Goal: Task Accomplishment & Management: Use online tool/utility

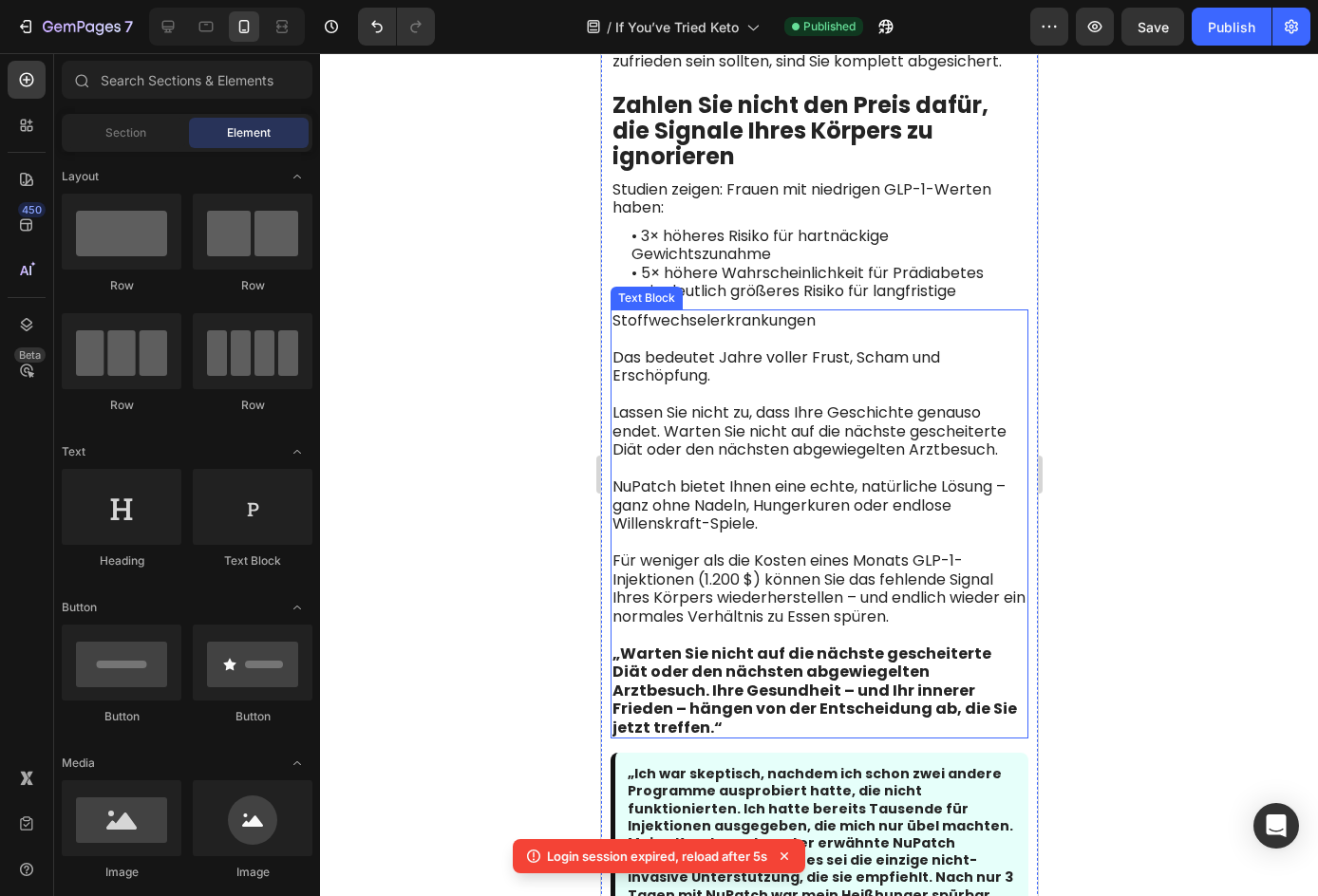
scroll to position [7197, 0]
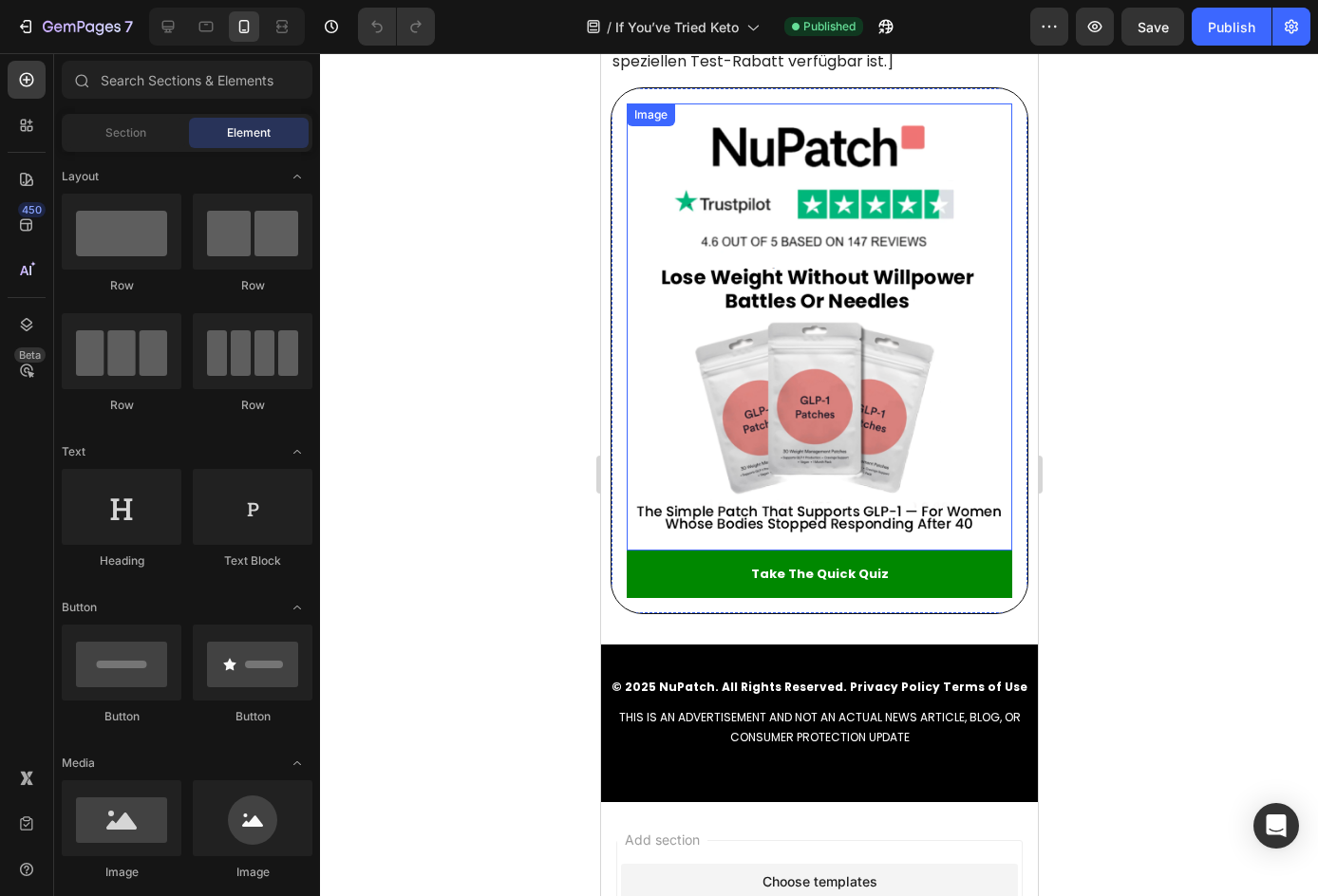
scroll to position [9398, 0]
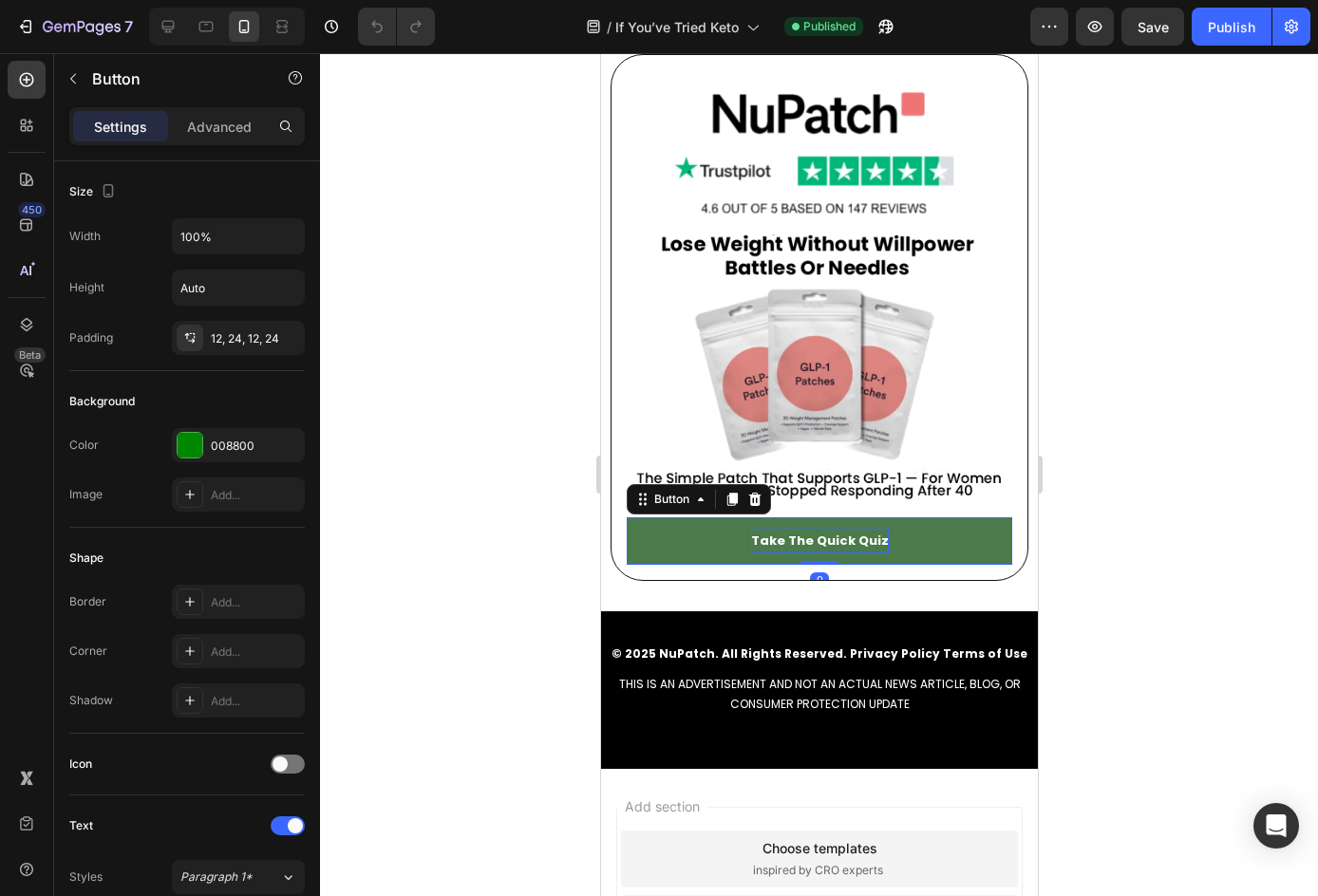
click at [867, 532] on span "Take The Quick Quiz" at bounding box center [818, 541] width 137 height 18
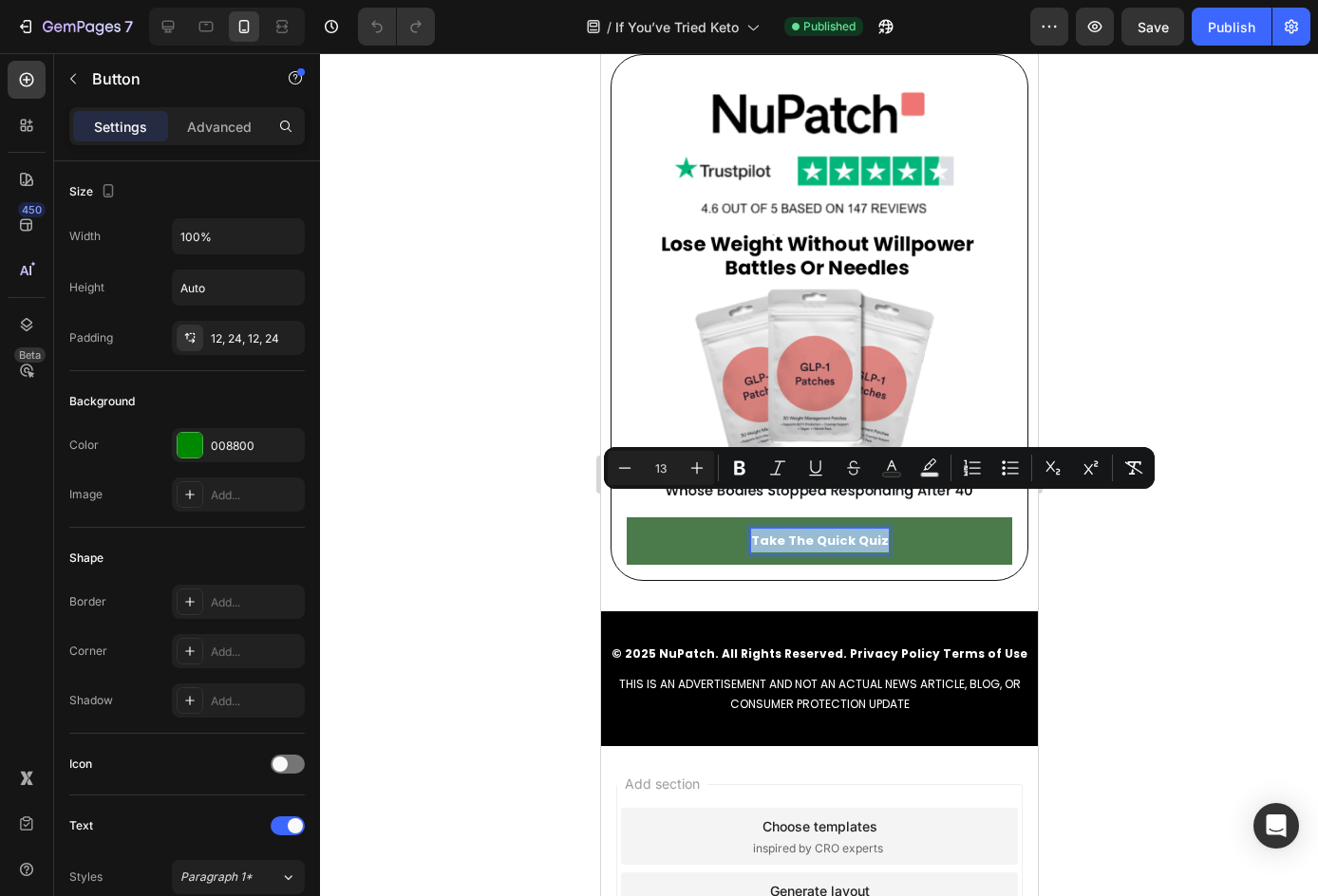
click at [867, 532] on span "Take The Quick Quiz" at bounding box center [818, 541] width 137 height 18
click at [828, 532] on span "Take The Quick Quiz" at bounding box center [818, 541] width 137 height 18
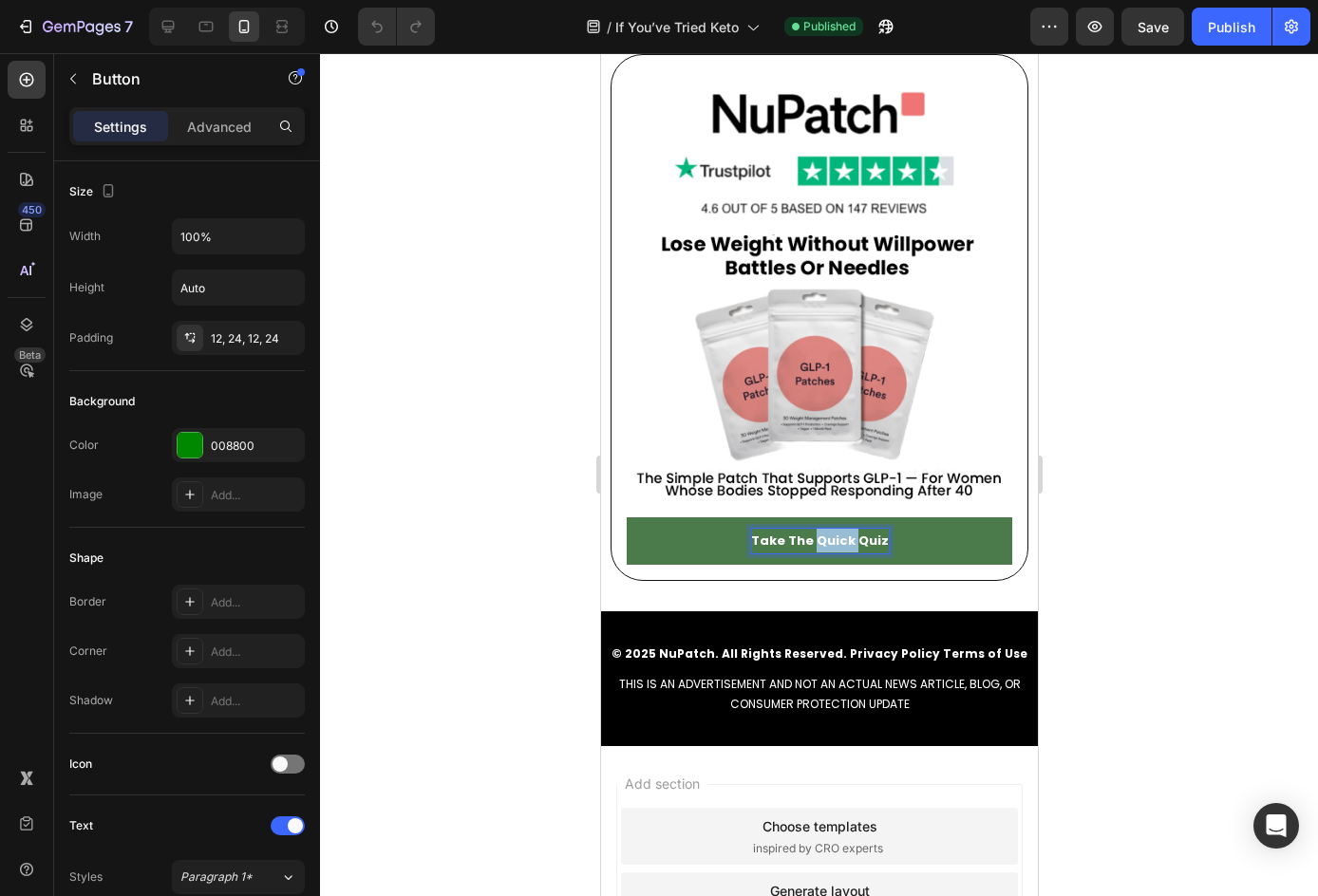
click at [828, 532] on span "Take The Quick Quiz" at bounding box center [818, 541] width 137 height 18
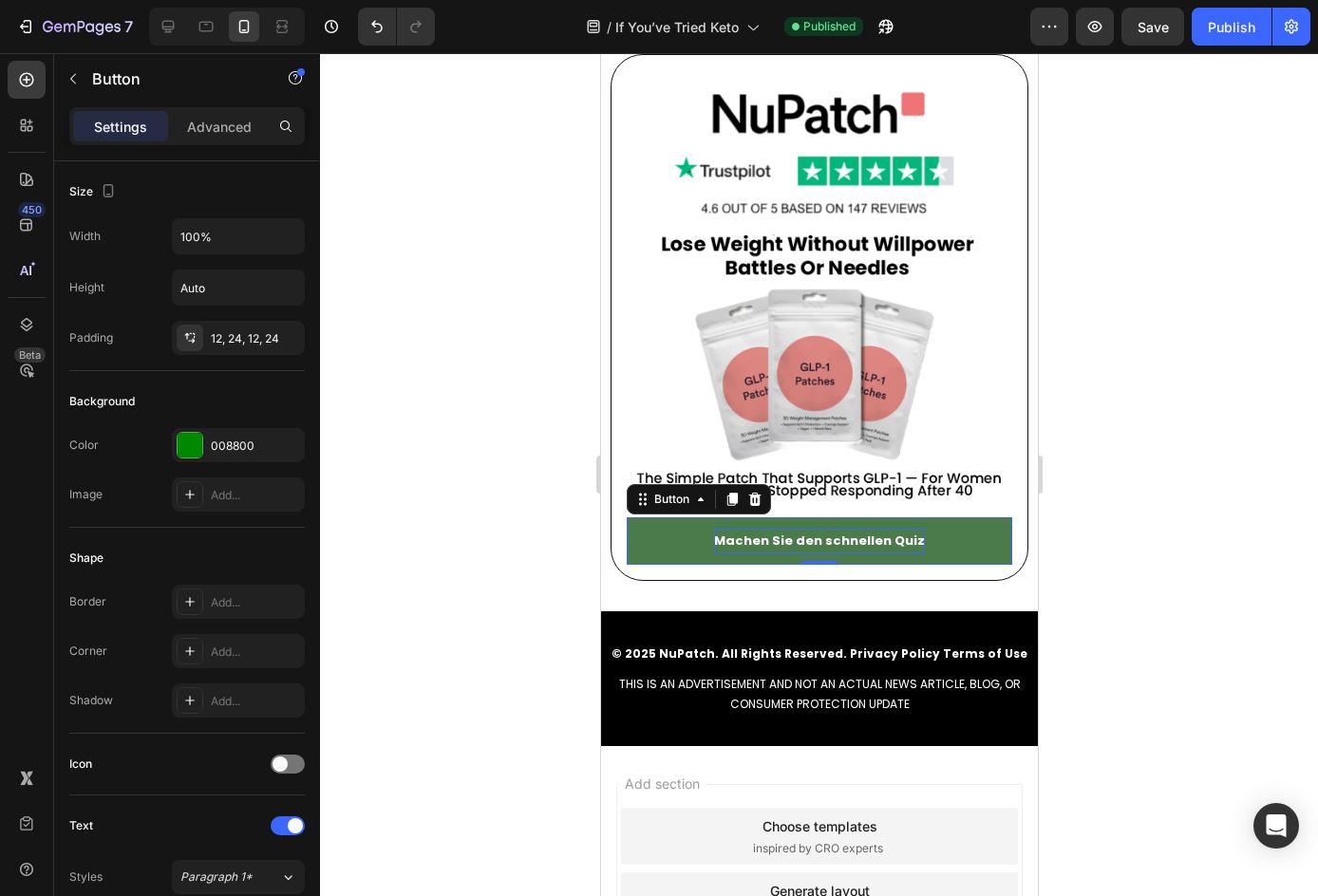
click at [1177, 470] on div at bounding box center [818, 474] width 997 height 843
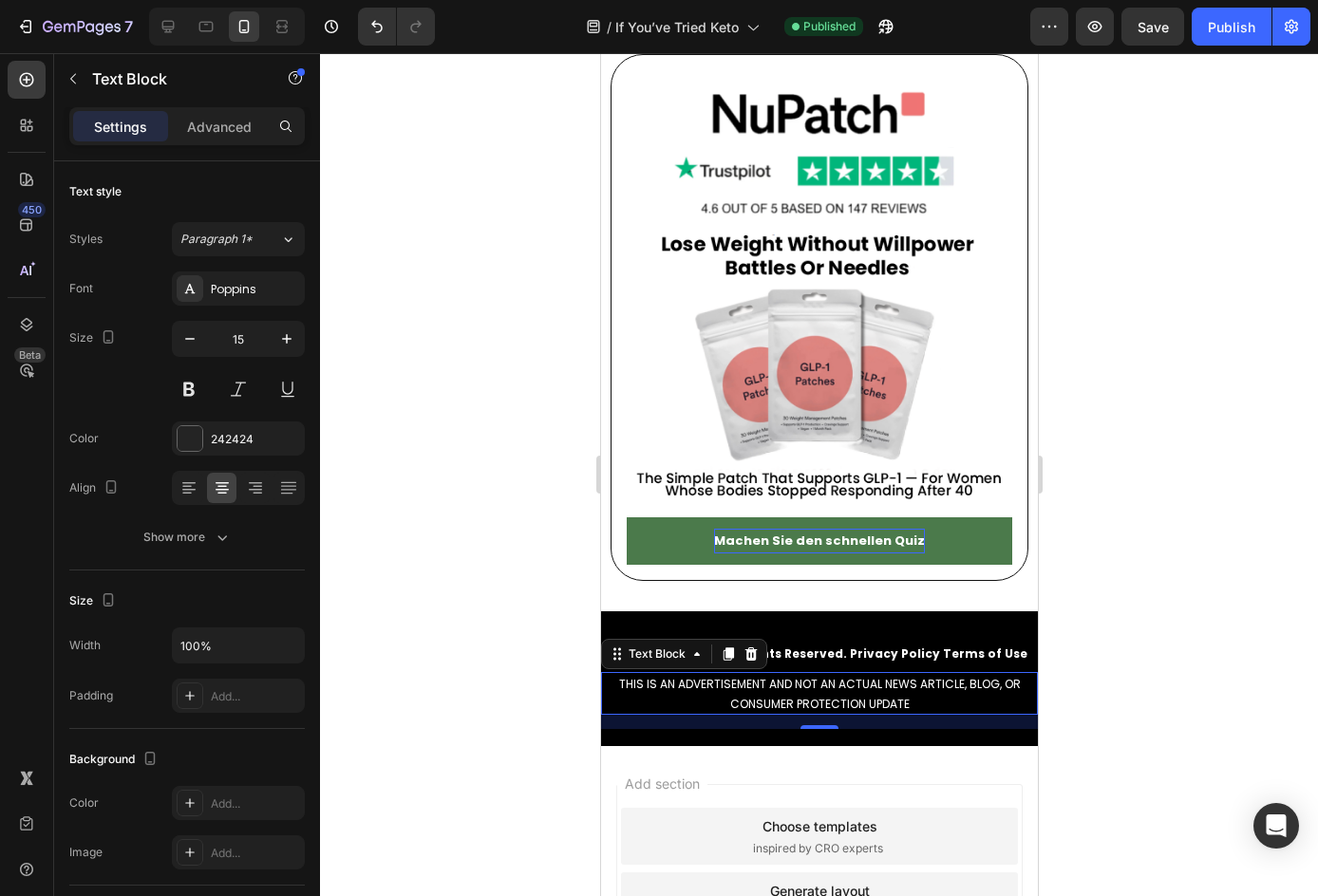
click at [877, 676] on span "THIS IS AN ADVERTISEMENT AND NOT AN ACTUAL NEWS ARTICLE, BLOG, OR CONSUMER PROT…" at bounding box center [818, 694] width 401 height 36
drag, startPoint x: 876, startPoint y: 644, endPoint x: 852, endPoint y: 619, distance: 34.7
click at [853, 642] on div "© 2025 NuPatch. All Rights Reserved. Privacy Policy Terms of Use Text Block THI…" at bounding box center [818, 686] width 437 height 89
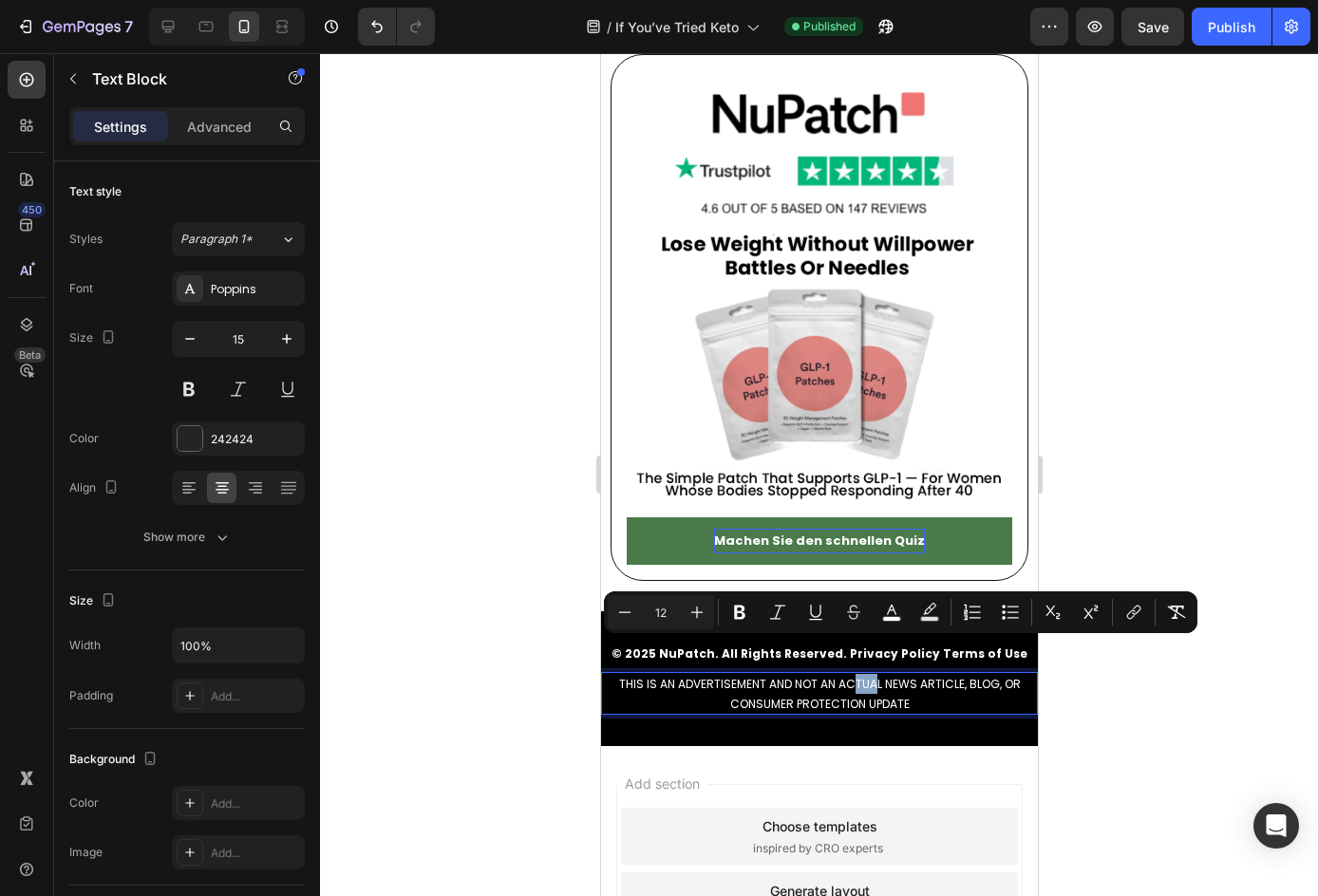
click at [857, 676] on span "THIS IS AN ADVERTISEMENT AND NOT AN ACTUAL NEWS ARTICLE, BLOG, OR CONSUMER PROT…" at bounding box center [818, 694] width 401 height 36
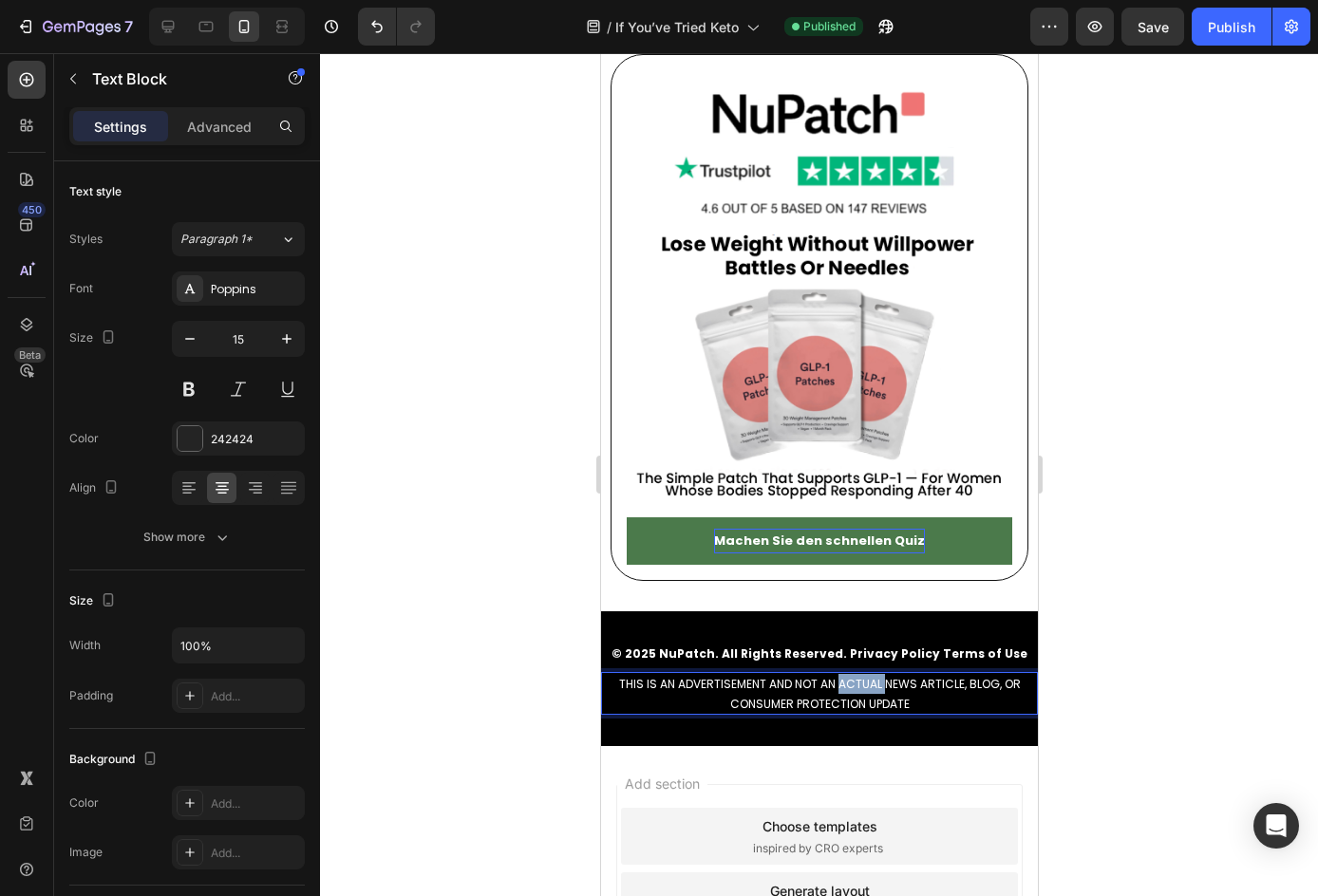
click at [857, 676] on span "THIS IS AN ADVERTISEMENT AND NOT AN ACTUAL NEWS ARTICLE, BLOG, OR CONSUMER PROT…" at bounding box center [818, 694] width 401 height 36
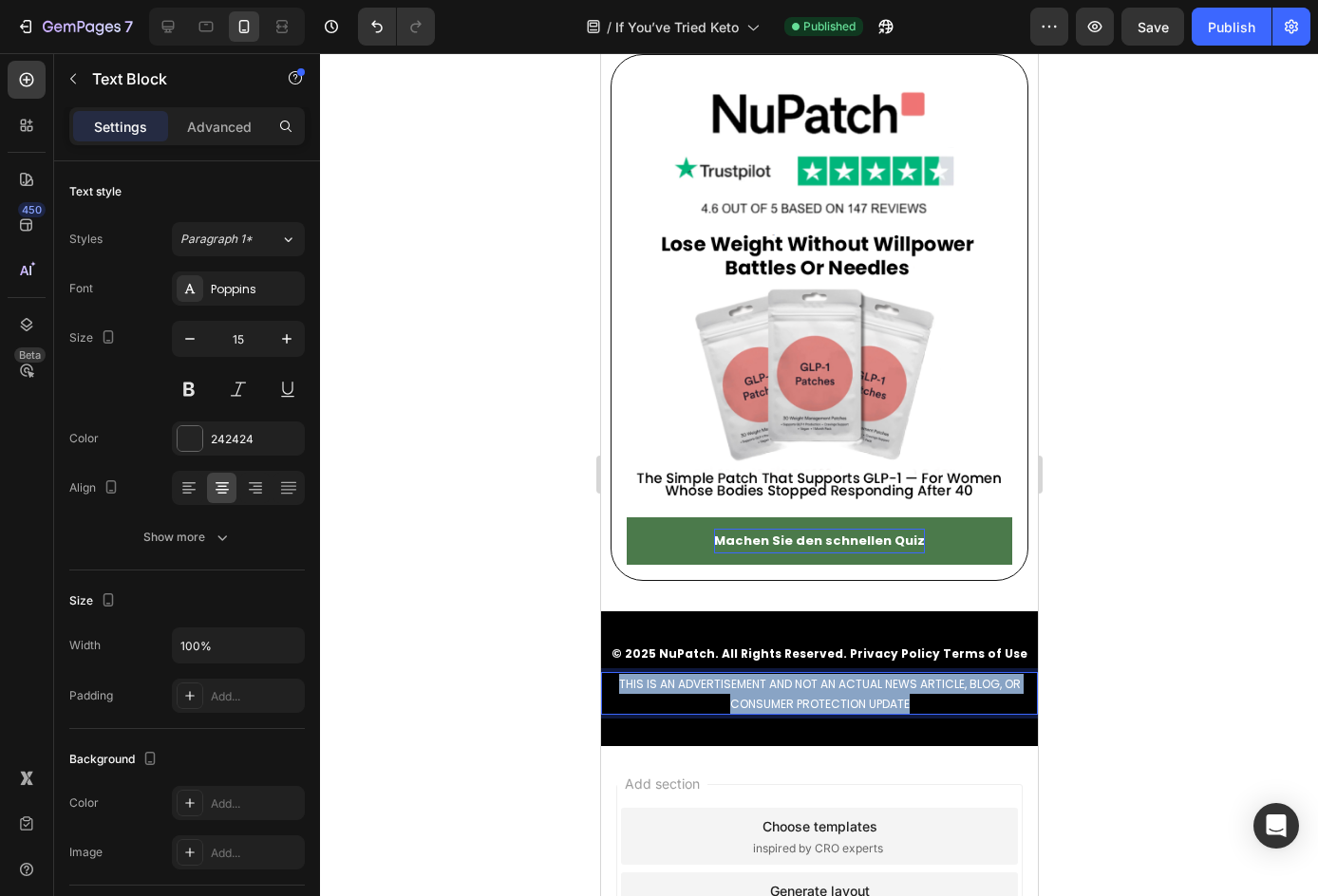
click at [857, 676] on span "THIS IS AN ADVERTISEMENT AND NOT AN ACTUAL NEWS ARTICLE, BLOG, OR CONSUMER PROT…" at bounding box center [818, 694] width 401 height 36
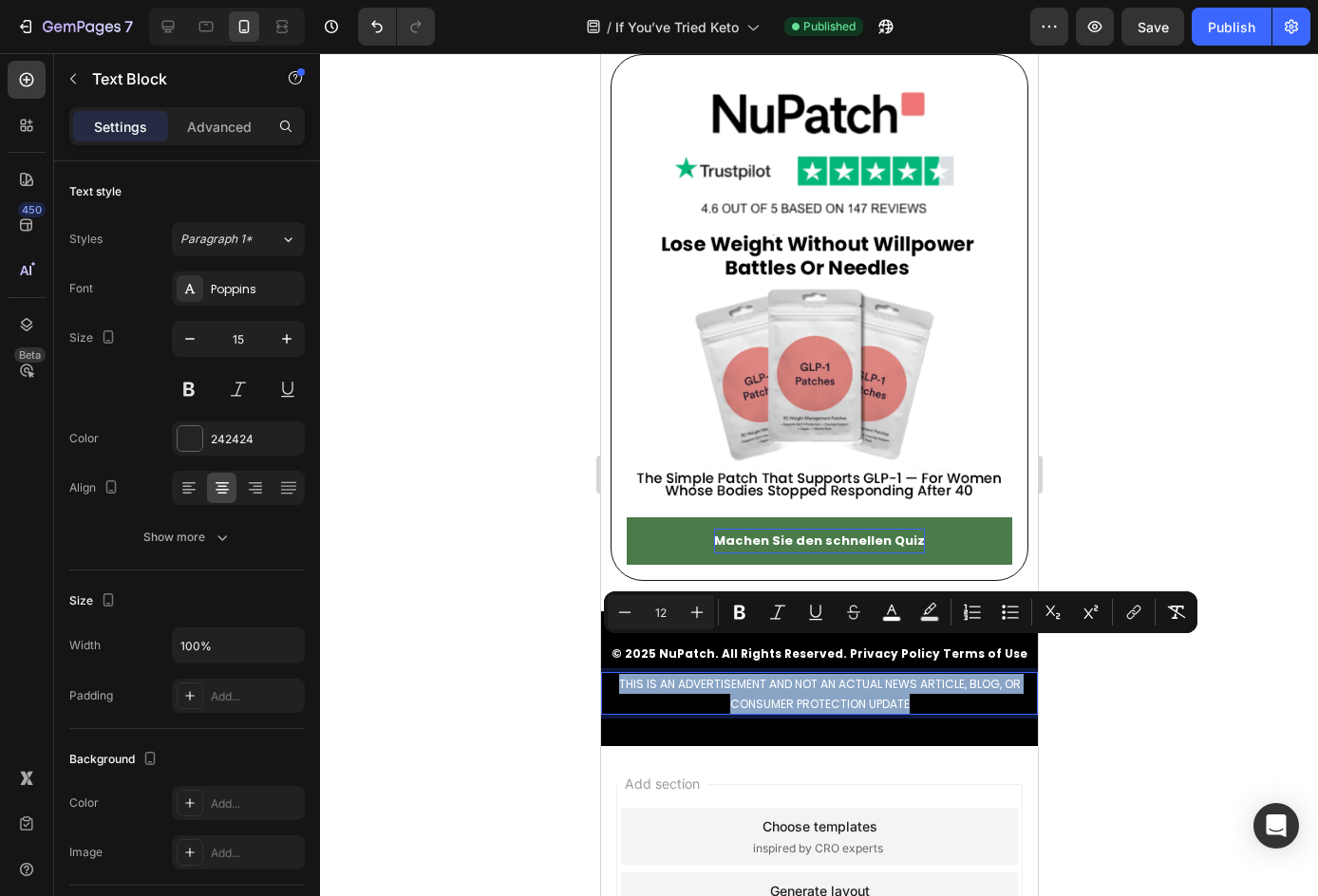
copy span "THIS IS AN ADVERTISEMENT AND NOT AN ACTUAL NEWS ARTICLE, BLOG, OR CONSUMER PROT…"
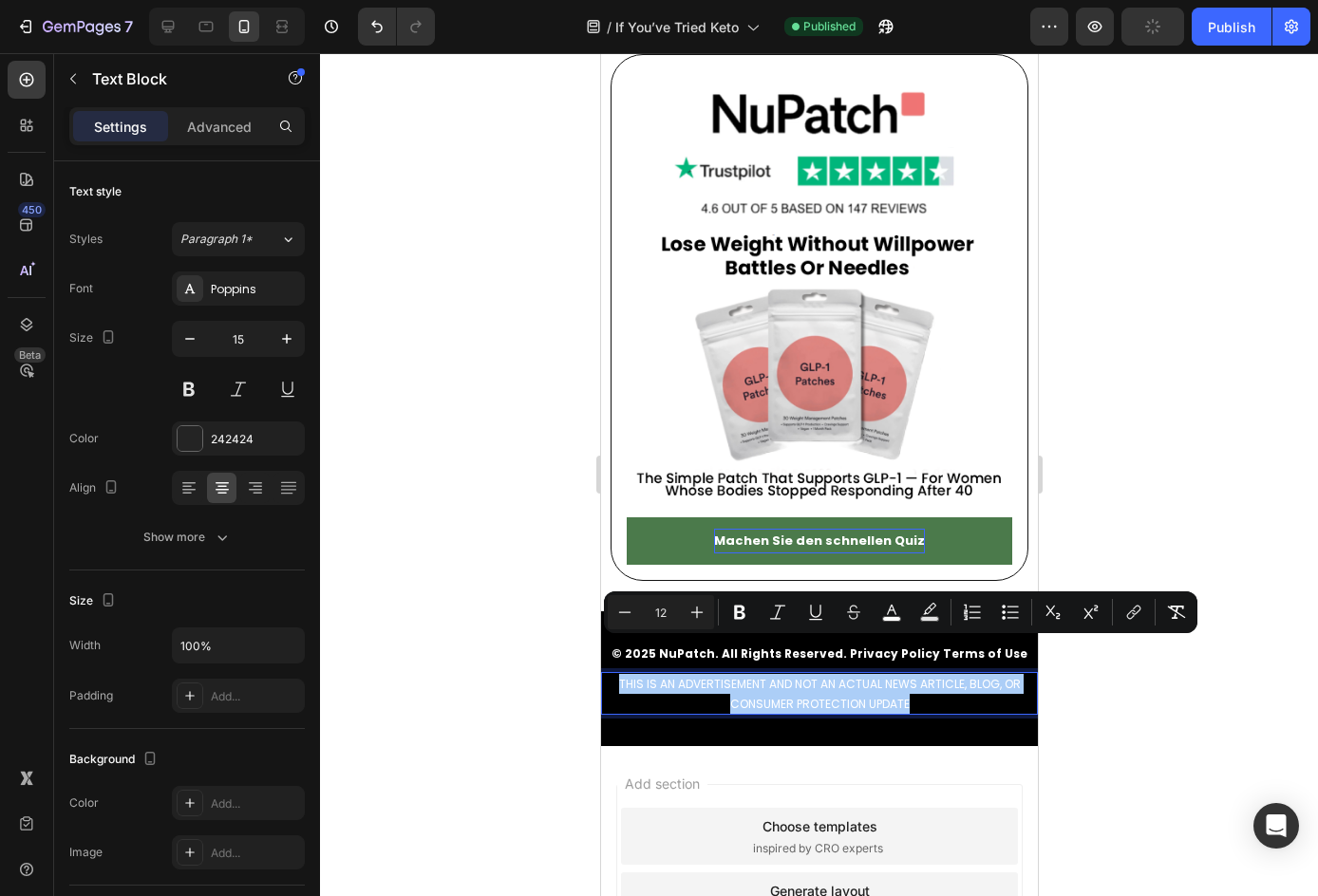
click at [938, 615] on icon "Editor contextual toolbar" at bounding box center [929, 612] width 19 height 19
type input "000000"
type input "77"
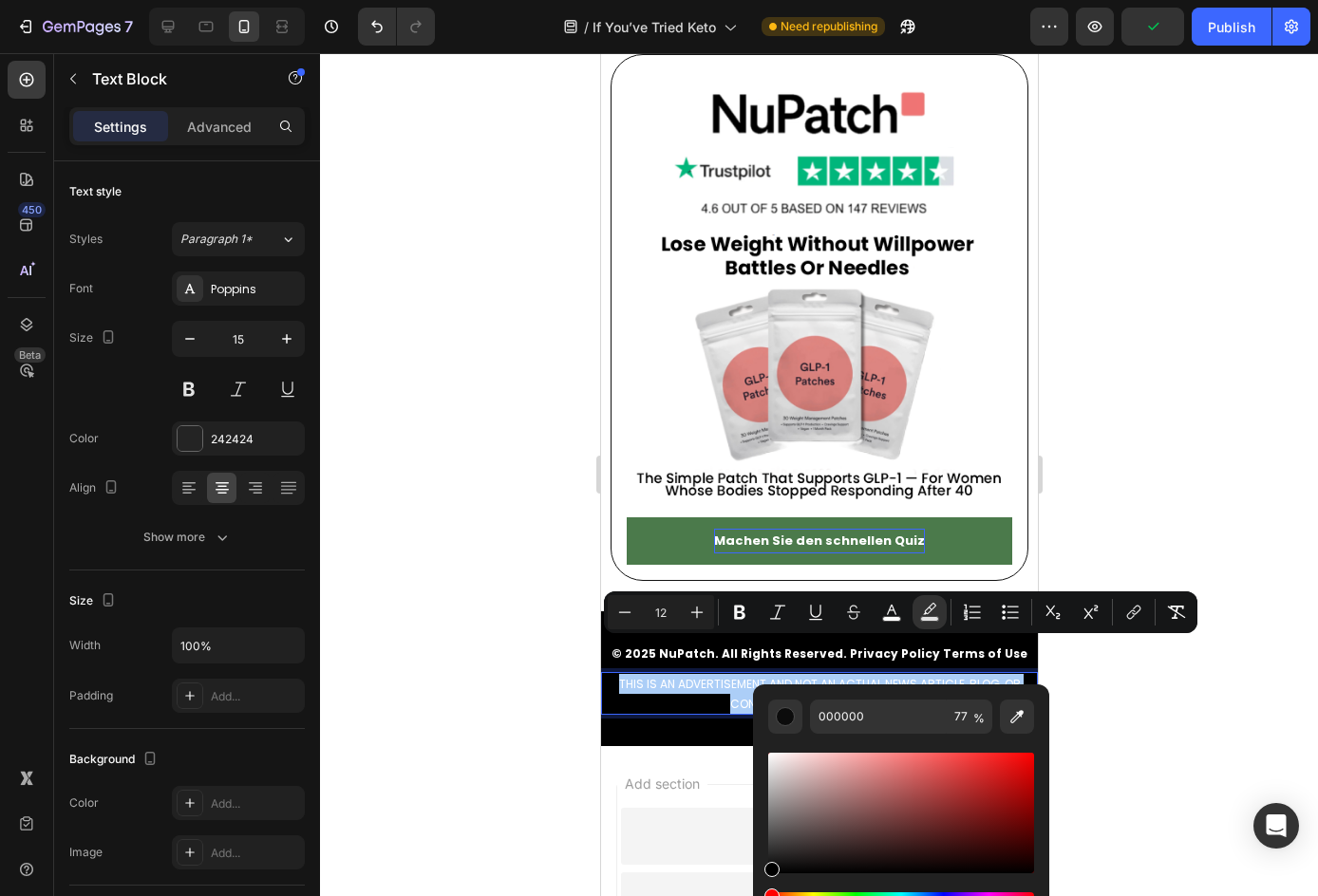
click at [1133, 711] on div at bounding box center [818, 474] width 997 height 843
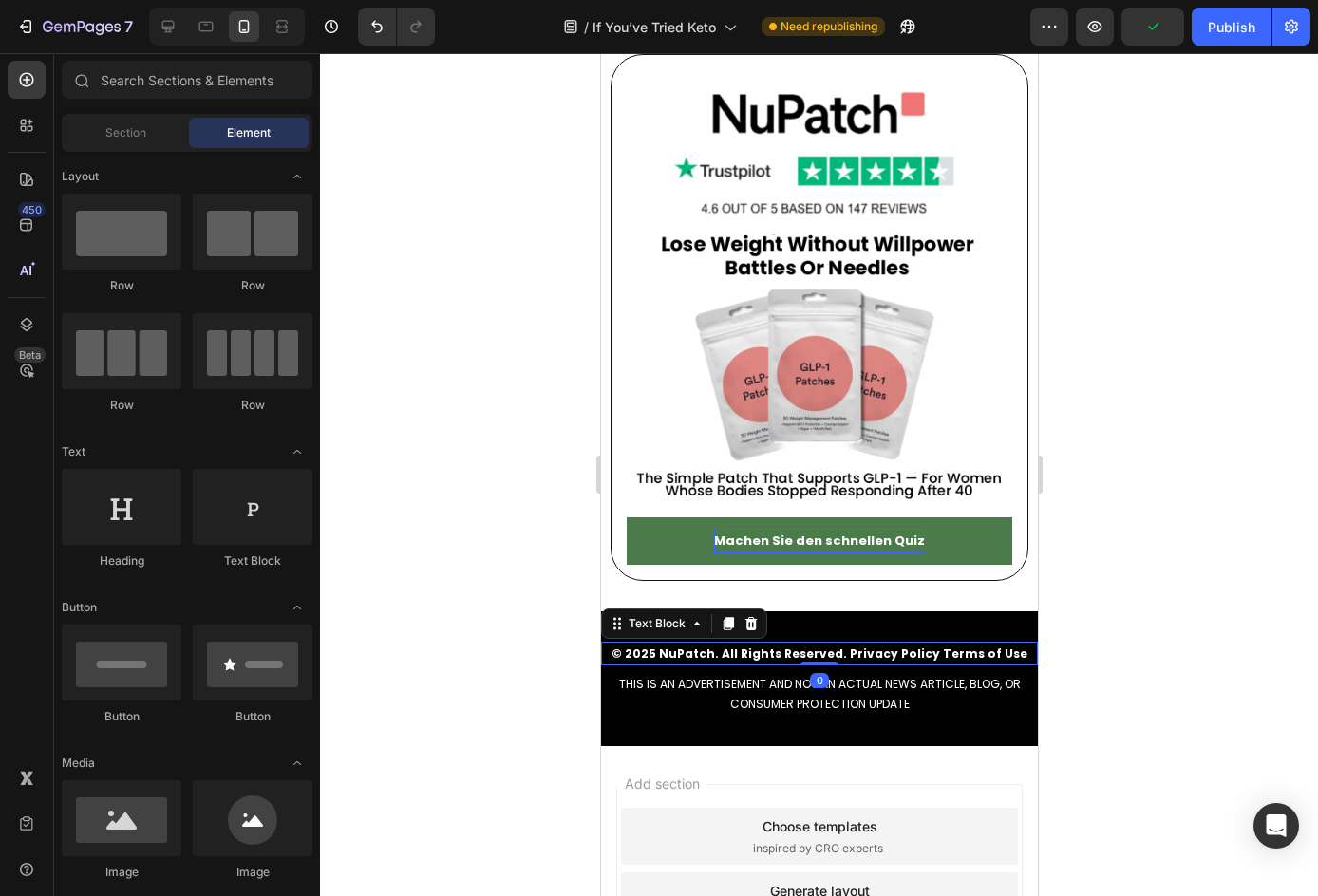
click at [761, 645] on strong "© 2025 NuPatch. All Rights Reserved. Privacy Policy Terms of Use" at bounding box center [818, 653] width 416 height 16
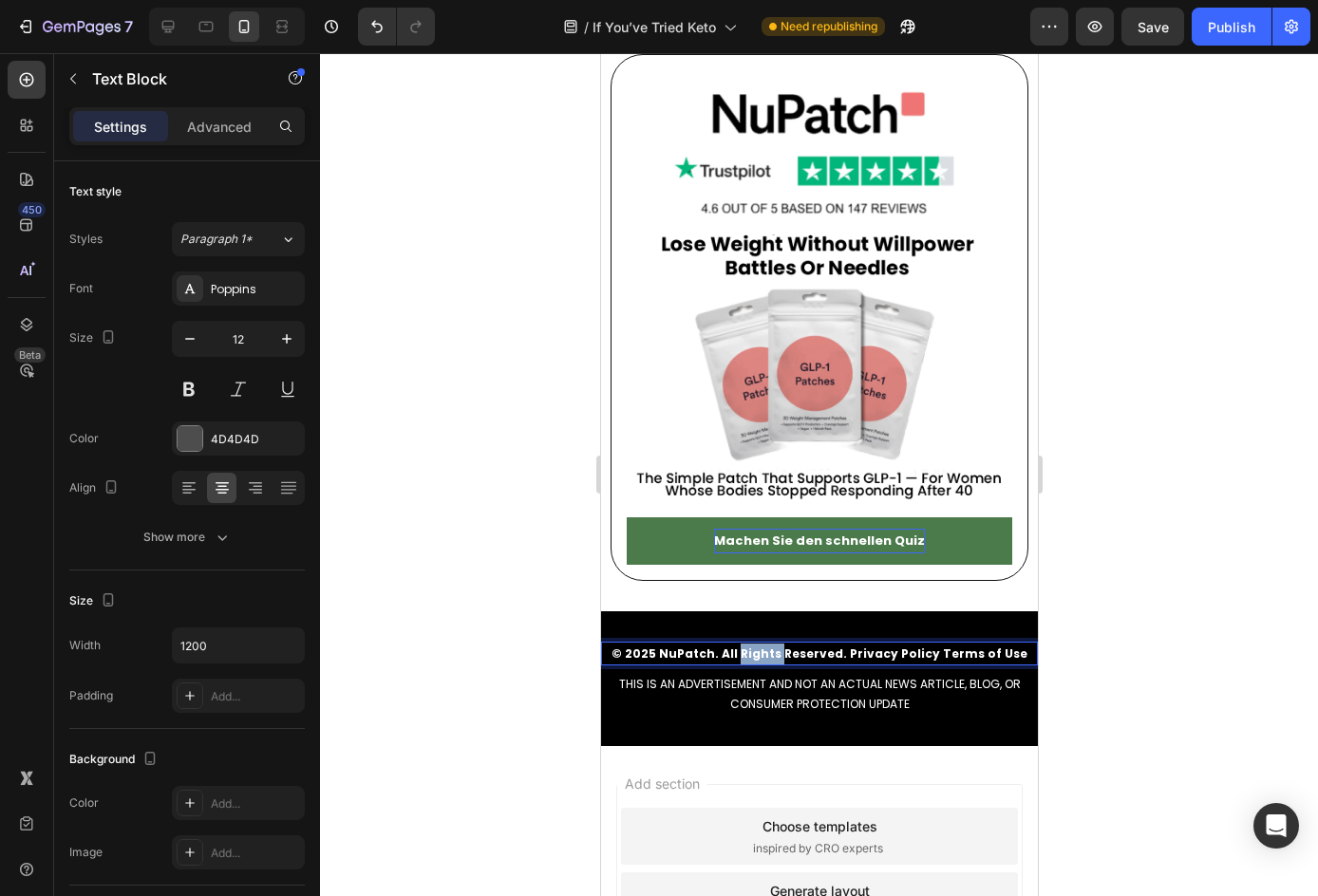
click at [761, 645] on strong "© 2025 NuPatch. All Rights Reserved. Privacy Policy Terms of Use" at bounding box center [818, 653] width 416 height 16
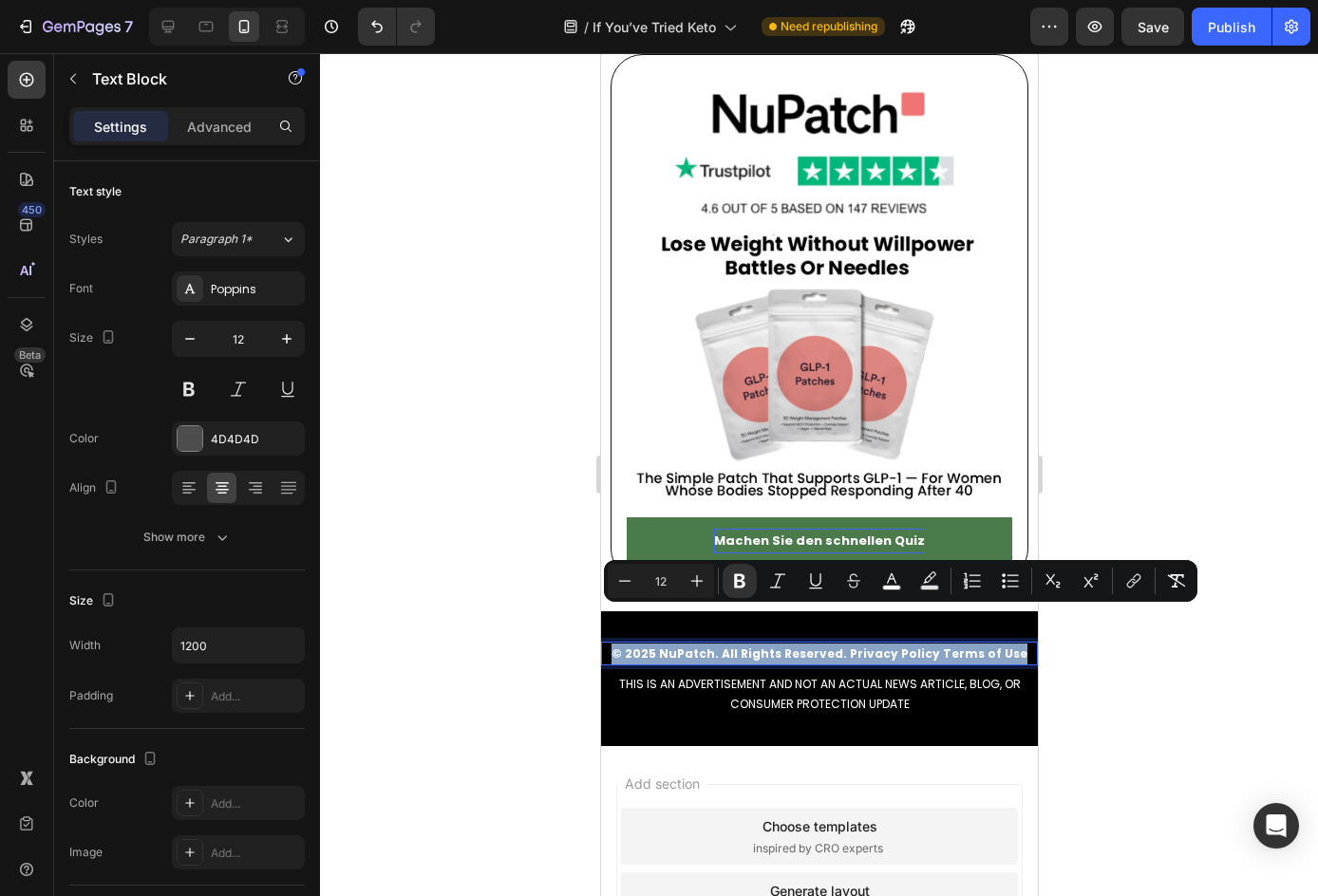
copy strong "© 2025 NuPatch. All Rights Reserved. Privacy Policy Terms of Use"
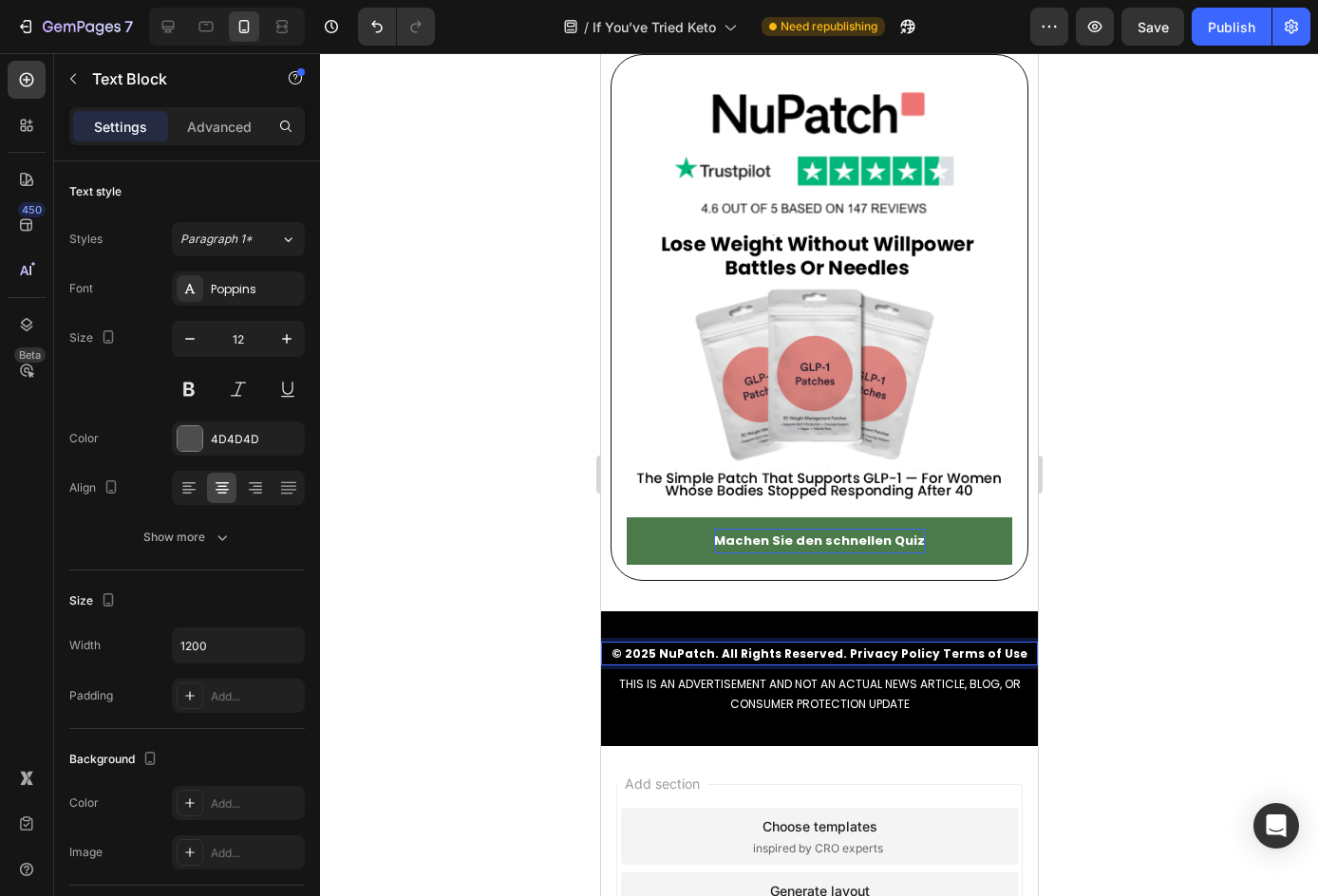
drag, startPoint x: 772, startPoint y: 624, endPoint x: 765, endPoint y: 618, distance: 9.2
click at [766, 645] on strong "© 2025 NuPatch. All Rights Reserved. Privacy Policy Terms of Use" at bounding box center [818, 653] width 416 height 16
click at [763, 645] on strong "© 2025 NuPatch. All Rights Reserved. Privacy Policy Terms of Use" at bounding box center [818, 653] width 416 height 16
click at [762, 645] on strong "© 2025 NuPatch. All Rights Reserved. Privacy Policy Terms of Use" at bounding box center [818, 653] width 416 height 16
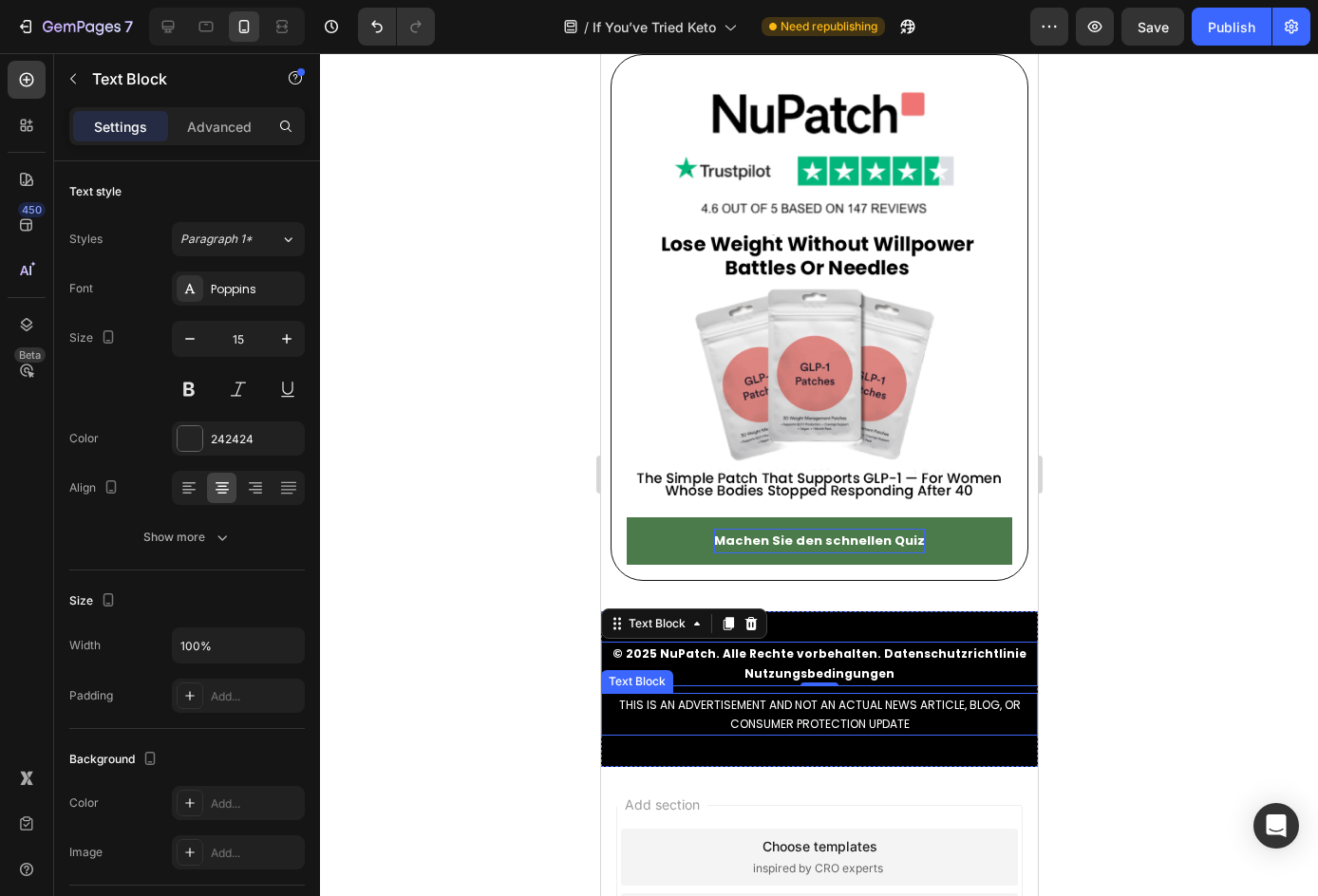
click at [757, 697] on span "THIS IS AN ADVERTISEMENT AND NOT AN ACTUAL NEWS ARTICLE, BLOG, OR CONSUMER PROT…" at bounding box center [818, 715] width 401 height 36
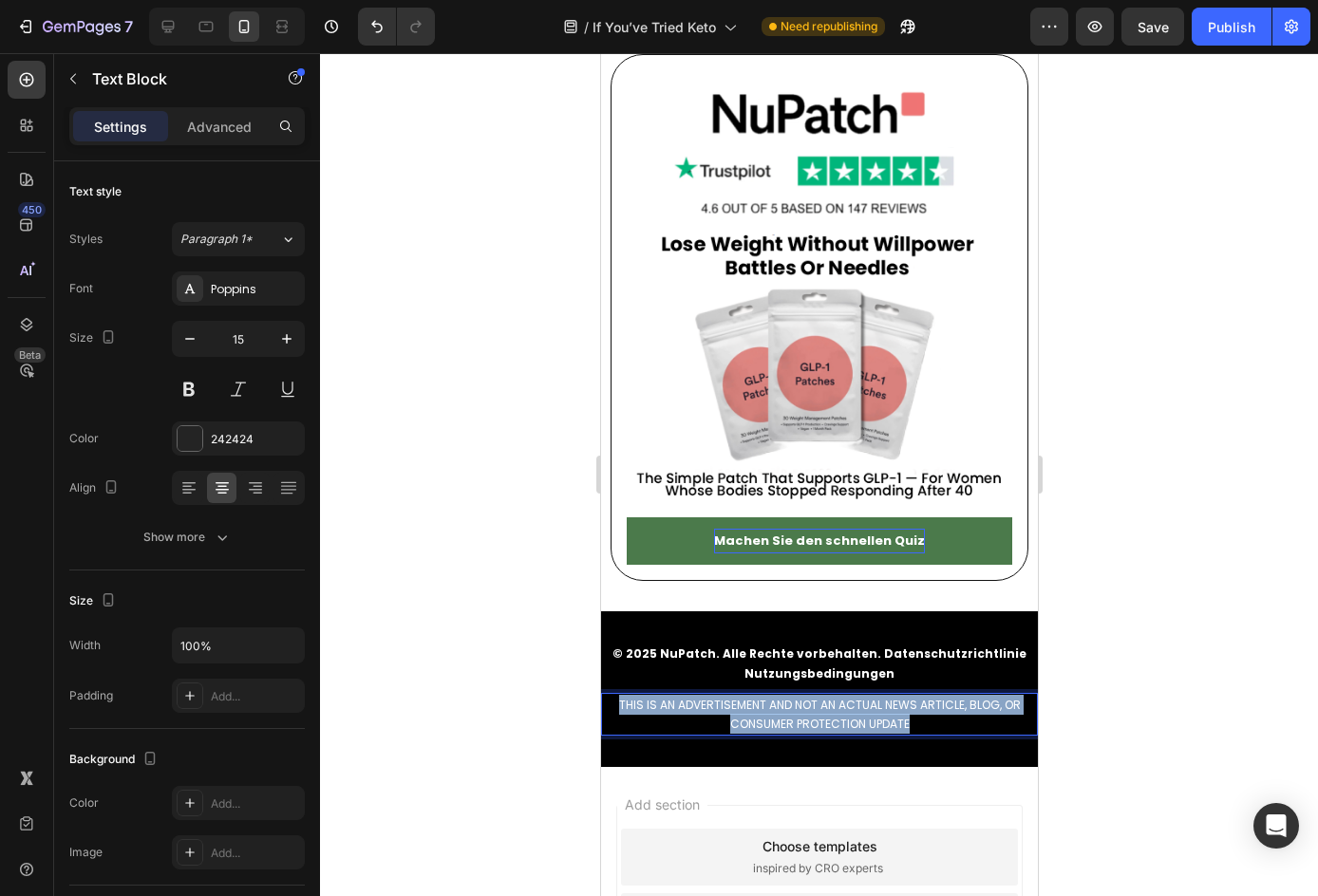
click at [757, 697] on span "THIS IS AN ADVERTISEMENT AND NOT AN ACTUAL NEWS ARTICLE, BLOG, OR CONSUMER PROT…" at bounding box center [818, 715] width 401 height 36
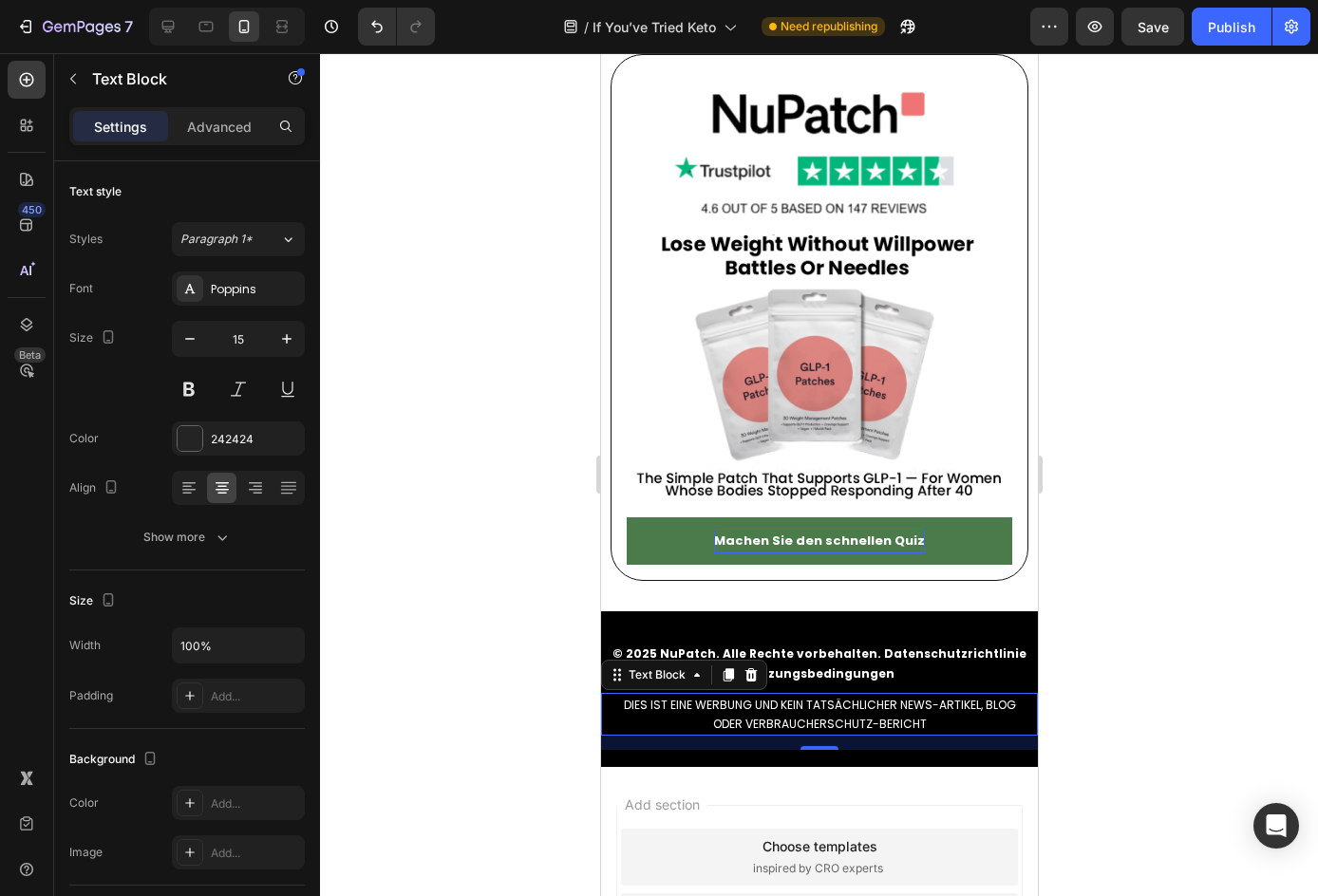
click at [1174, 638] on div at bounding box center [818, 474] width 997 height 843
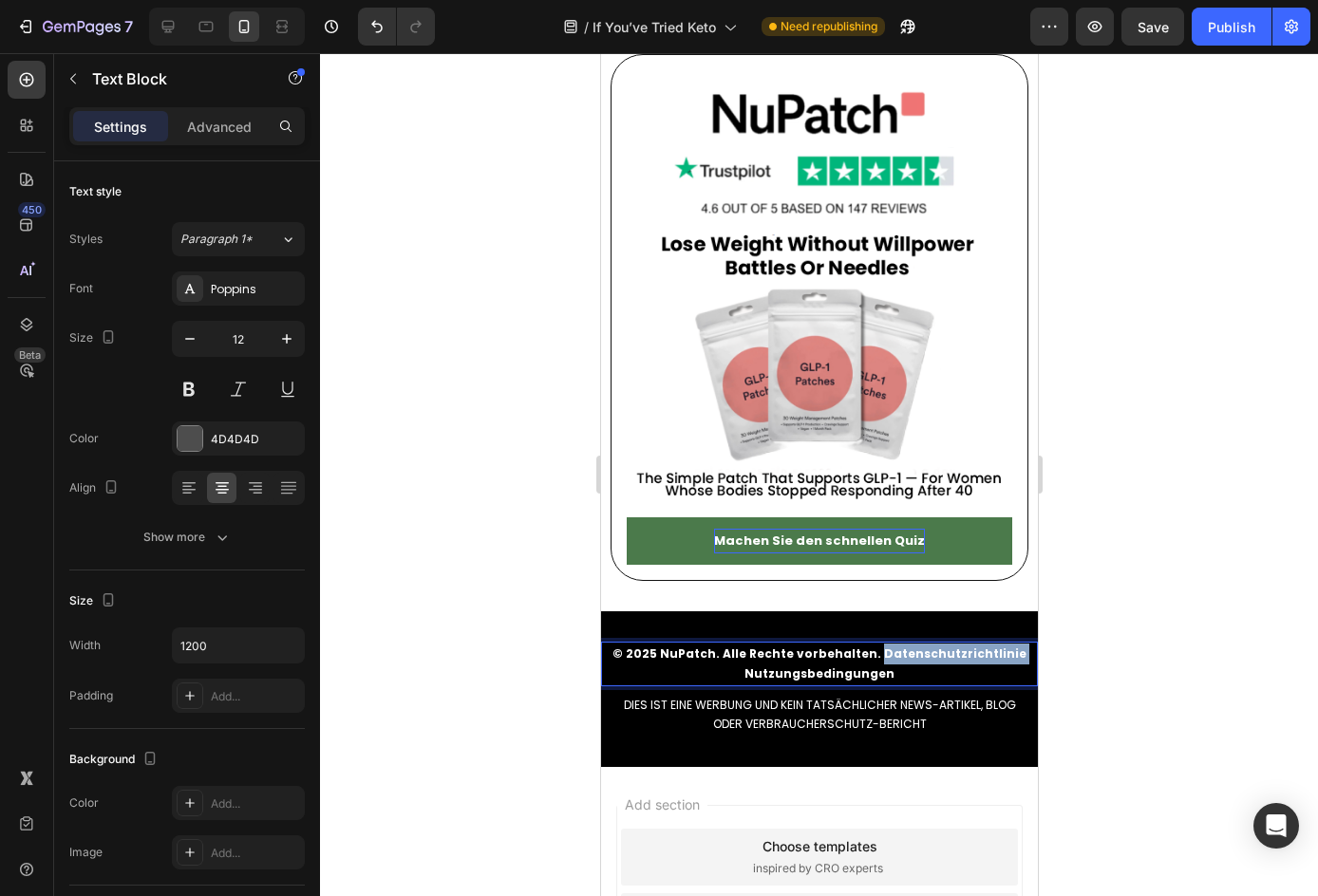
click at [925, 645] on strong "© 2025 NuPatch. Alle Rechte vorbehalten. Datenschutzrichtlinie Nutzungsbedingun…" at bounding box center [818, 663] width 414 height 37
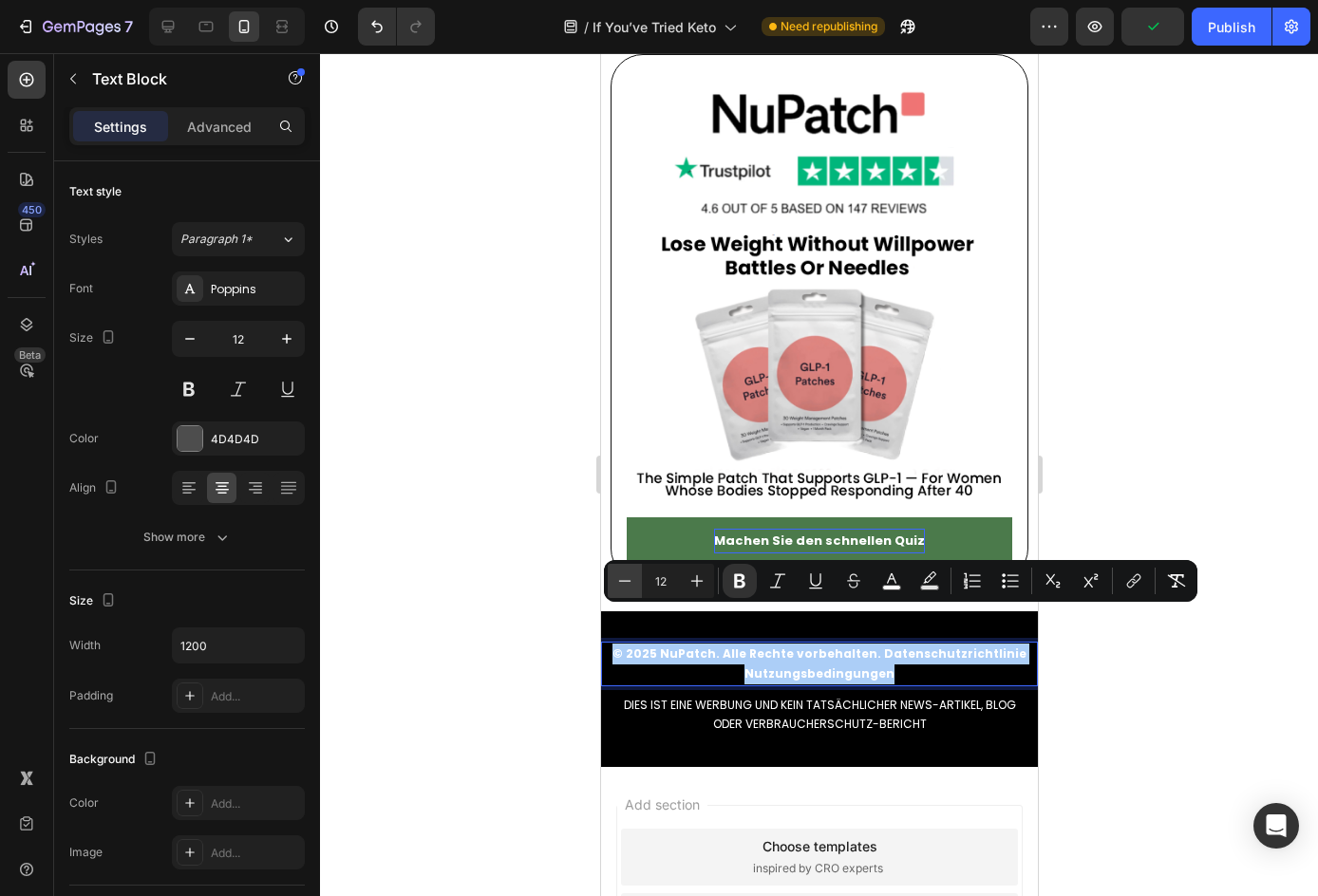
click at [633, 582] on button "Minus" at bounding box center [624, 580] width 34 height 34
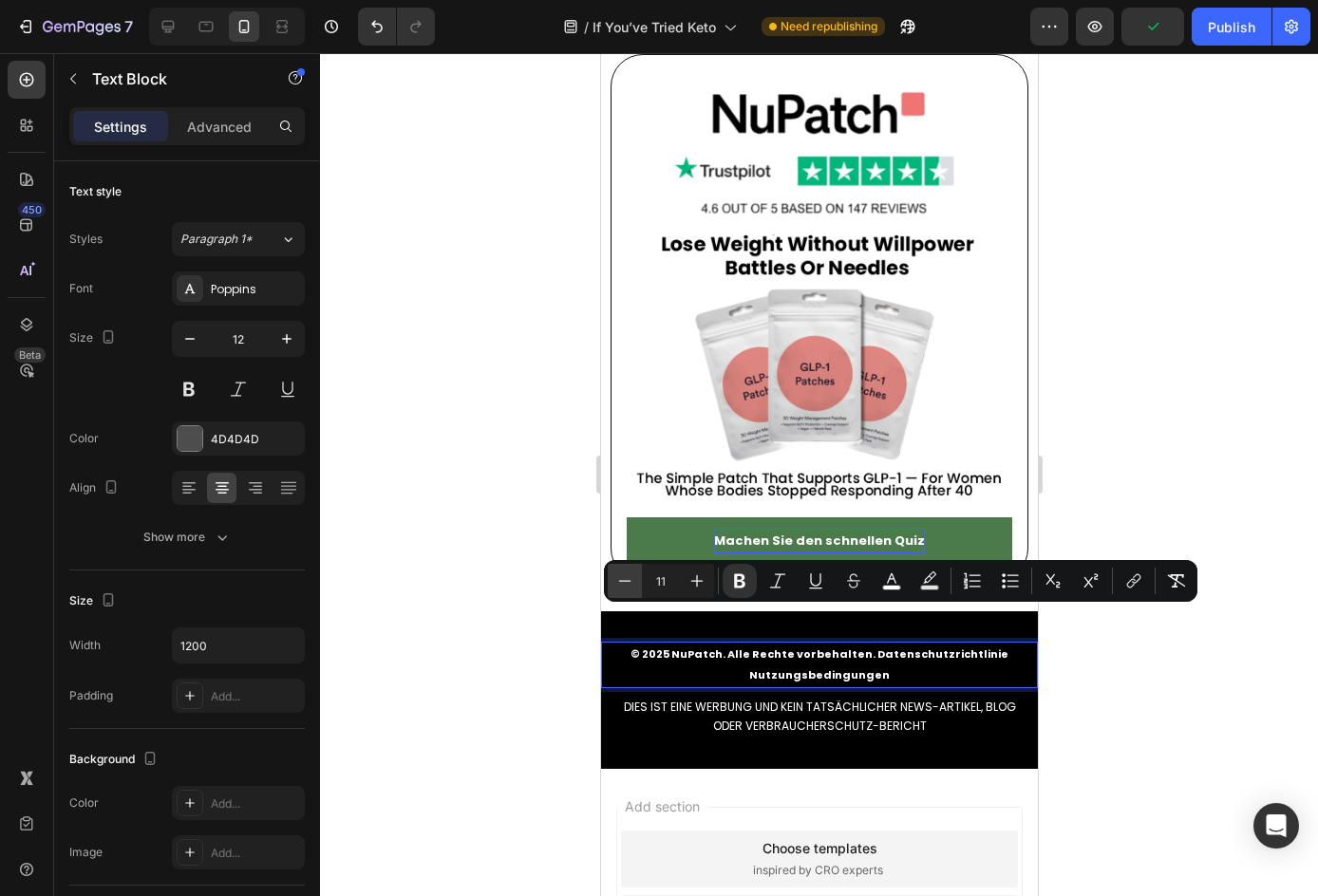
click at [633, 582] on icon "Editor contextual toolbar" at bounding box center [624, 580] width 19 height 19
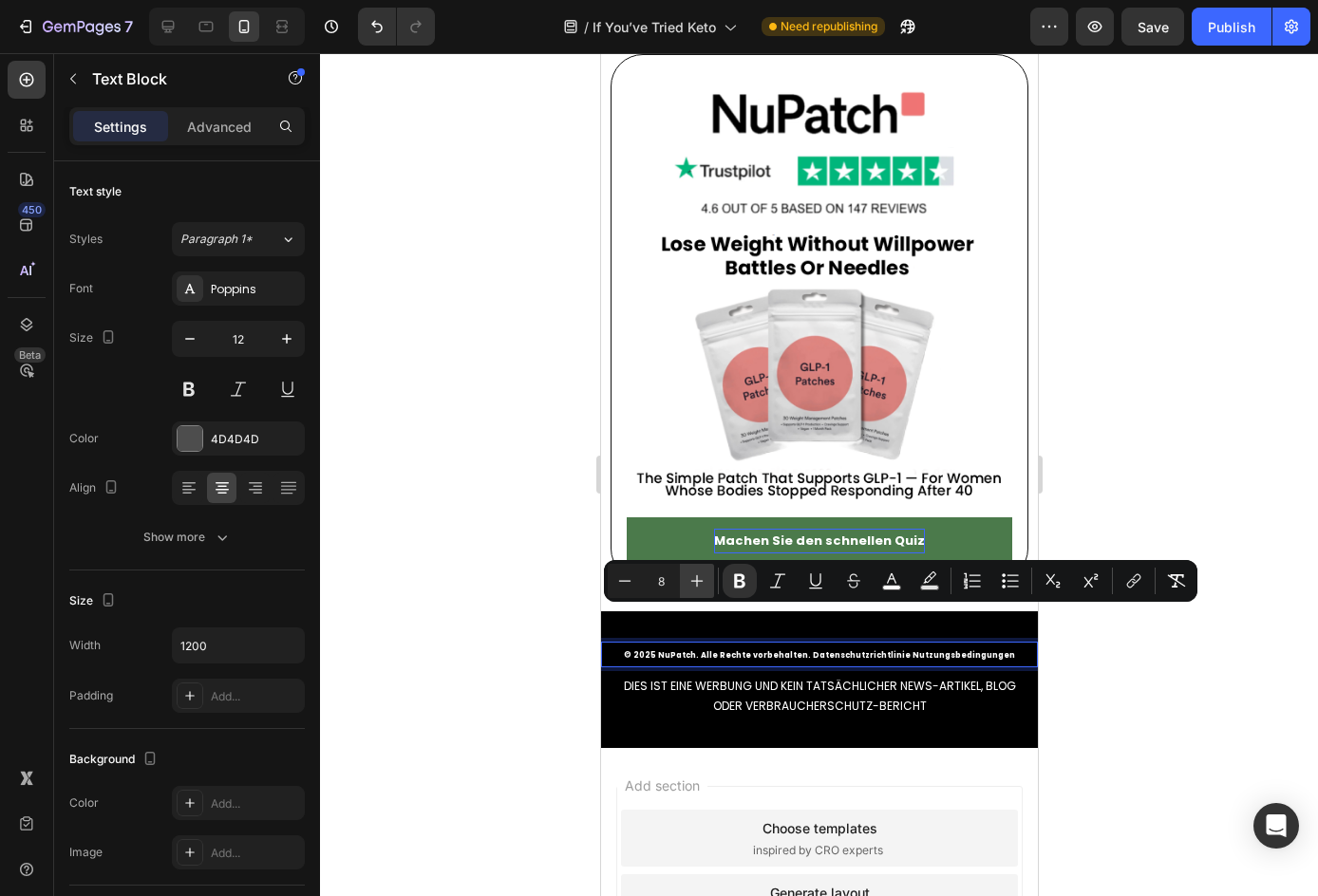
click at [686, 581] on button "Plus" at bounding box center [697, 580] width 34 height 34
type input "9"
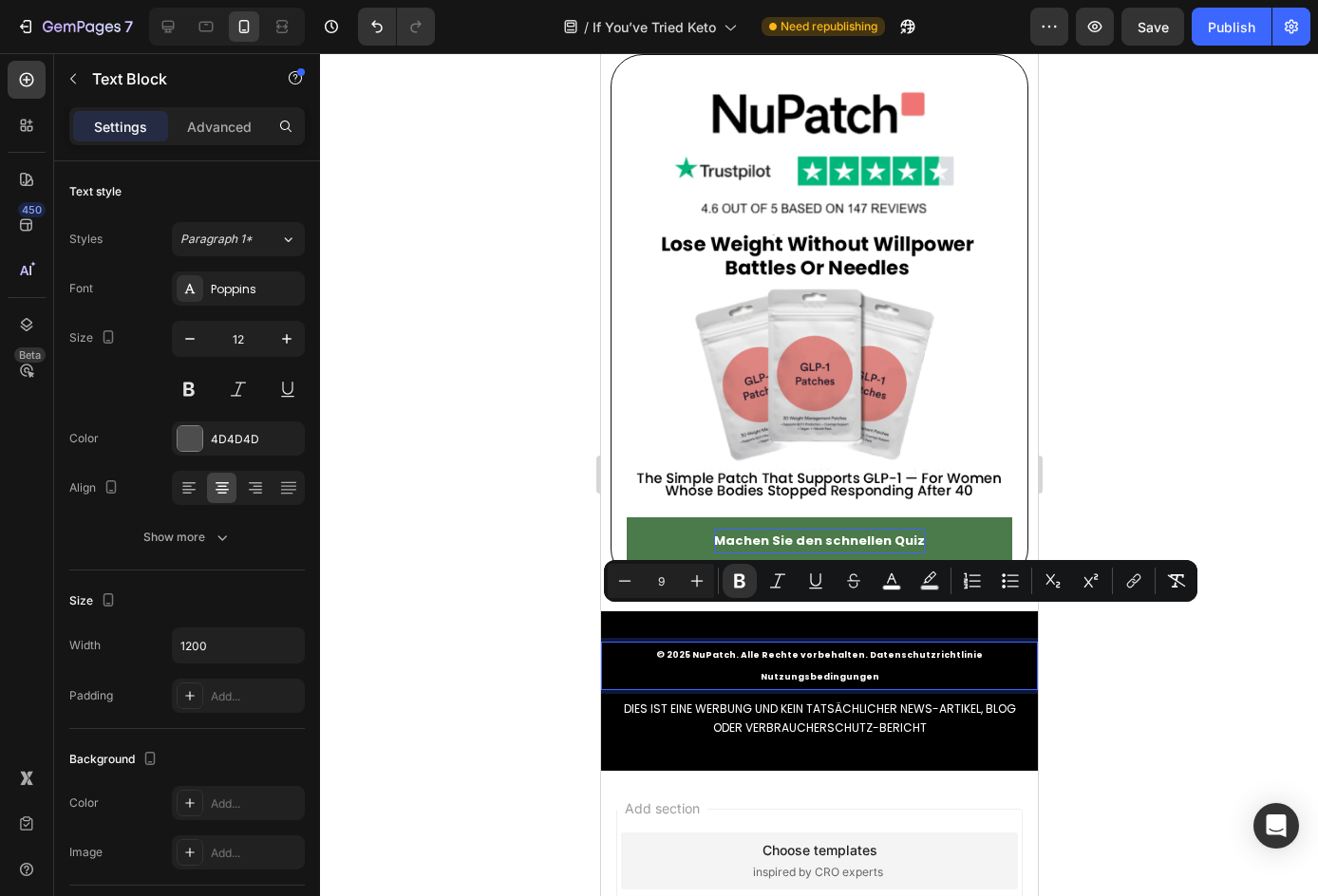
click at [1071, 781] on div at bounding box center [818, 474] width 997 height 843
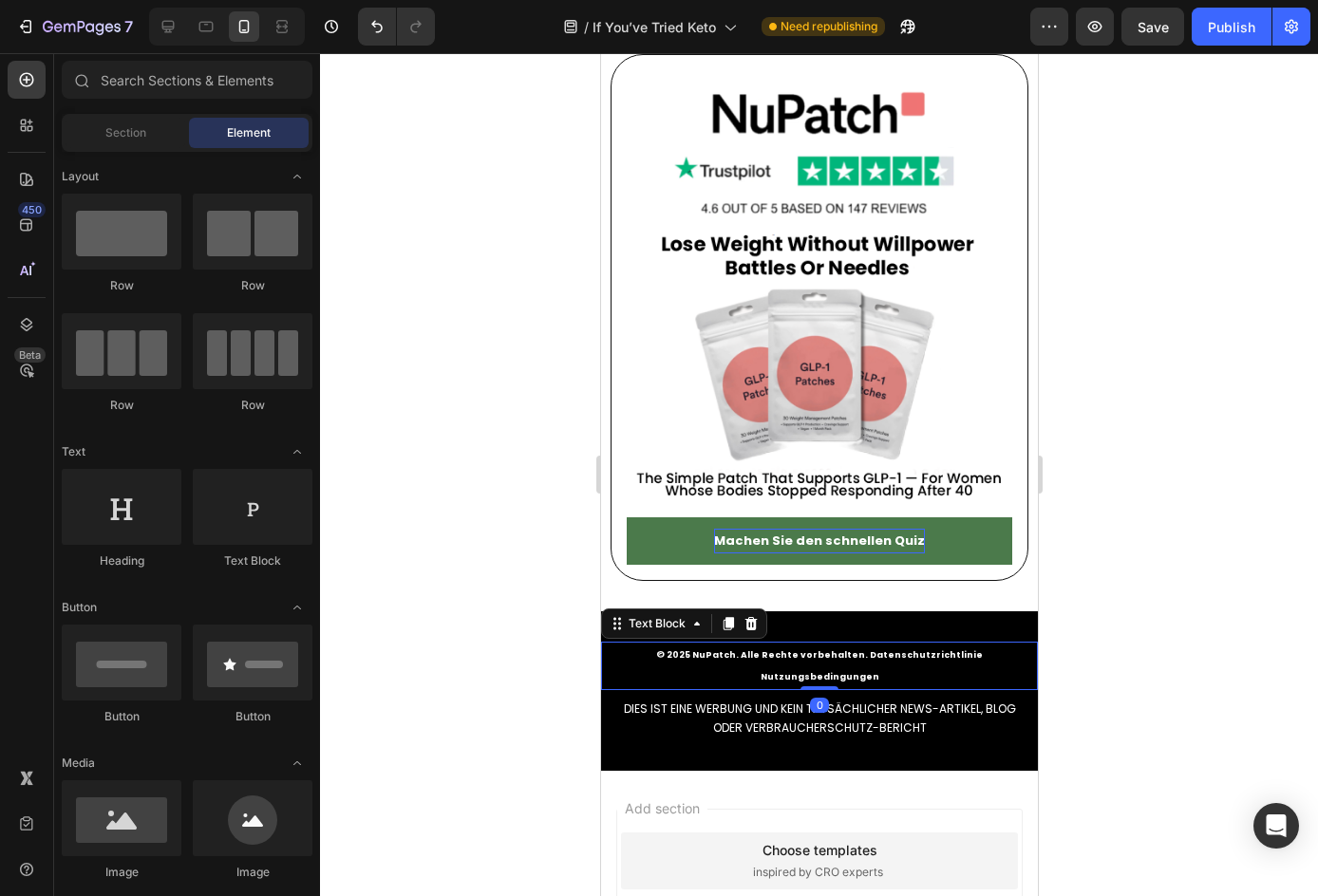
click at [869, 649] on strong "© 2025 NuPatch. Alle Rechte vorbehalten. Datenschutzrichtlinie Nutzungsbedingun…" at bounding box center [818, 666] width 327 height 34
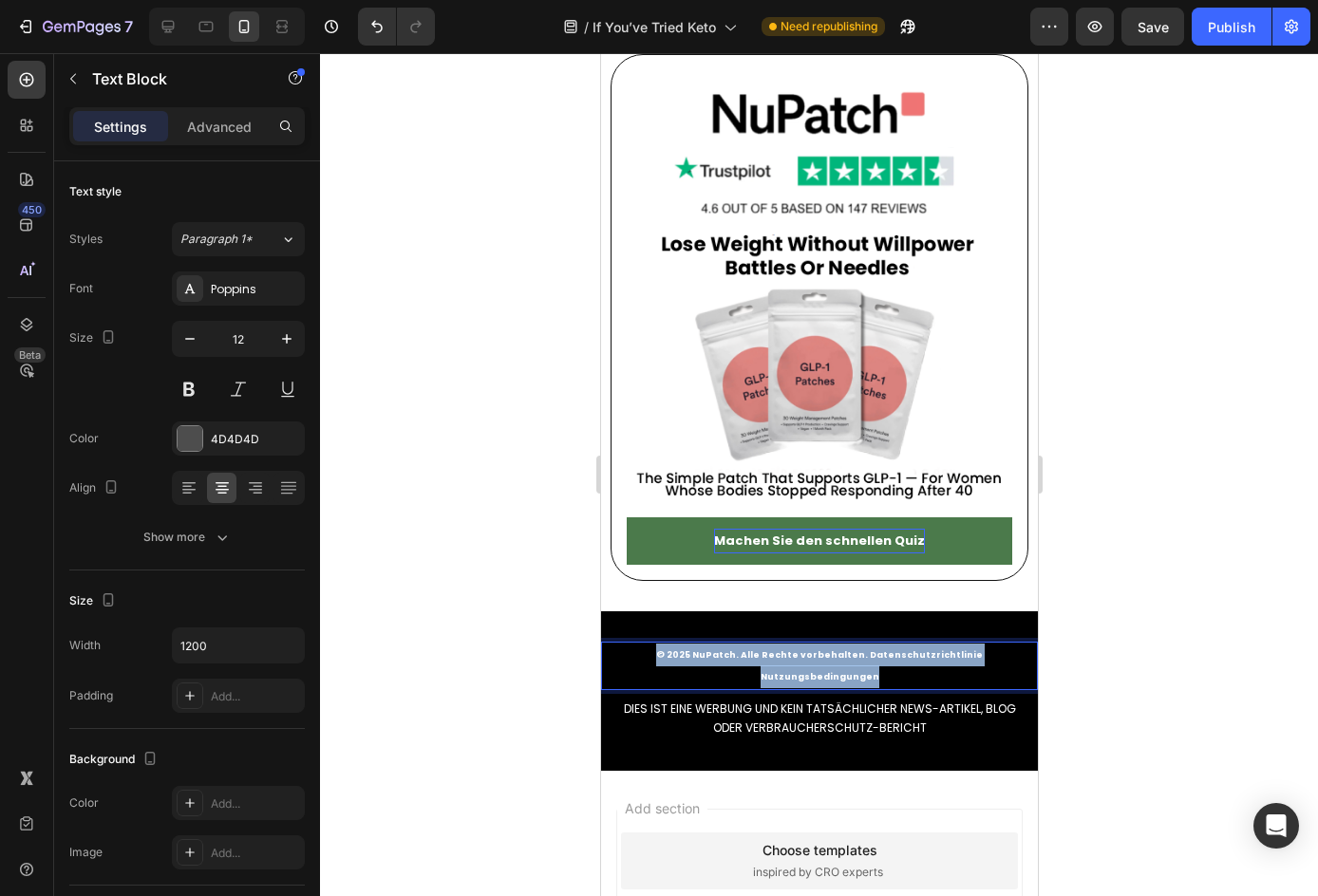
click at [869, 649] on strong "© 2025 NuPatch. Alle Rechte vorbehalten. Datenschutzrichtlinie Nutzungsbedingun…" at bounding box center [818, 666] width 327 height 34
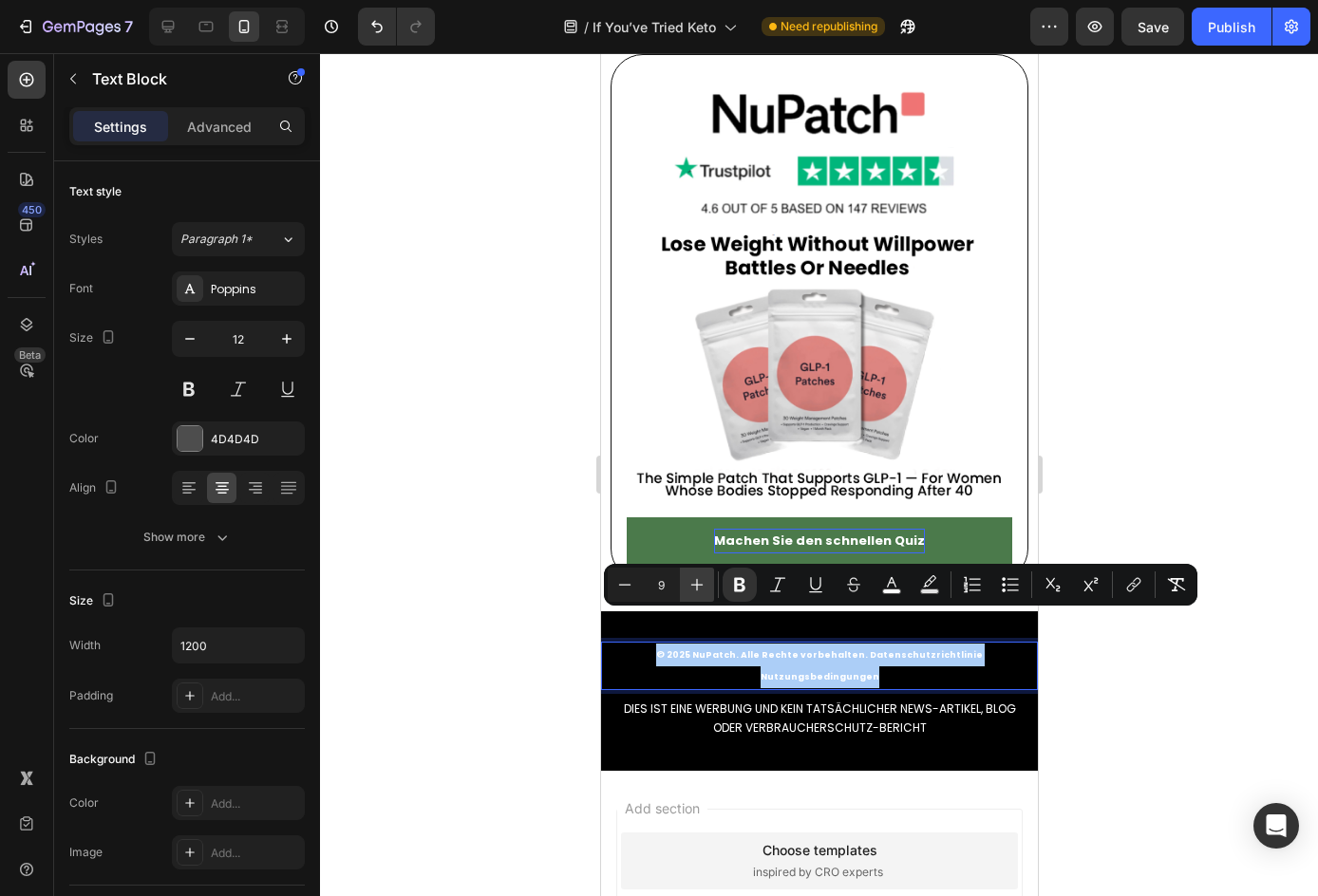
click at [687, 584] on icon "Editor contextual toolbar" at bounding box center [696, 584] width 19 height 19
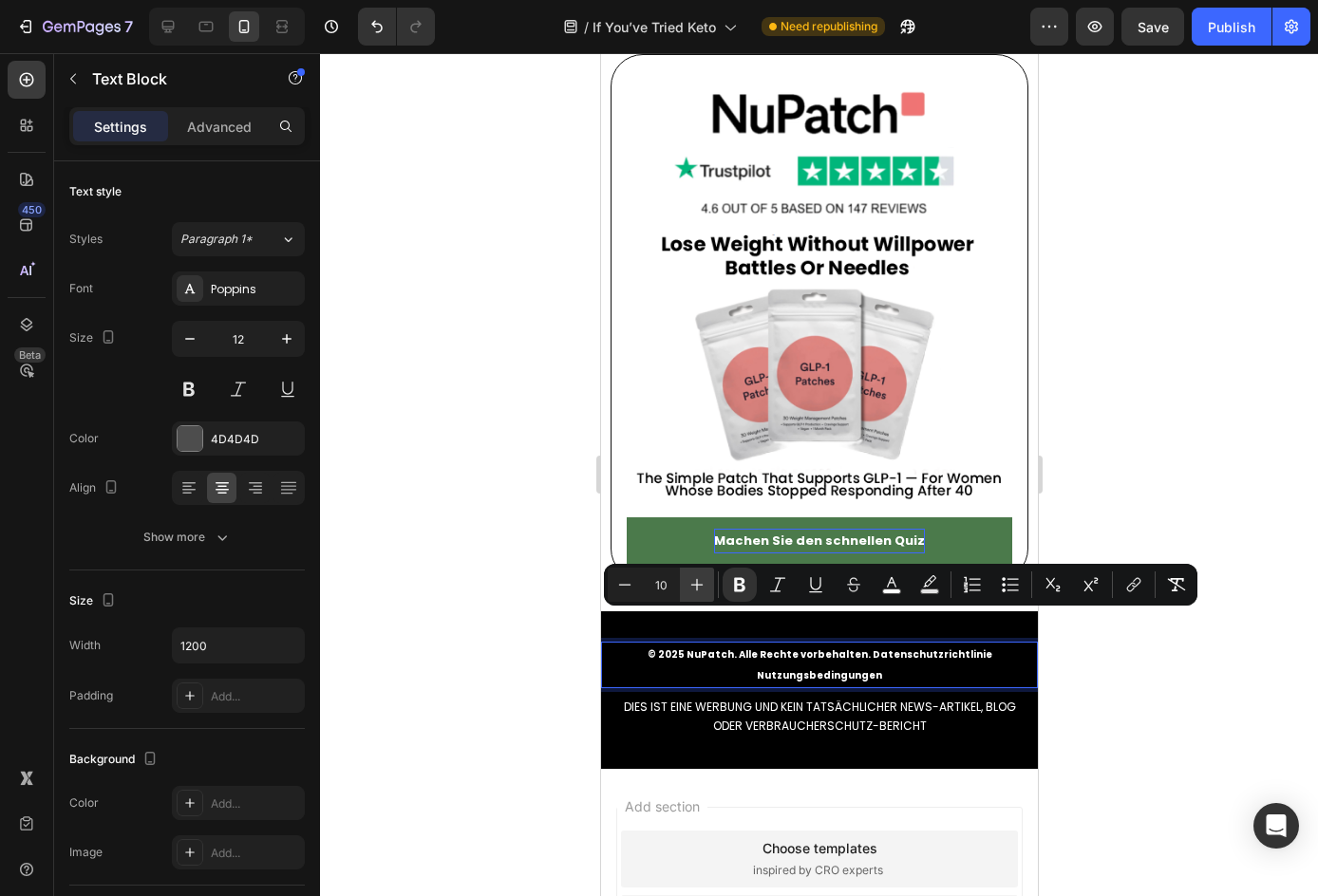
click at [689, 584] on icon "Editor contextual toolbar" at bounding box center [696, 584] width 19 height 19
type input "11"
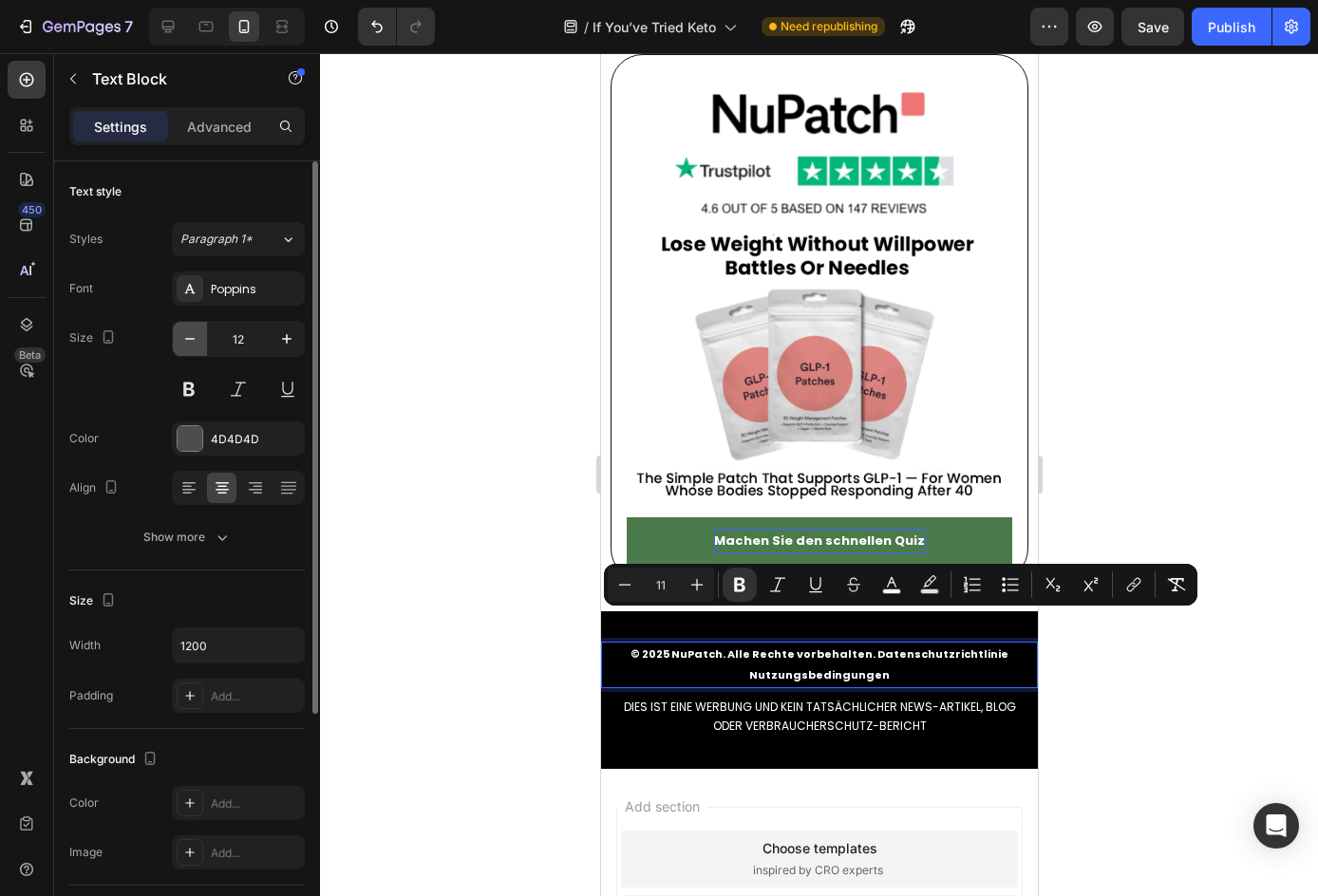
click at [198, 322] on button "button" at bounding box center [190, 338] width 34 height 34
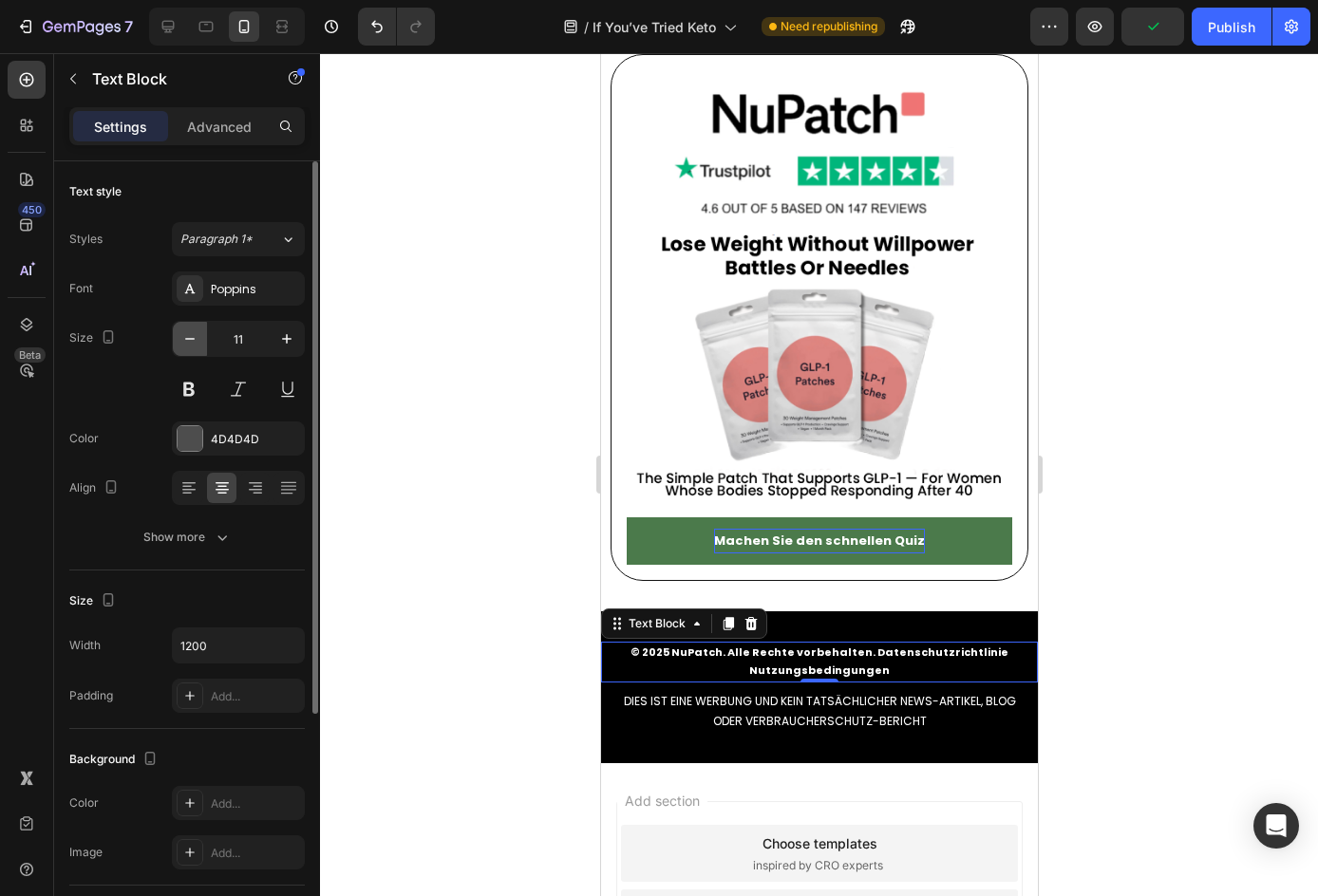
click at [198, 322] on button "button" at bounding box center [190, 338] width 34 height 34
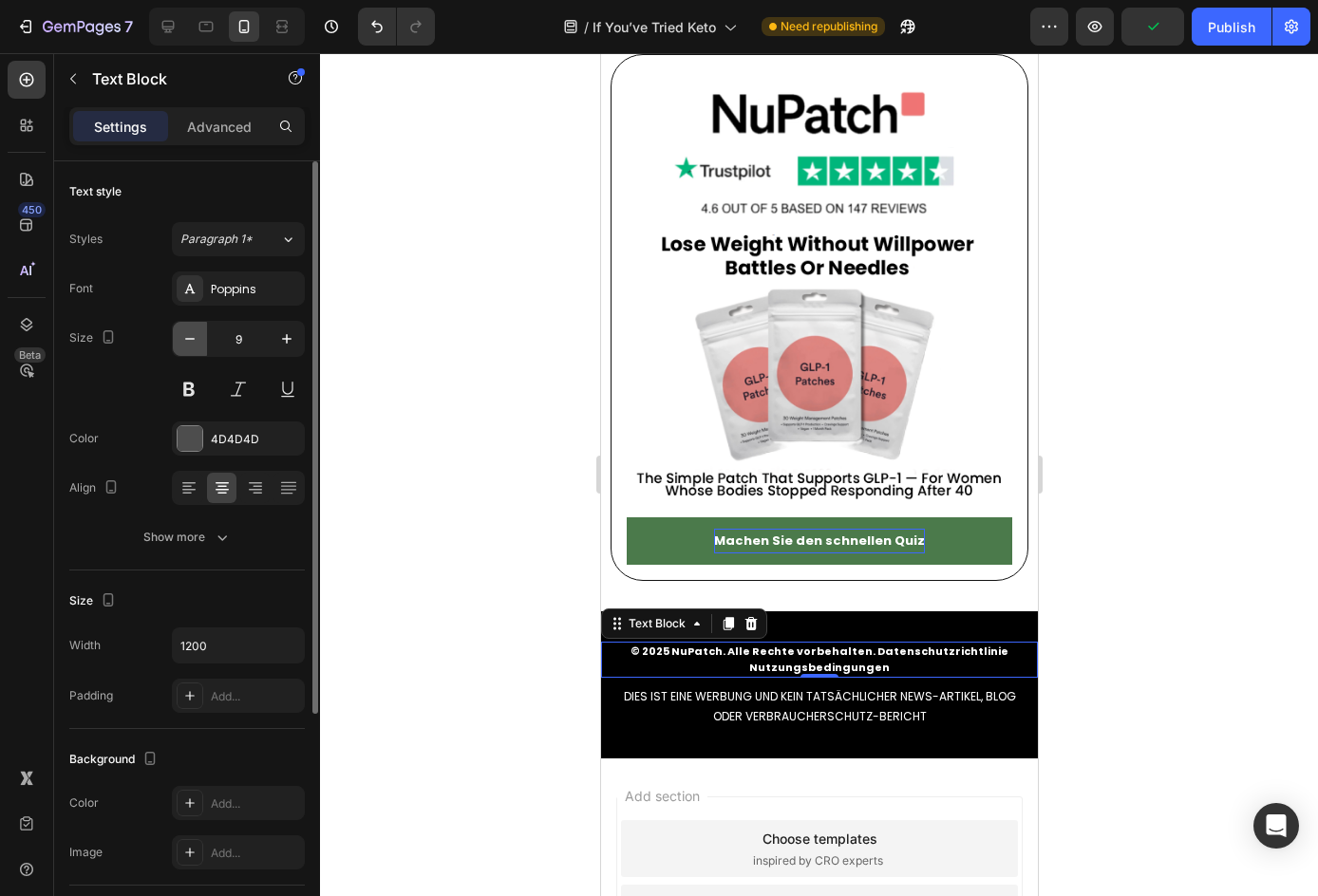
type input "8"
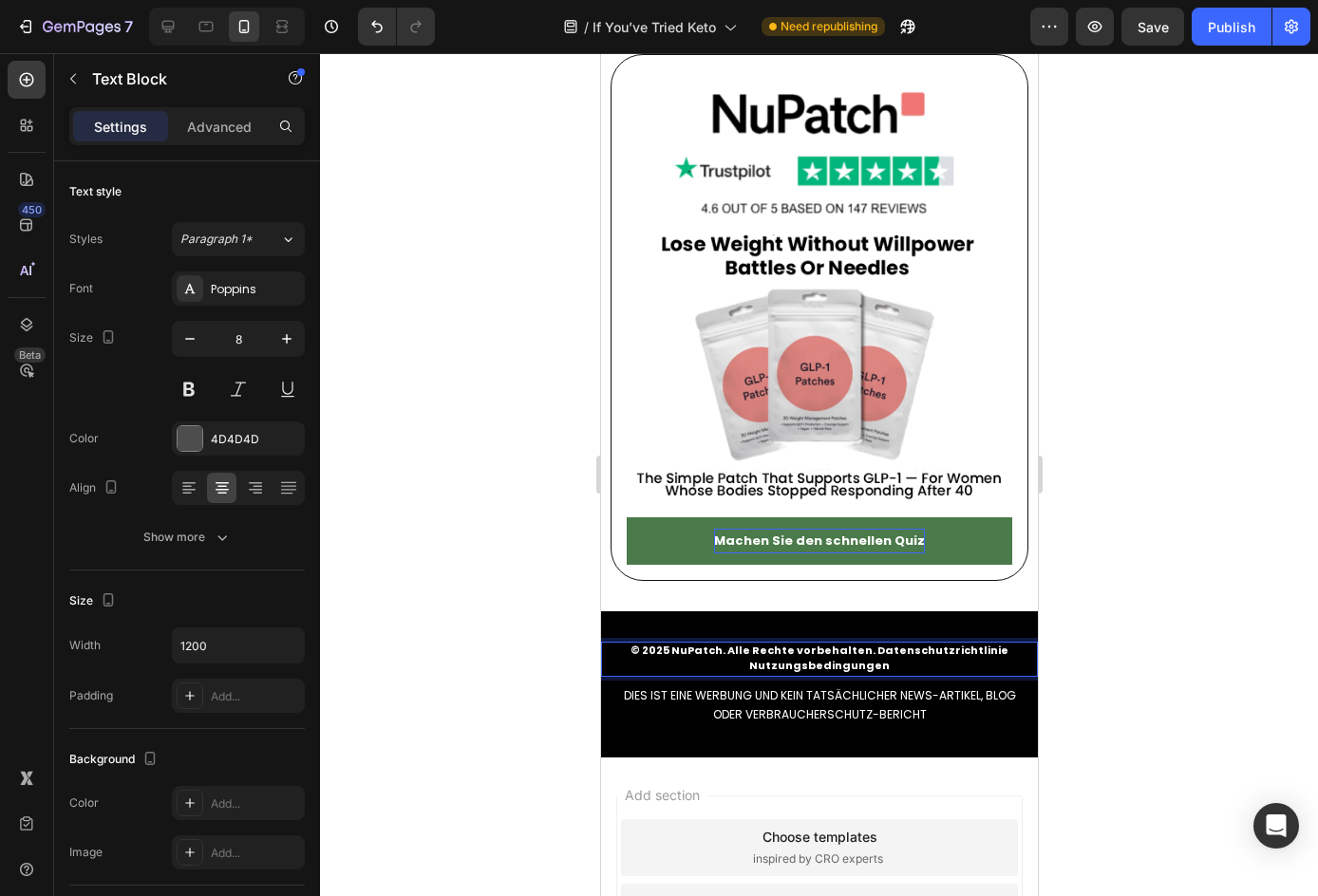
click at [831, 643] on strong "© 2025 NuPatch. Alle Rechte vorbehalten. Datenschutzrichtlinie Nutzungsbedingun…" at bounding box center [818, 658] width 378 height 31
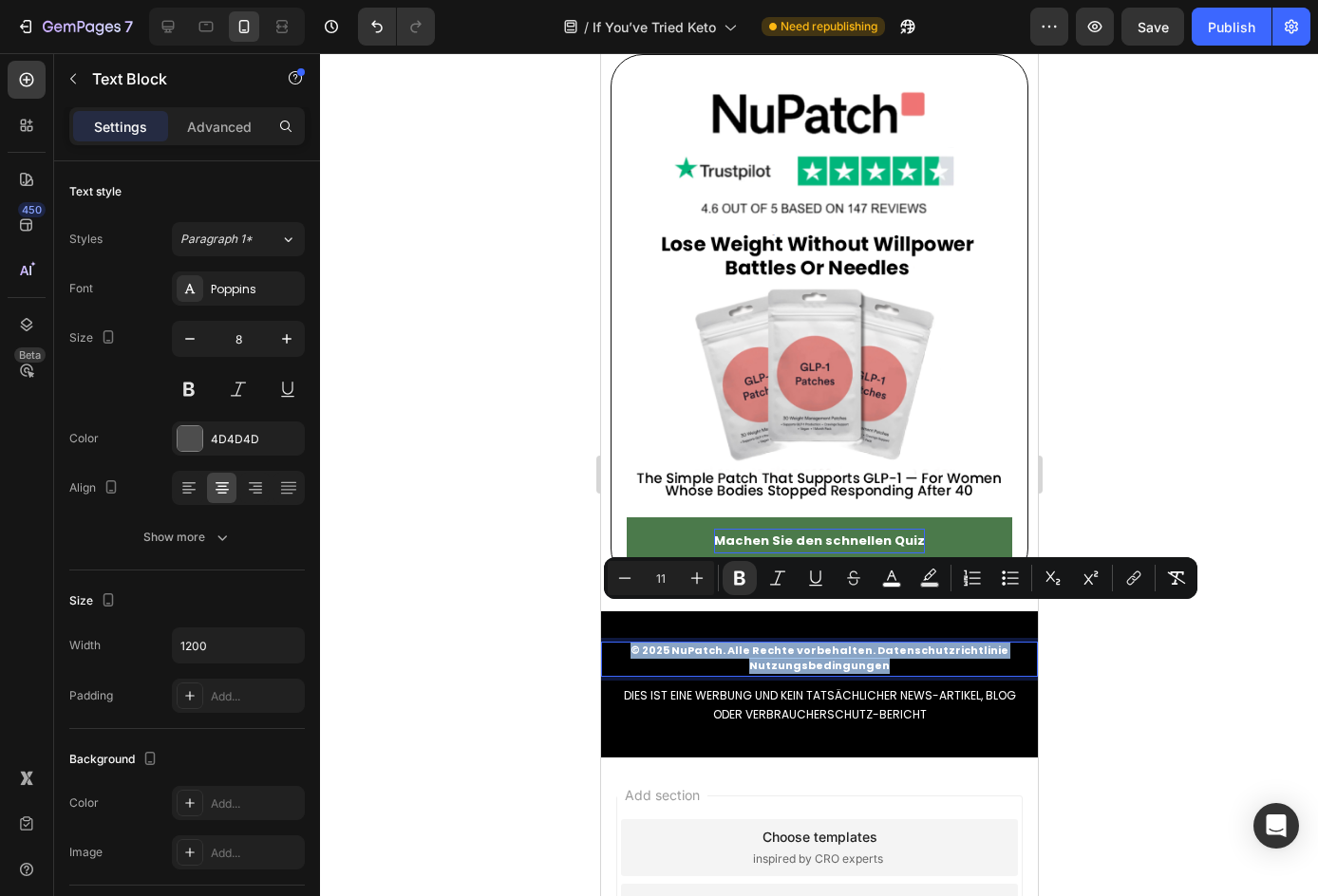
click at [698, 560] on div "Minus 11 Plus Bold Italic Underline Strikethrough color Text Background Color N…" at bounding box center [900, 578] width 593 height 42
click at [698, 562] on button "Plus" at bounding box center [697, 578] width 34 height 34
type input "13"
click at [1273, 737] on div at bounding box center [818, 474] width 997 height 843
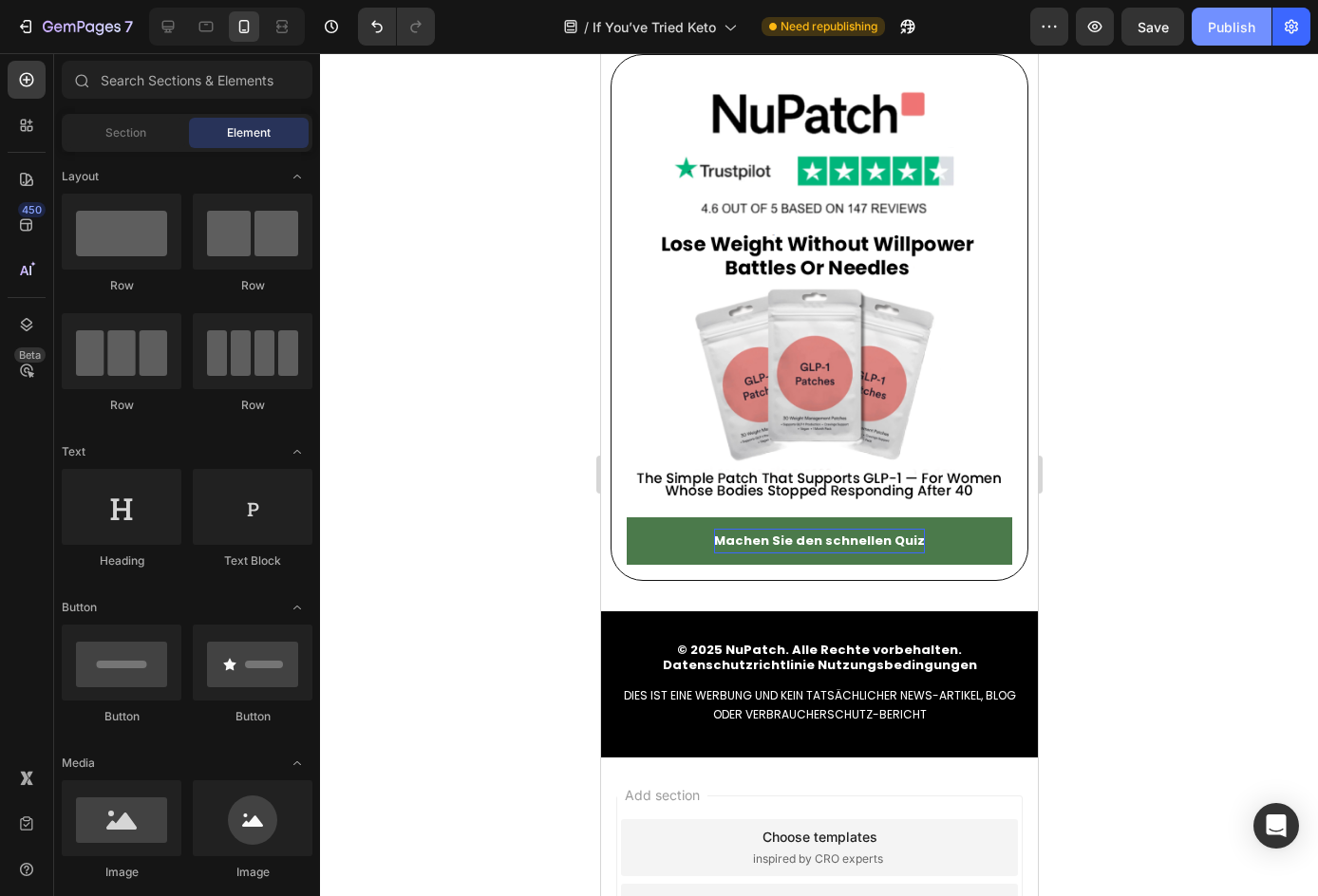
click at [1253, 33] on div "Publish" at bounding box center [1231, 27] width 48 height 20
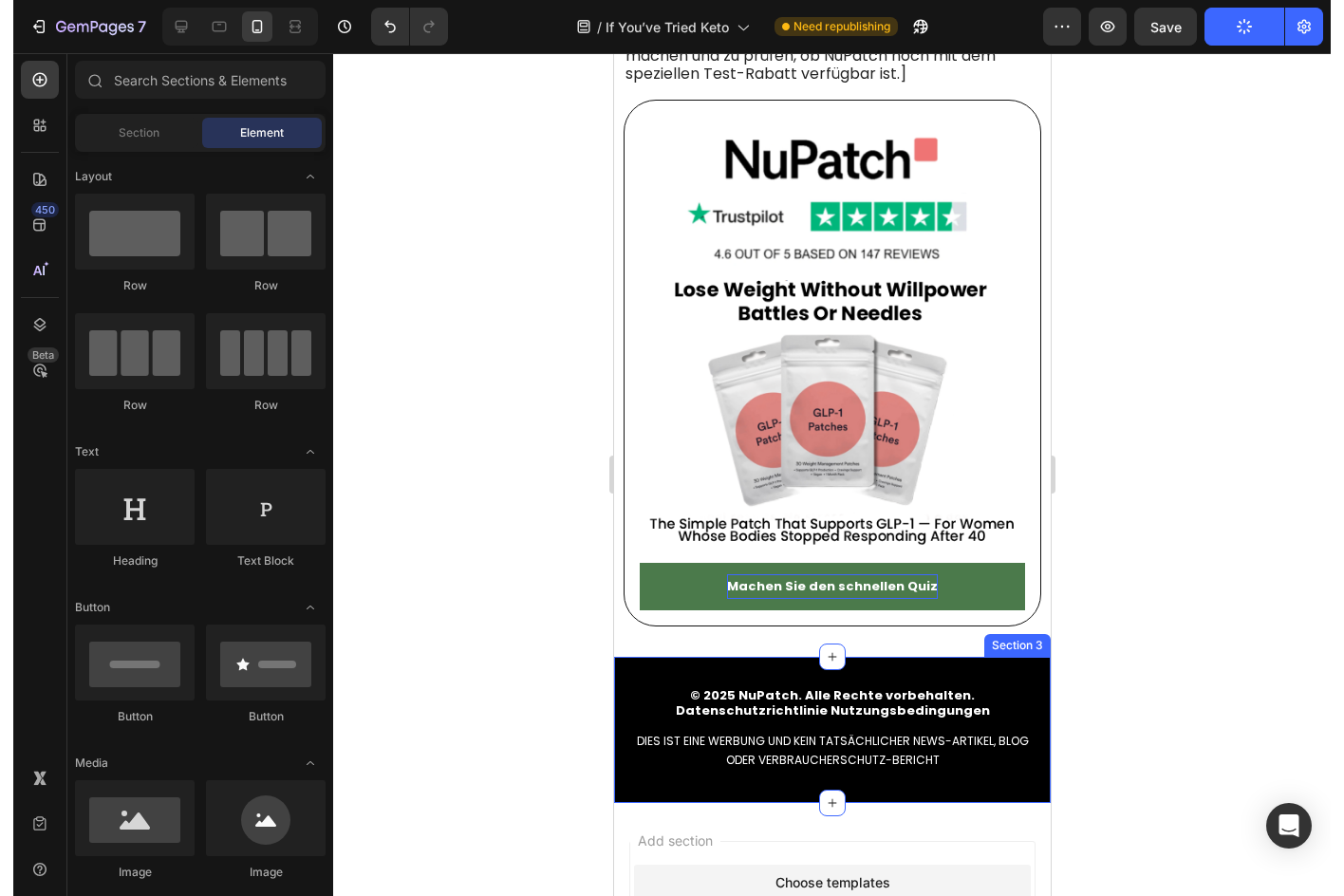
scroll to position [9202, 0]
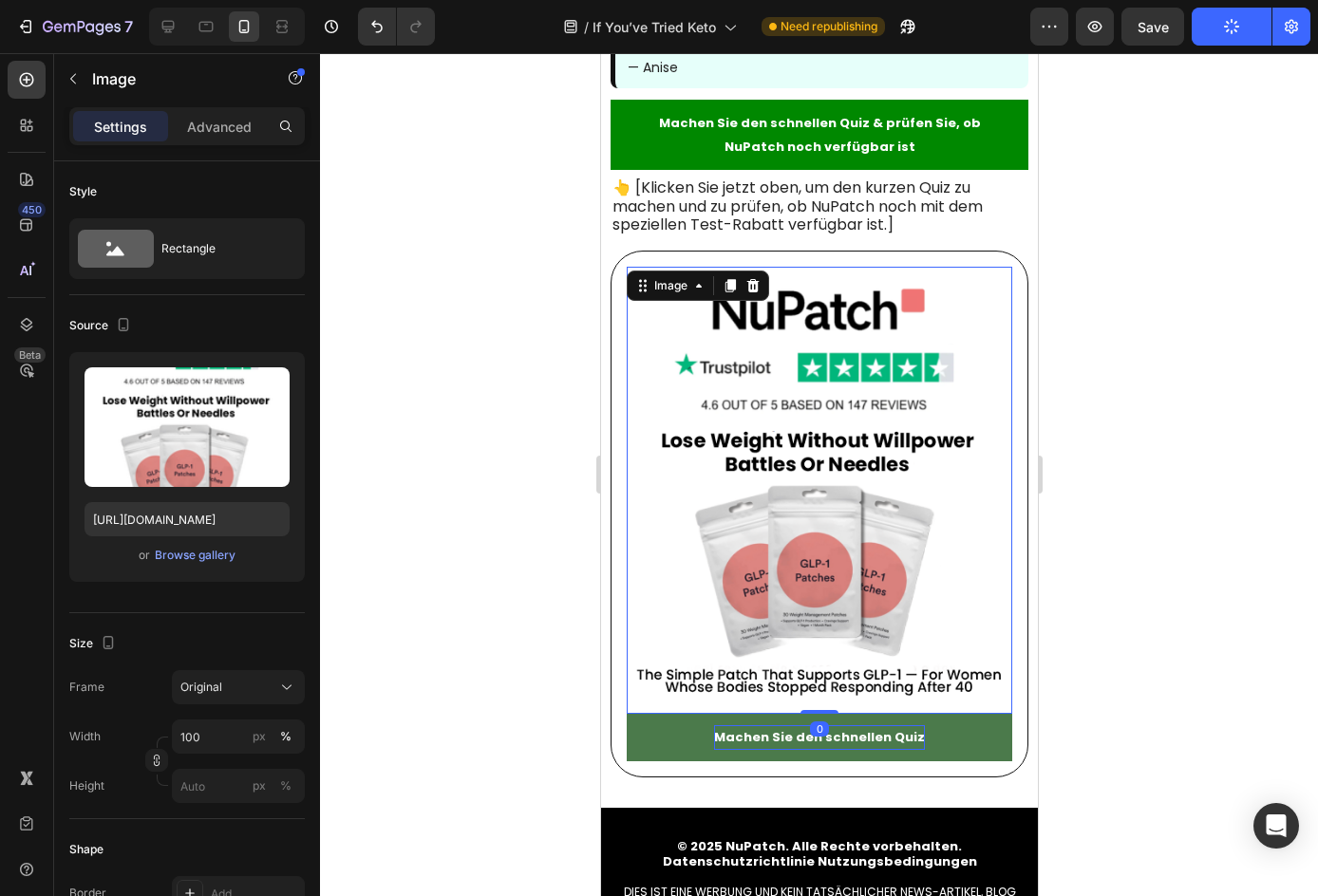
click at [835, 486] on img at bounding box center [817, 491] width 385 height 448
click at [859, 466] on img at bounding box center [817, 491] width 385 height 448
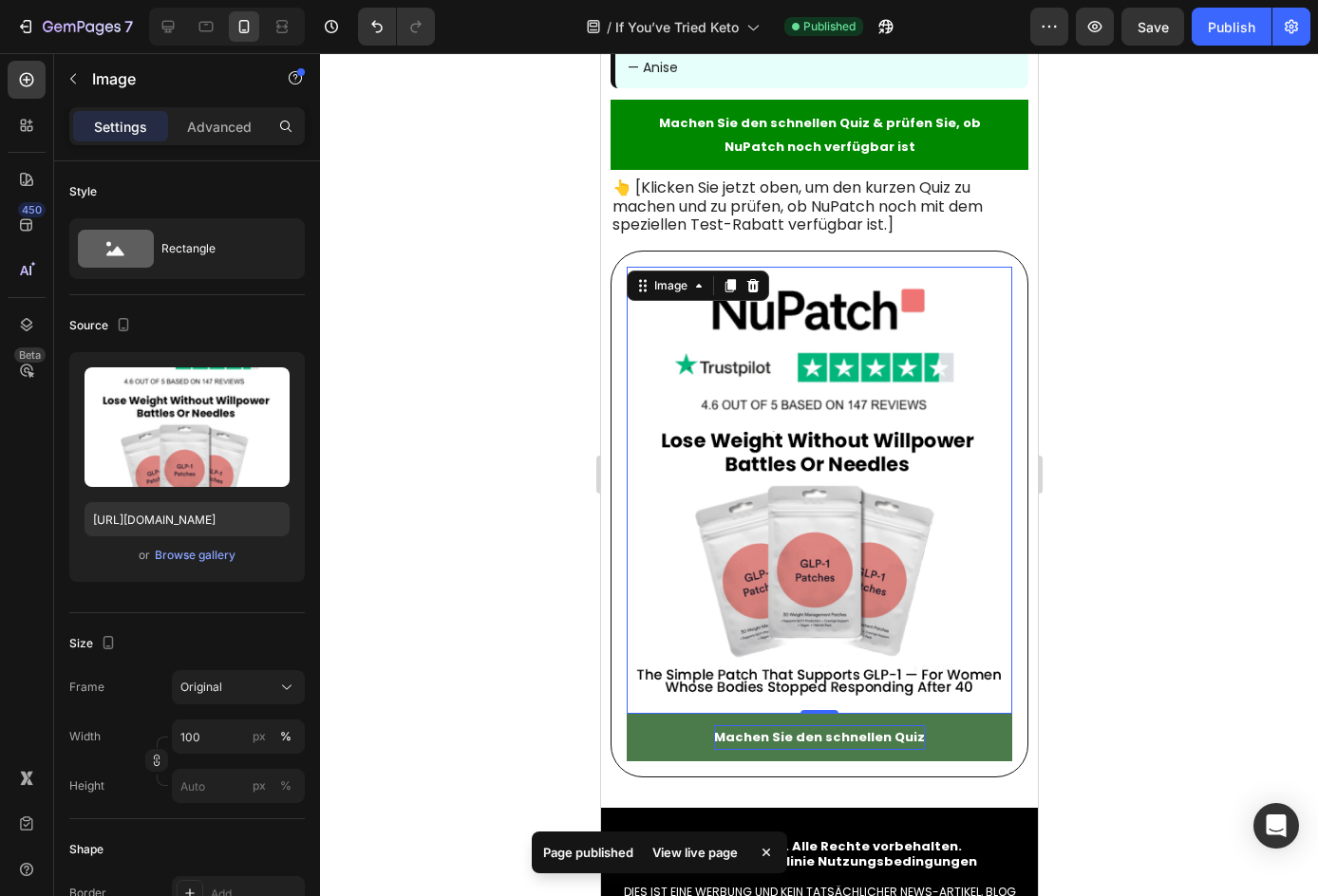
click at [1198, 420] on div at bounding box center [818, 474] width 997 height 843
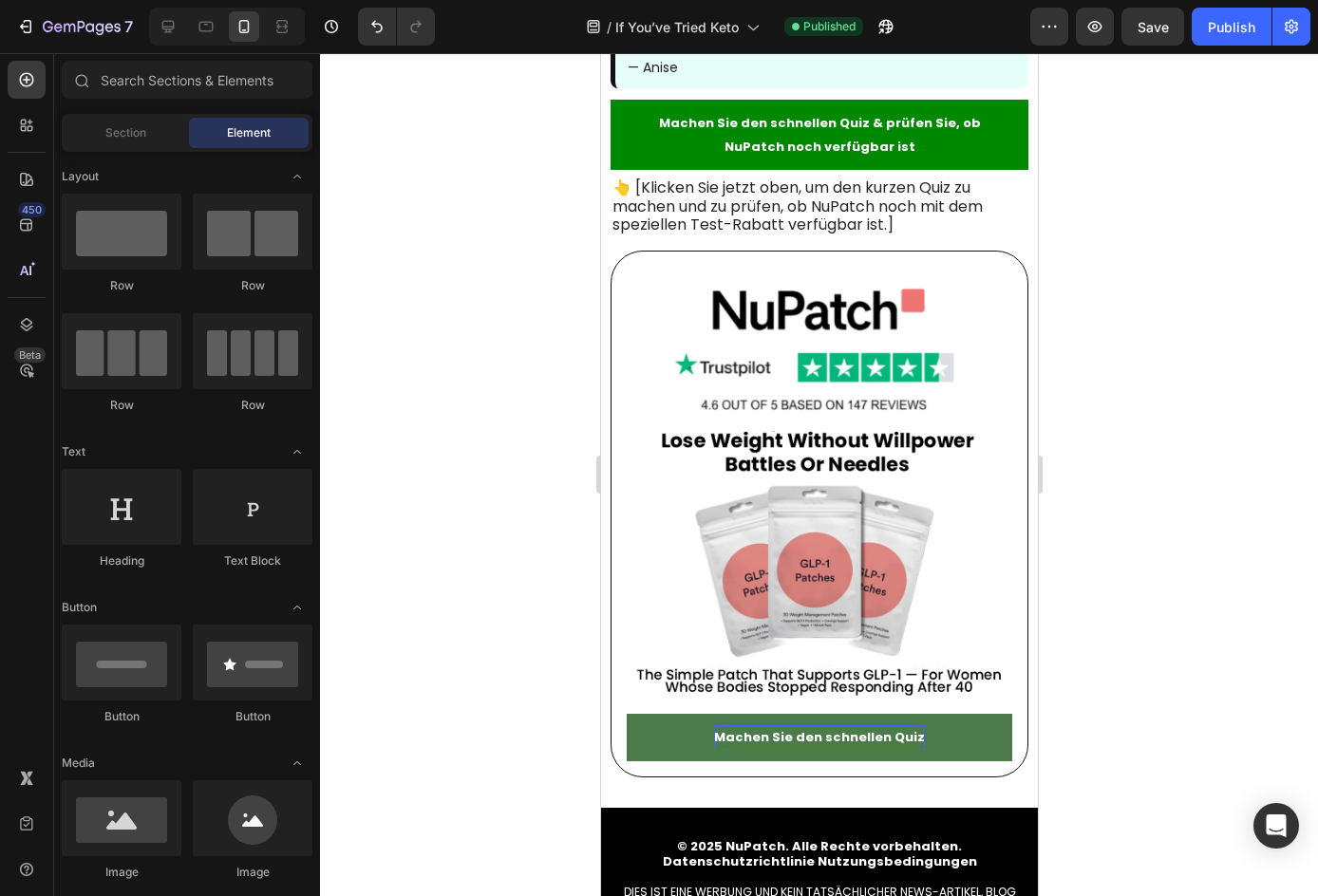
click at [1127, 800] on div at bounding box center [818, 474] width 997 height 843
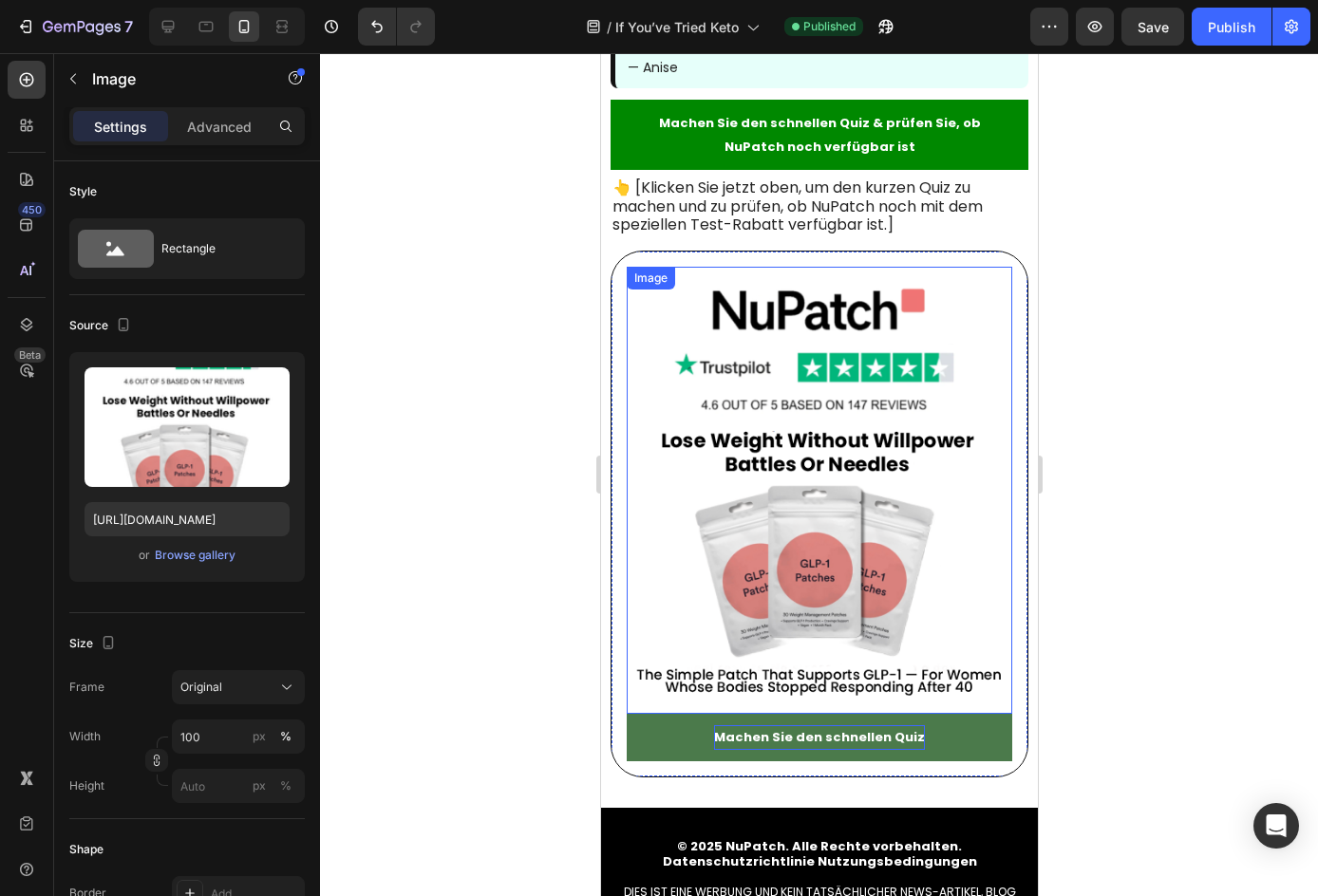
click at [810, 626] on img at bounding box center [817, 491] width 385 height 448
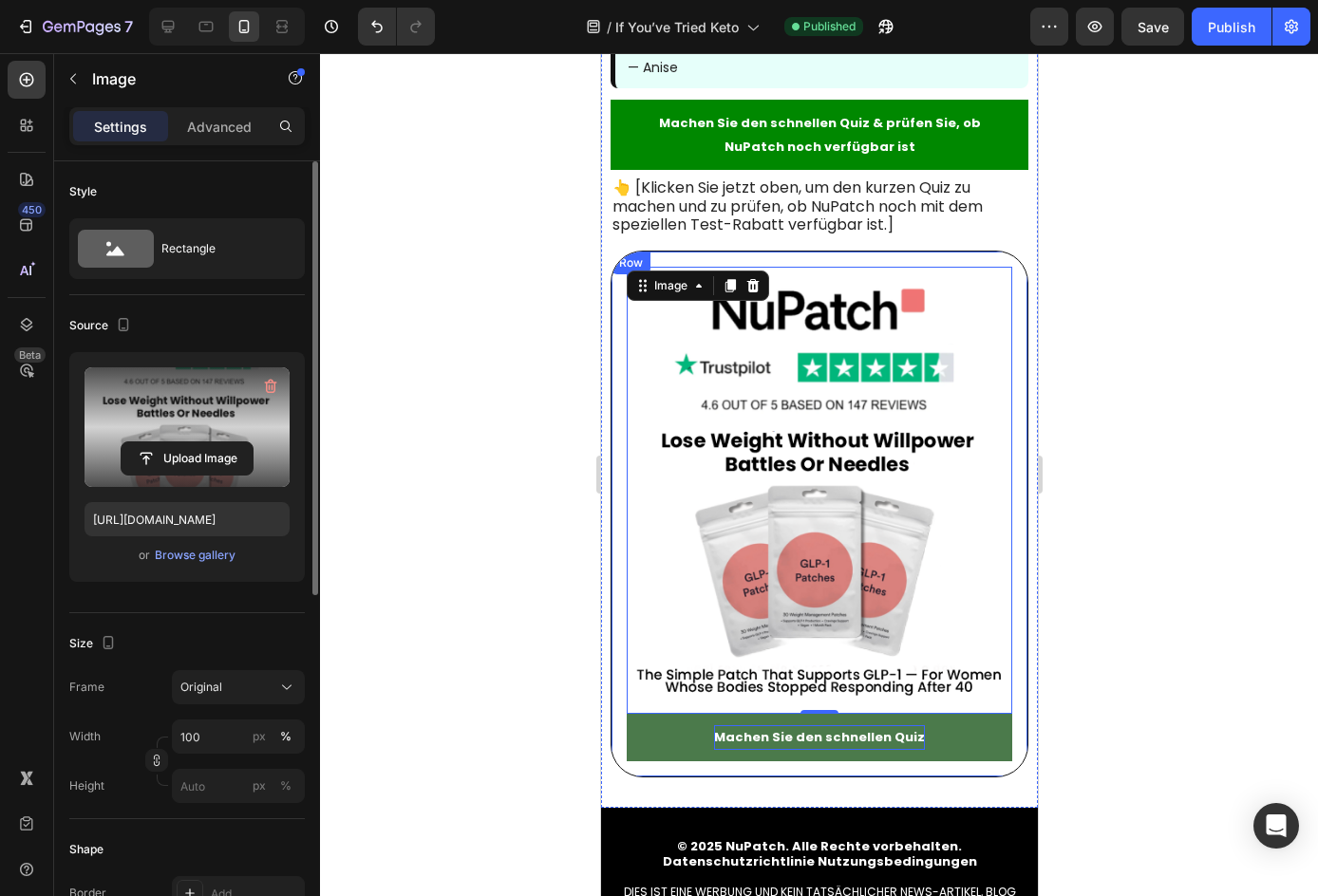
drag, startPoint x: 215, startPoint y: 399, endPoint x: 207, endPoint y: 424, distance: 26.2
click at [207, 424] on label at bounding box center [187, 427] width 205 height 119
click at [207, 442] on input "file" at bounding box center [187, 458] width 131 height 32
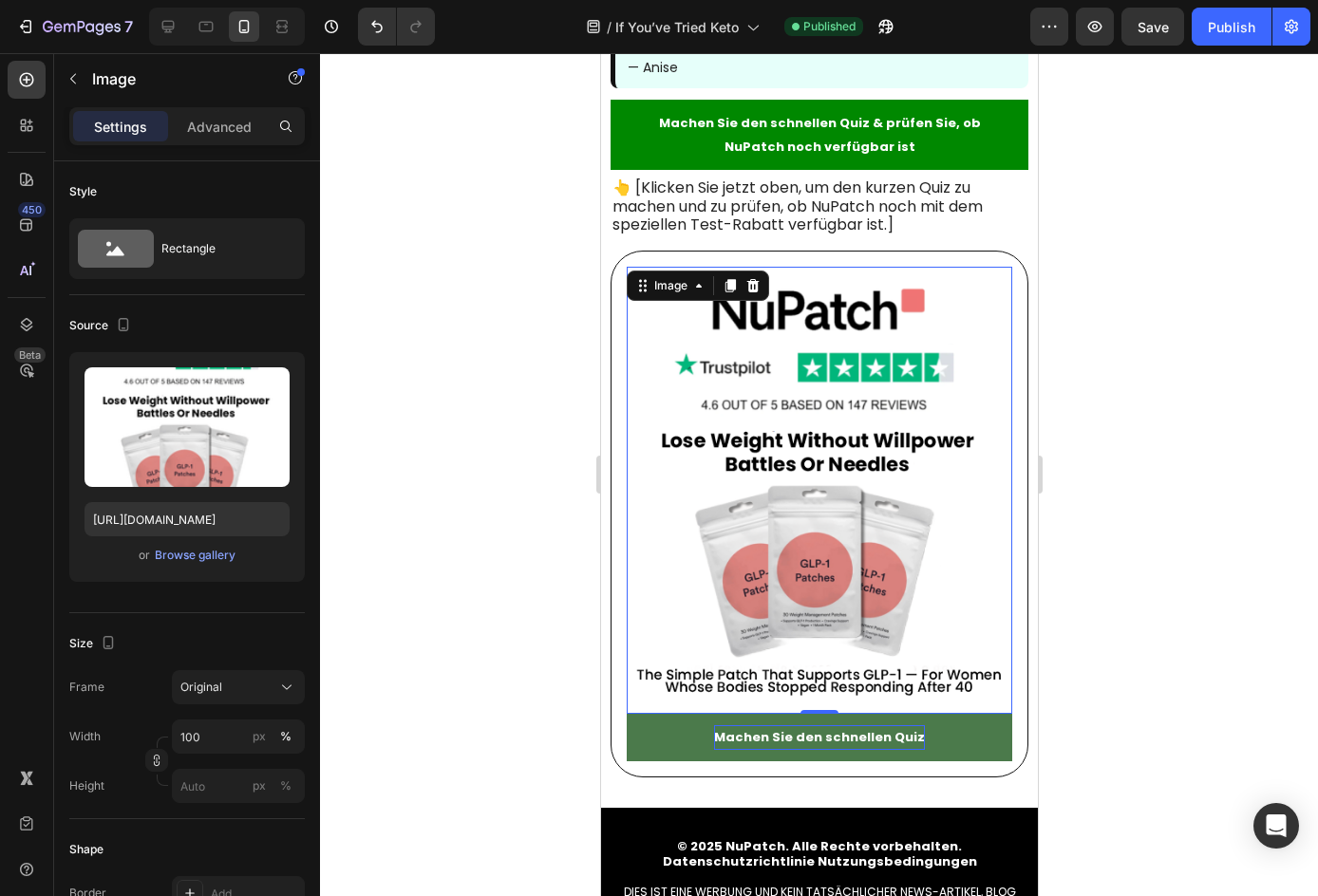
click at [1202, 483] on div at bounding box center [818, 474] width 997 height 843
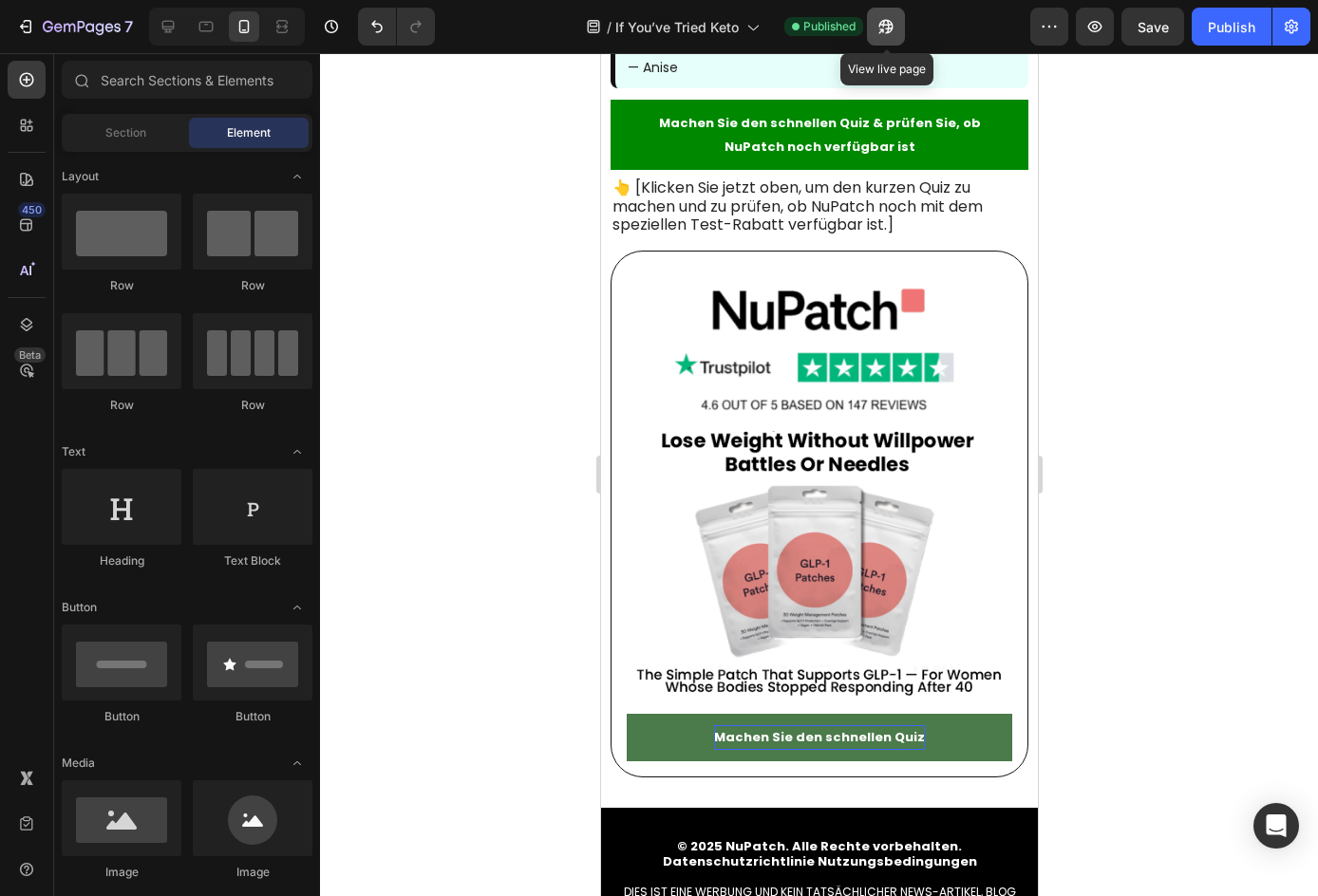
click at [880, 41] on button "button" at bounding box center [886, 27] width 38 height 38
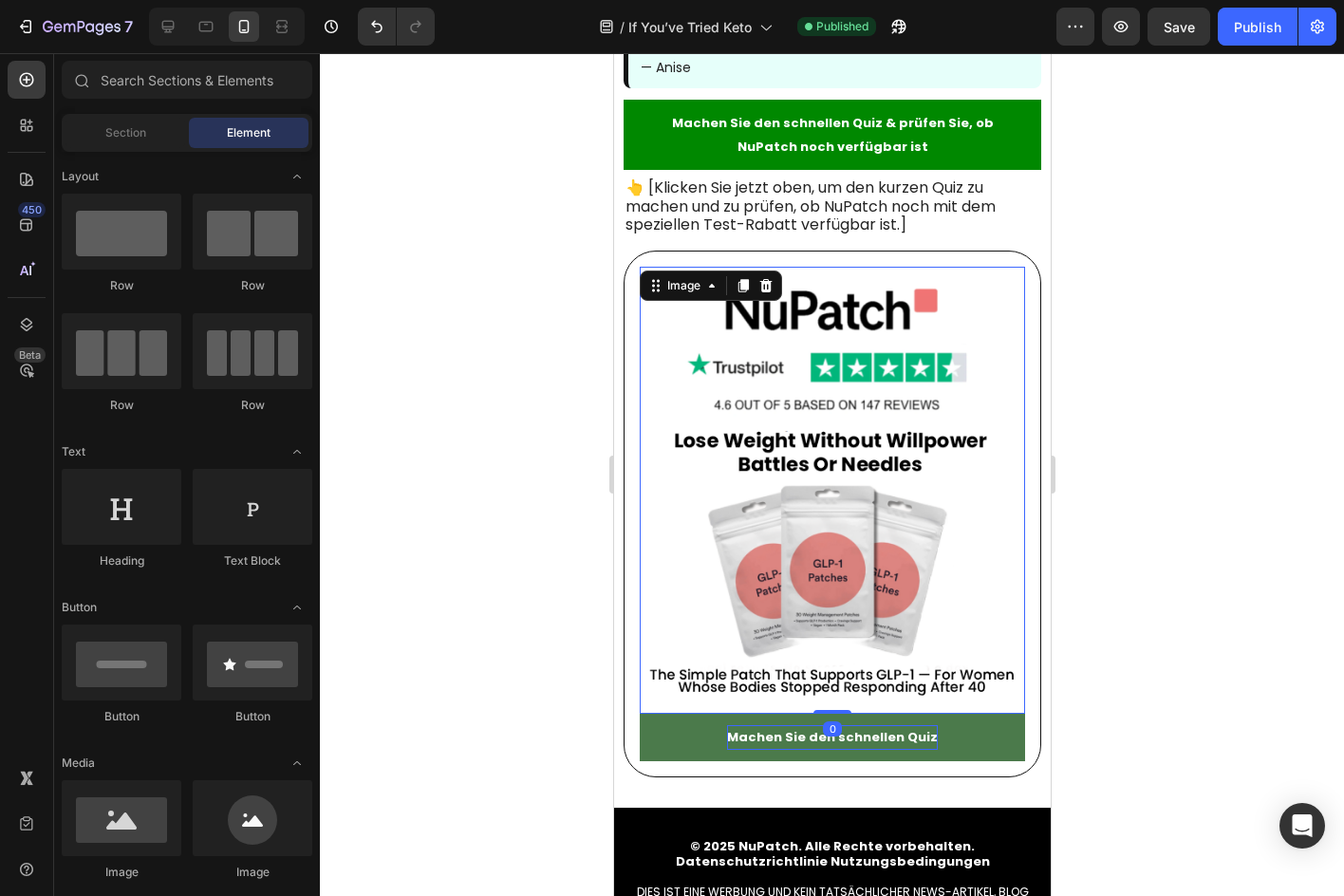
click at [850, 396] on img at bounding box center [831, 491] width 385 height 448
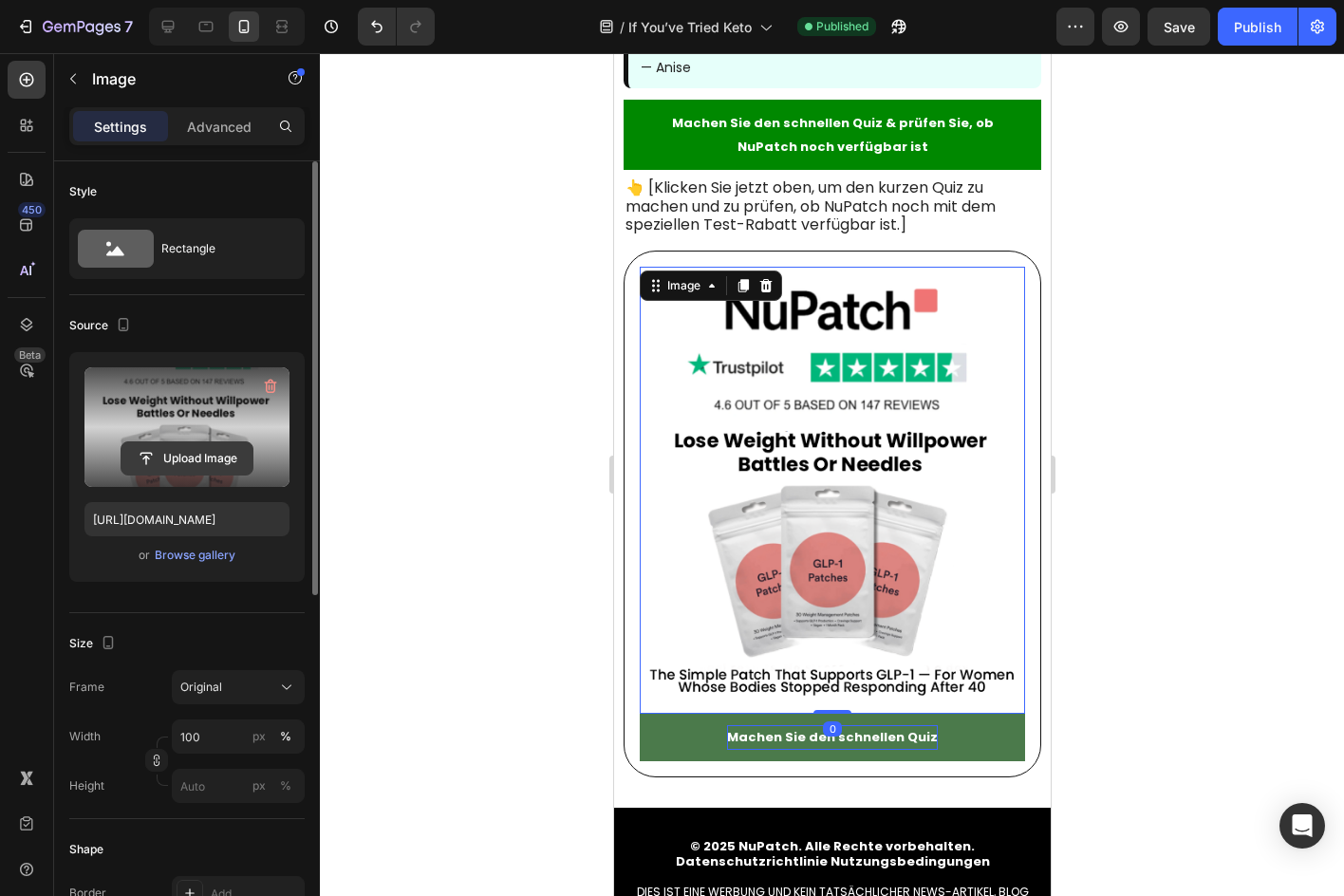
click at [217, 452] on input "file" at bounding box center [187, 458] width 131 height 32
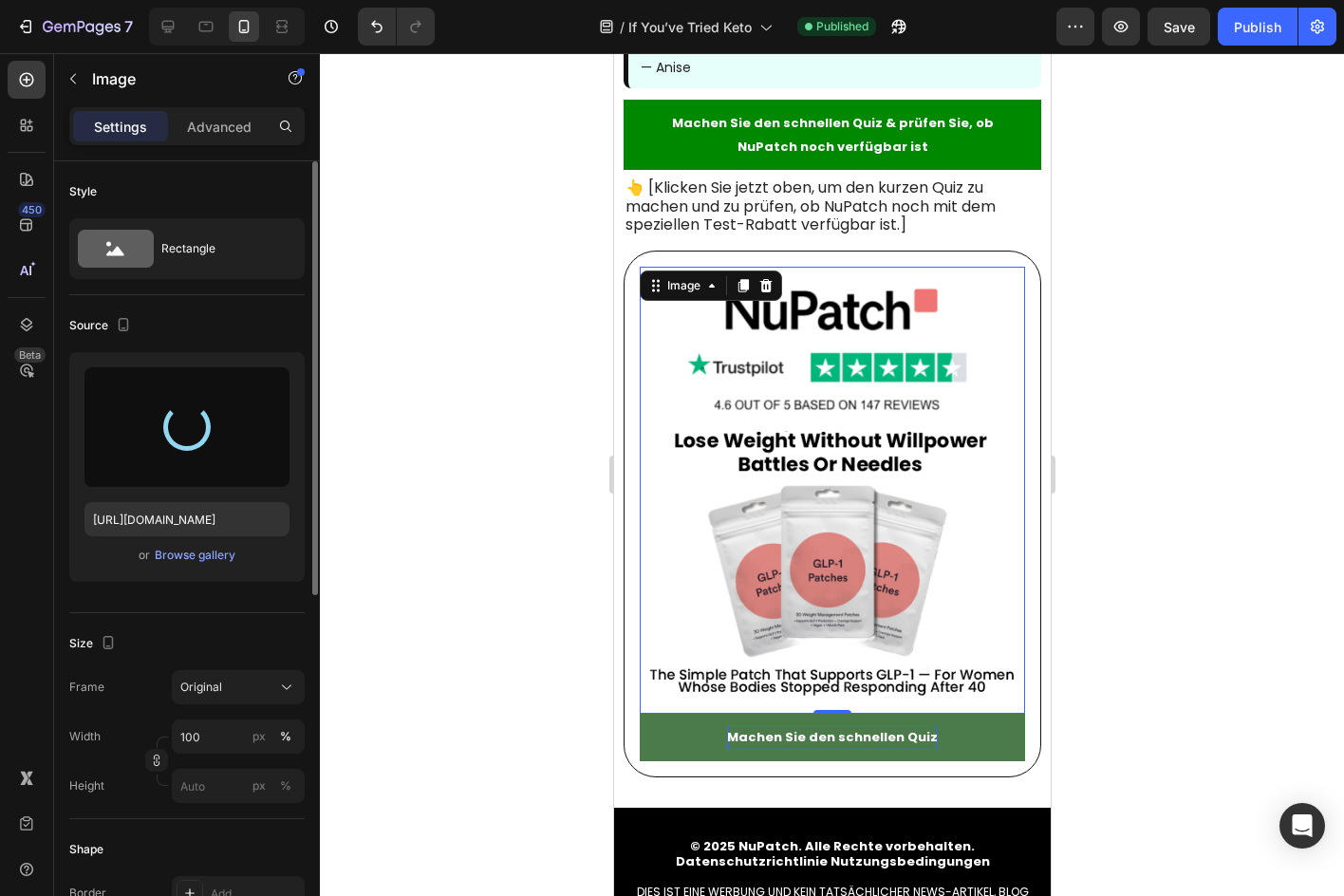
type input "https://cdn.shopify.com/s/files/1/0940/2797/2920/files/gempages_566647537843307…"
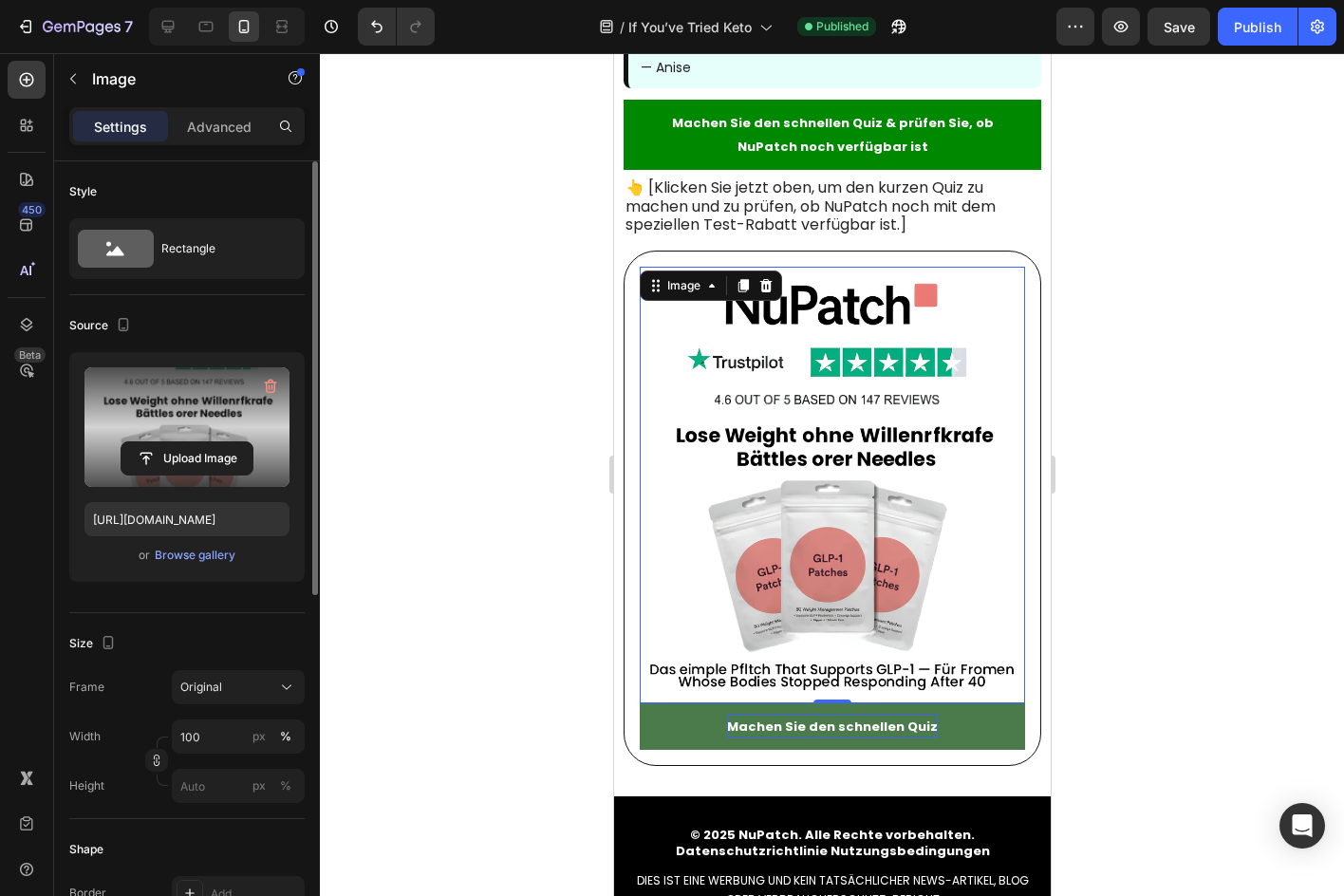
click at [1211, 245] on div at bounding box center [831, 474] width 1024 height 843
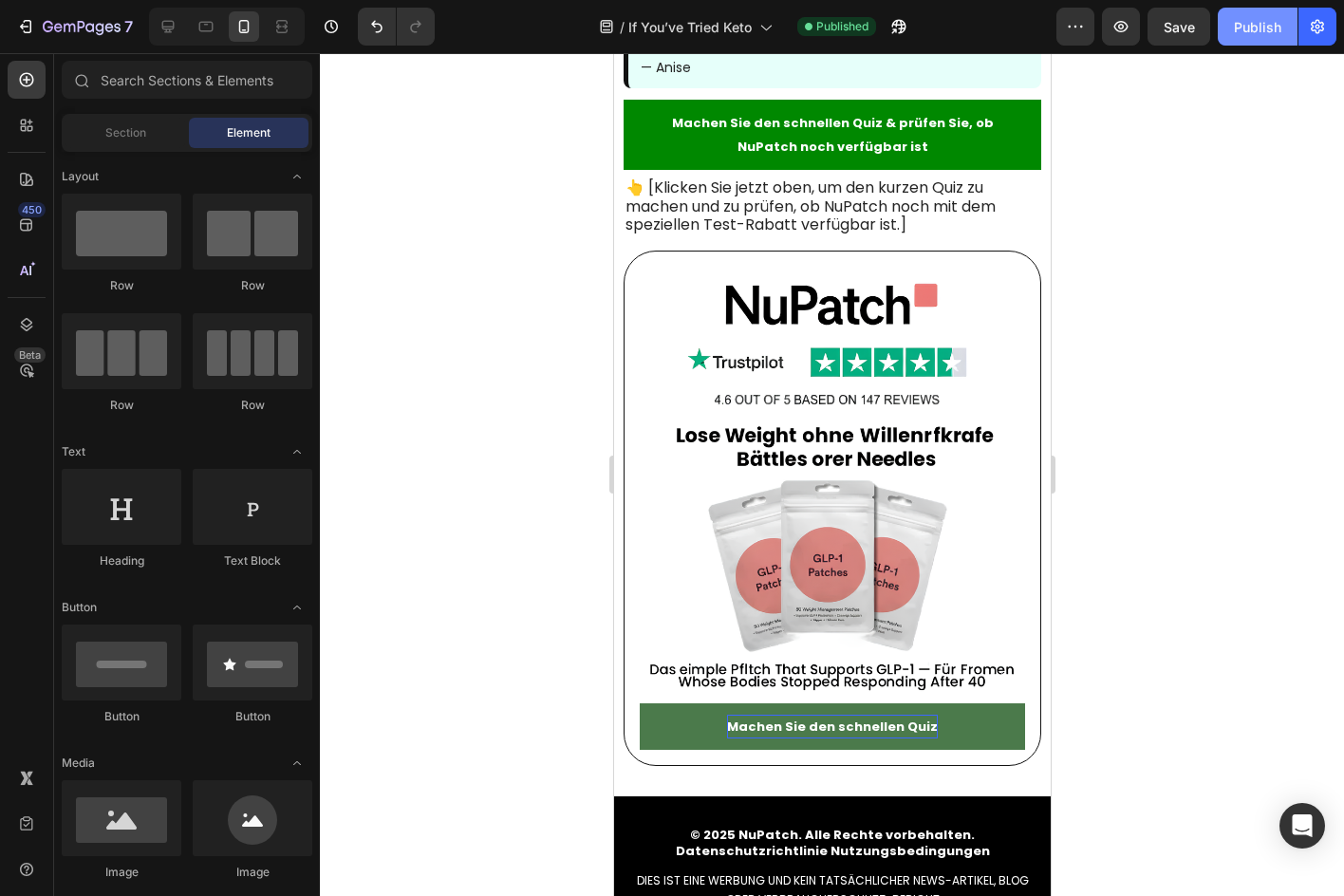
click at [1244, 25] on div "Publish" at bounding box center [1258, 27] width 48 height 20
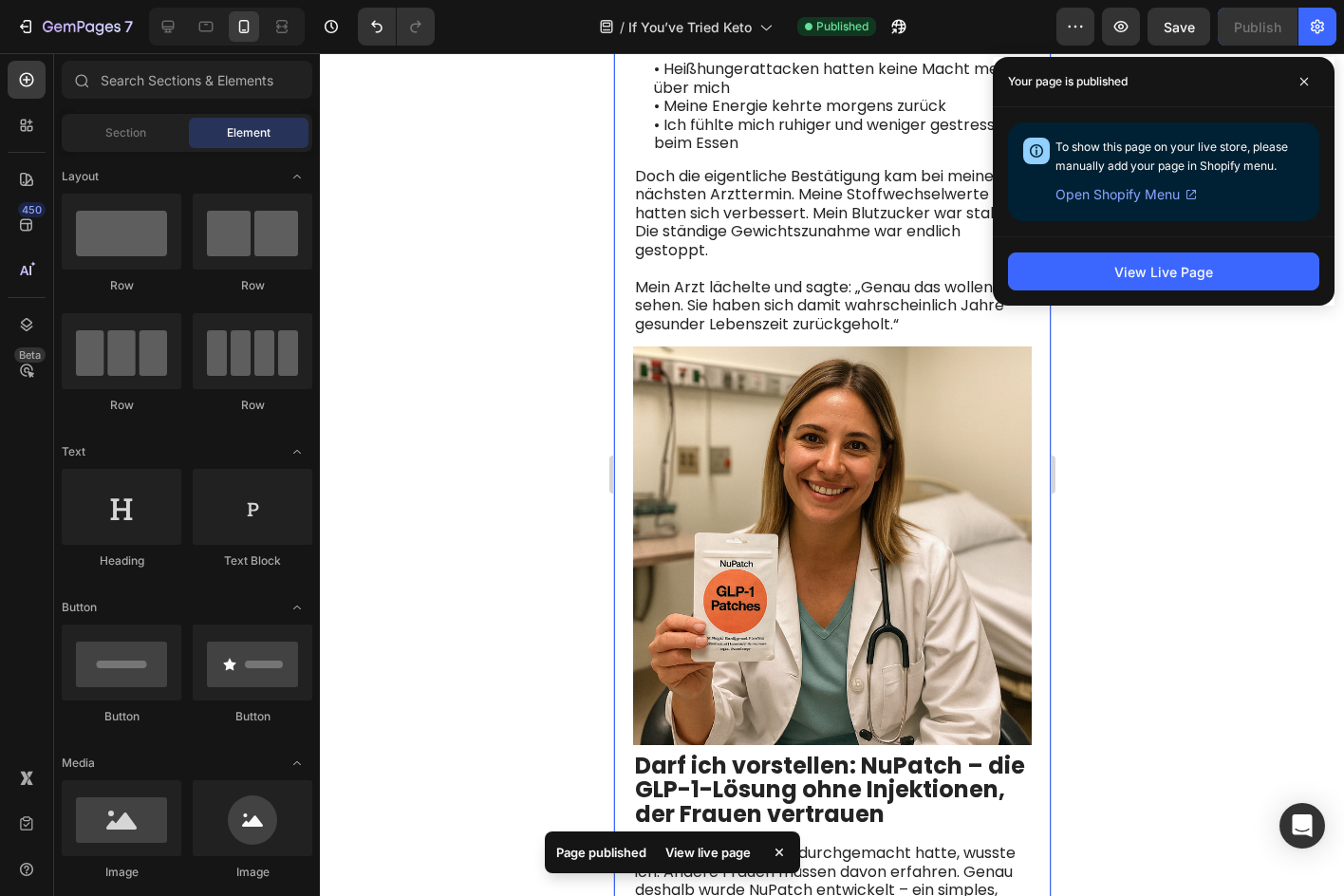
scroll to position [4645, 0]
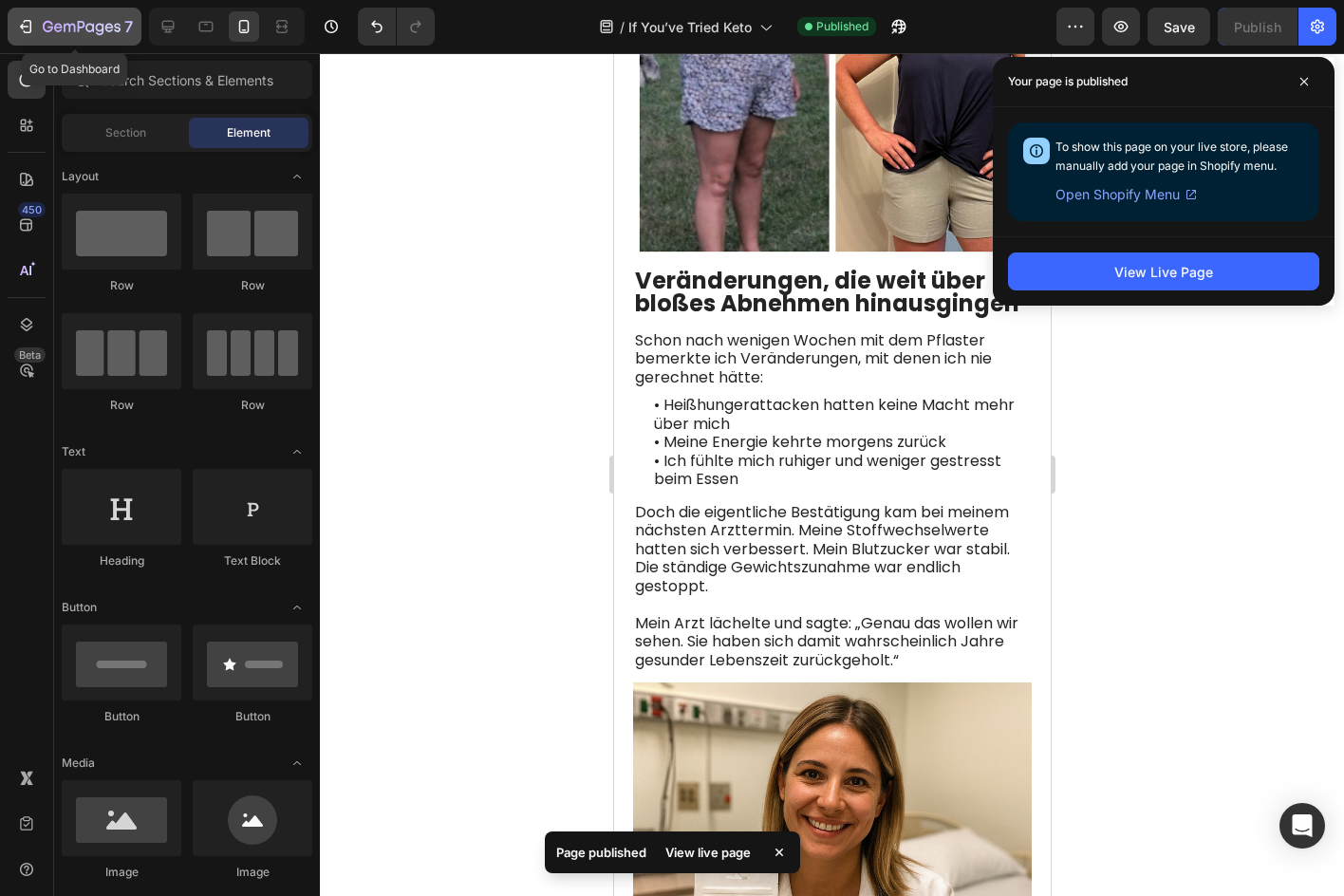
click at [95, 33] on icon "button" at bounding box center [82, 28] width 78 height 16
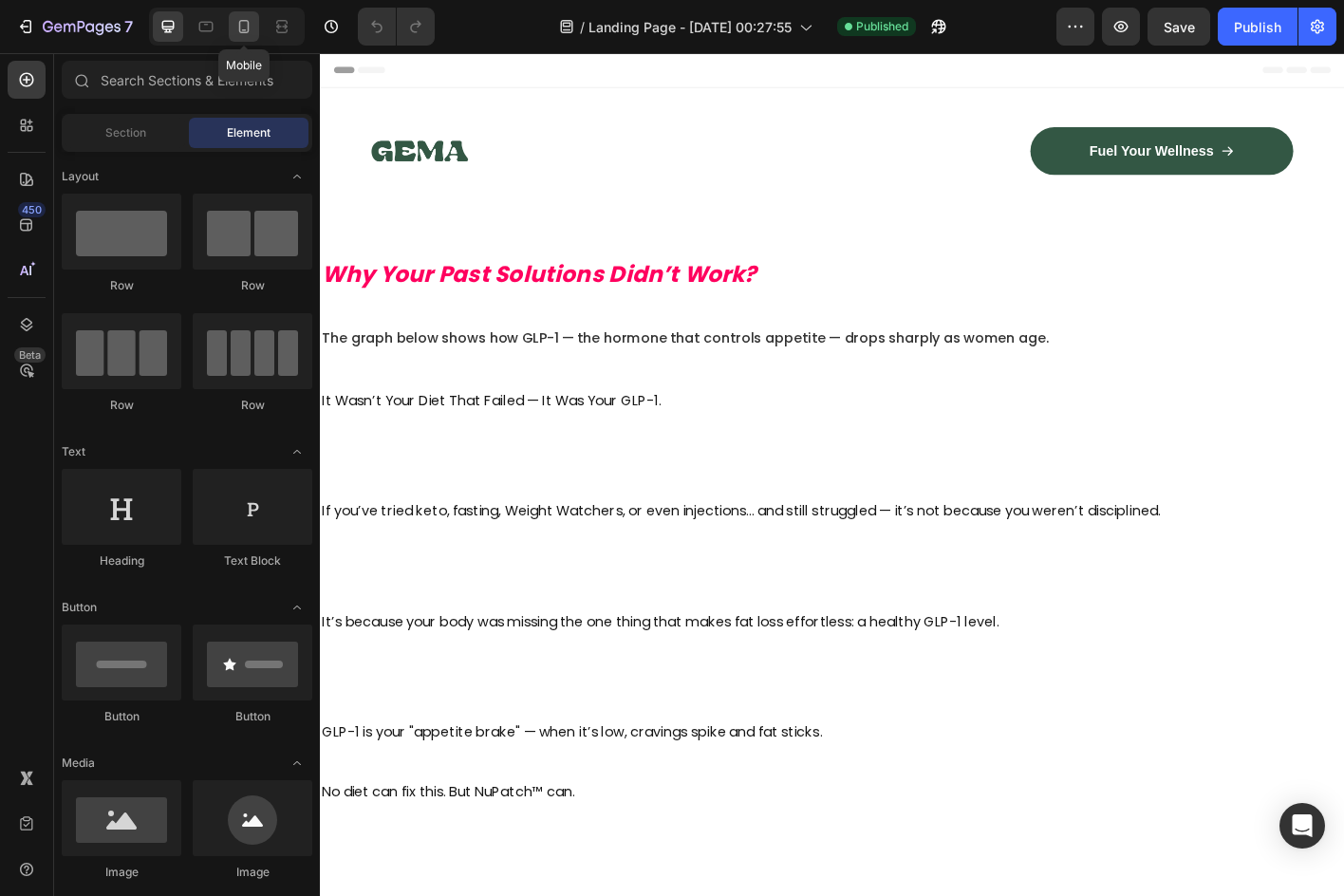
click at [247, 30] on icon at bounding box center [244, 26] width 19 height 19
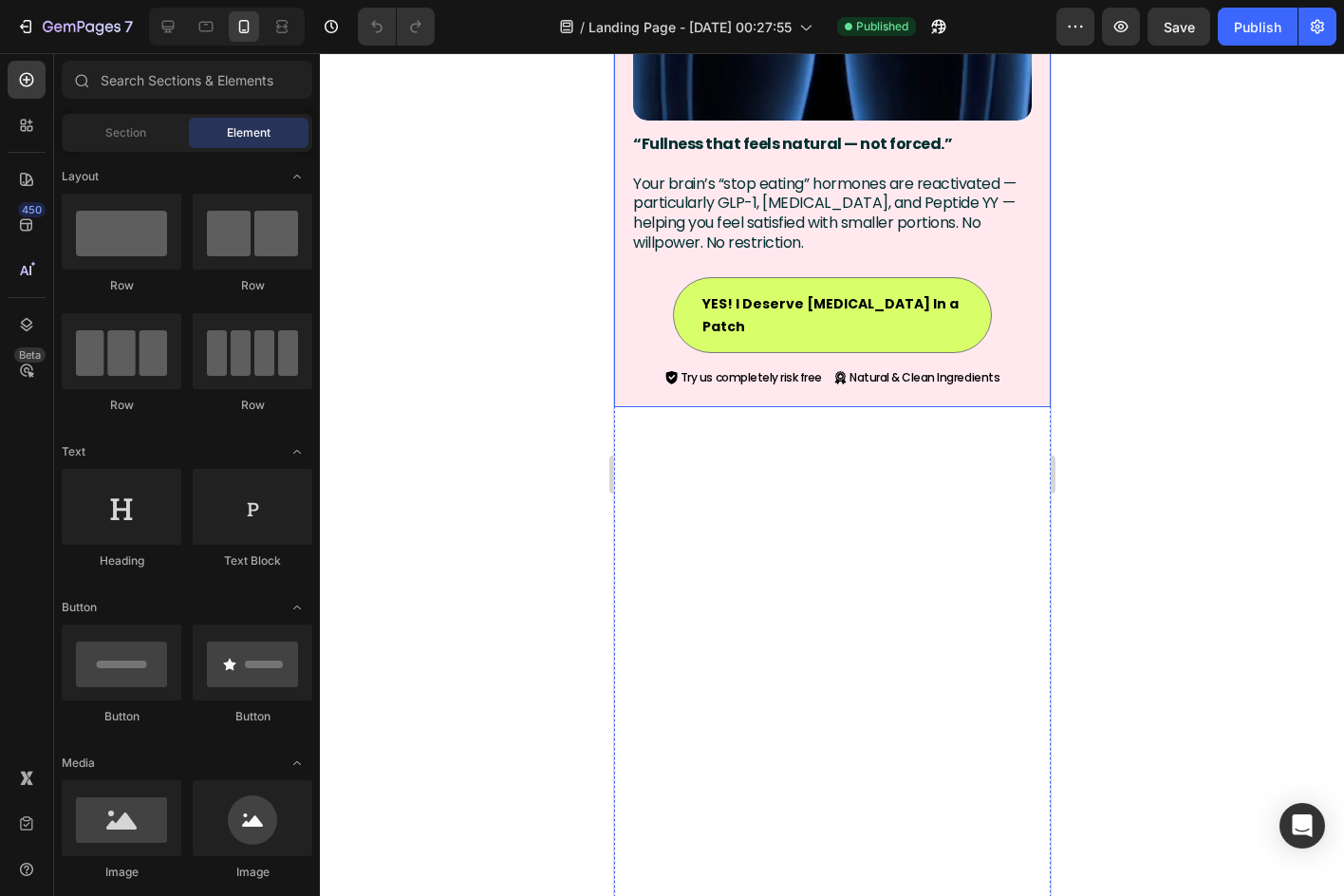
scroll to position [4937, 0]
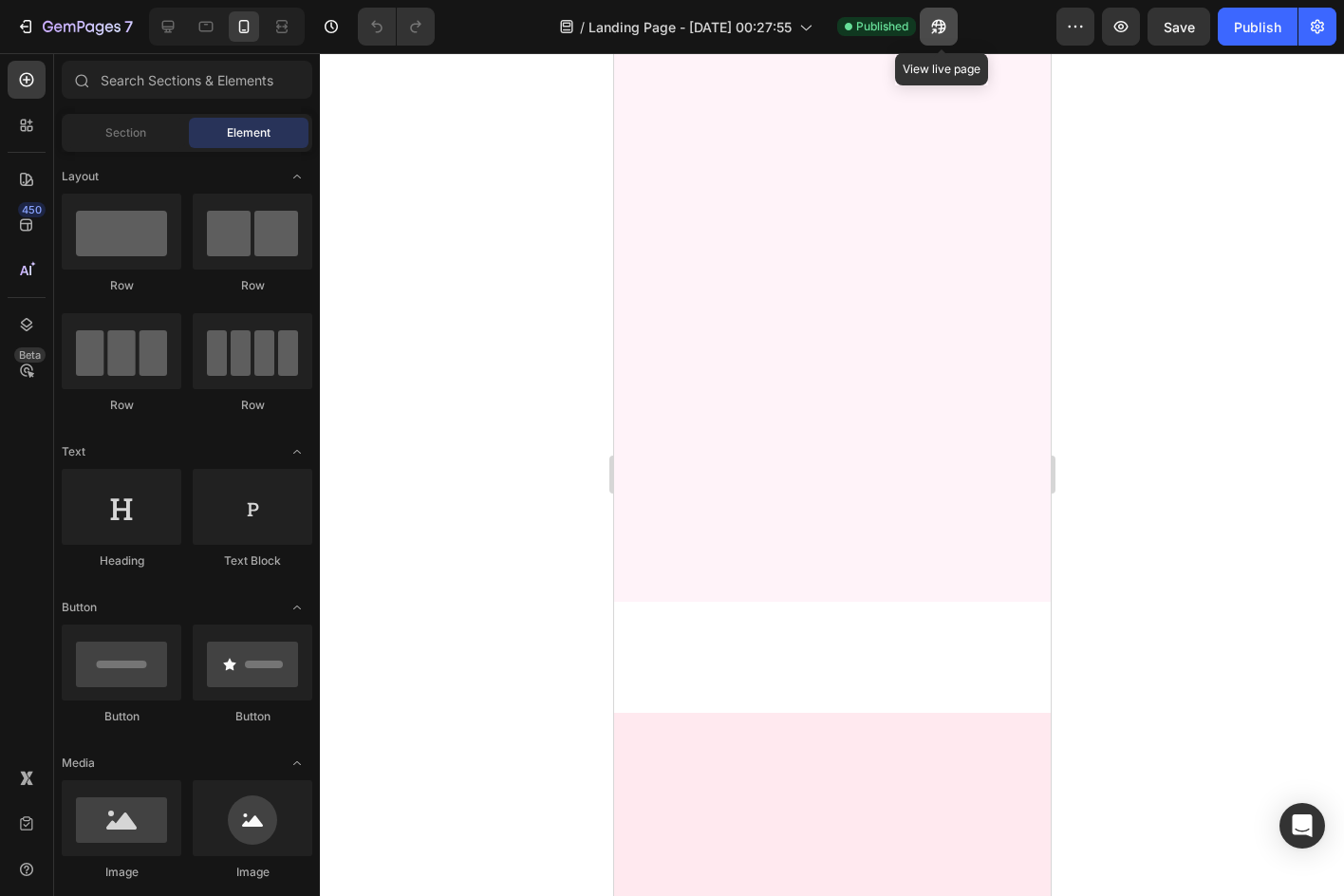
click at [958, 40] on button "button" at bounding box center [939, 27] width 38 height 38
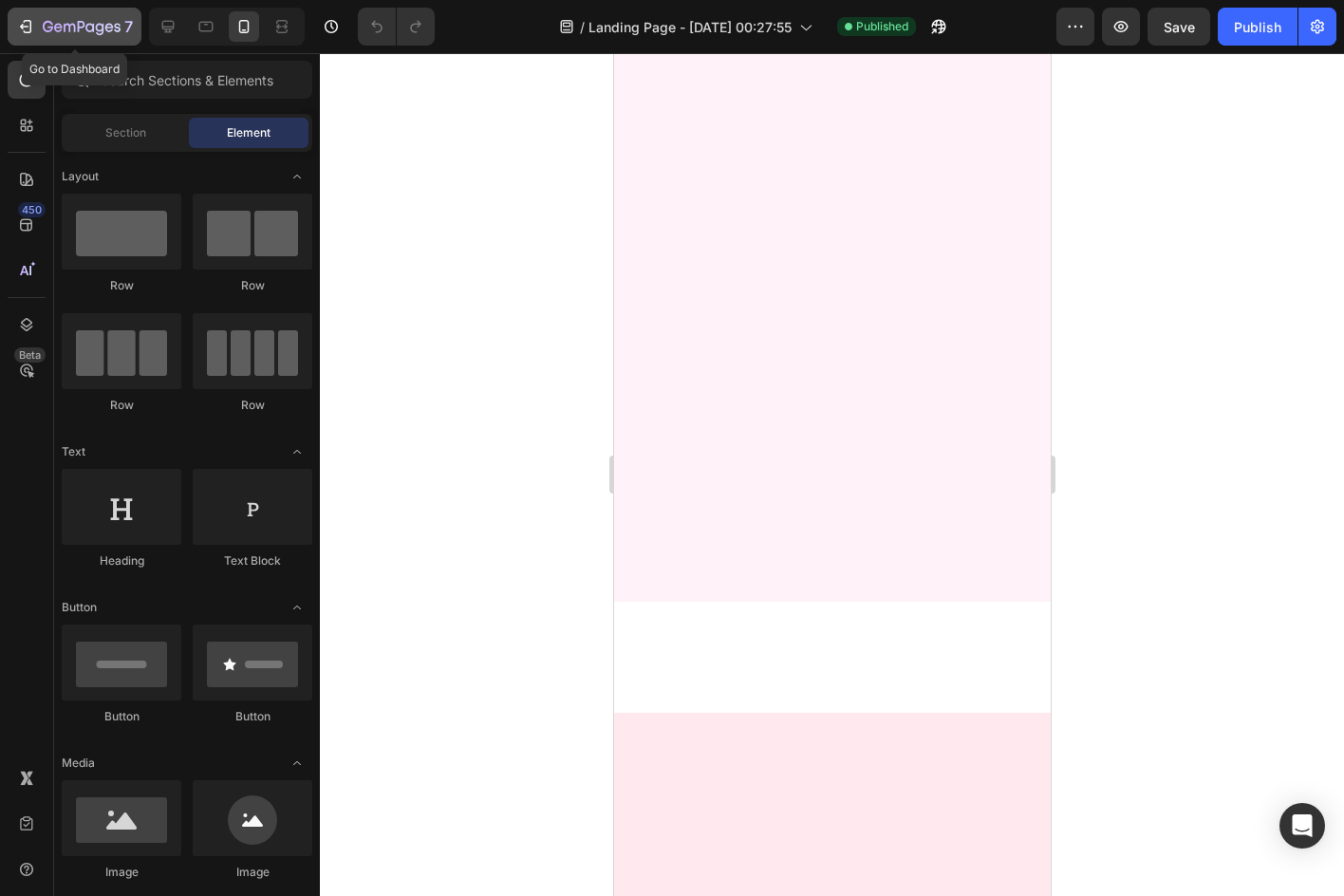
click at [15, 22] on button "7" at bounding box center [75, 27] width 133 height 38
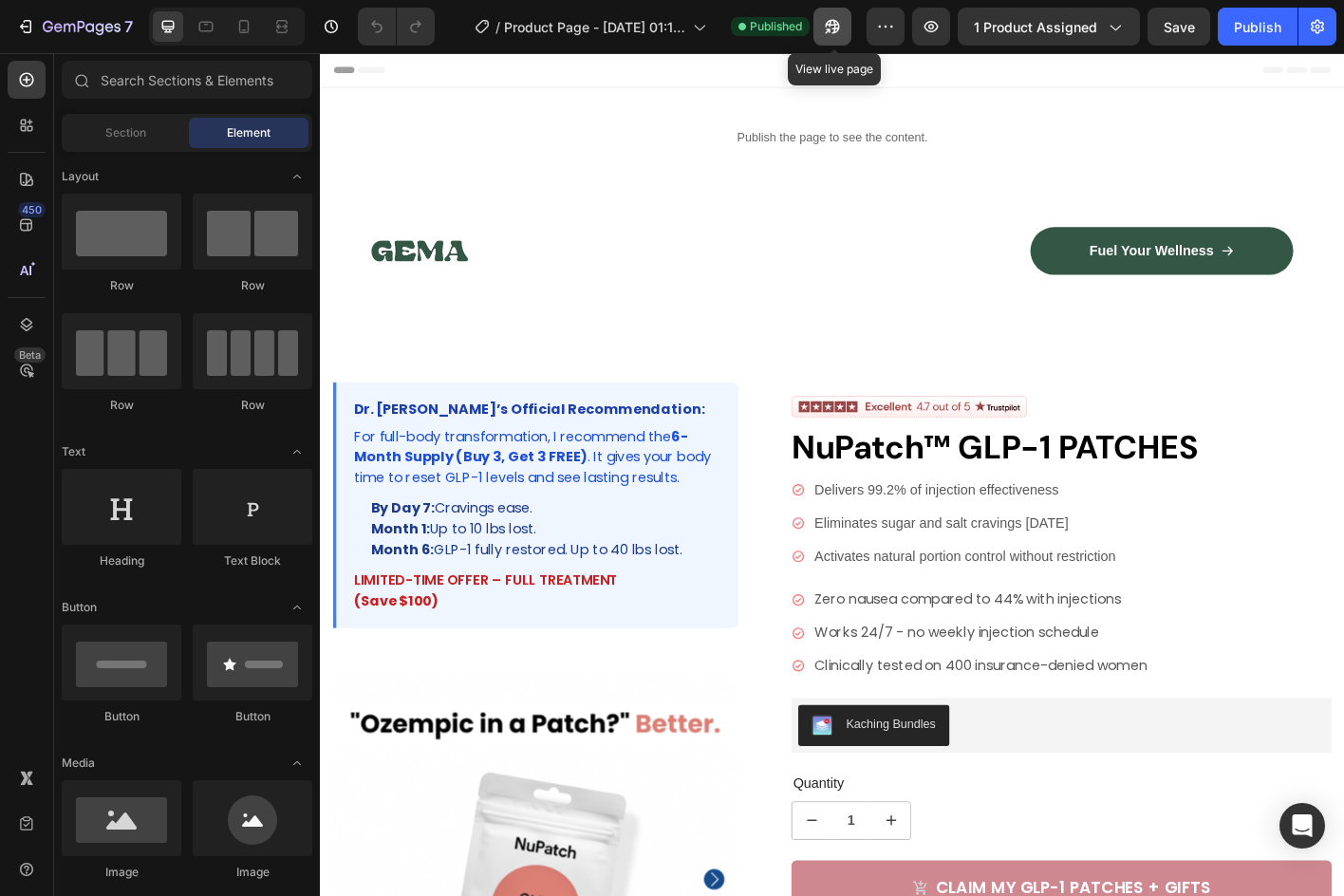
click at [828, 38] on button "button" at bounding box center [832, 27] width 38 height 38
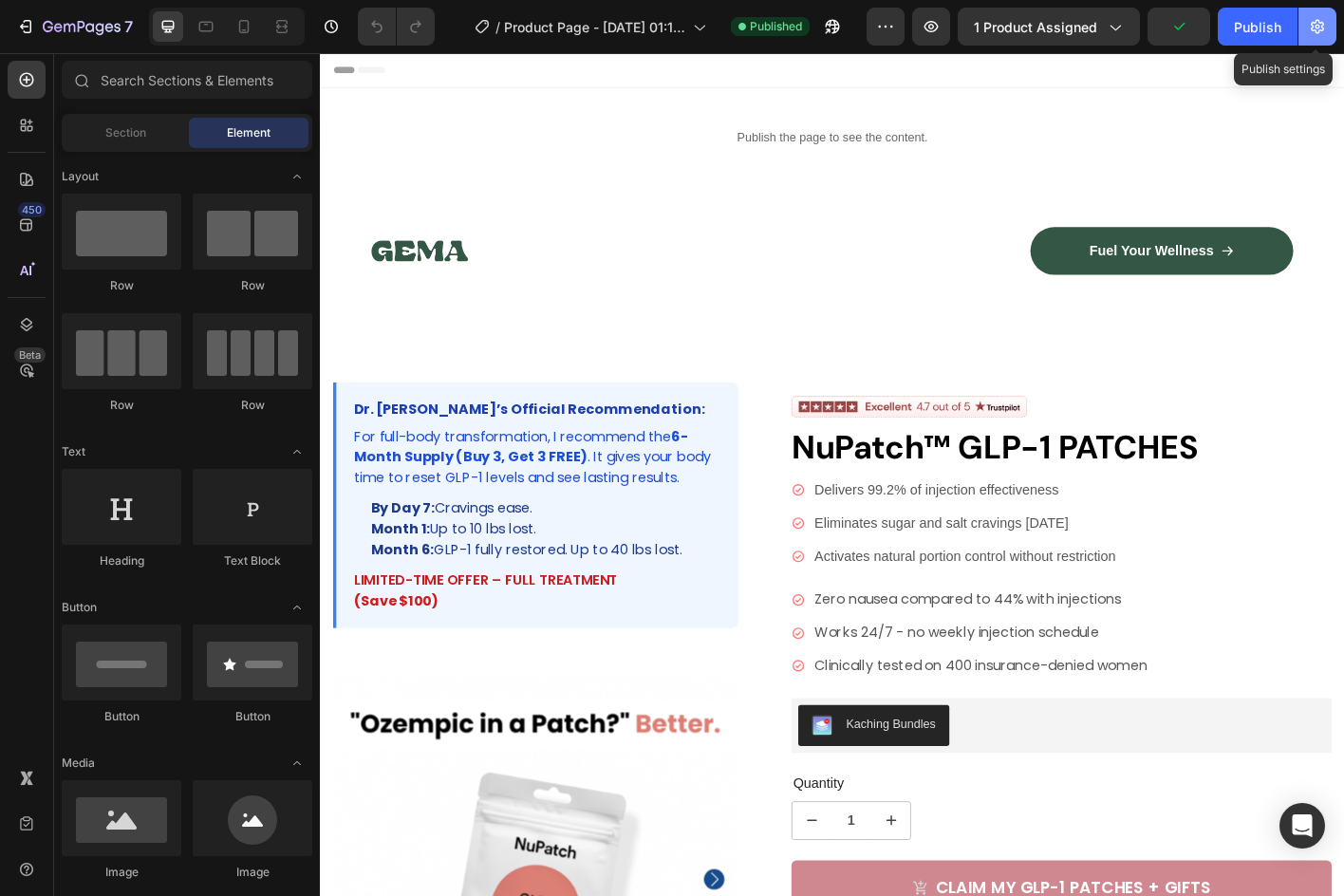
click at [1306, 18] on button "button" at bounding box center [1318, 27] width 38 height 38
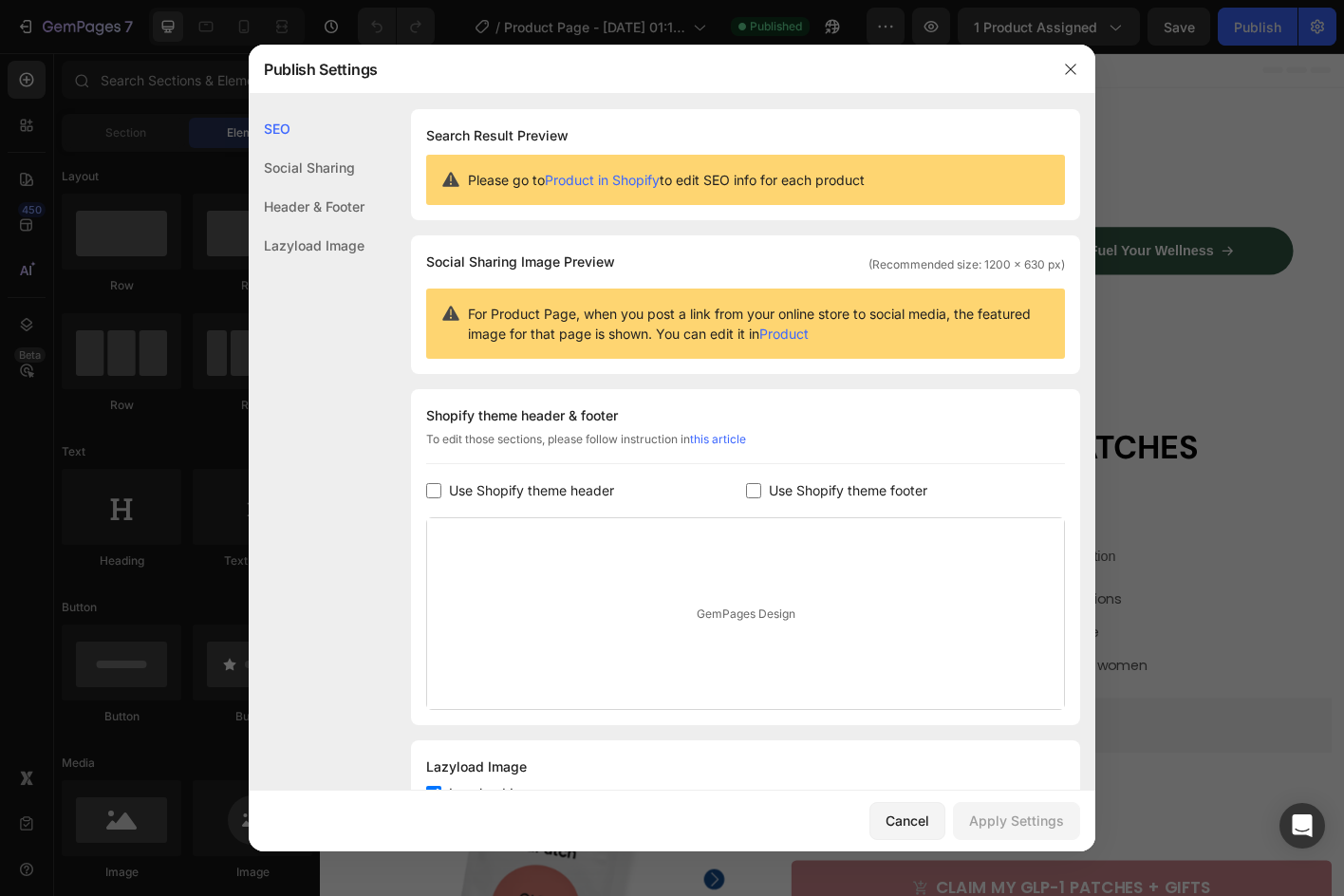
click at [1233, 239] on div at bounding box center [672, 448] width 1344 height 896
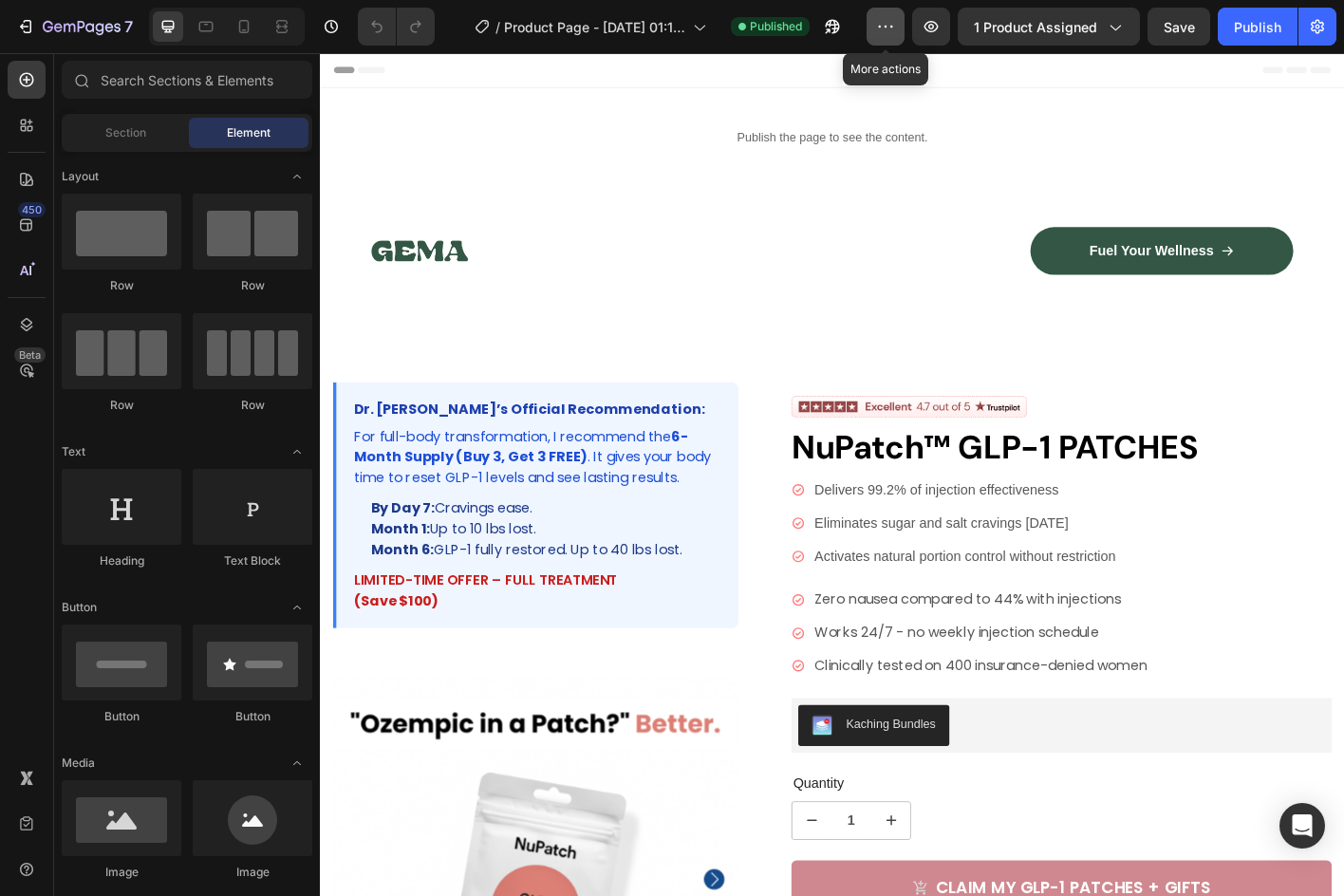
click at [894, 15] on button "button" at bounding box center [886, 27] width 38 height 38
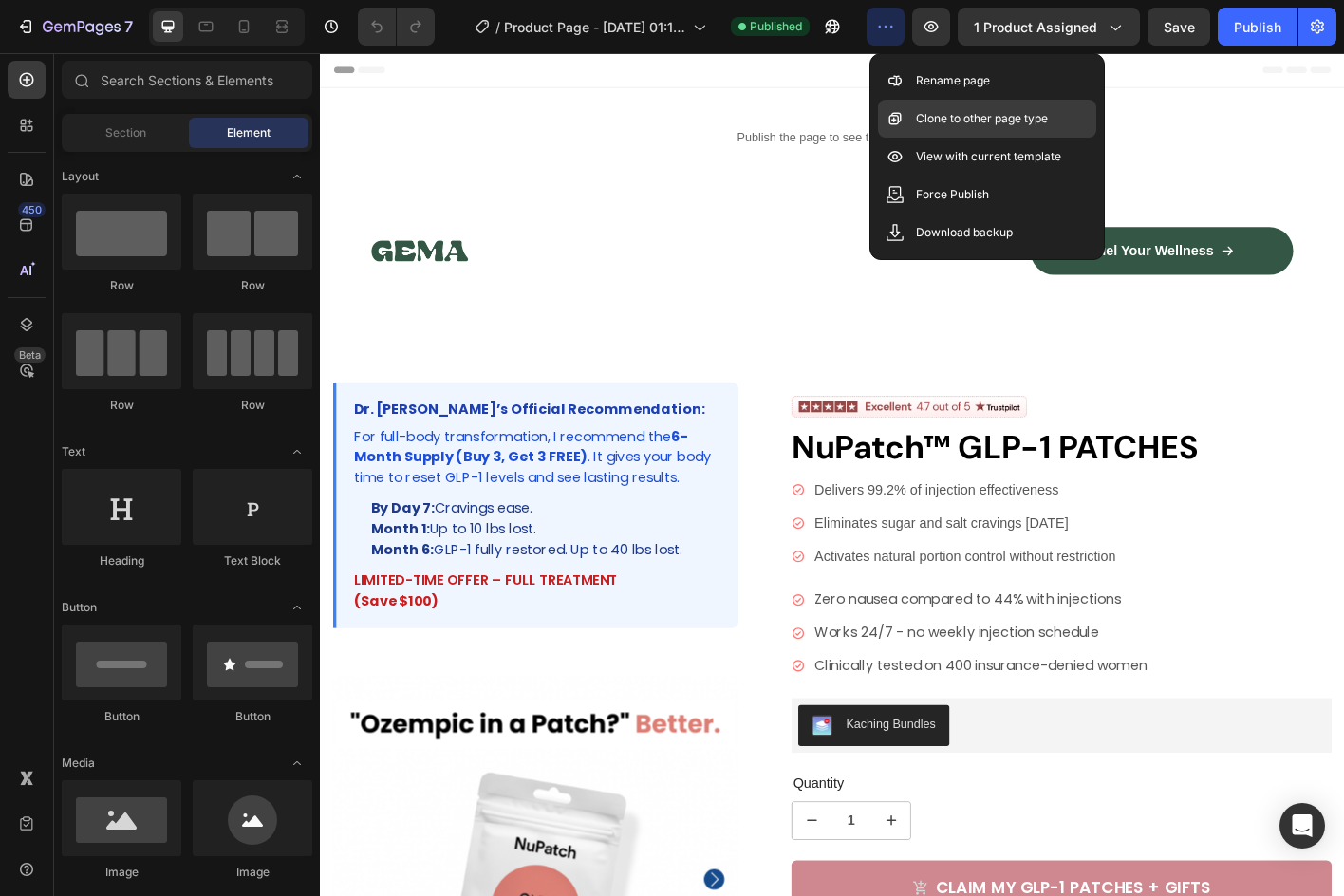
click at [933, 116] on p "Clone to other page type" at bounding box center [982, 118] width 132 height 19
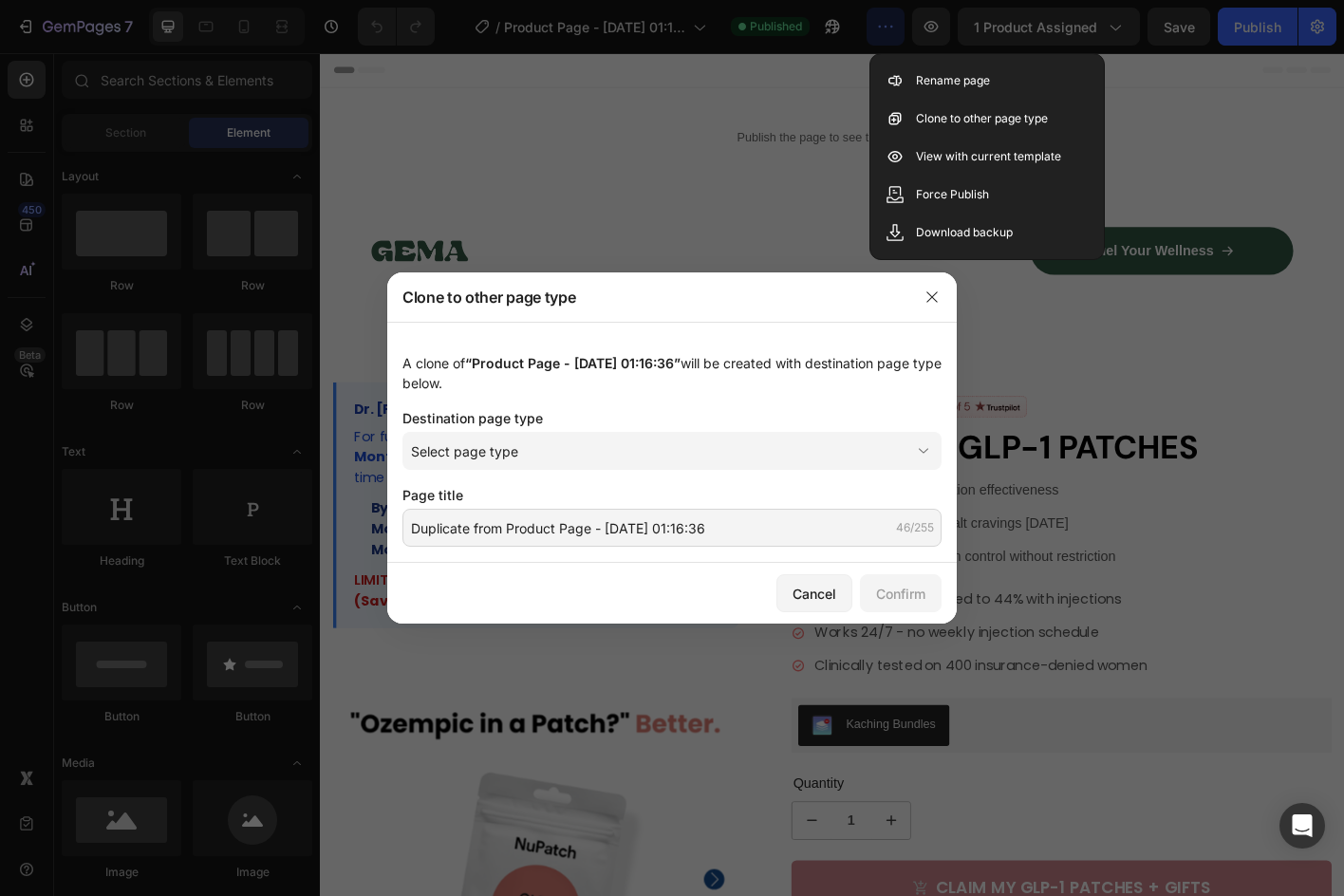
click at [951, 278] on div at bounding box center [933, 298] width 50 height 50
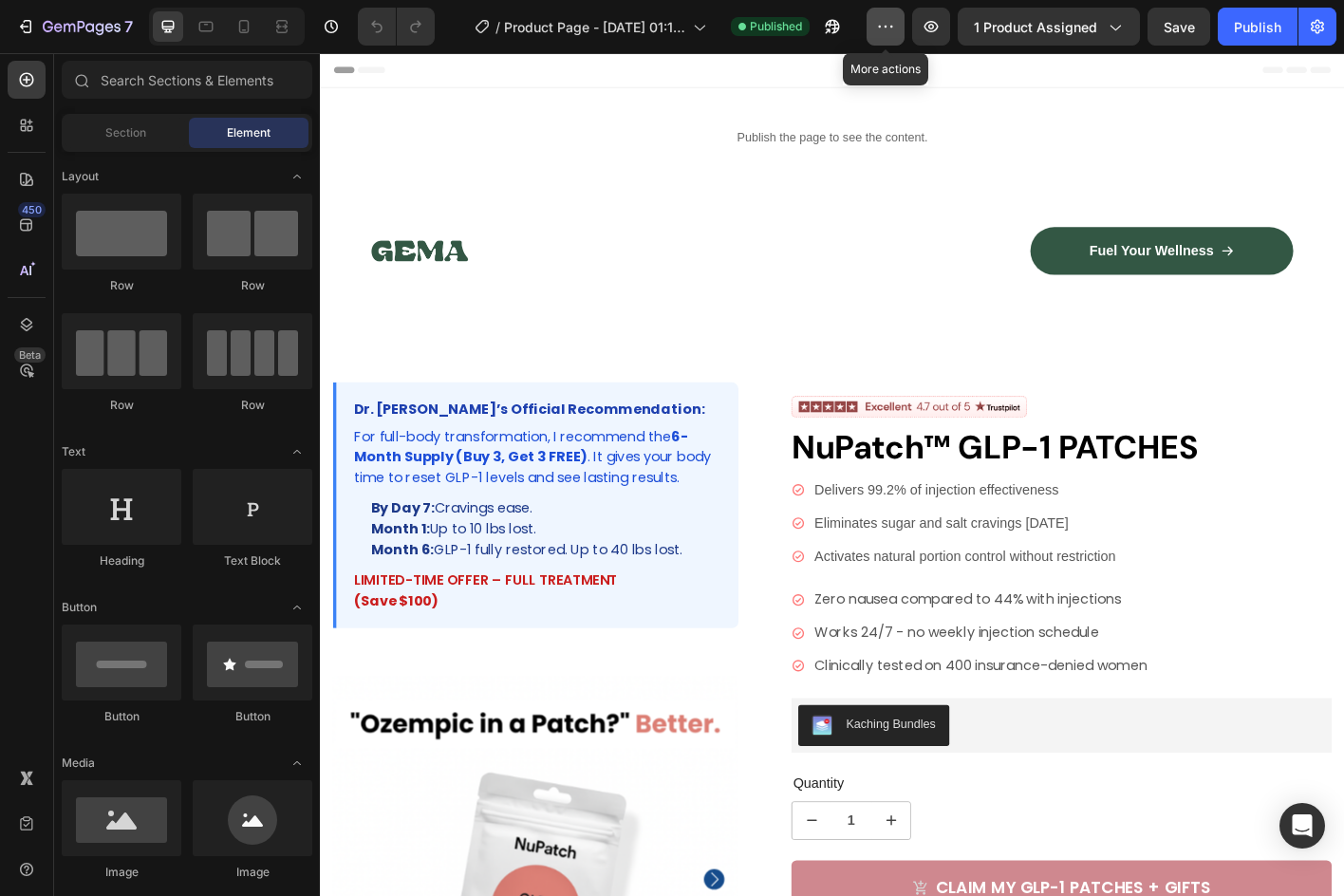
click at [881, 29] on icon "button" at bounding box center [885, 26] width 19 height 19
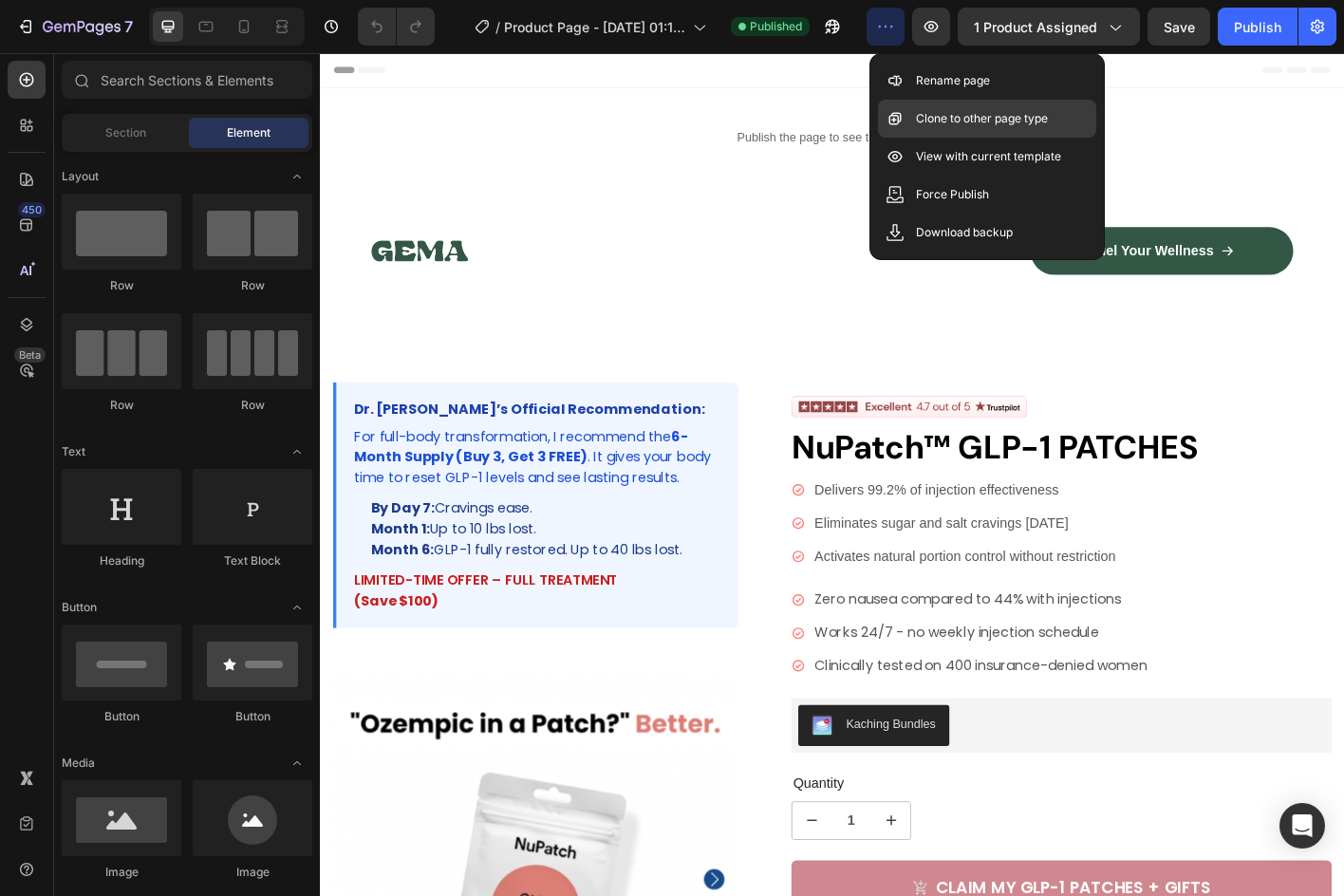
click at [927, 111] on p "Clone to other page type" at bounding box center [982, 118] width 132 height 19
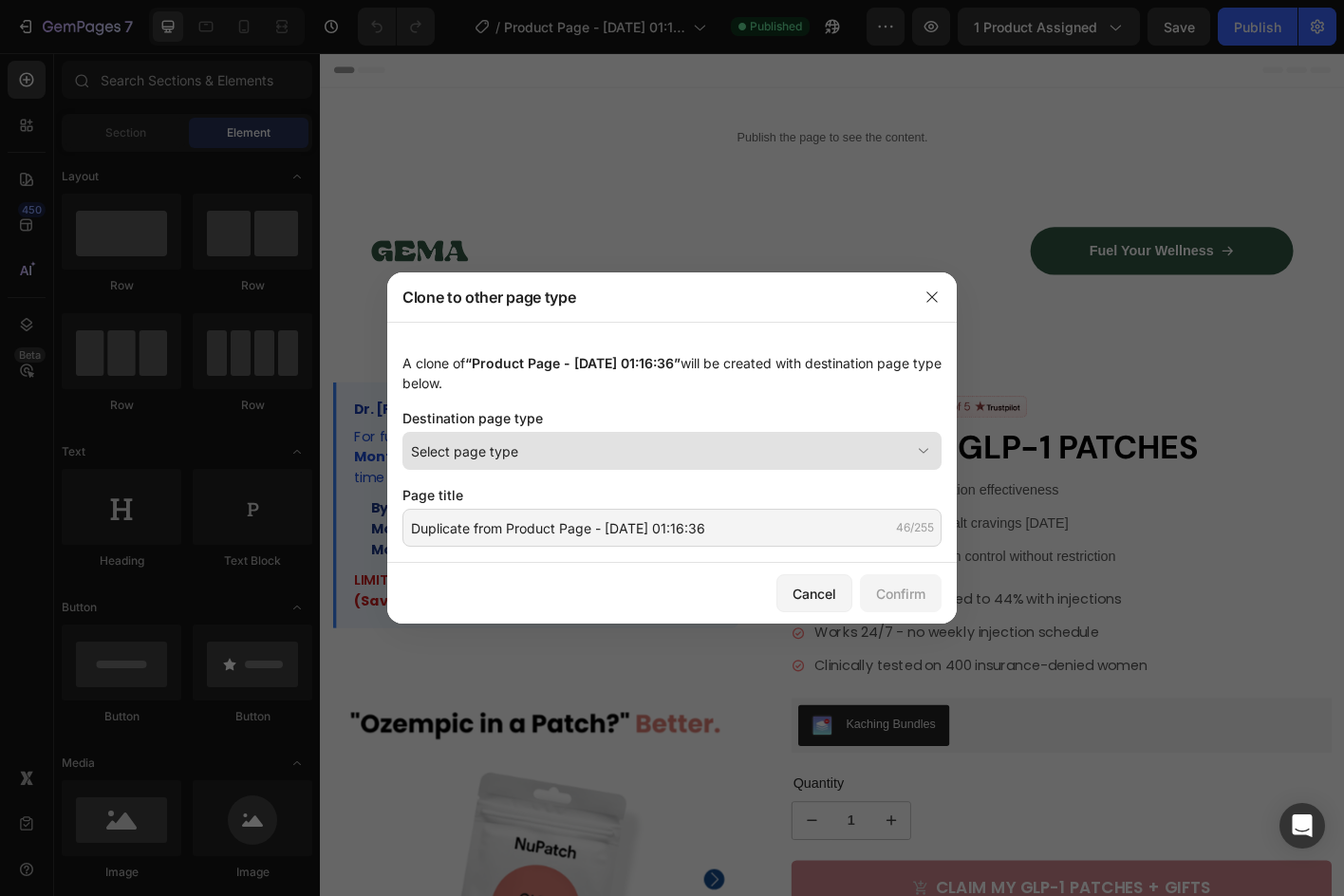
click at [760, 432] on button "Select page type" at bounding box center [672, 451] width 540 height 38
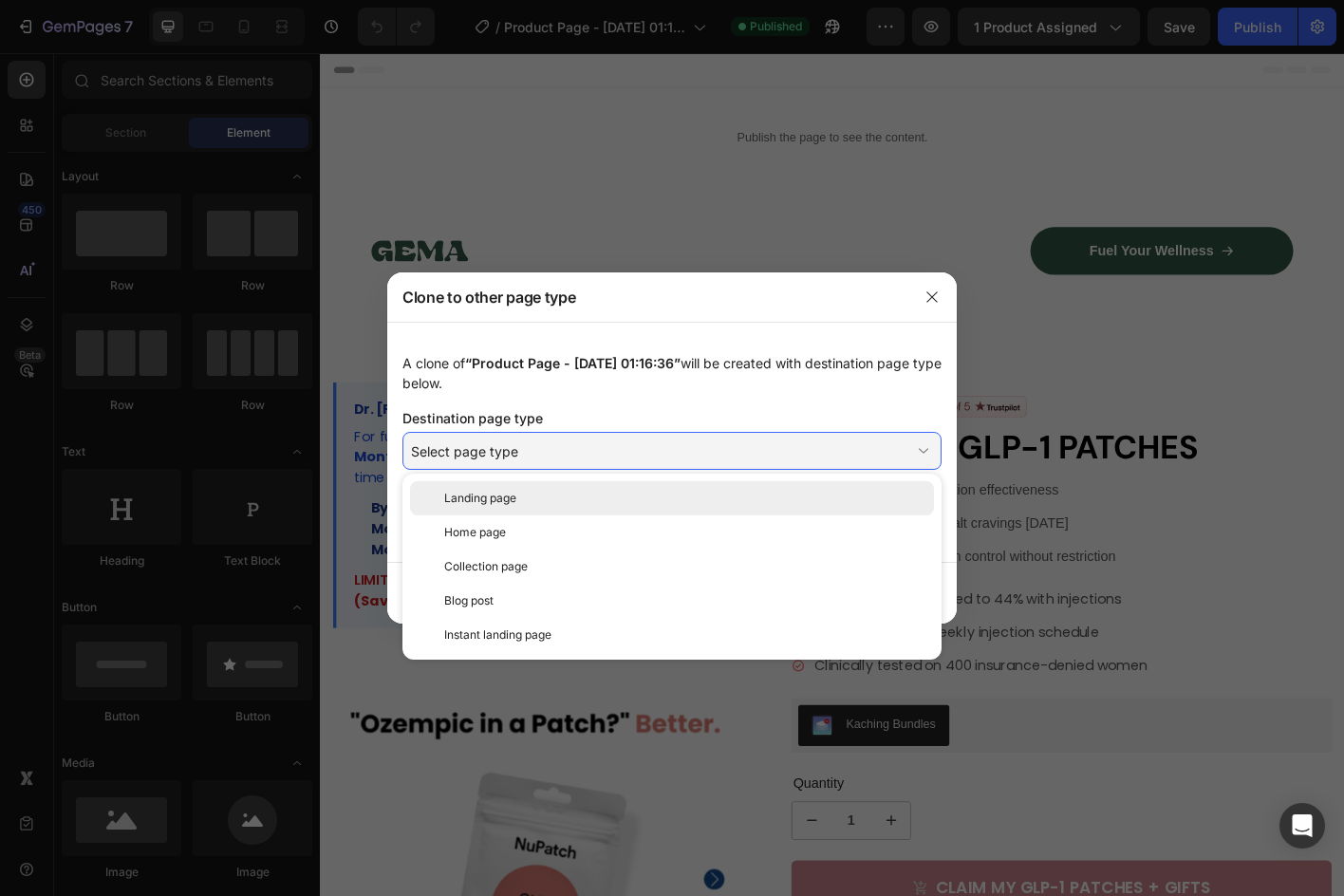
click at [746, 508] on div "Landing page" at bounding box center [672, 498] width 524 height 34
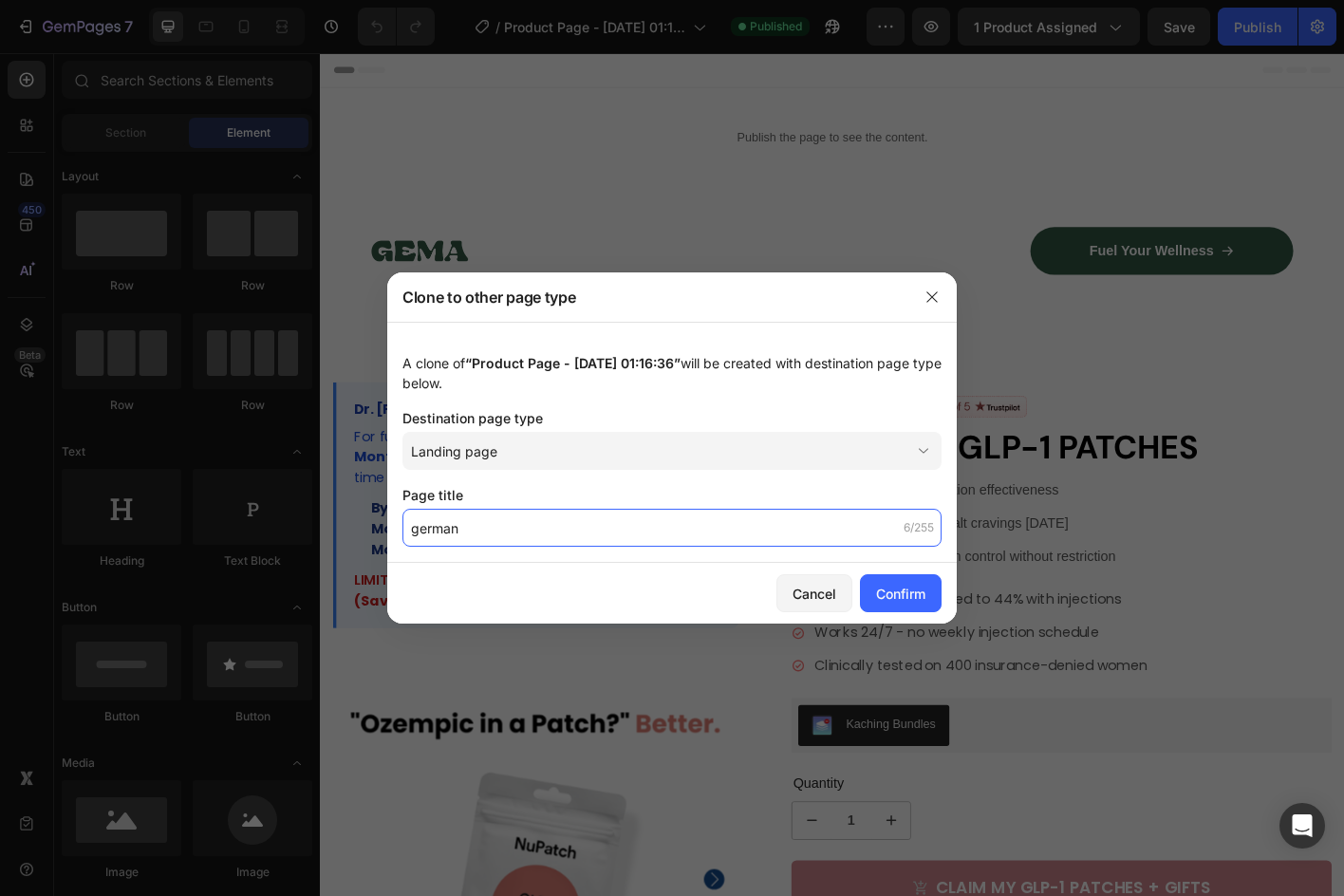
type input "german"
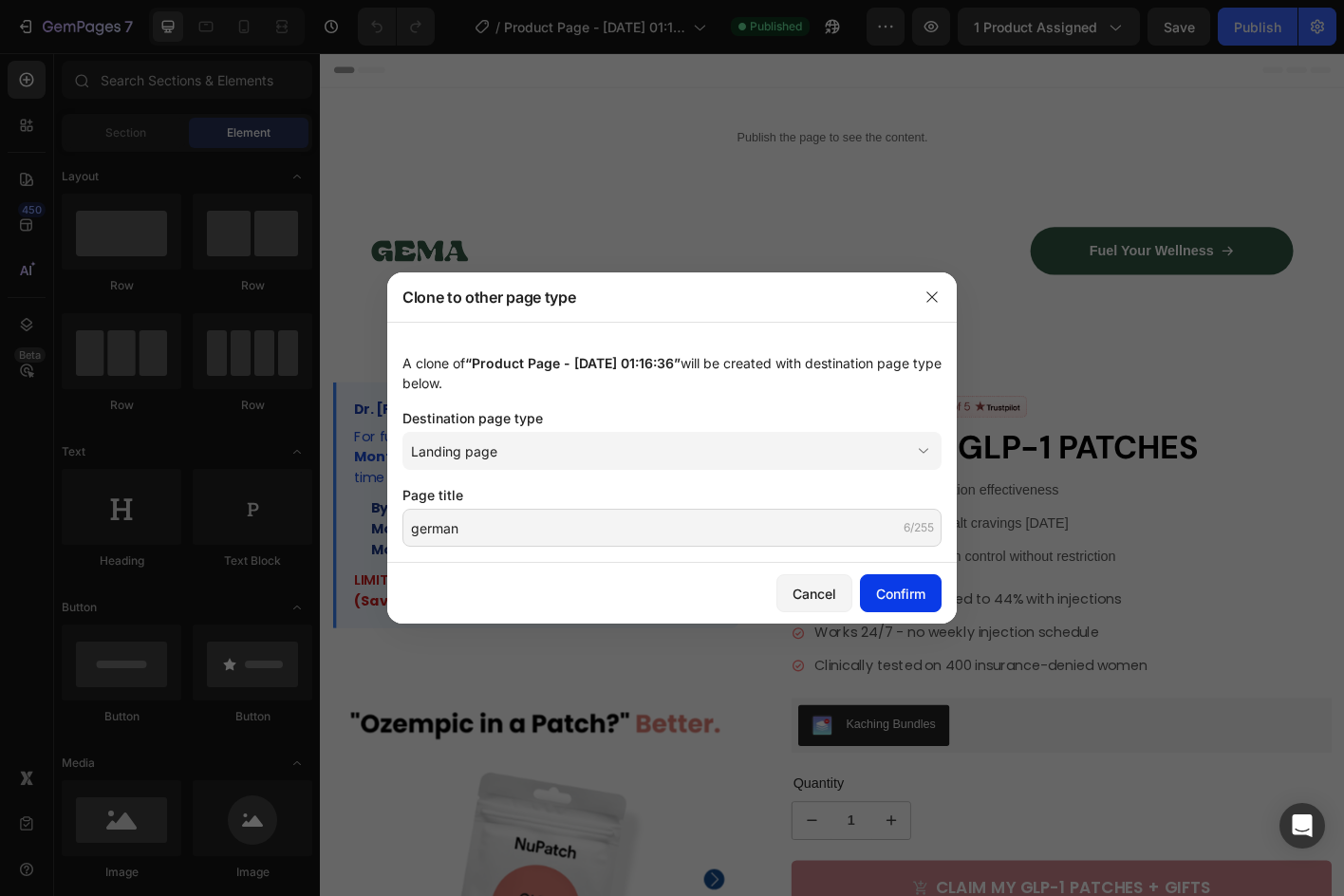
click at [890, 580] on button "Confirm" at bounding box center [901, 593] width 82 height 38
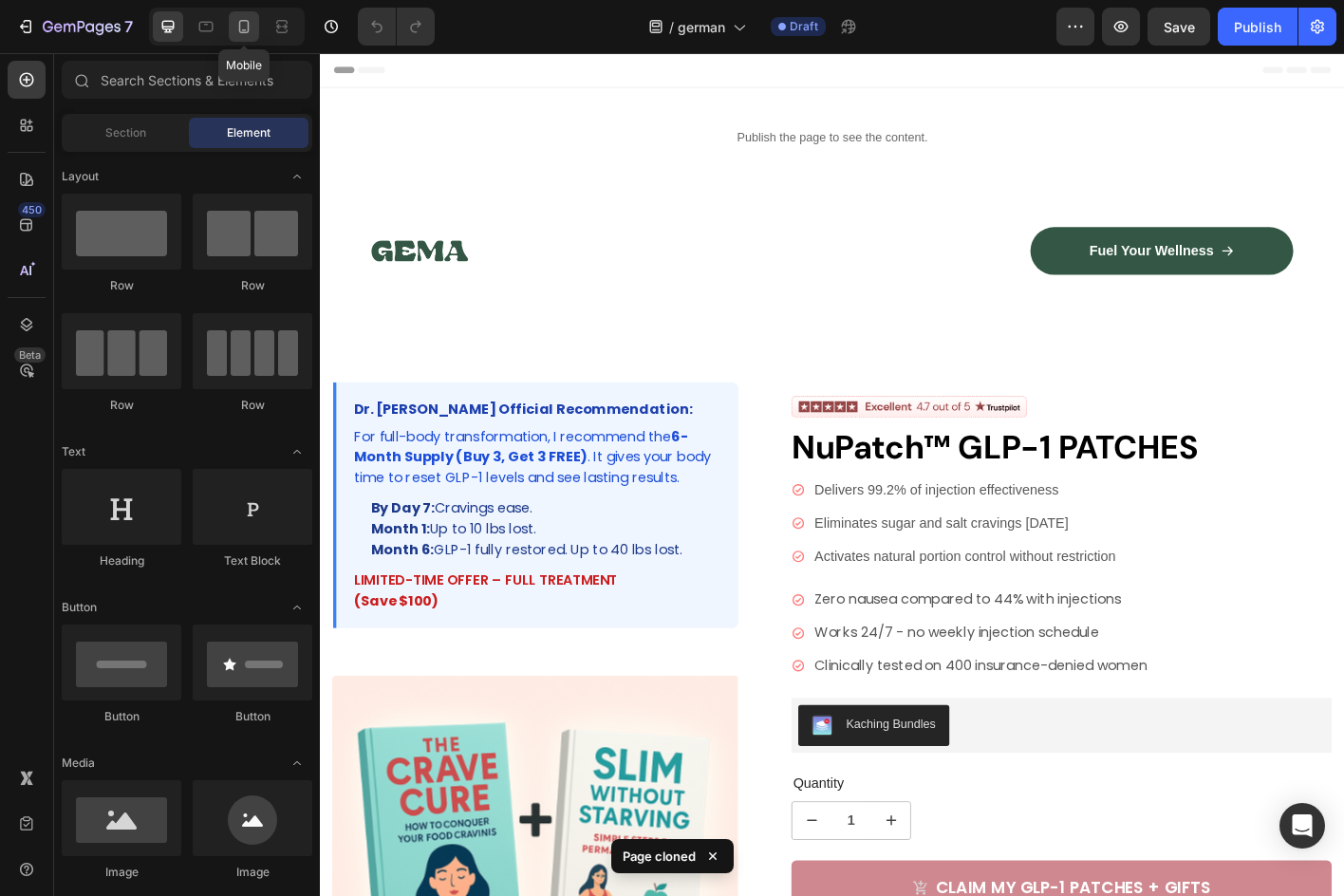
click at [229, 17] on div at bounding box center [244, 26] width 31 height 31
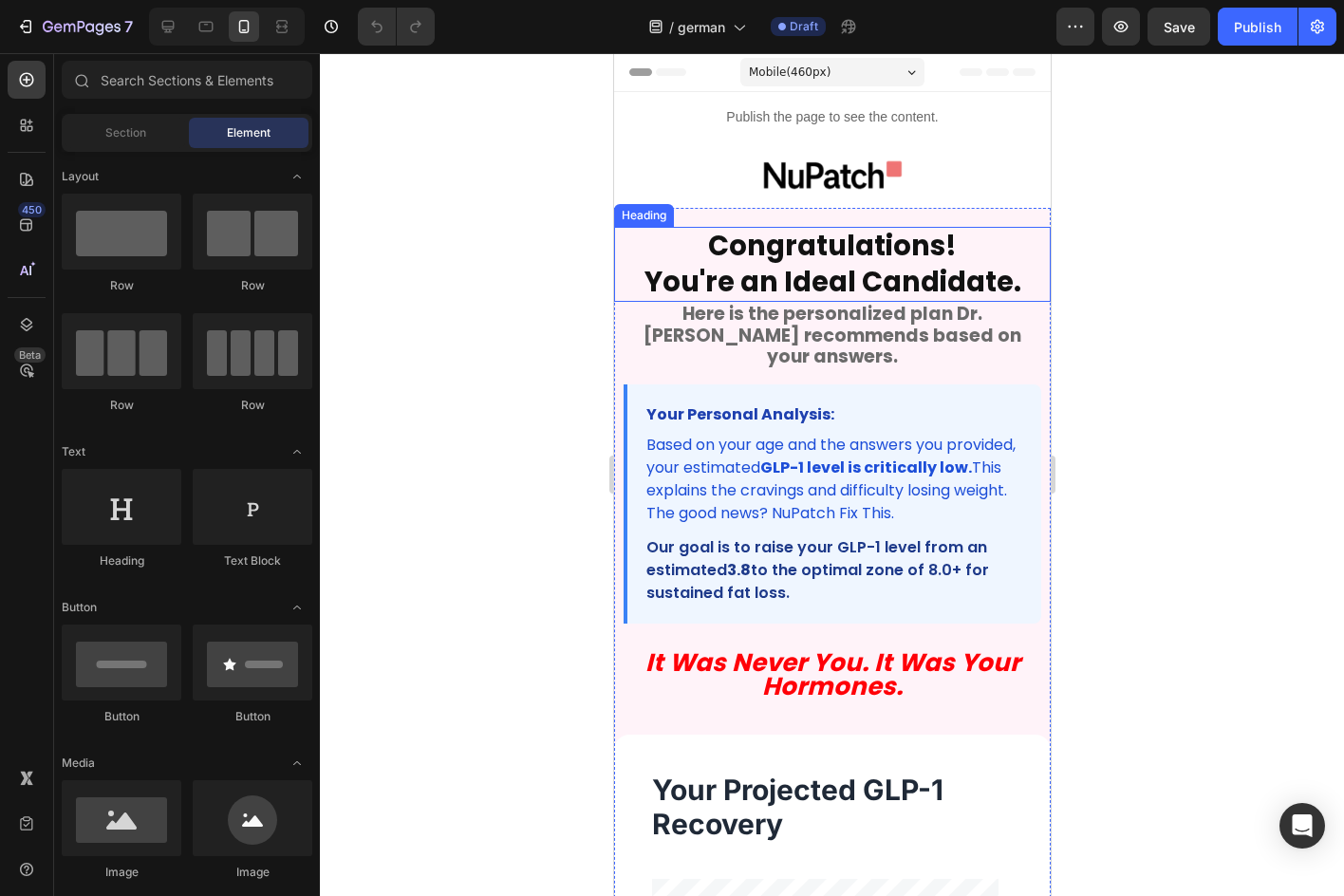
click at [855, 276] on strong "You're an Ideal Candidate." at bounding box center [832, 282] width 377 height 38
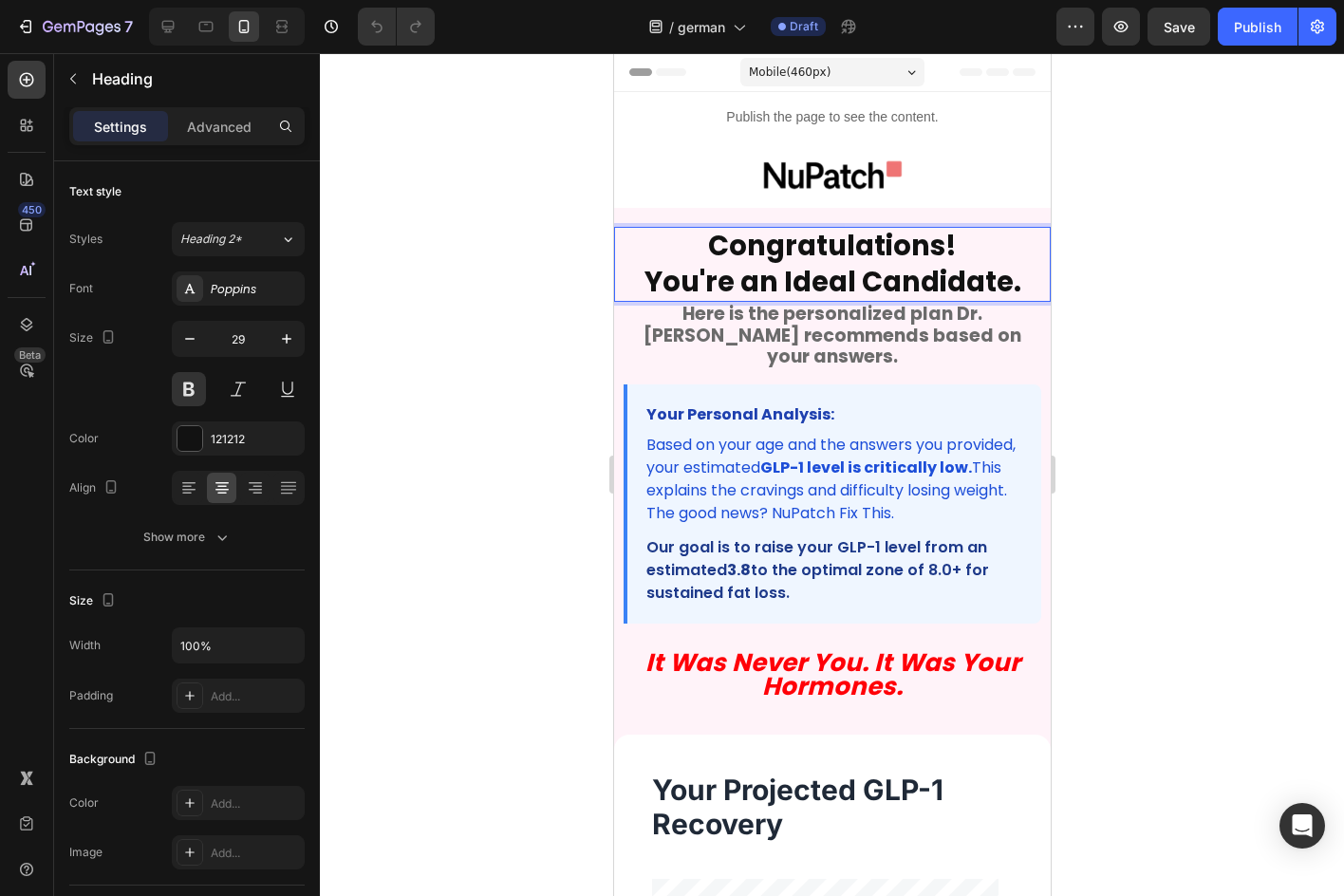
click at [797, 252] on strong "Congratulations!" at bounding box center [831, 246] width 249 height 38
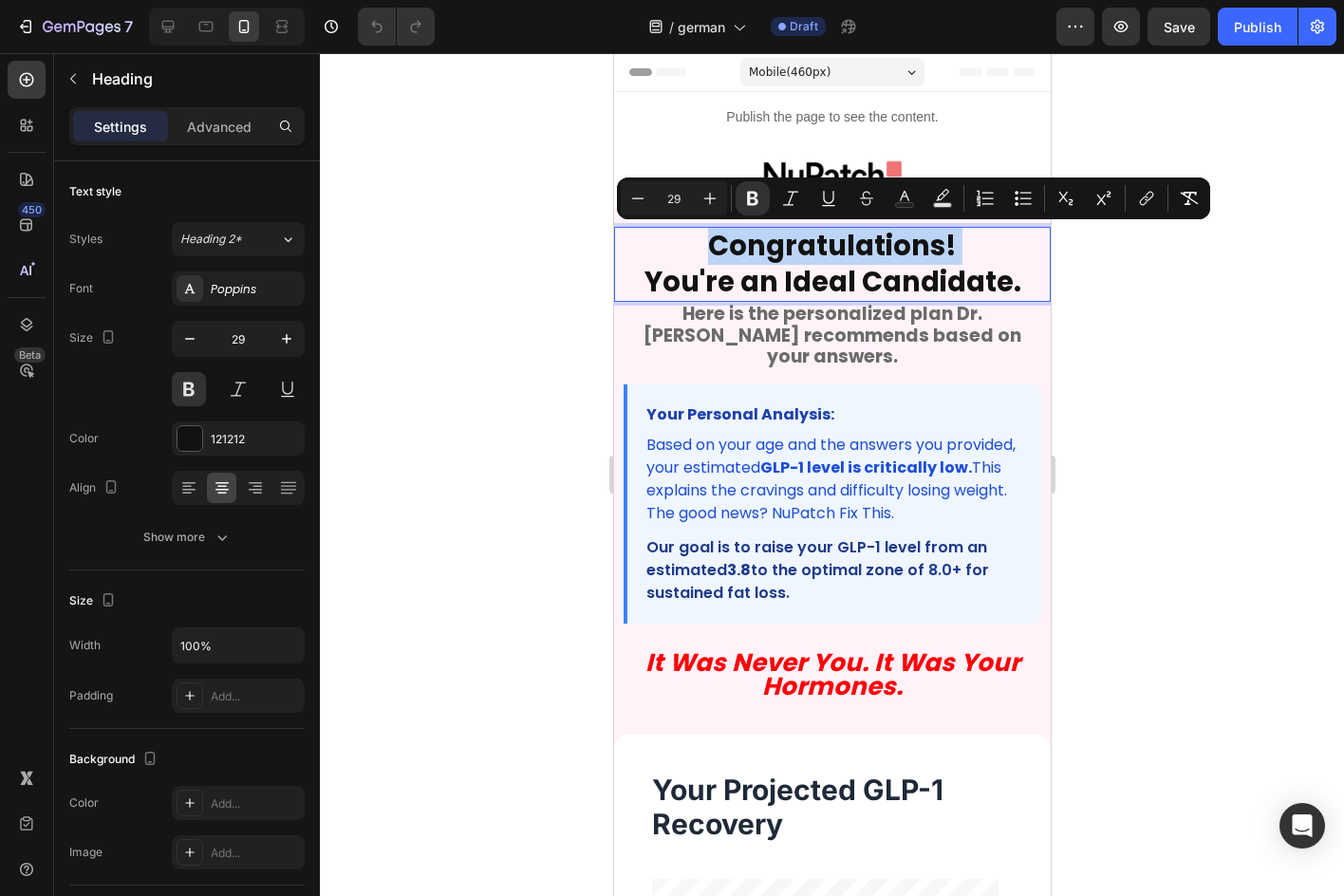
copy p "Congratulations!"
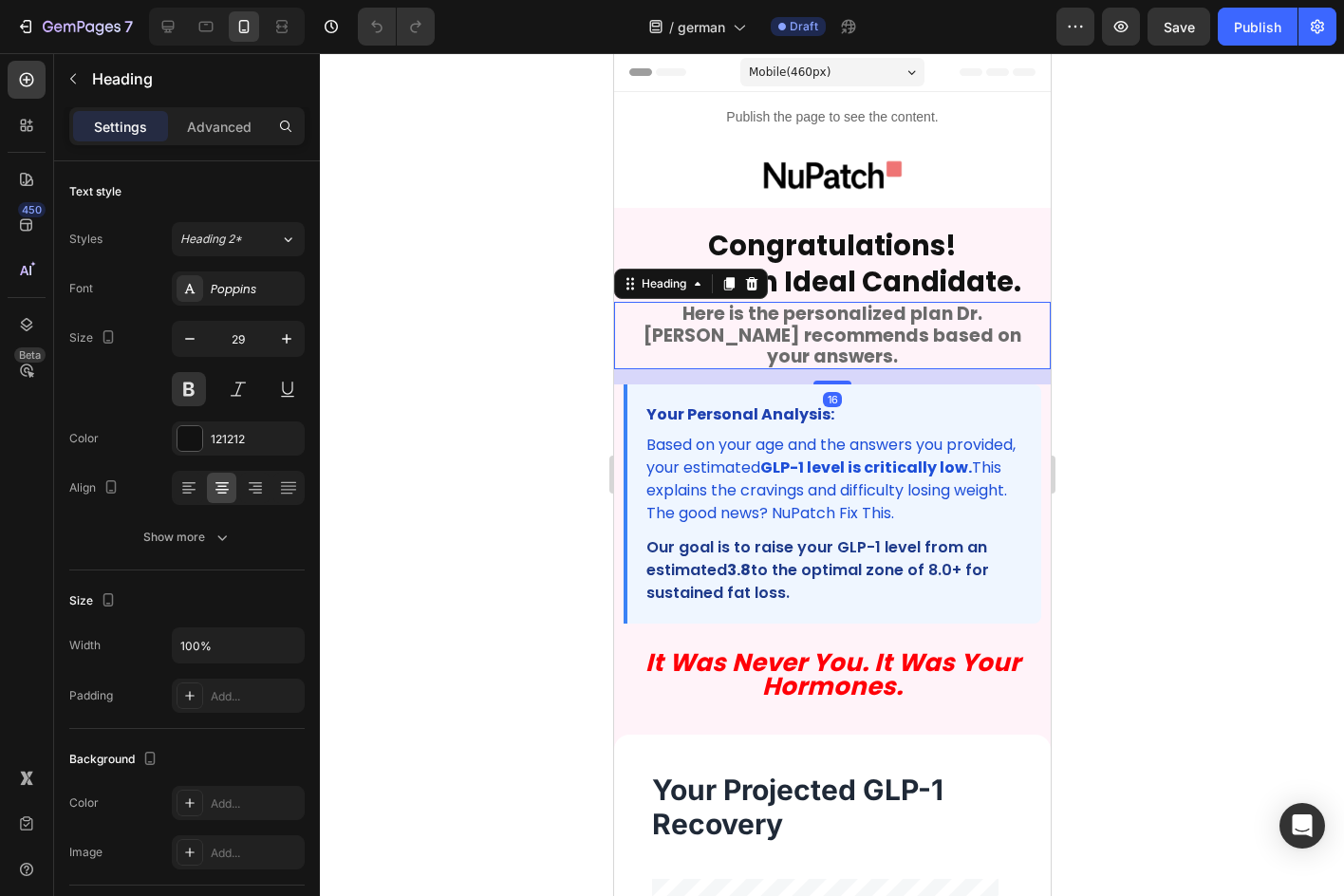
click at [745, 321] on strong "Here is the personalized plan Dr. [PERSON_NAME] recommends based on your answer…" at bounding box center [832, 335] width 378 height 68
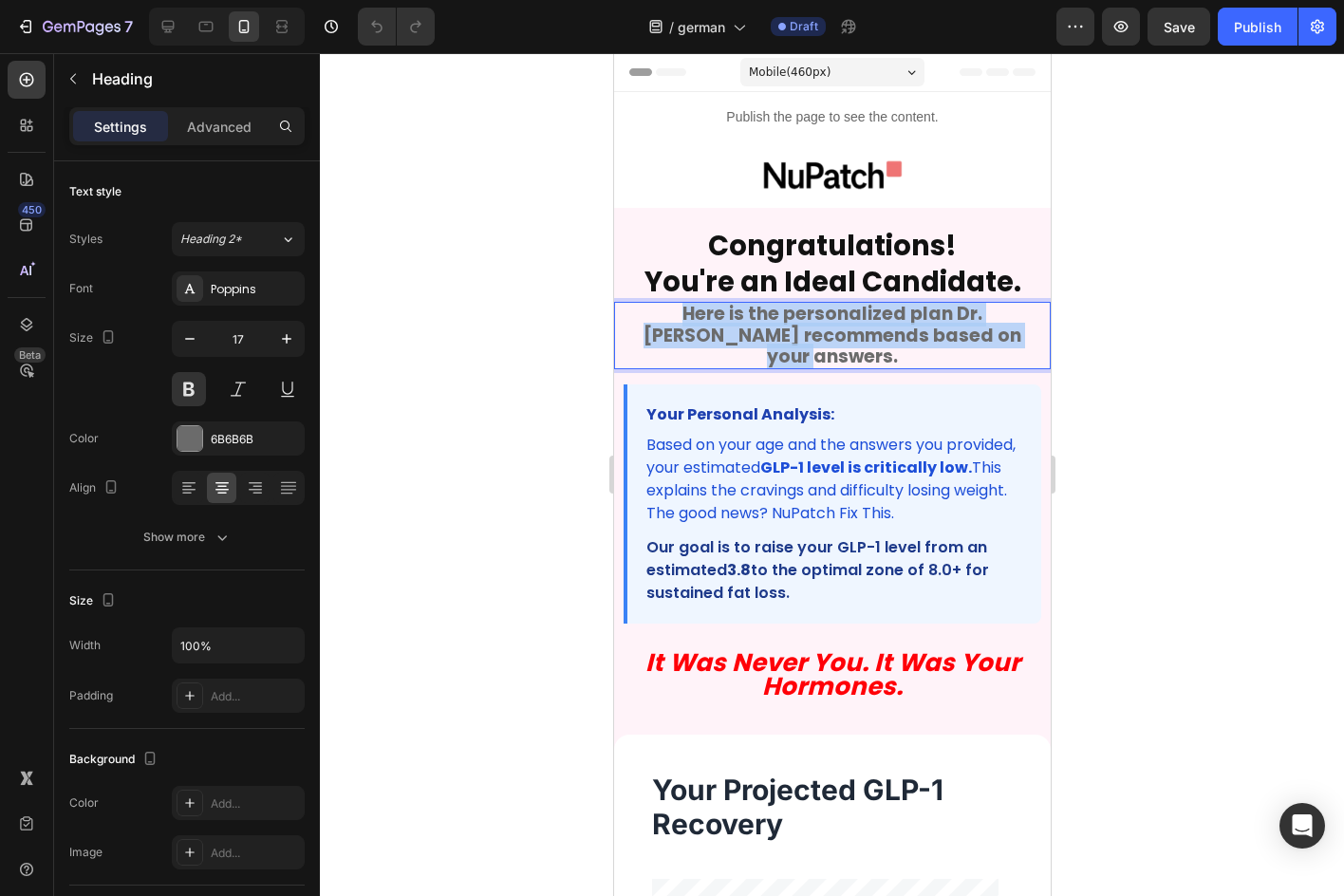
click at [745, 321] on strong "Here is the personalized plan Dr. [PERSON_NAME] recommends based on your answer…" at bounding box center [832, 335] width 378 height 68
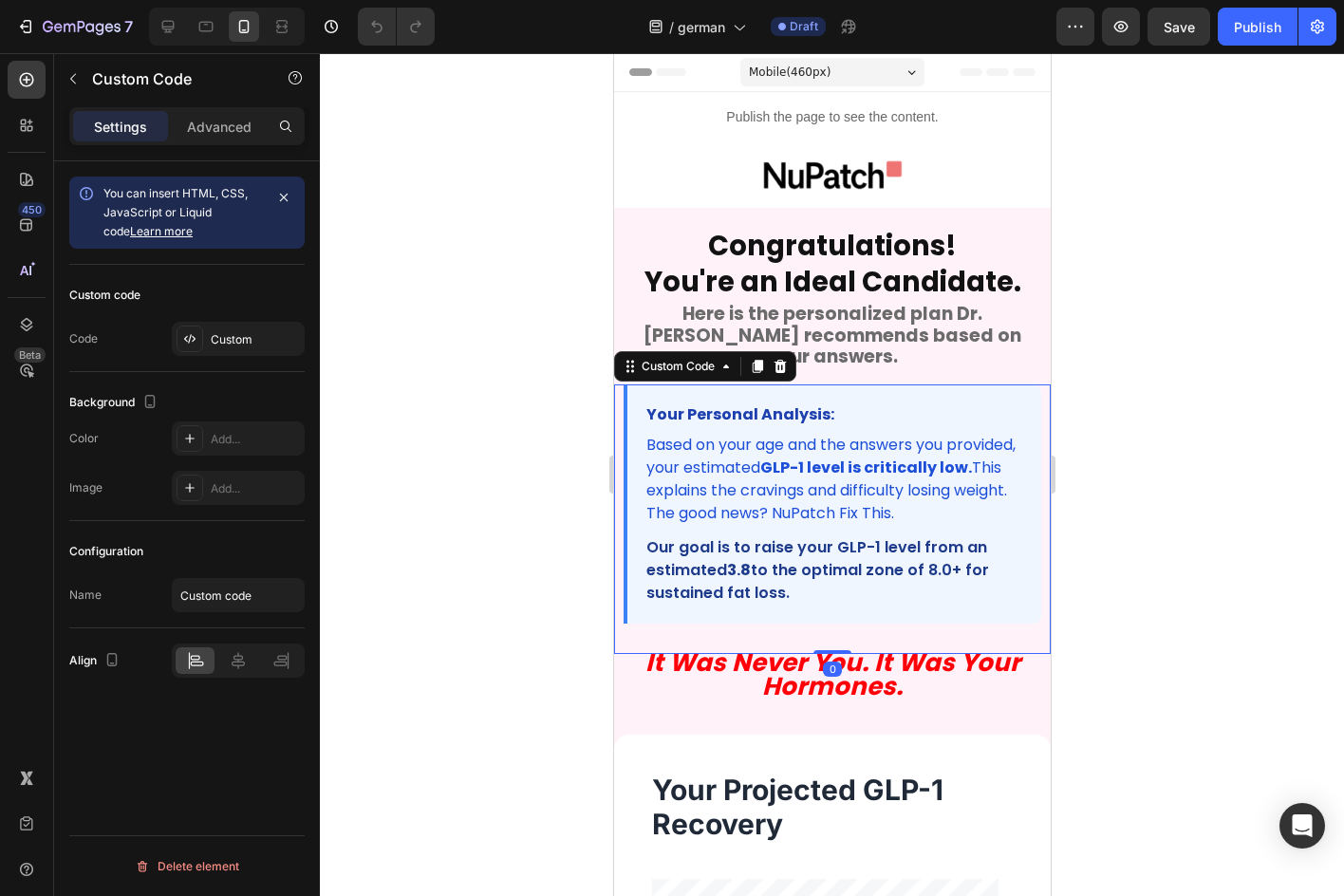
click at [855, 515] on p "Based on your age and the answers you provided, your estimated GLP-1 level is c…" at bounding box center [833, 480] width 376 height 92
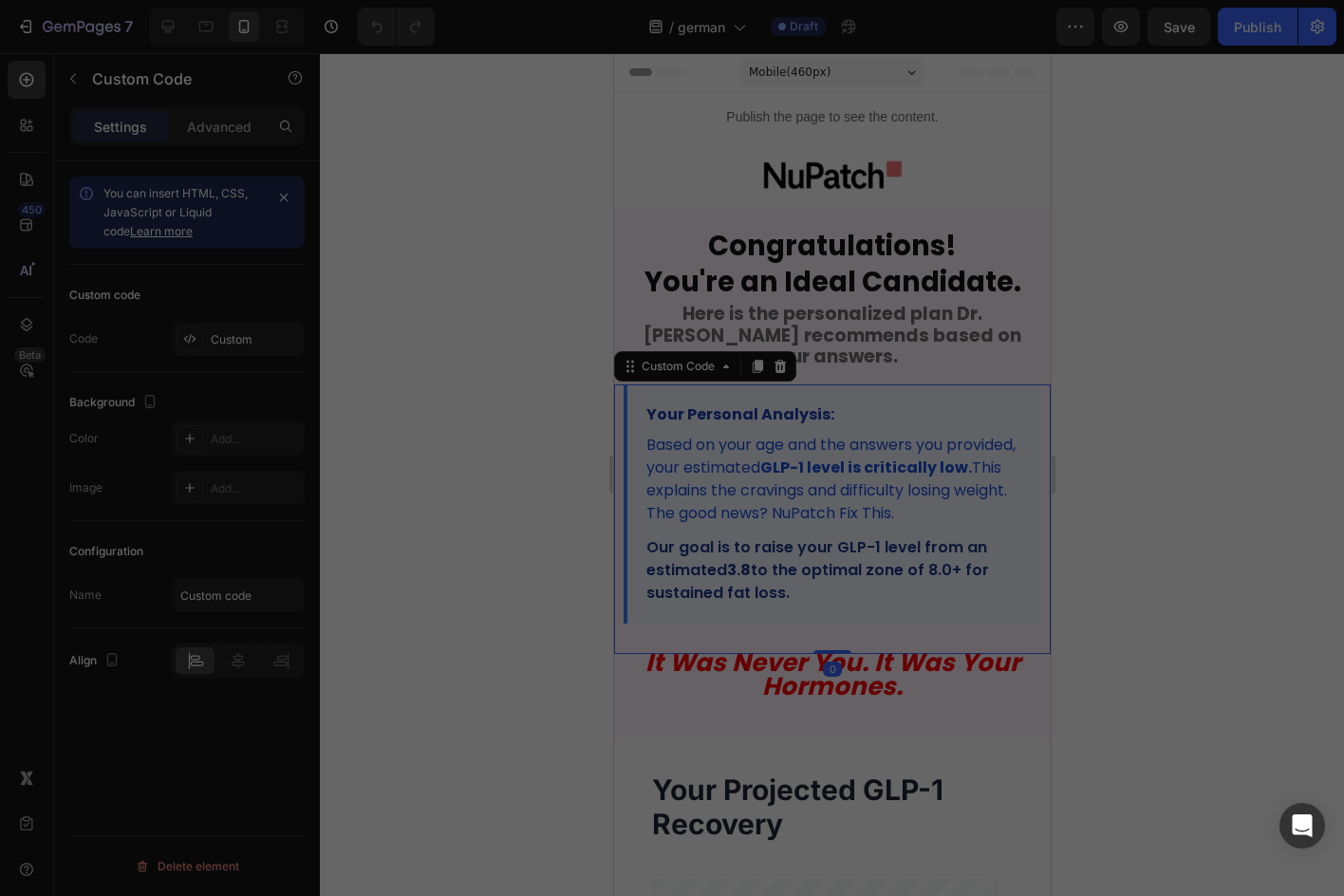
type textarea "</div>"
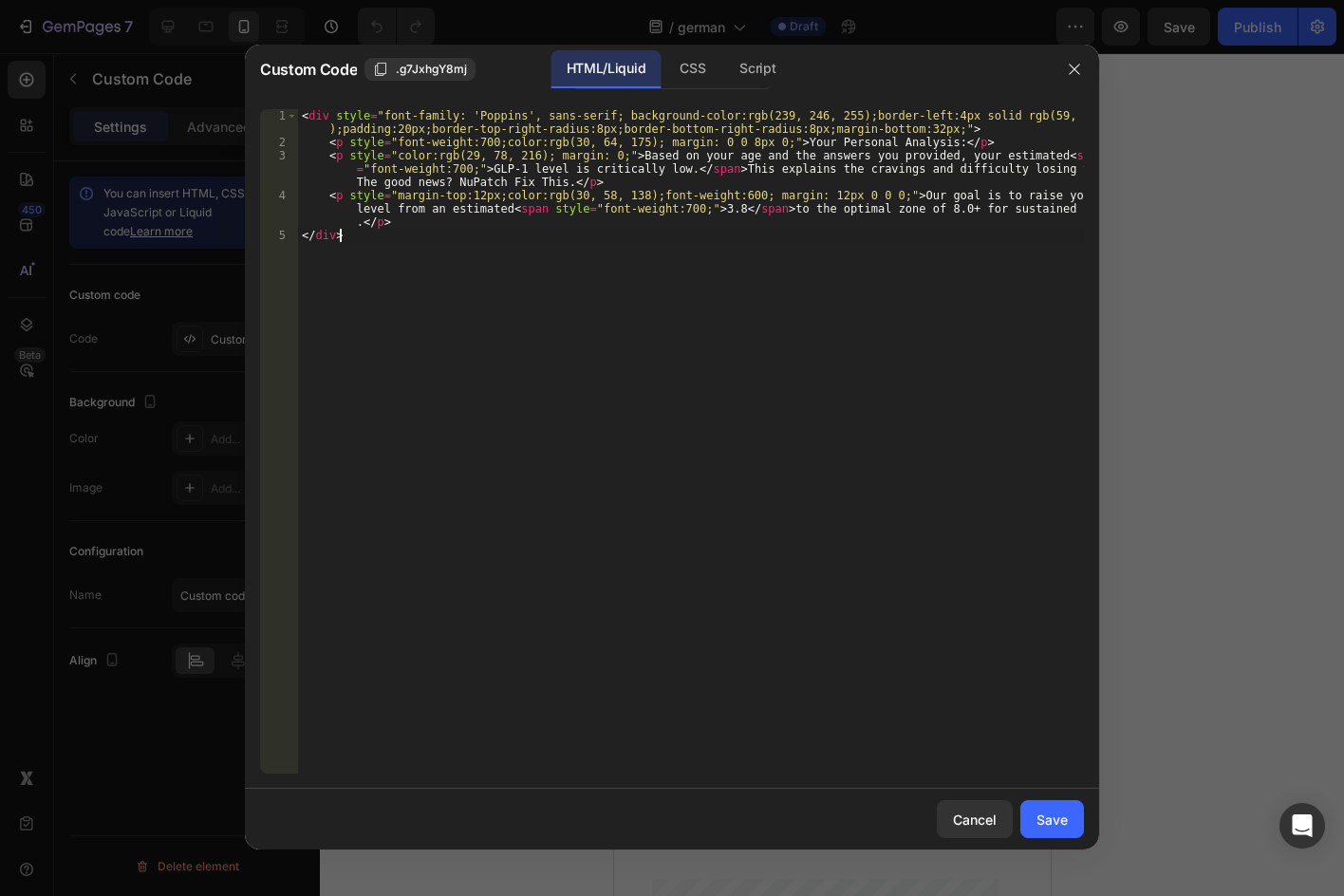
click at [856, 515] on div "< div style = "font-family: 'Poppins', sans-serif; background-color:rgb(239, 24…" at bounding box center [691, 462] width 786 height 705
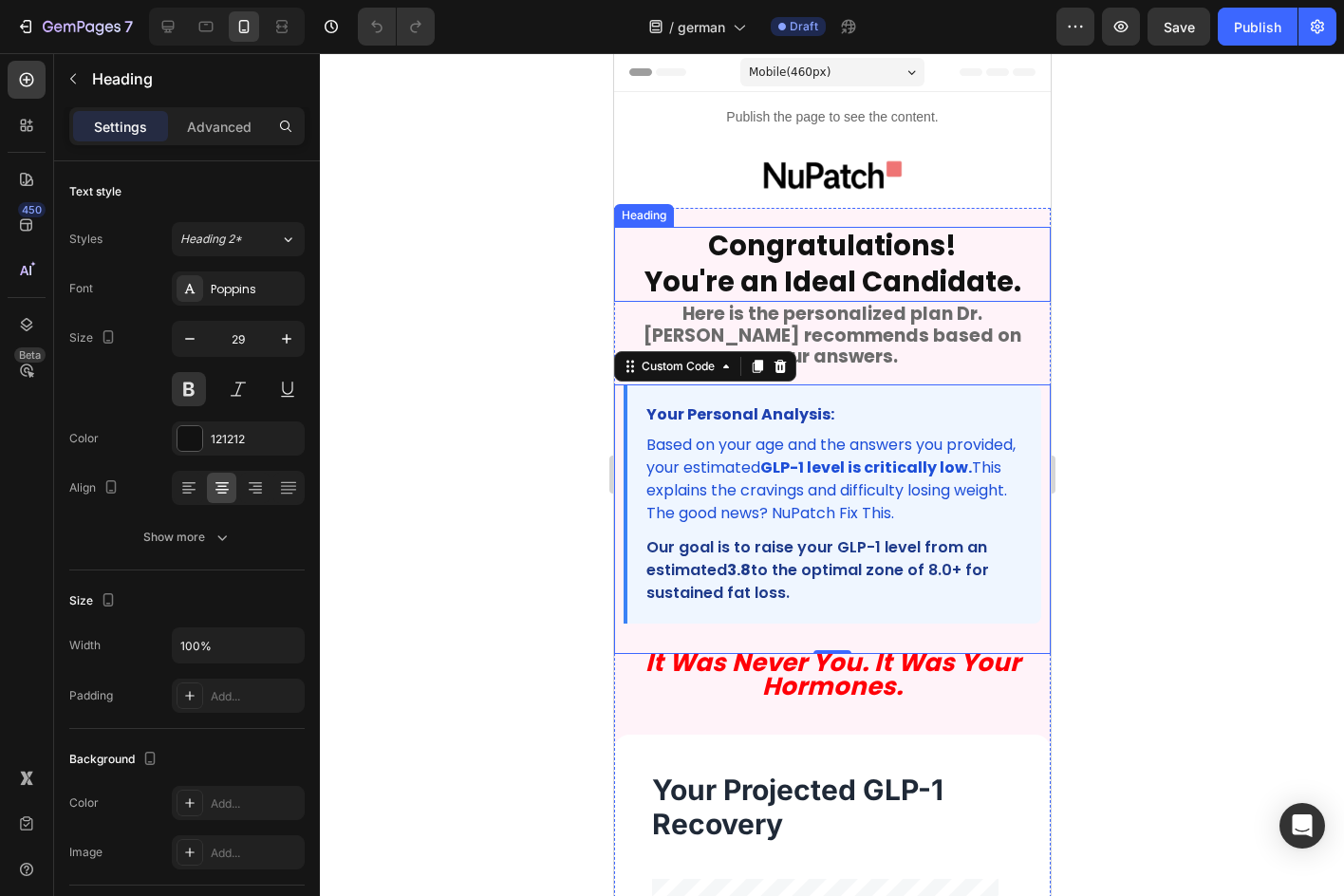
click at [824, 265] on strong "You're an Ideal Candidate." at bounding box center [832, 282] width 377 height 38
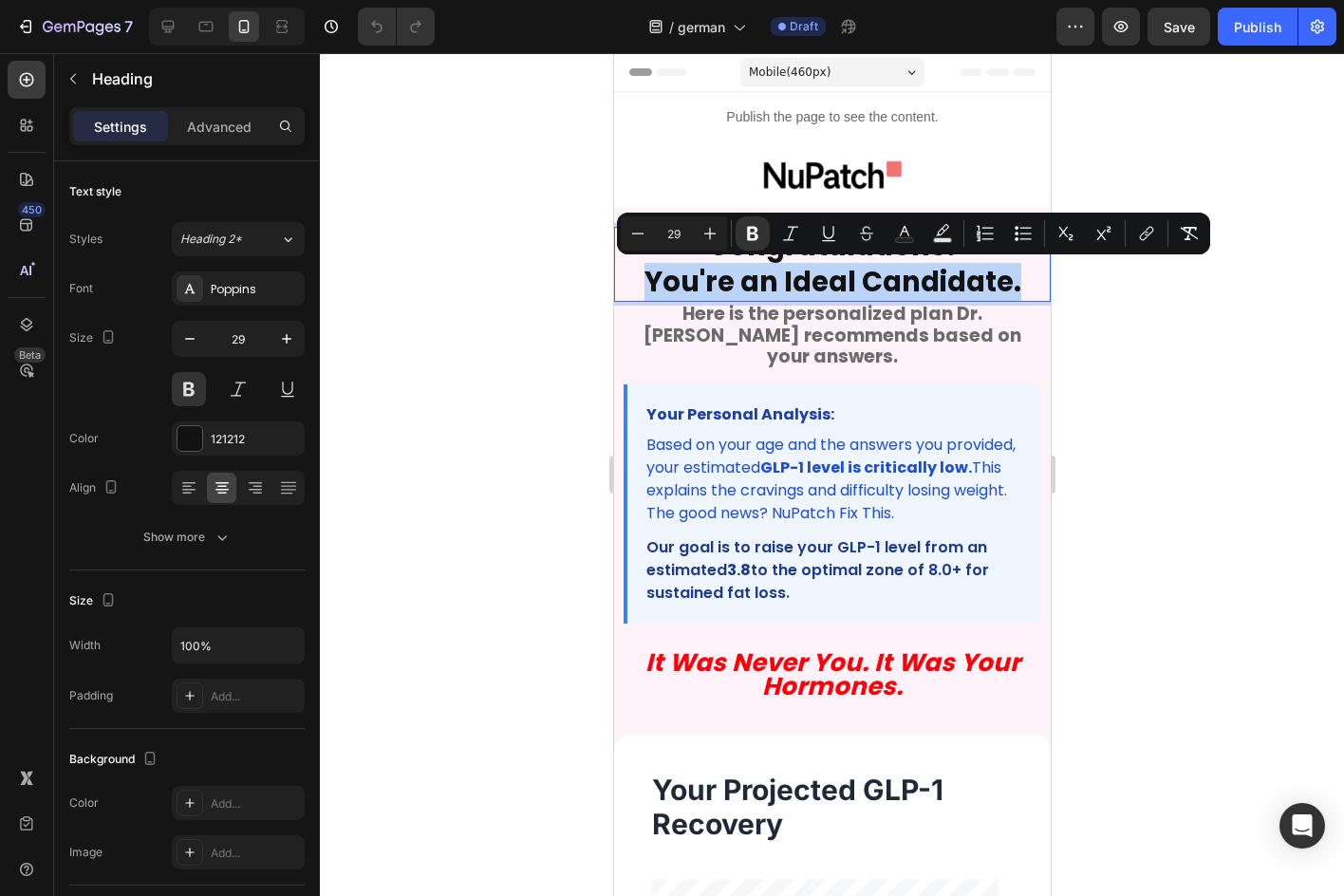
click at [824, 267] on strong "You're an Ideal Candidate." at bounding box center [832, 282] width 377 height 38
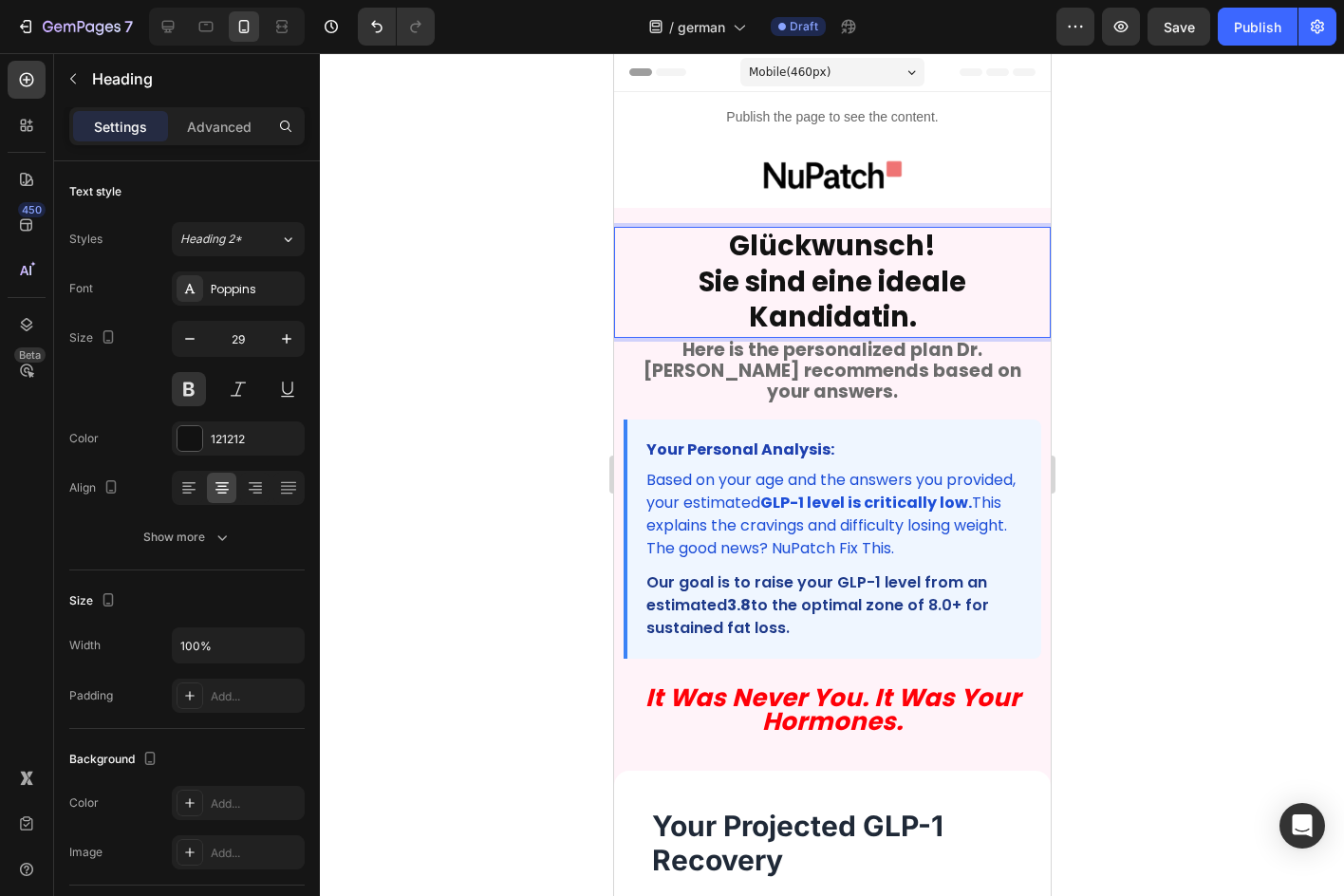
click at [684, 272] on p "Glückwunsch! Sie sind eine ideale Kandidatin." at bounding box center [831, 283] width 414 height 108
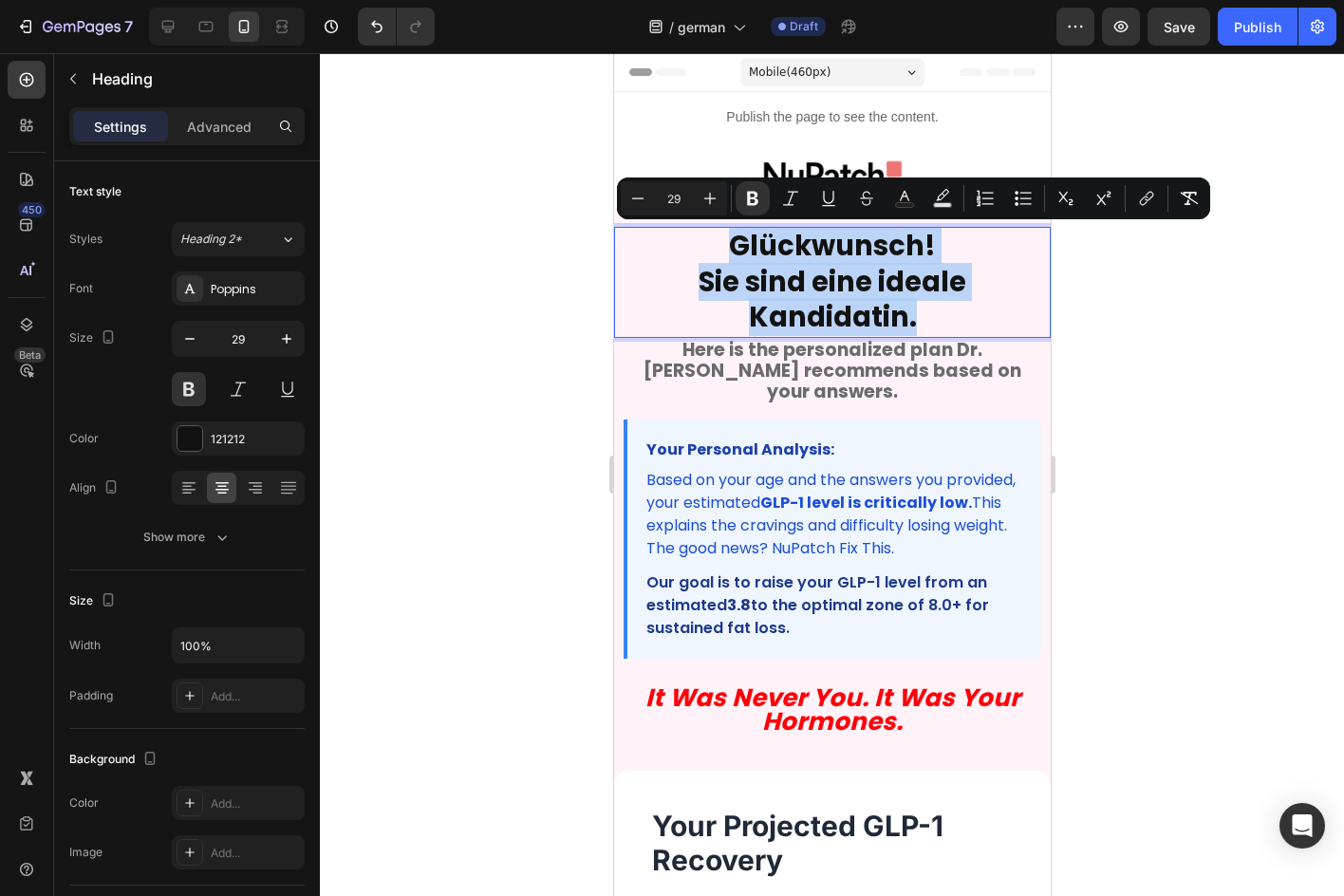
drag, startPoint x: 920, startPoint y: 320, endPoint x: 627, endPoint y: 228, distance: 307.1
click at [627, 228] on h2 "Glückwunsch! Sie sind eine ideale Kandidatin." at bounding box center [832, 283] width 418 height 112
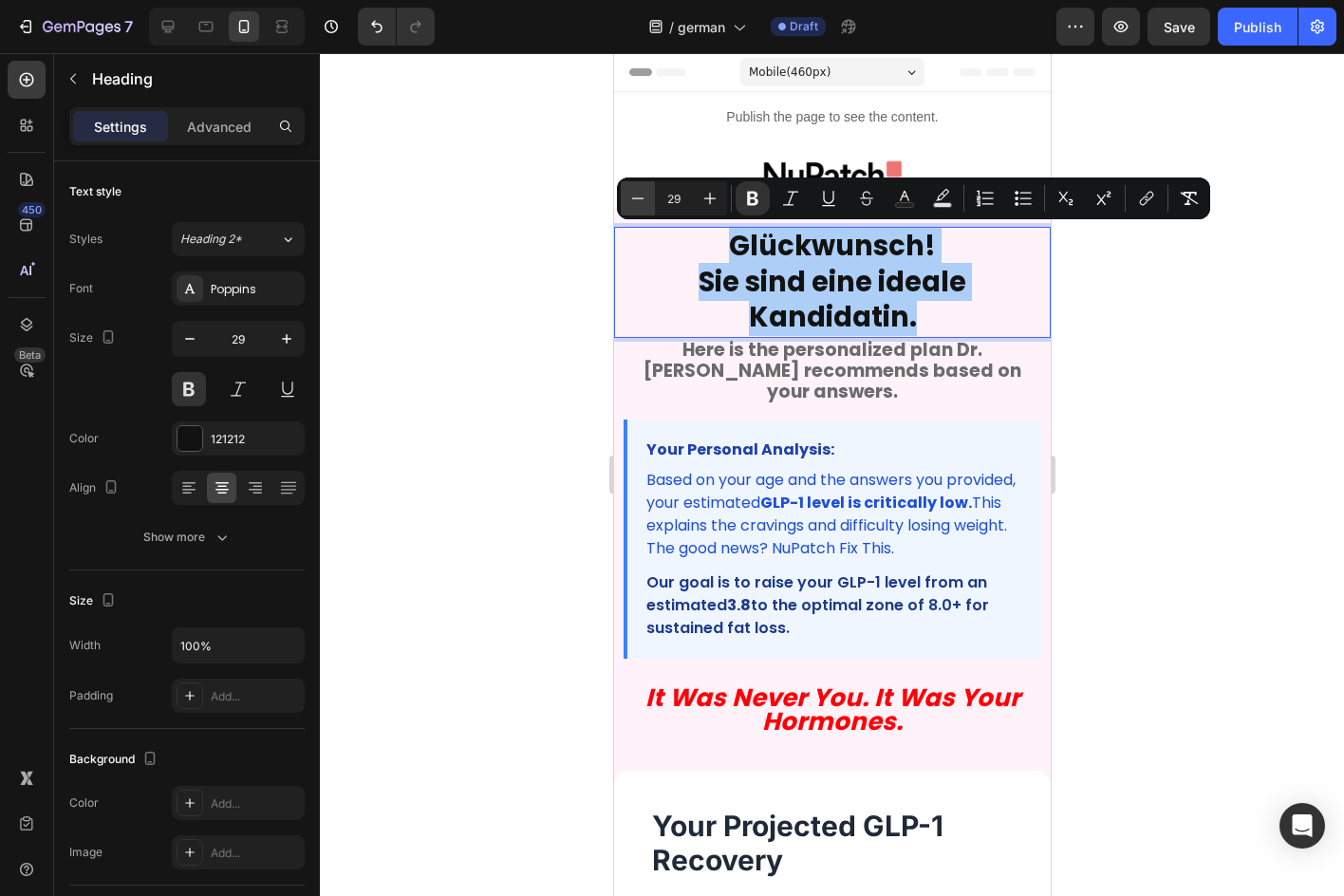
click at [649, 202] on button "Minus" at bounding box center [638, 198] width 34 height 34
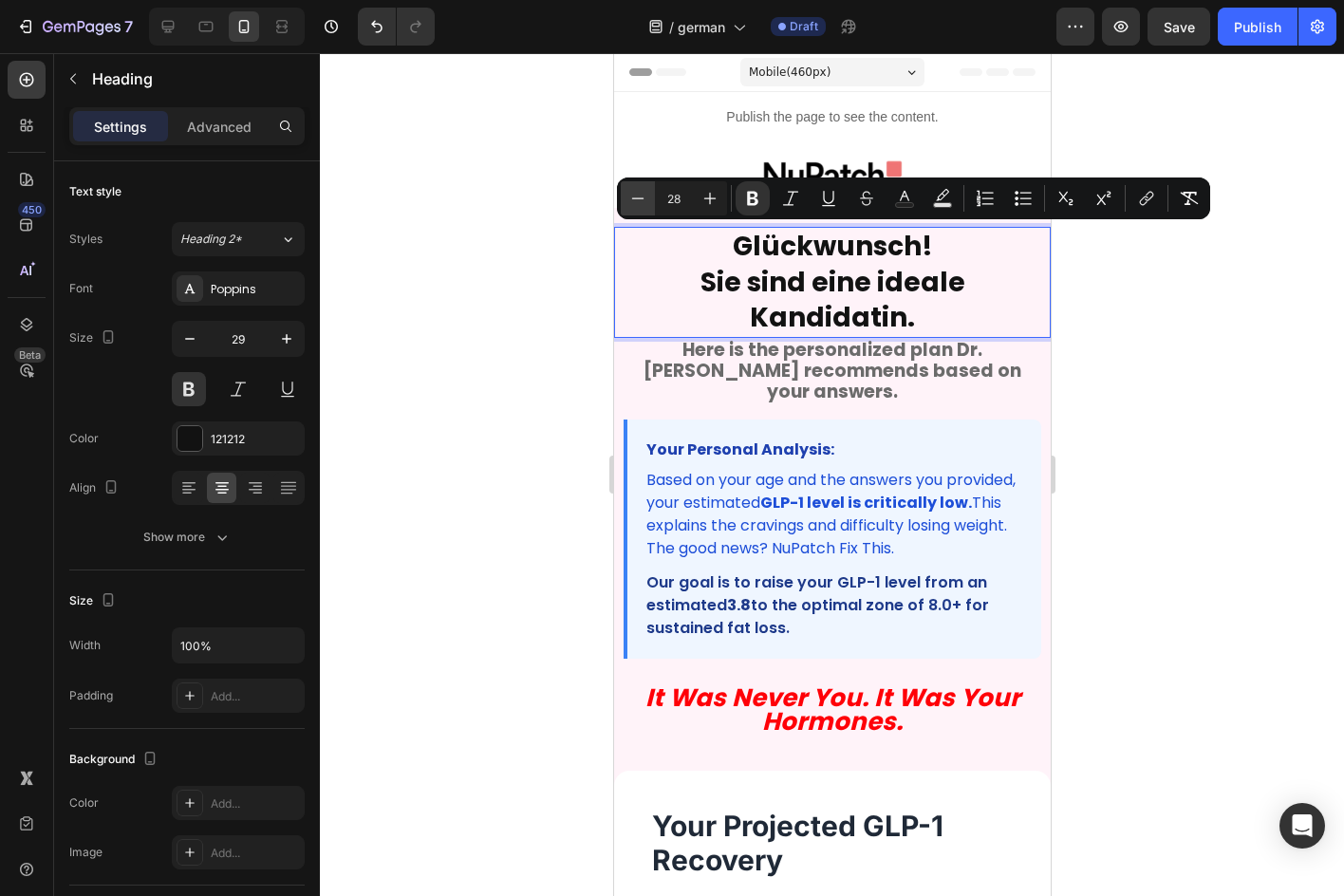
click at [649, 202] on button "Minus" at bounding box center [638, 198] width 34 height 34
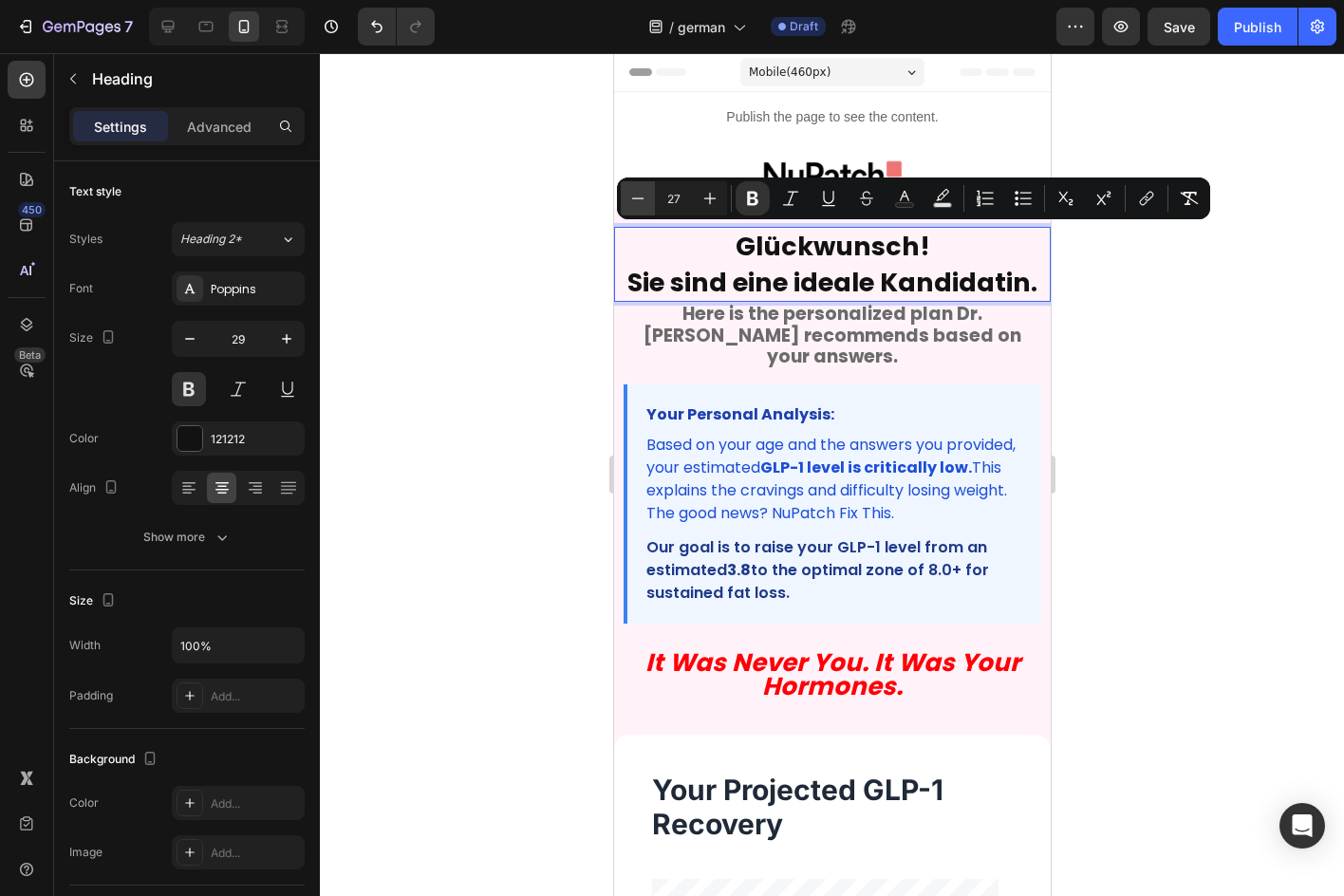
click at [649, 202] on button "Minus" at bounding box center [638, 198] width 34 height 34
type input "26"
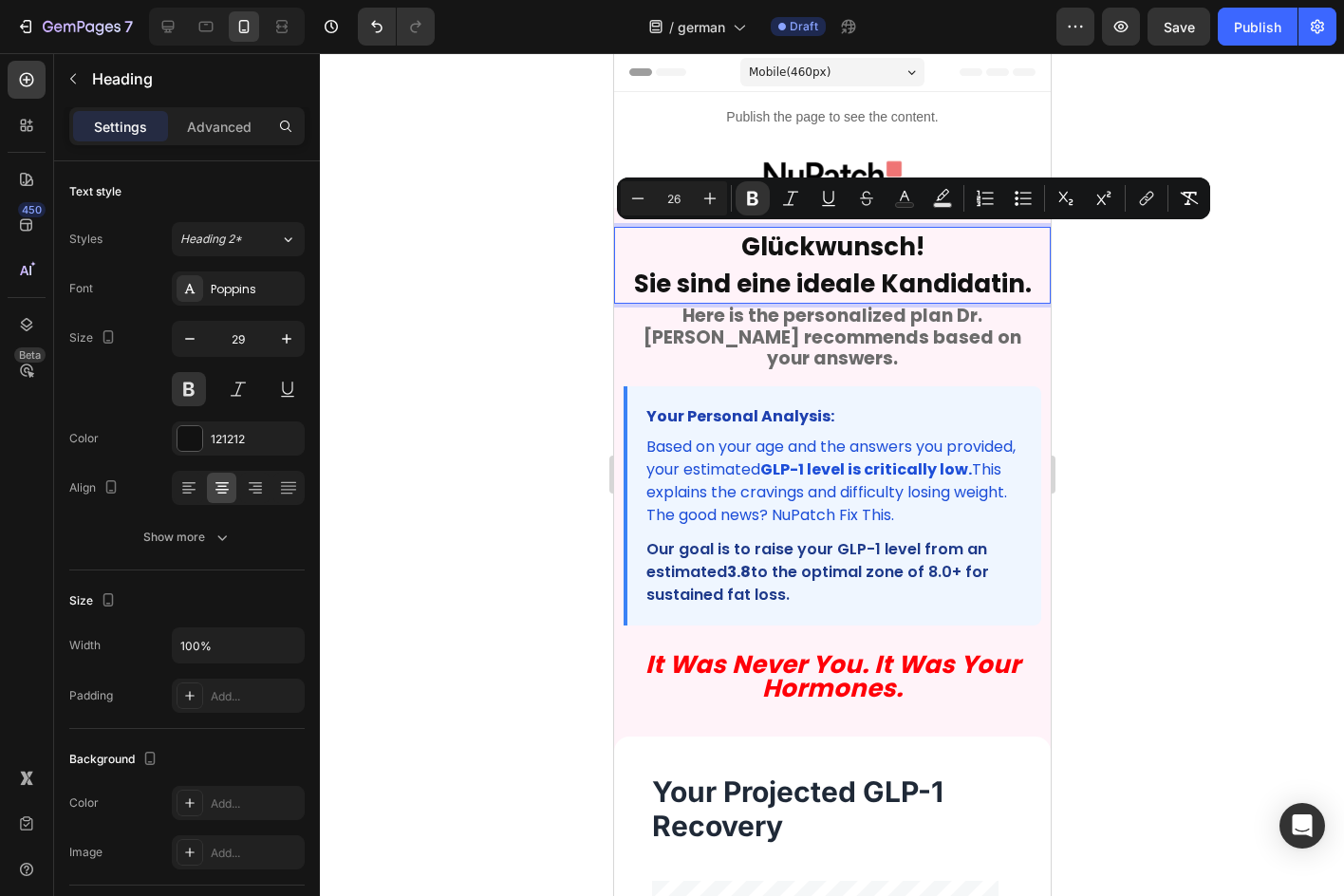
click at [1183, 363] on div at bounding box center [831, 474] width 1024 height 843
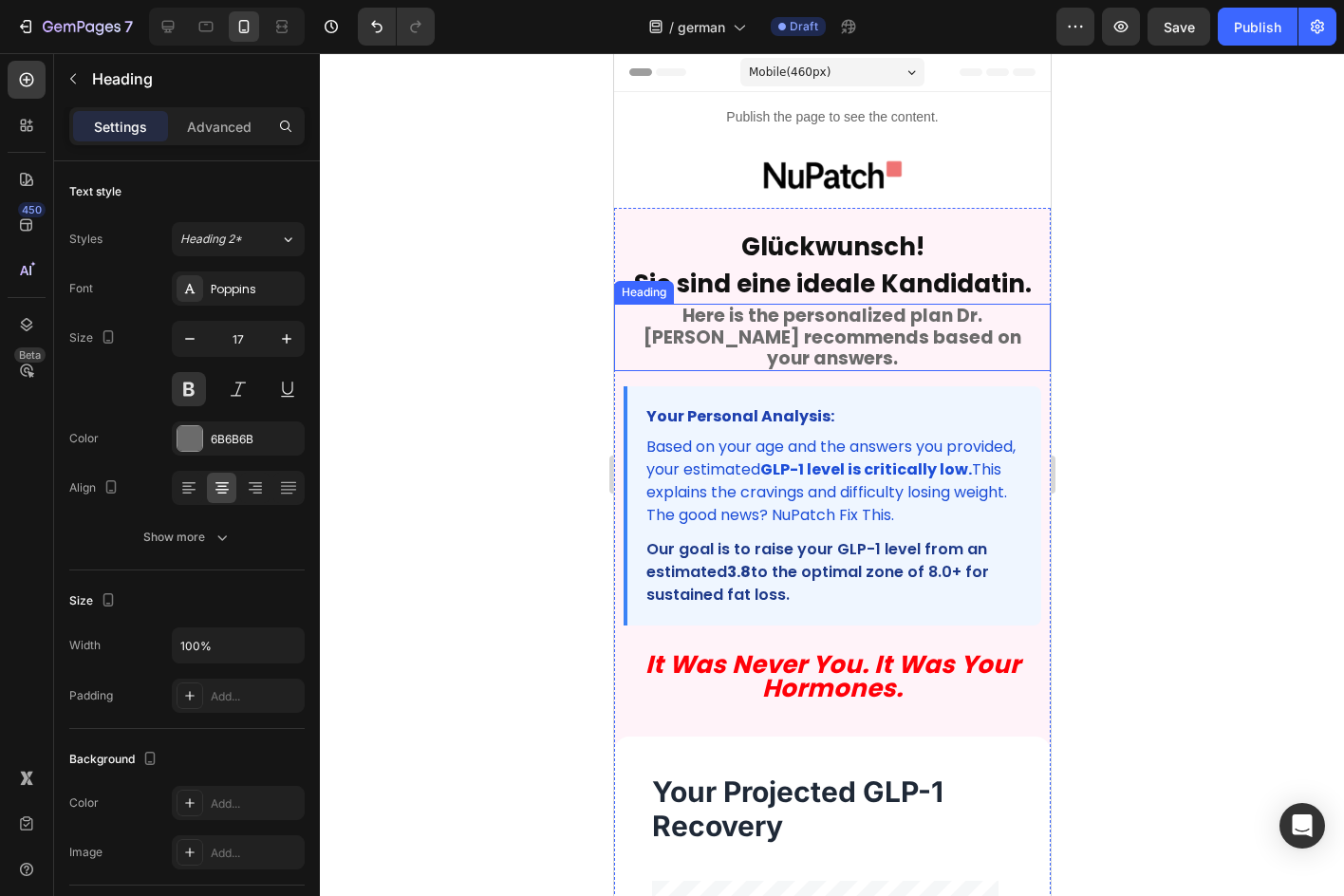
click at [948, 327] on strong "Here is the personalized plan Dr. Sarah recommends based on your answers." at bounding box center [832, 336] width 378 height 68
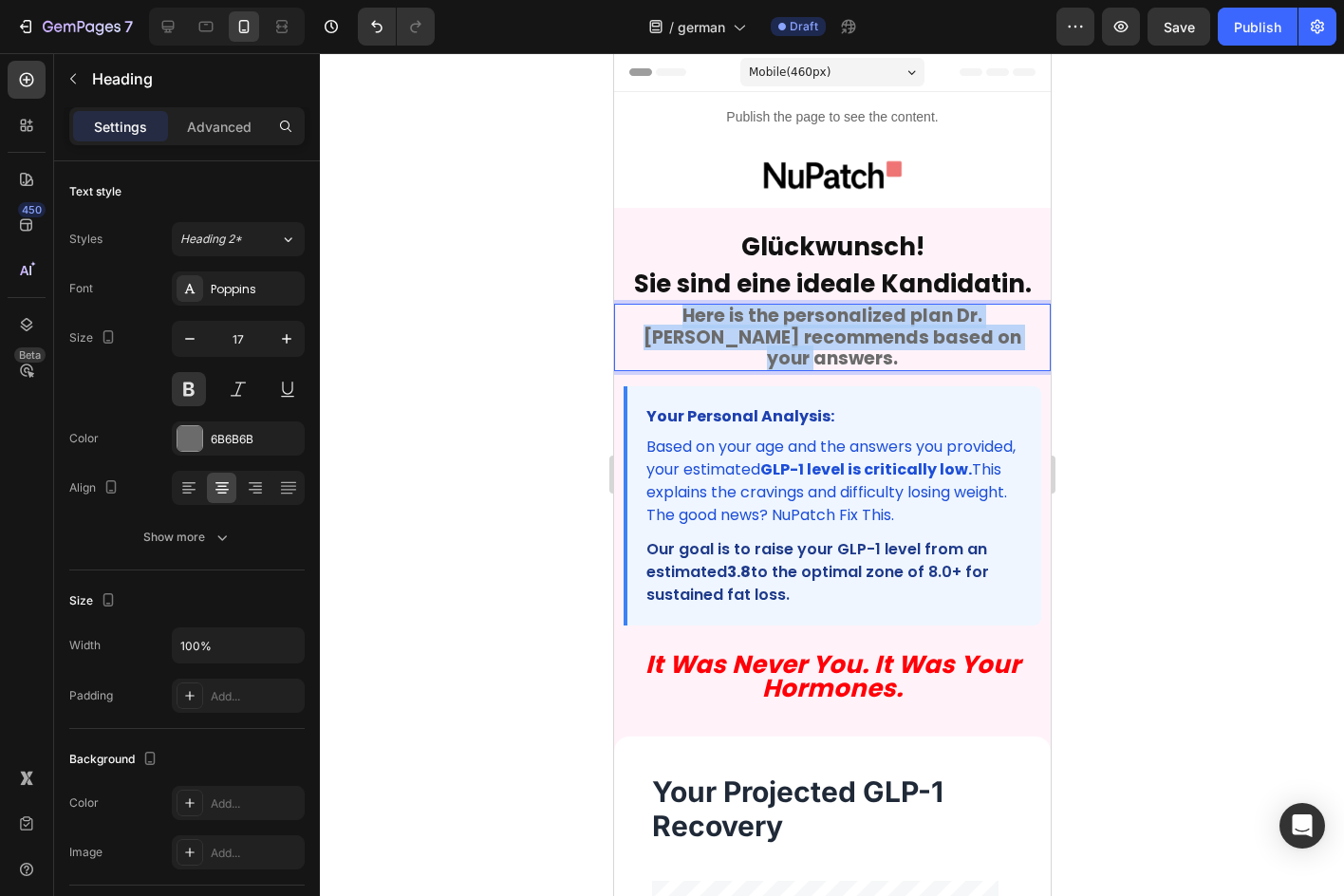
click at [948, 327] on strong "Here is the personalized plan Dr. Sarah recommends based on your answers." at bounding box center [832, 336] width 378 height 68
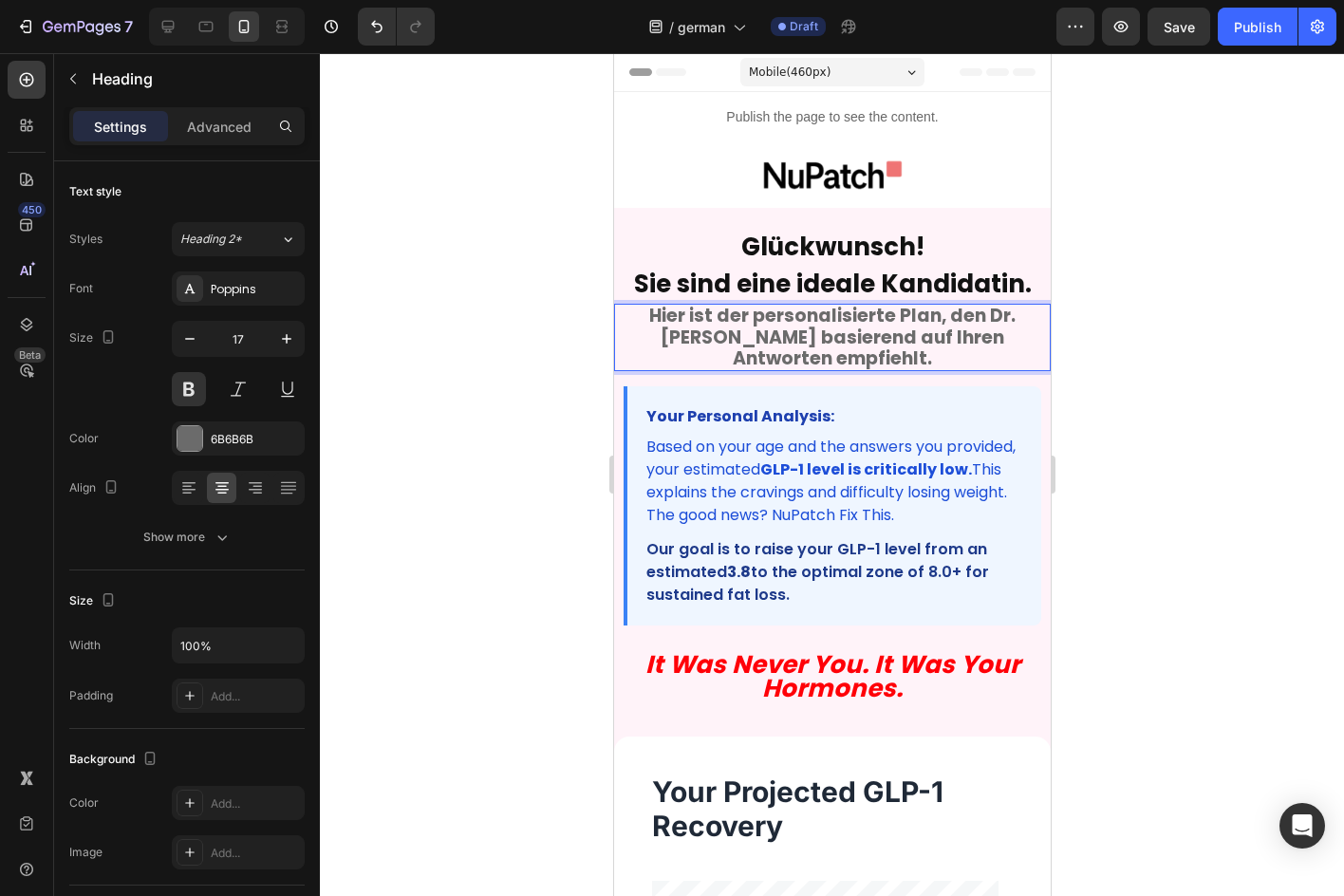
click at [1232, 445] on div at bounding box center [831, 474] width 1024 height 843
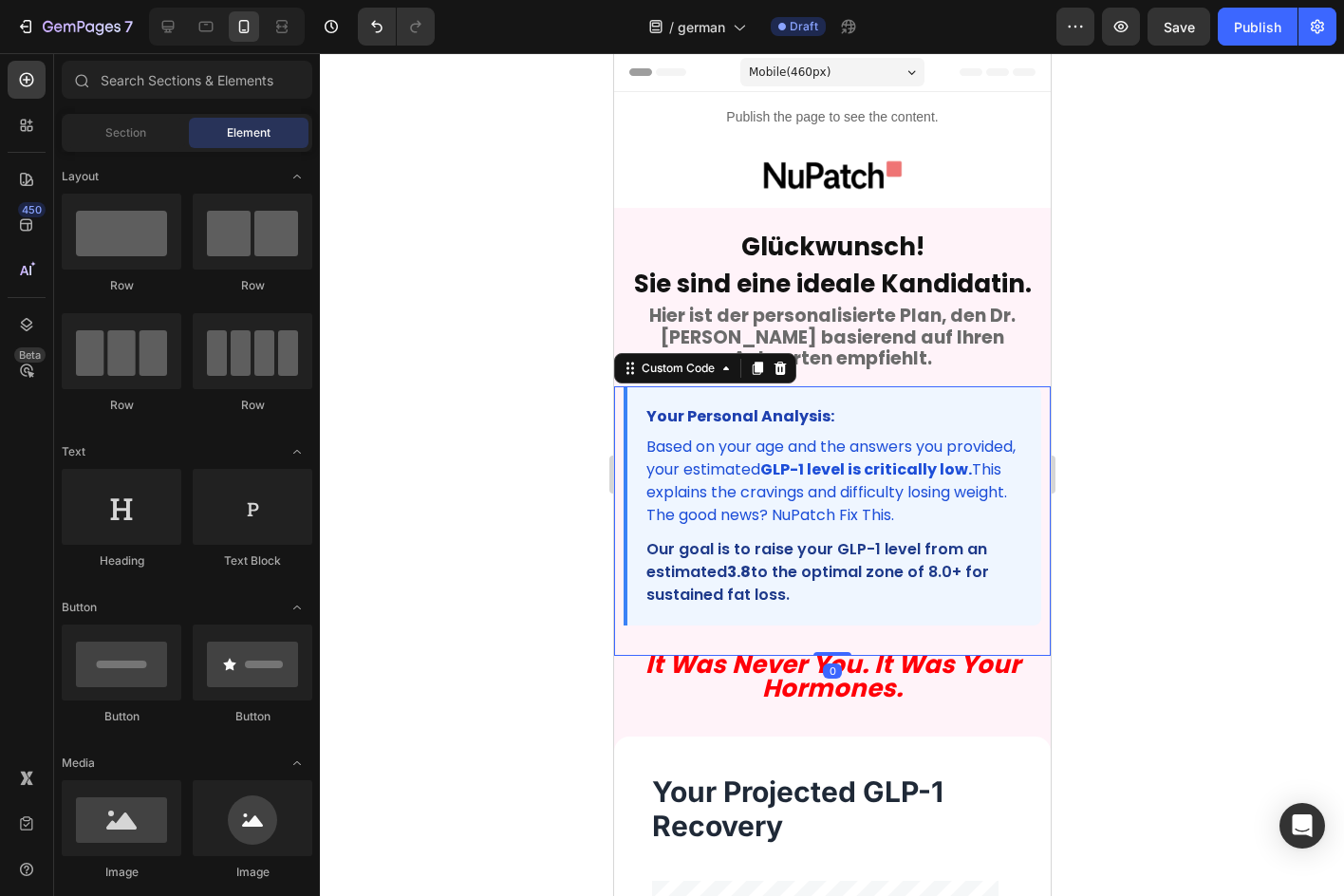
click at [784, 463] on p "Based on your age and the answers you provided, your estimated GLP-1 level is c…" at bounding box center [833, 482] width 376 height 92
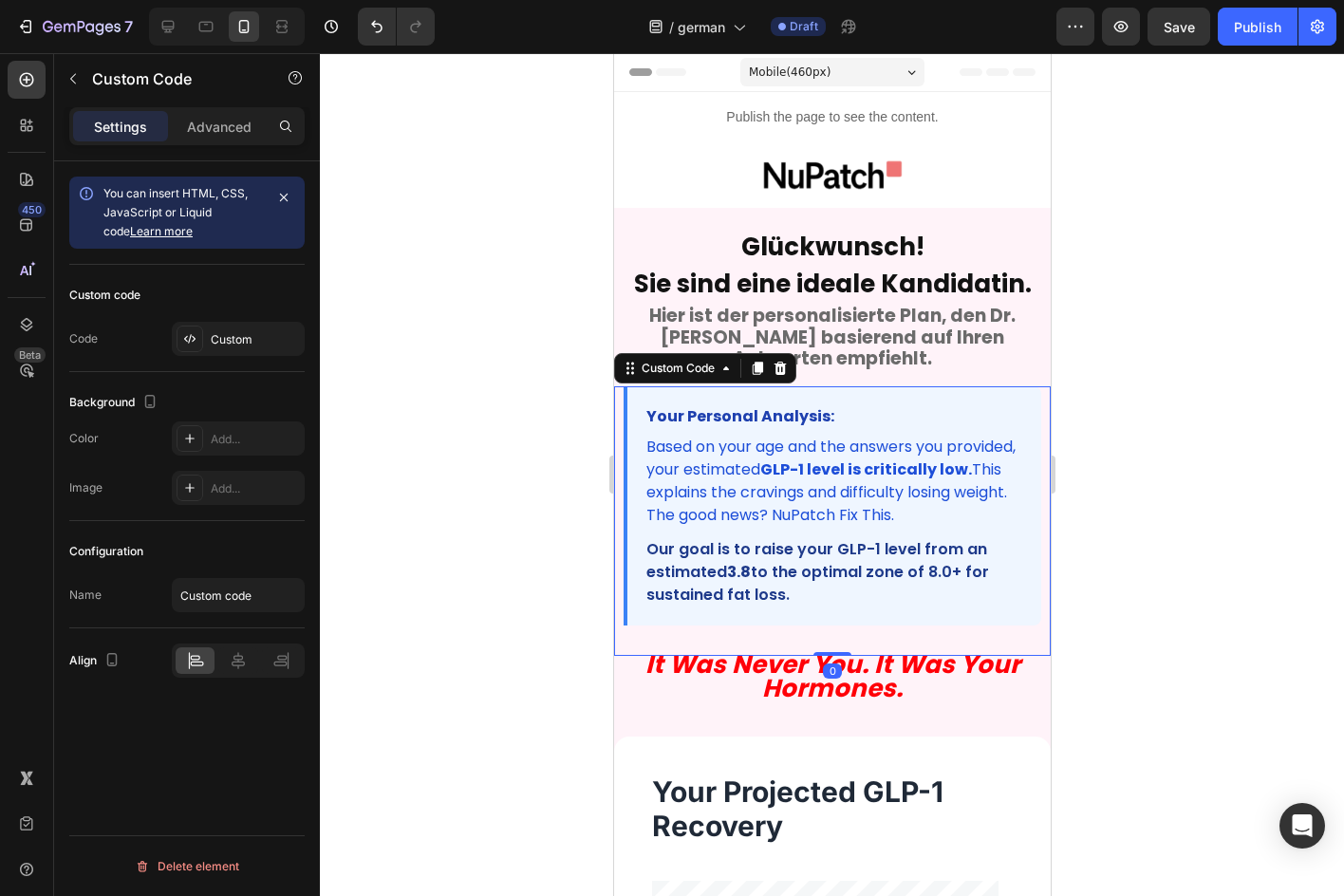
click at [784, 463] on p "Based on your age and the answers you provided, your estimated GLP-1 level is c…" at bounding box center [833, 482] width 376 height 92
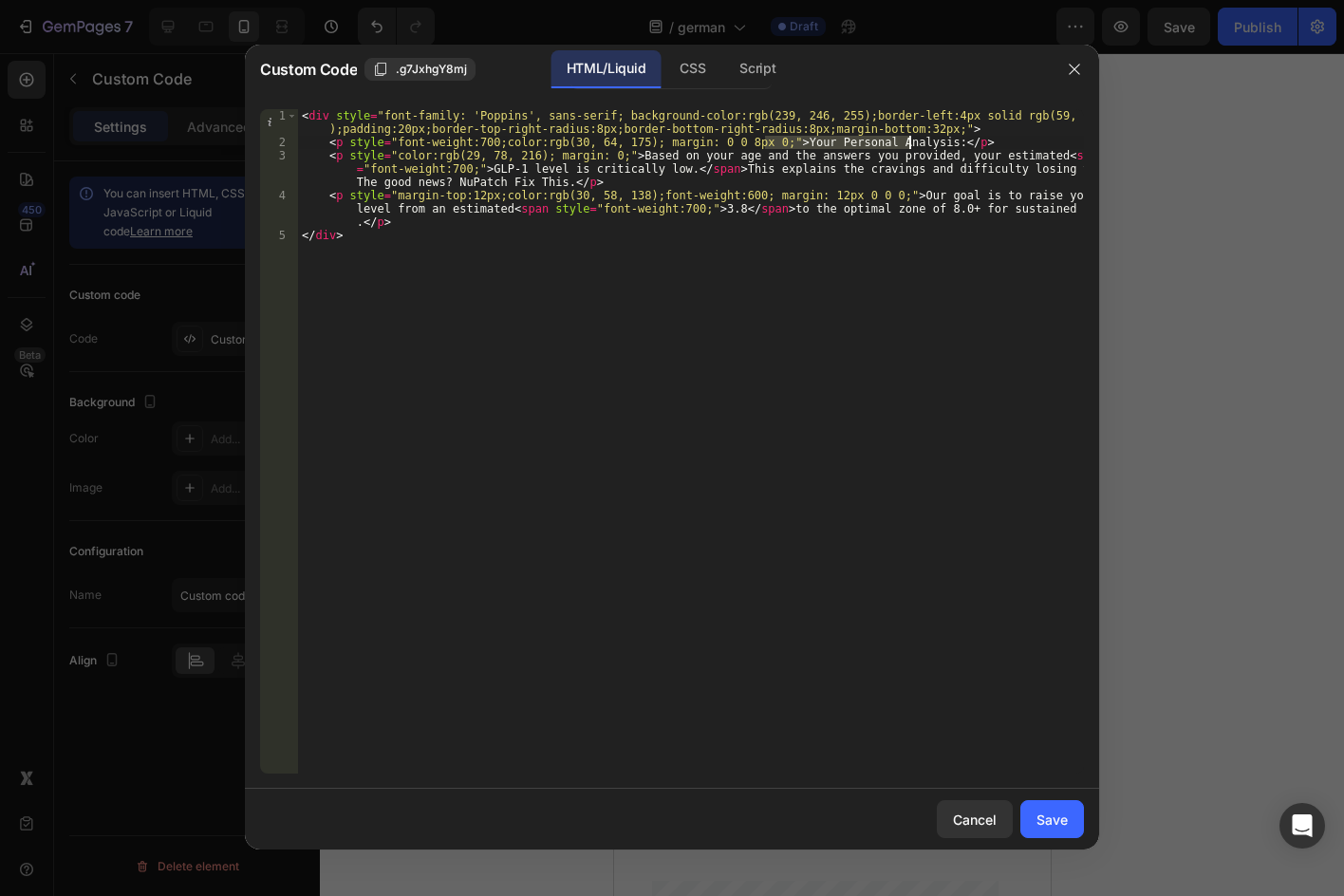
drag, startPoint x: 767, startPoint y: 140, endPoint x: 909, endPoint y: 140, distance: 142.0
click at [909, 140] on div "< div style = "font-family: 'Poppins', sans-serif; background-color:rgb(239, 24…" at bounding box center [691, 462] width 786 height 705
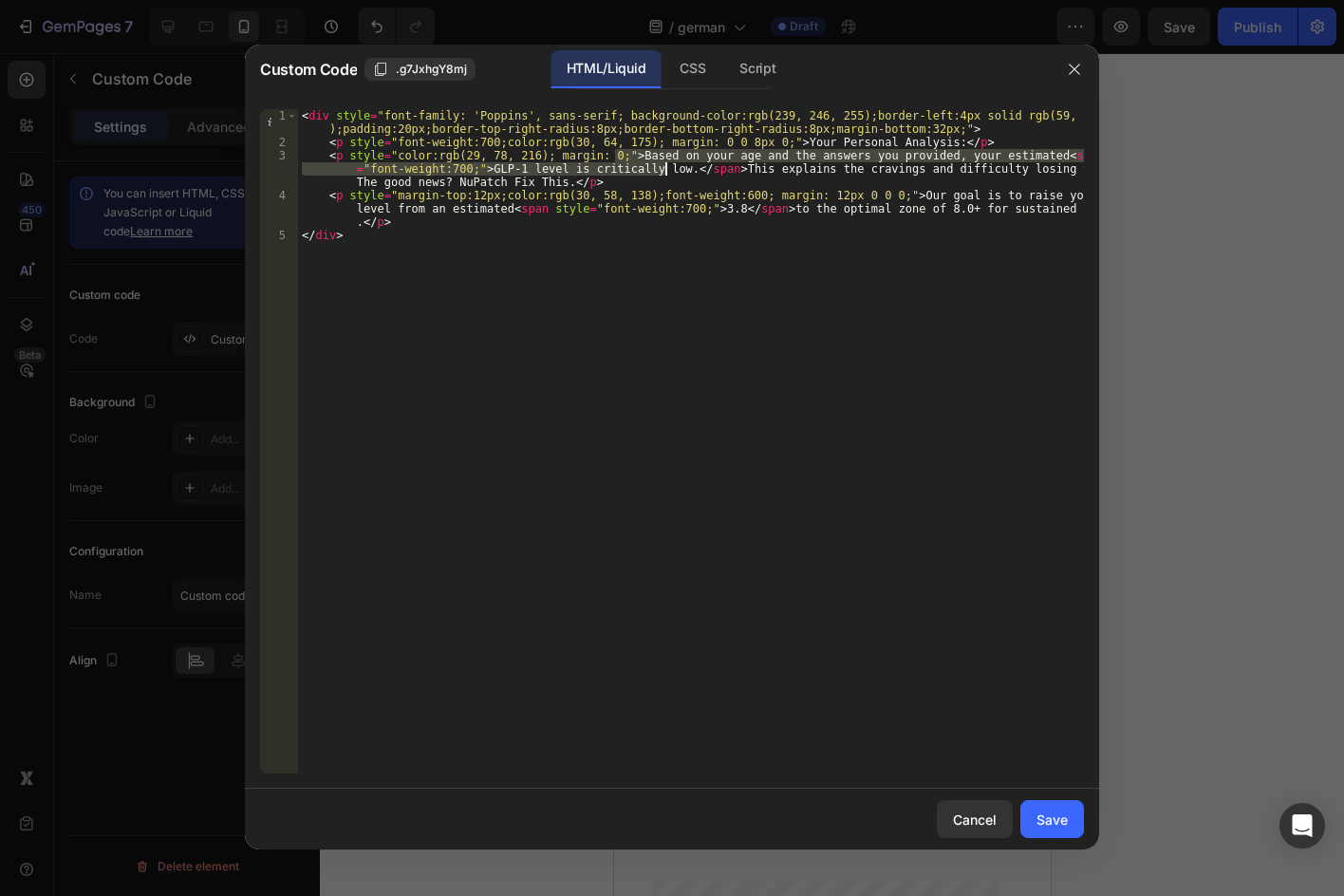
drag, startPoint x: 613, startPoint y: 157, endPoint x: 664, endPoint y: 172, distance: 53.2
click at [664, 172] on div "< div style = "font-family: 'Poppins', sans-serif; background-color:rgb(239, 24…" at bounding box center [691, 462] width 786 height 705
click at [783, 162] on div "< div style = "font-family: 'Poppins', sans-serif; background-color:rgb(239, 24…" at bounding box center [691, 442] width 786 height 665
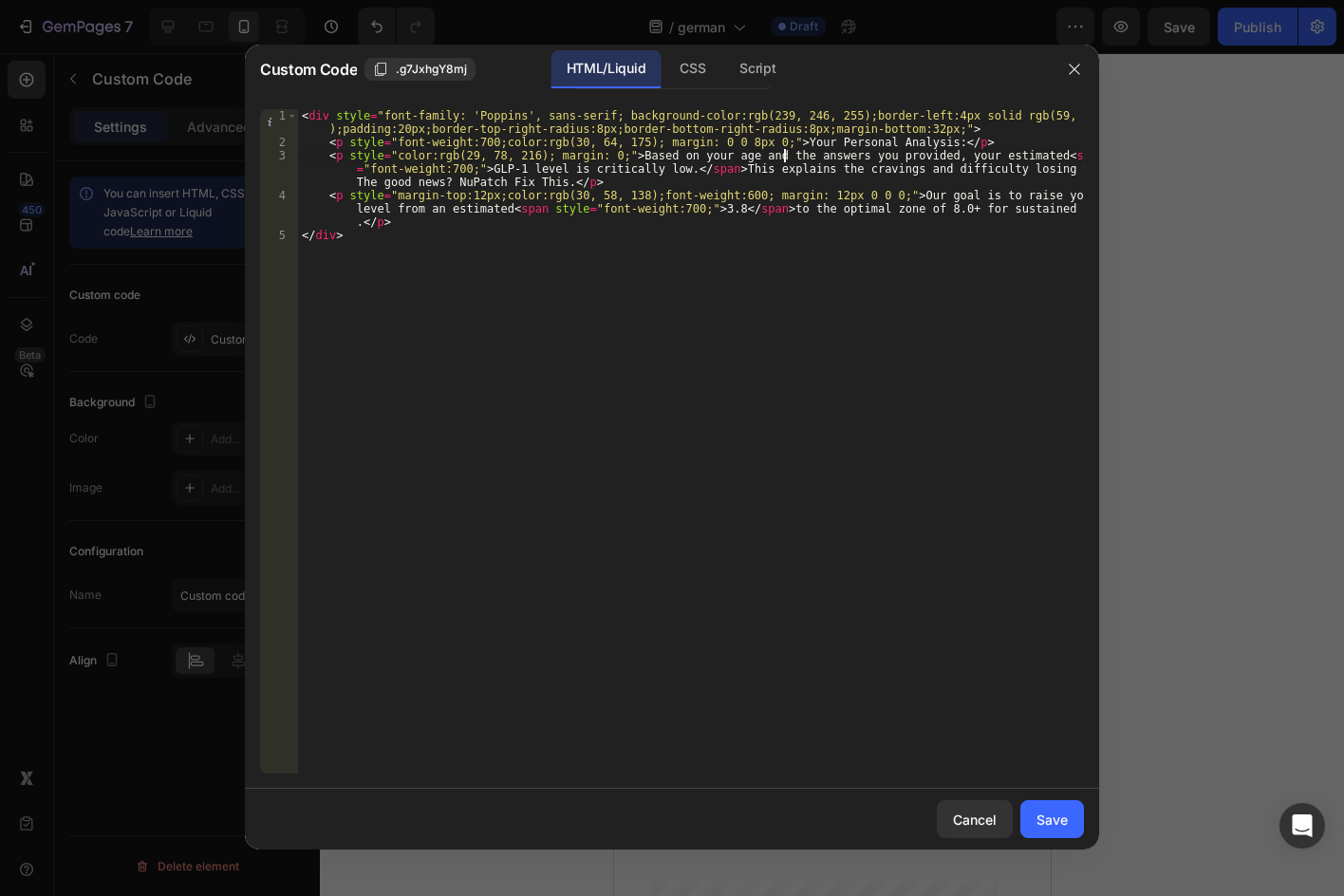
click at [506, 159] on div "< div style = "font-family: 'Poppins', sans-serif; background-color:rgb(239, 24…" at bounding box center [691, 462] width 786 height 705
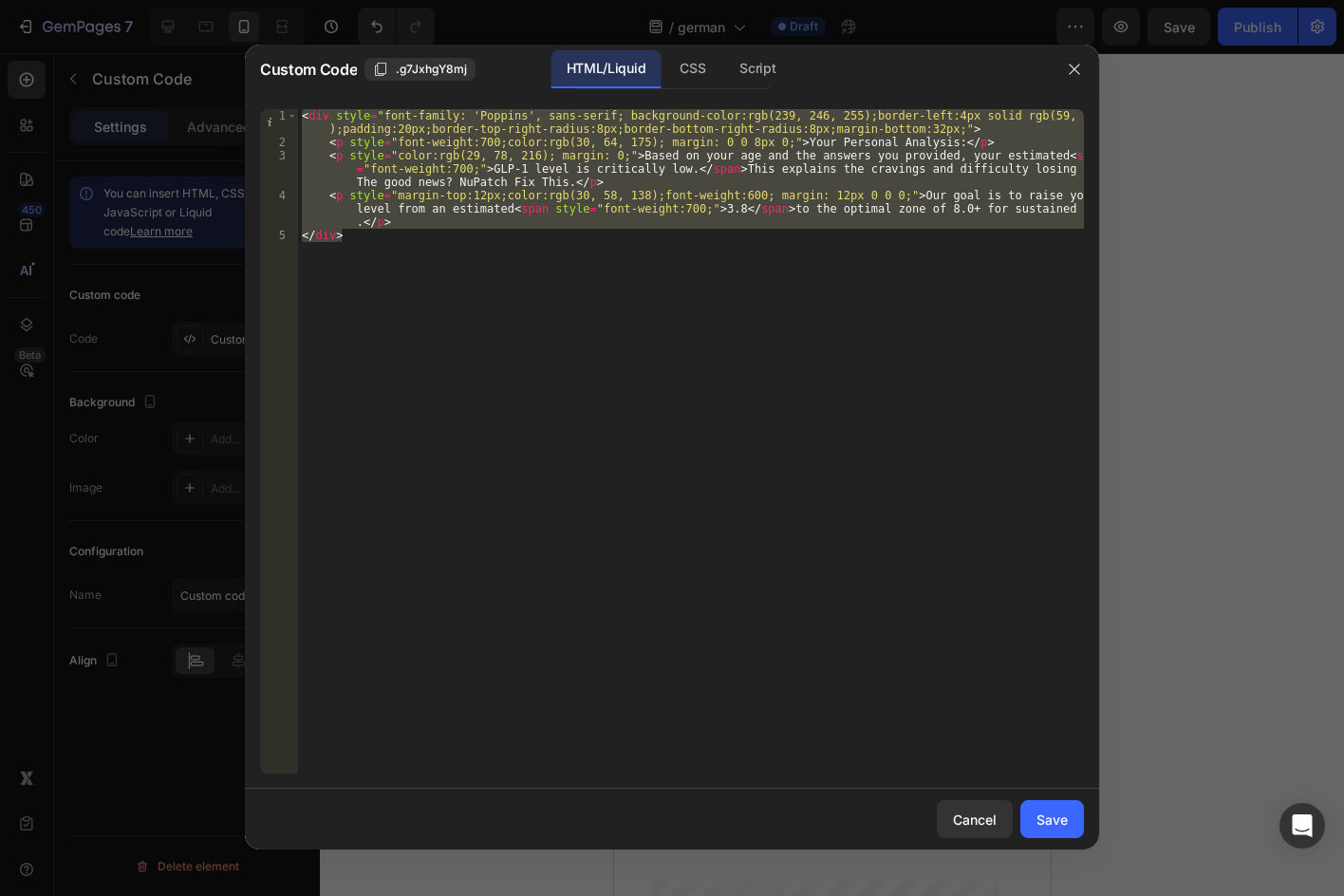
click at [582, 221] on div "< div style = "font-family: 'Poppins', sans-serif; background-color:rgb(239, 24…" at bounding box center [691, 442] width 786 height 665
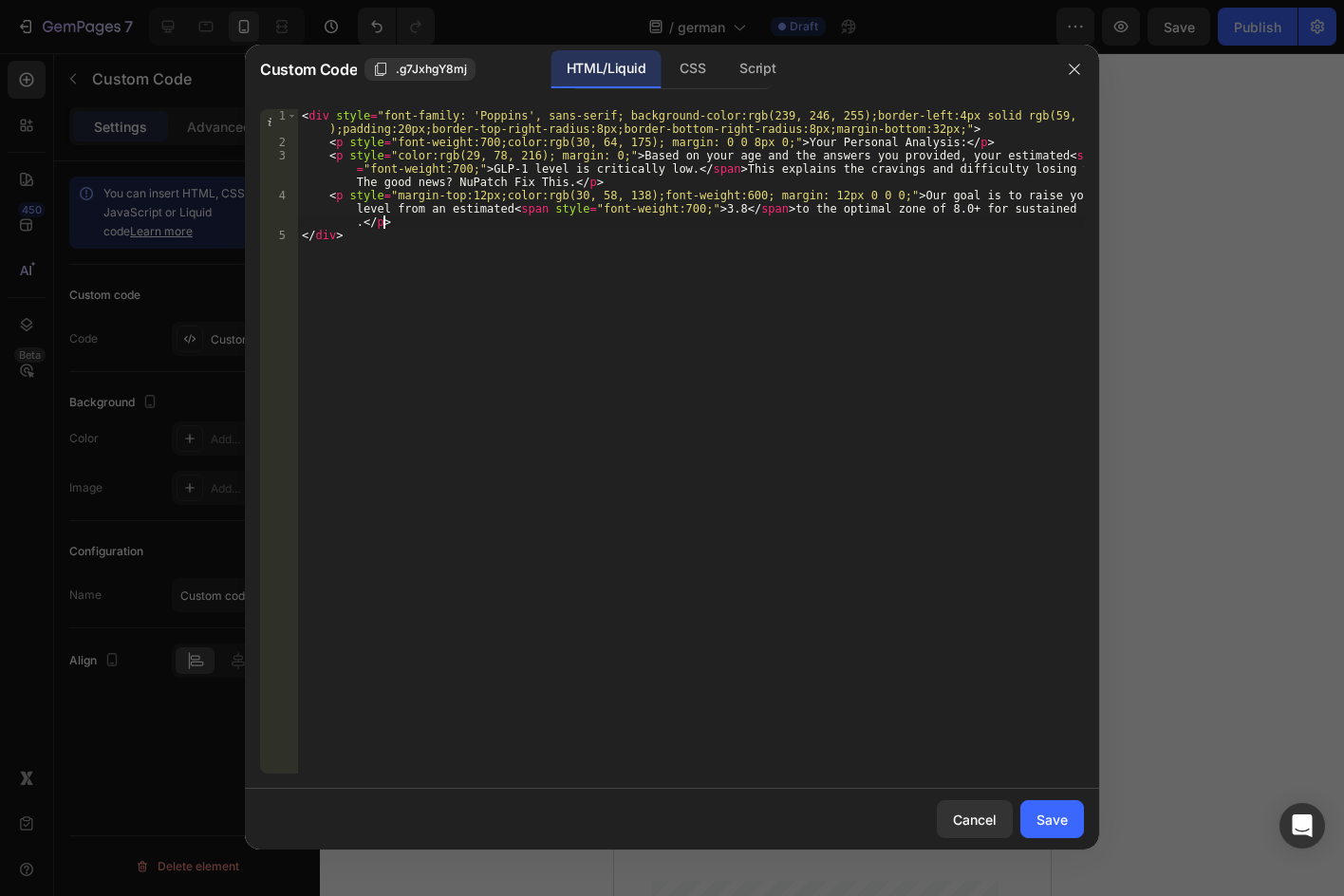
type textarea "<p style="margin-top:12px;color:rgb(30, 58, 138);font-weight:600; margin: 12px …"
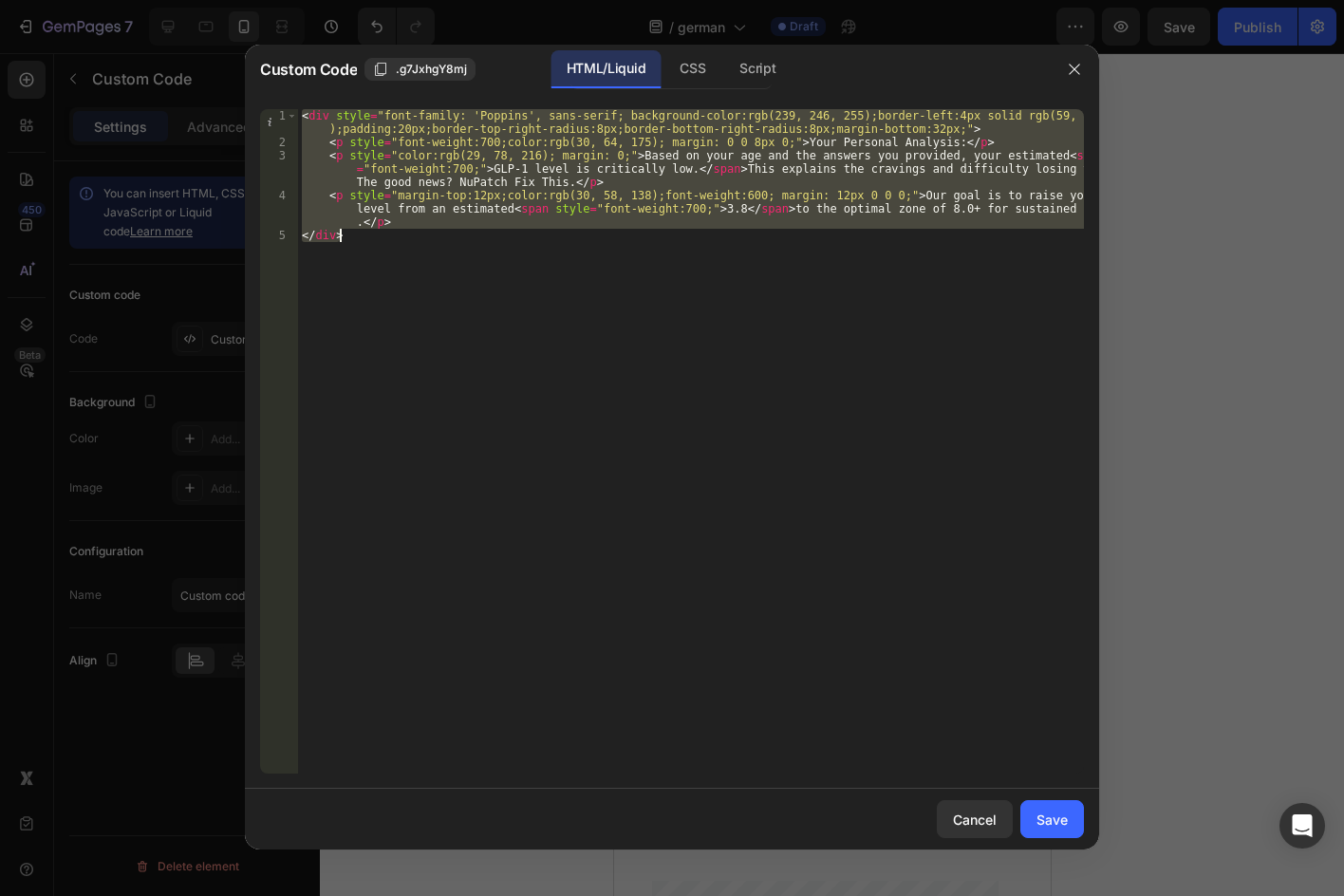
paste textarea
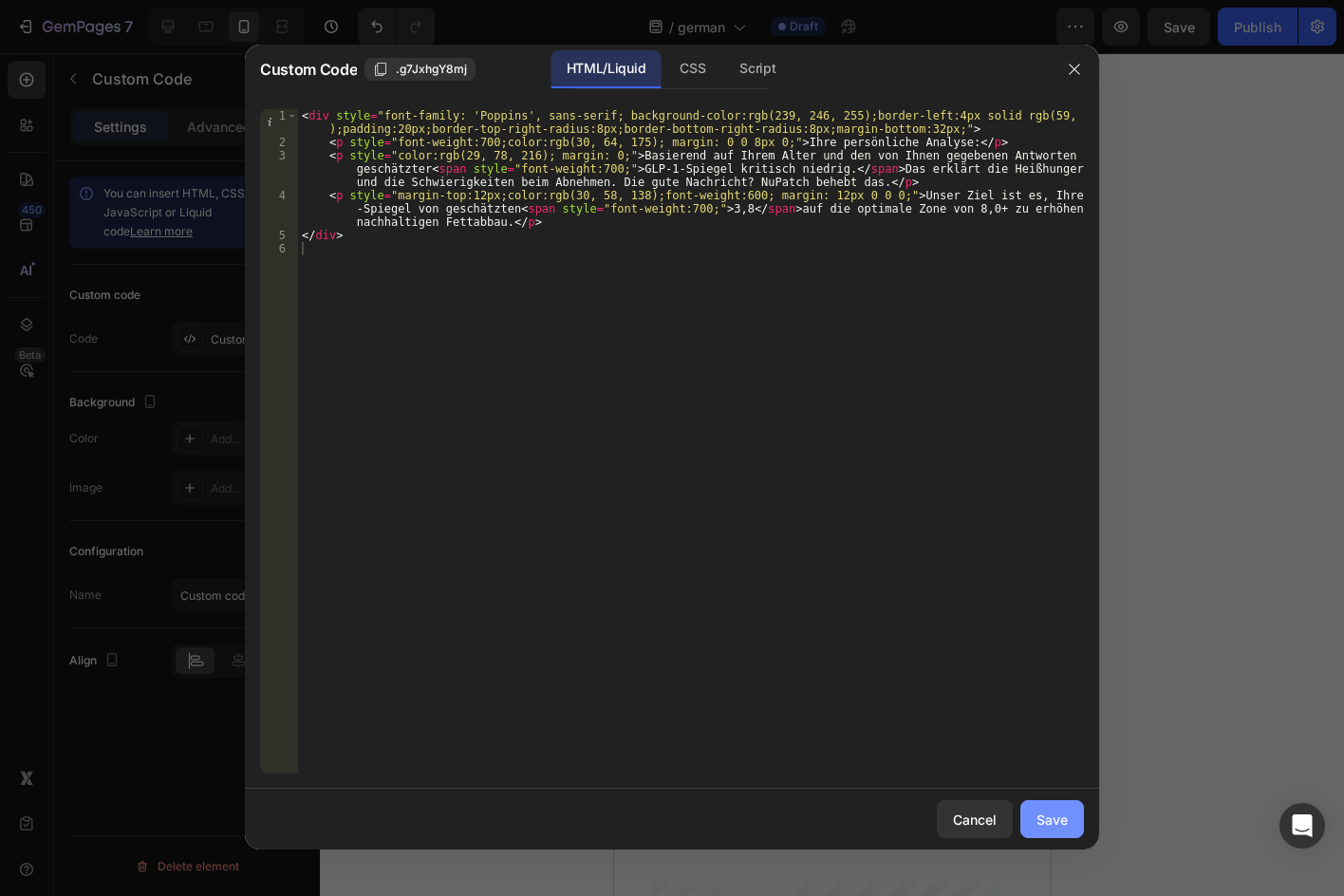
click at [1057, 811] on div "Save" at bounding box center [1051, 819] width 31 height 20
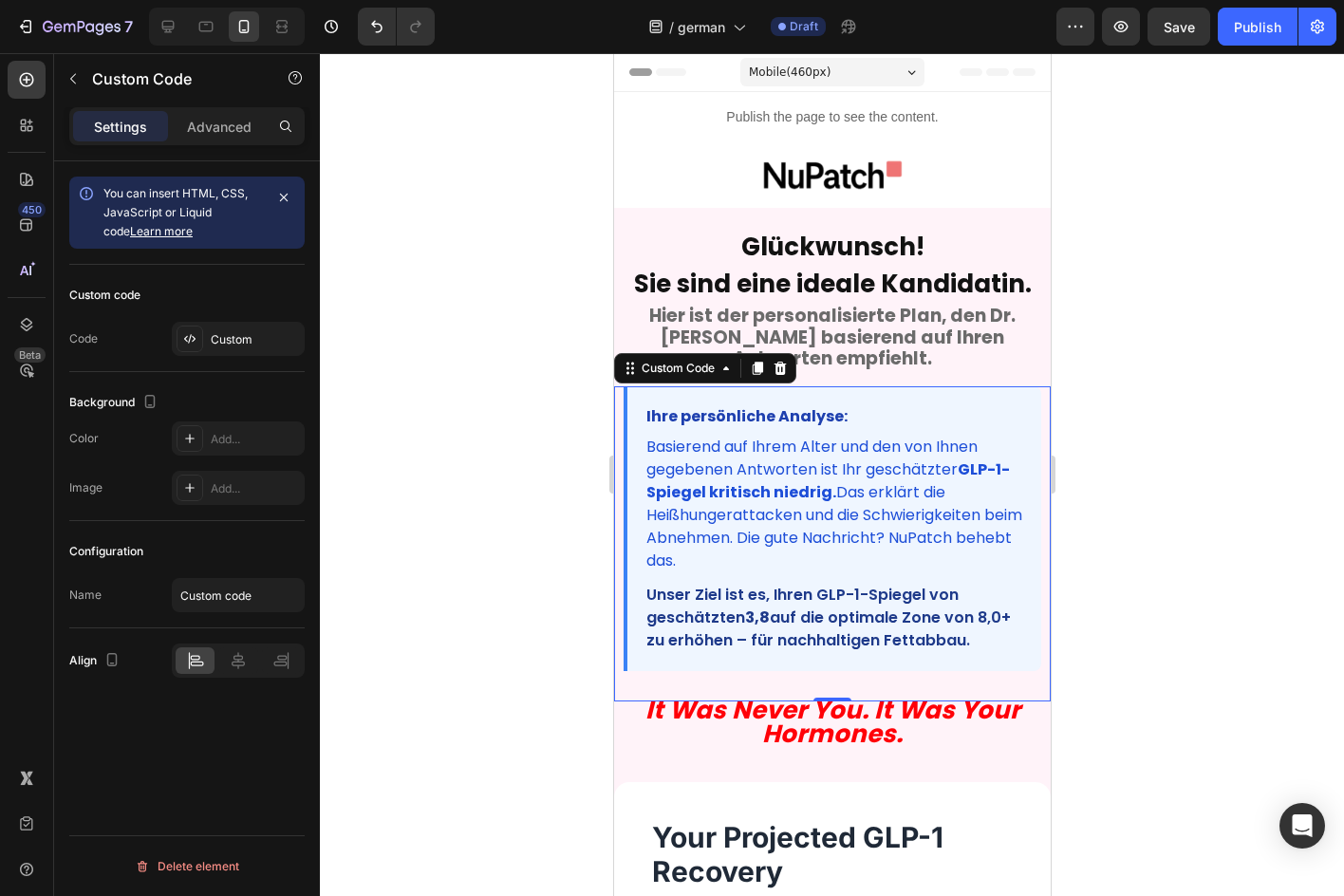
click at [1156, 554] on div at bounding box center [831, 474] width 1024 height 843
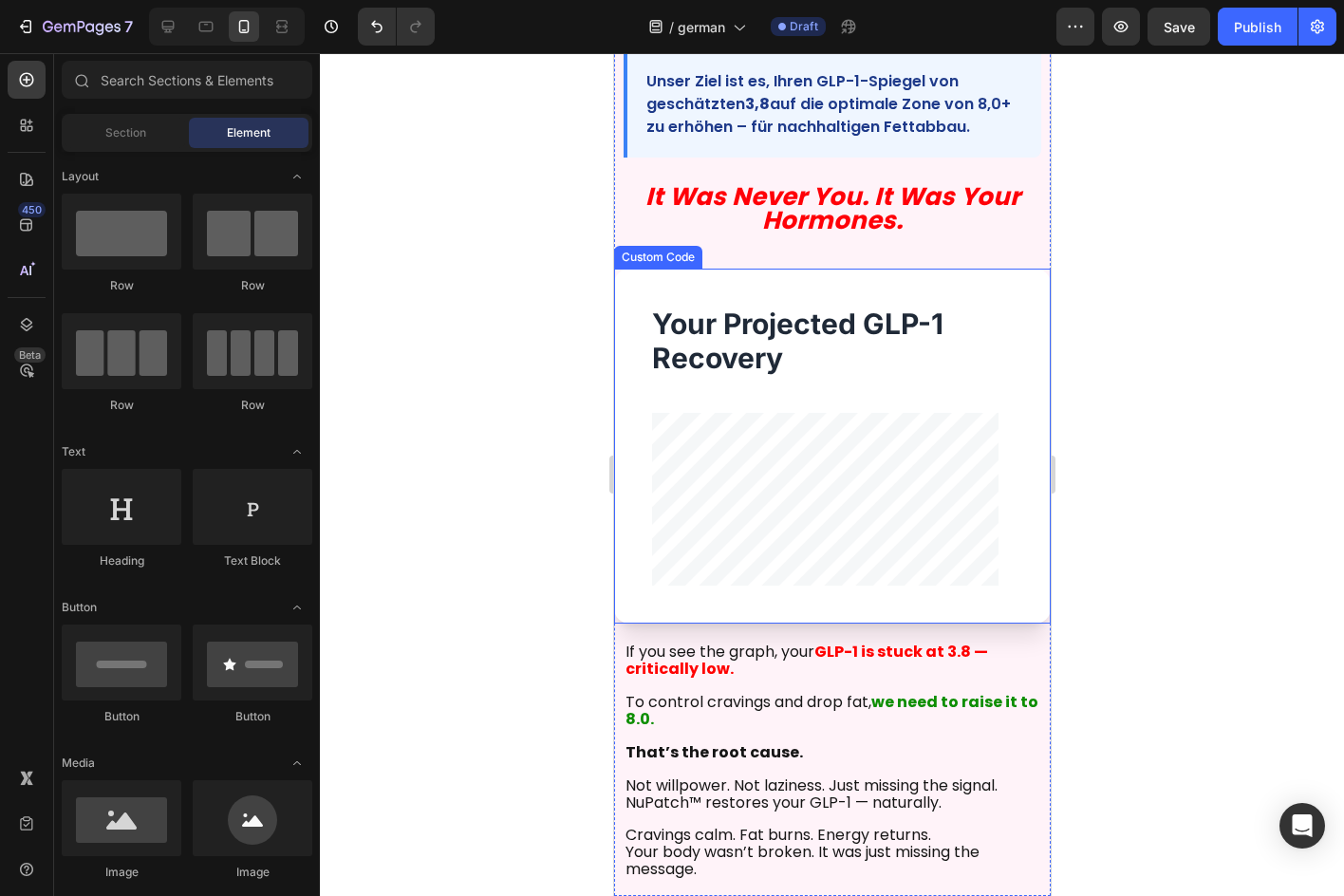
scroll to position [475, 0]
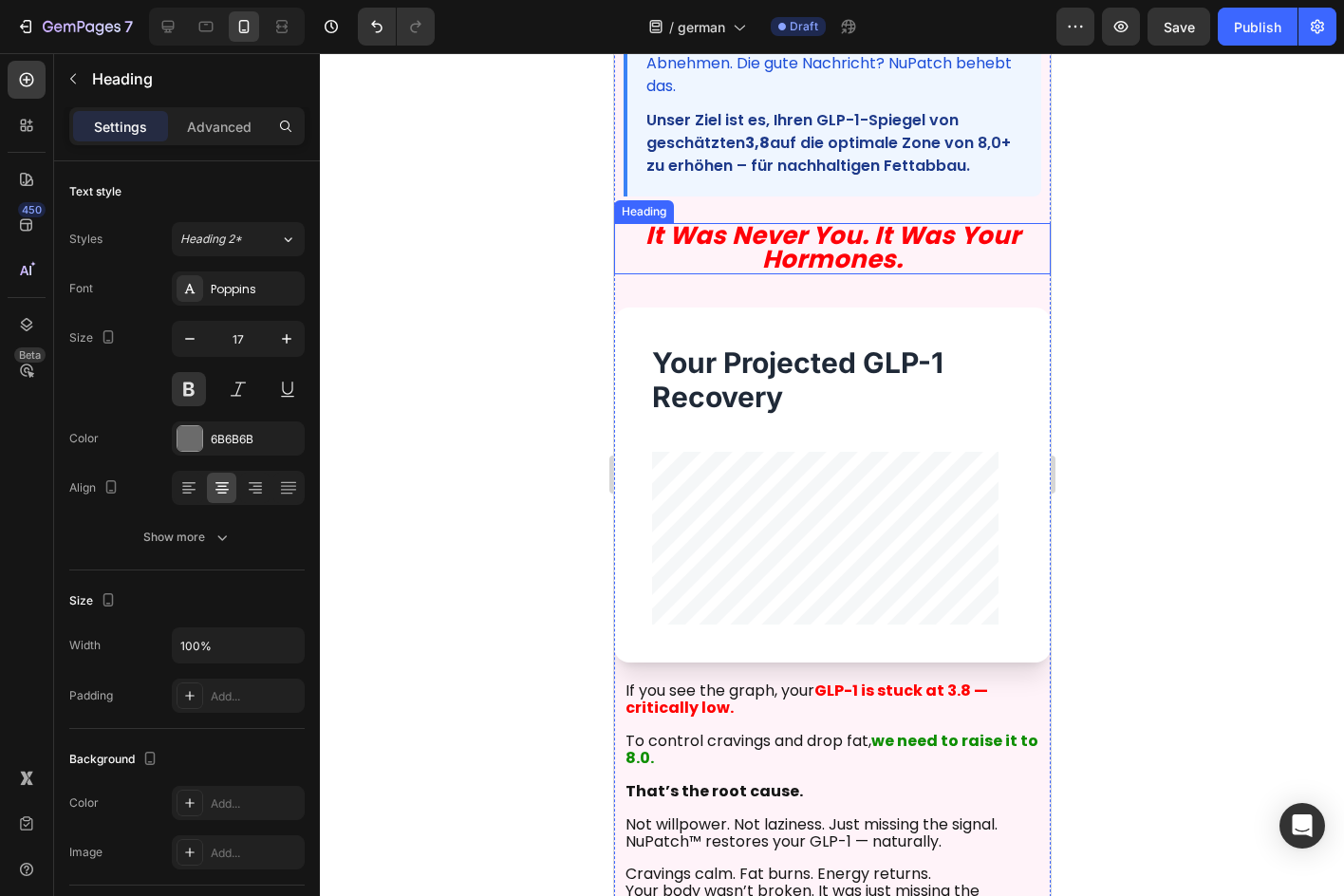
click at [878, 253] on strong "It Was Never You. It Was Your Hormones." at bounding box center [831, 247] width 375 height 58
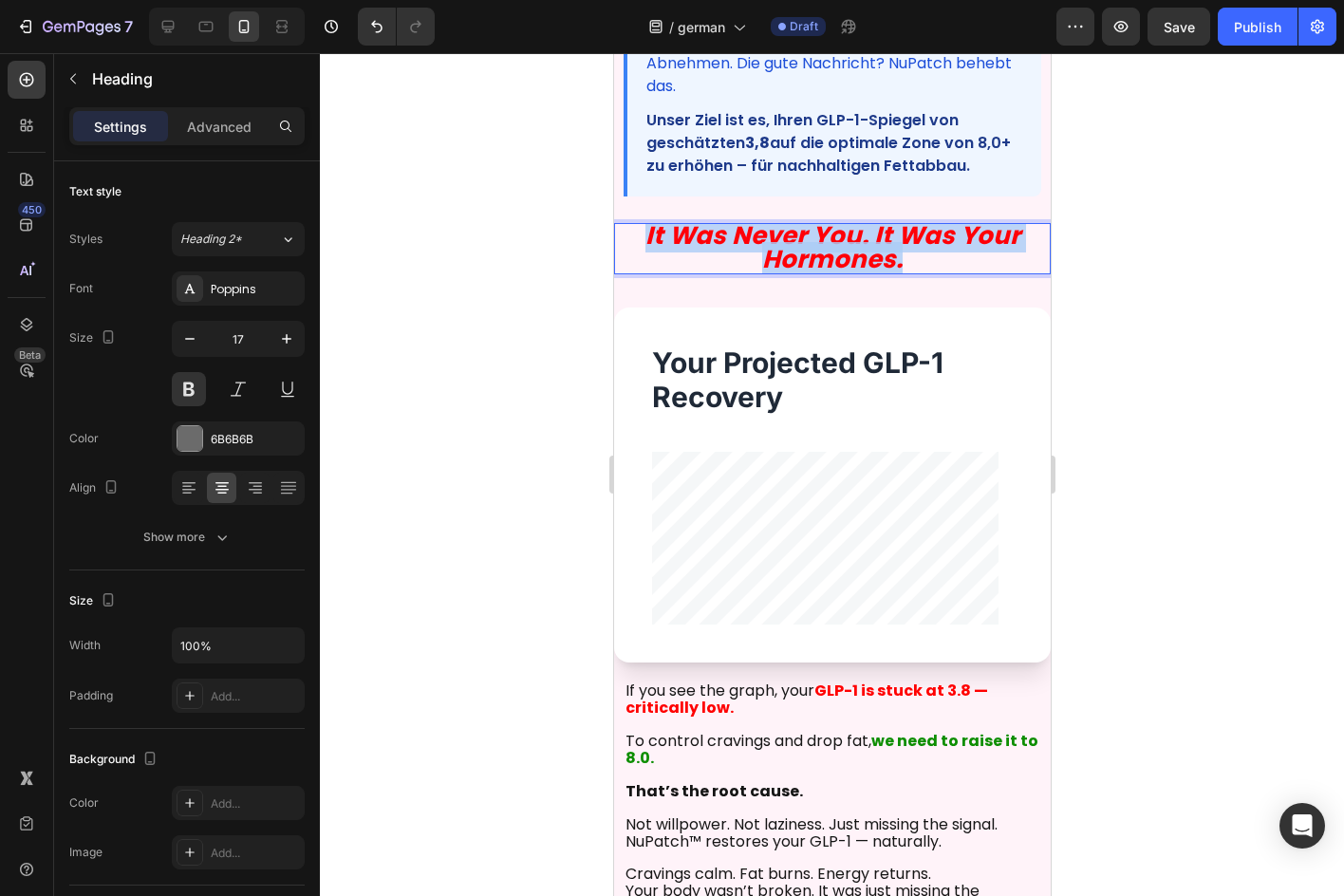
click at [878, 253] on strong "It Was Never You. It Was Your Hormones." at bounding box center [831, 247] width 375 height 58
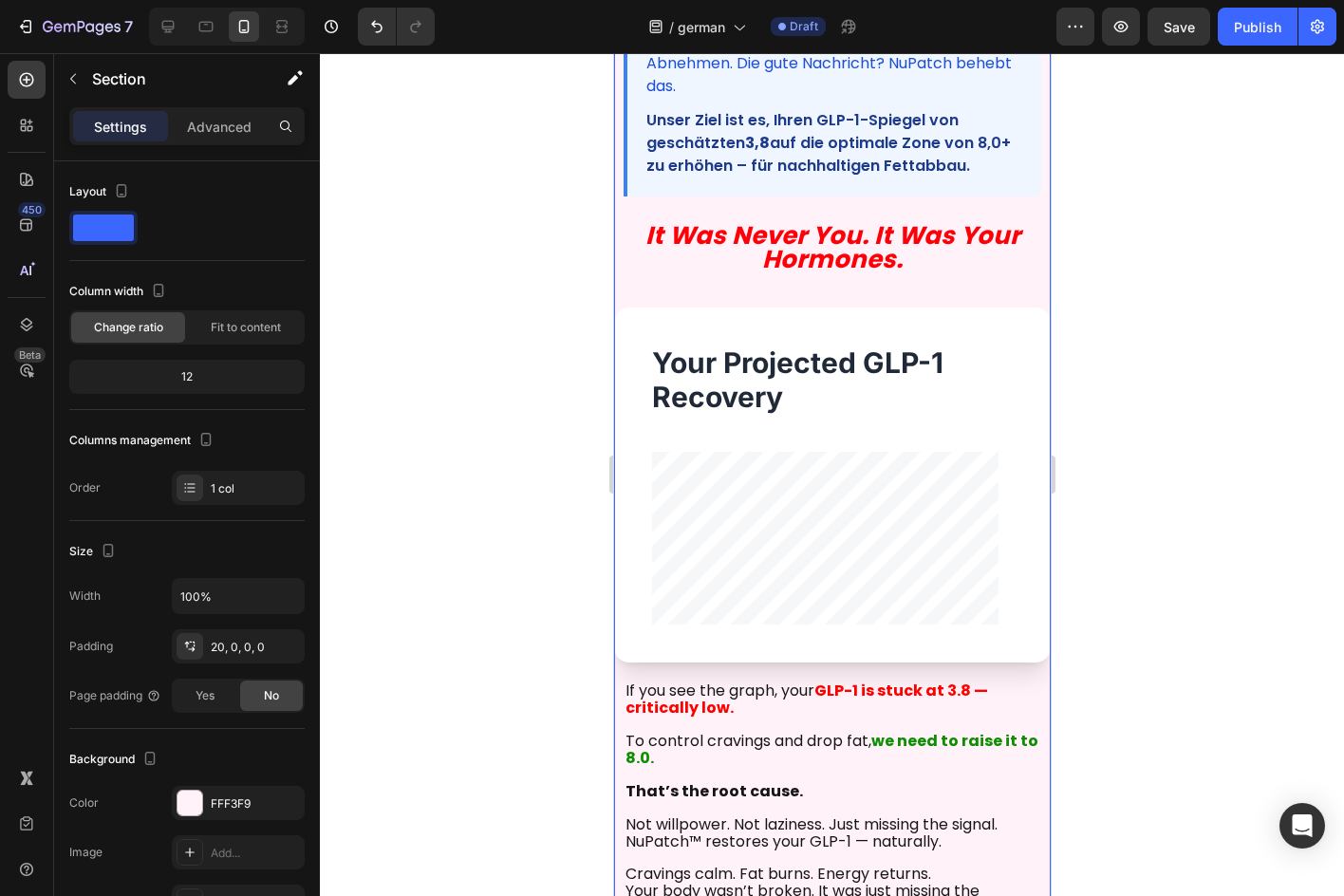
click at [824, 299] on div "Glückwunsch! Sie sind eine ideale Kandidatin. Heading Hier ist der personalisie…" at bounding box center [831, 343] width 437 height 1183
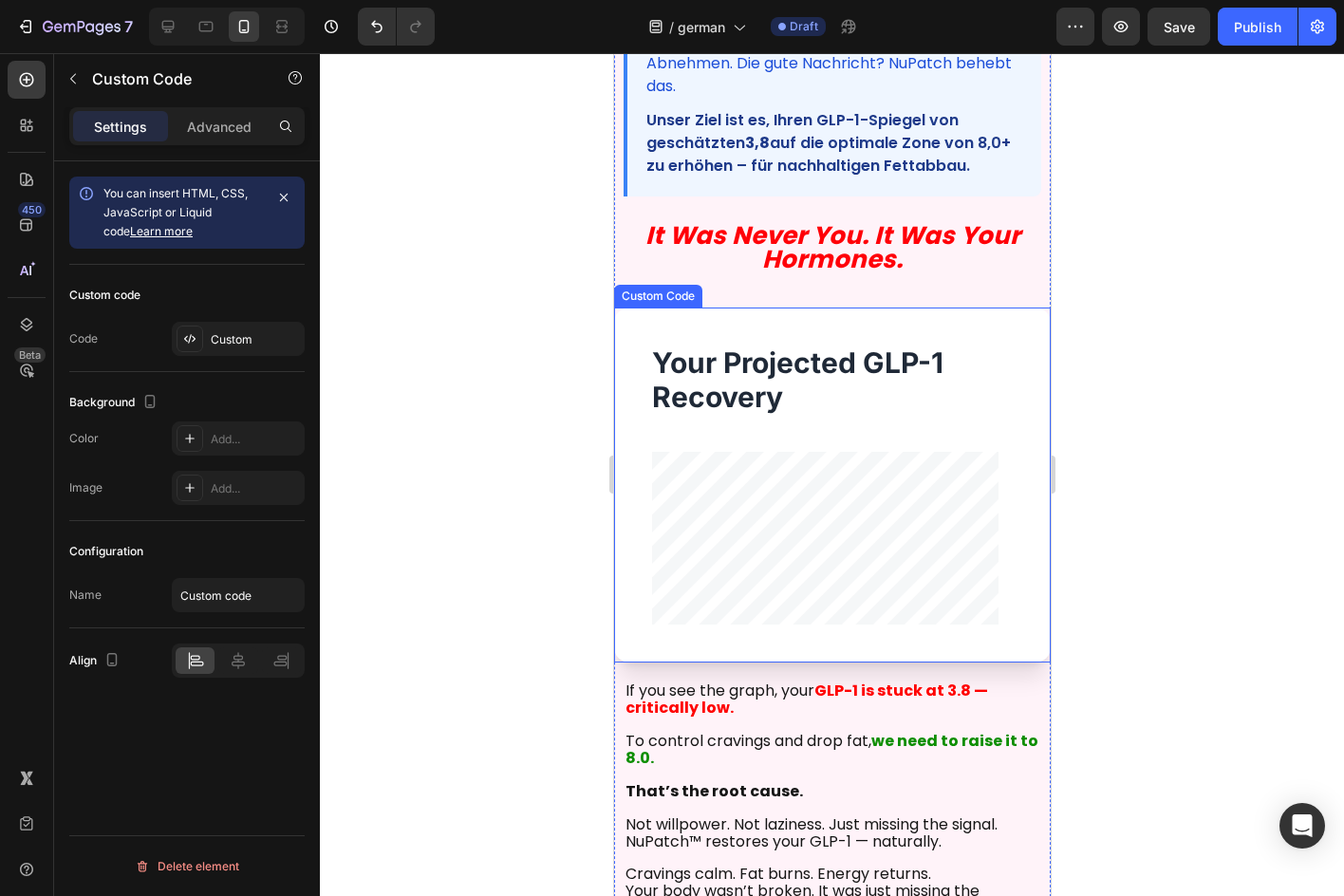
click at [835, 336] on div "Your Projected GLP-1 Recovery" at bounding box center [831, 486] width 437 height 356
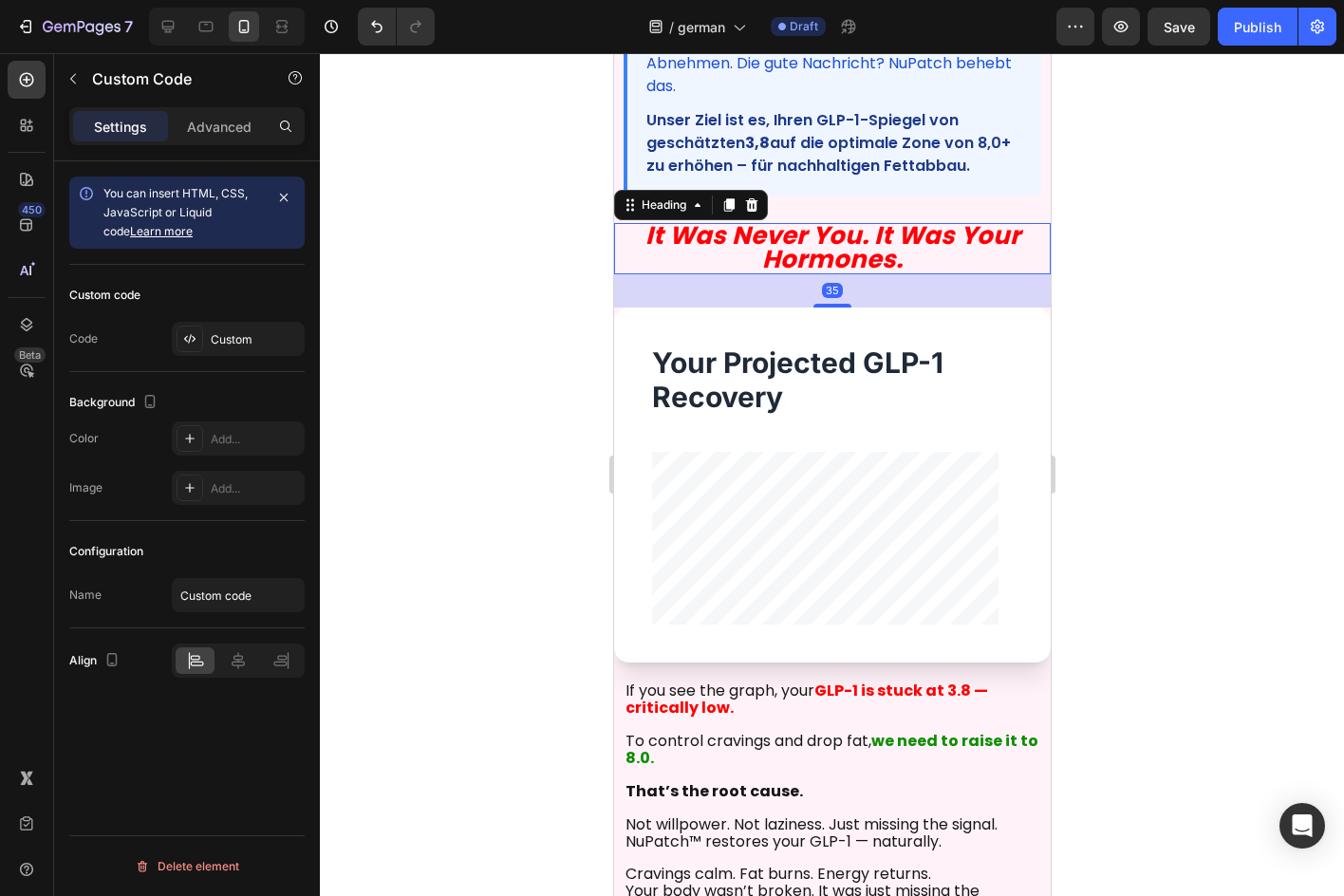
click at [859, 252] on strong "It Was Never You. It Was Your Hormones." at bounding box center [831, 247] width 375 height 58
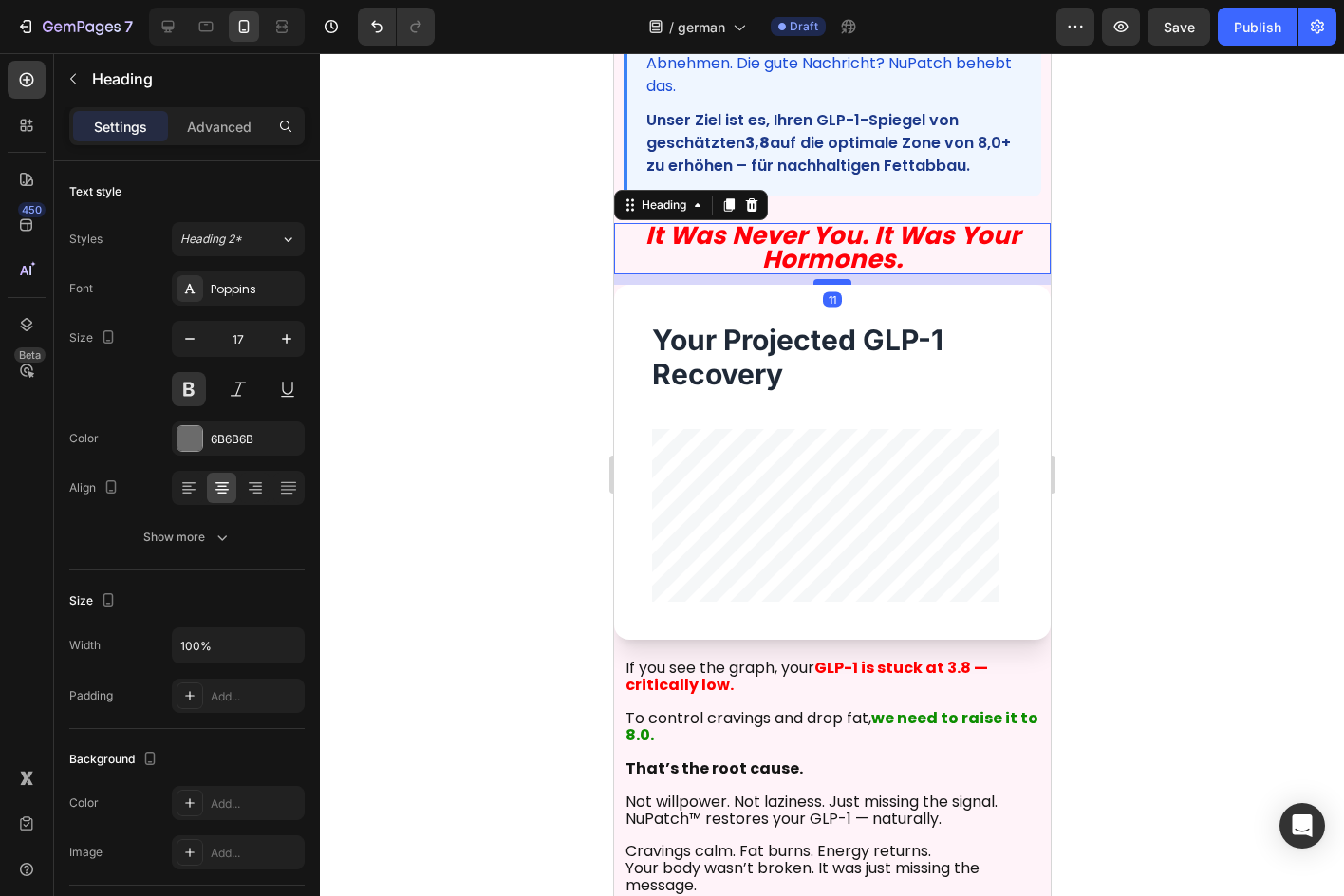
drag, startPoint x: 818, startPoint y: 304, endPoint x: 818, endPoint y: 281, distance: 23.0
click at [818, 281] on div at bounding box center [831, 282] width 38 height 6
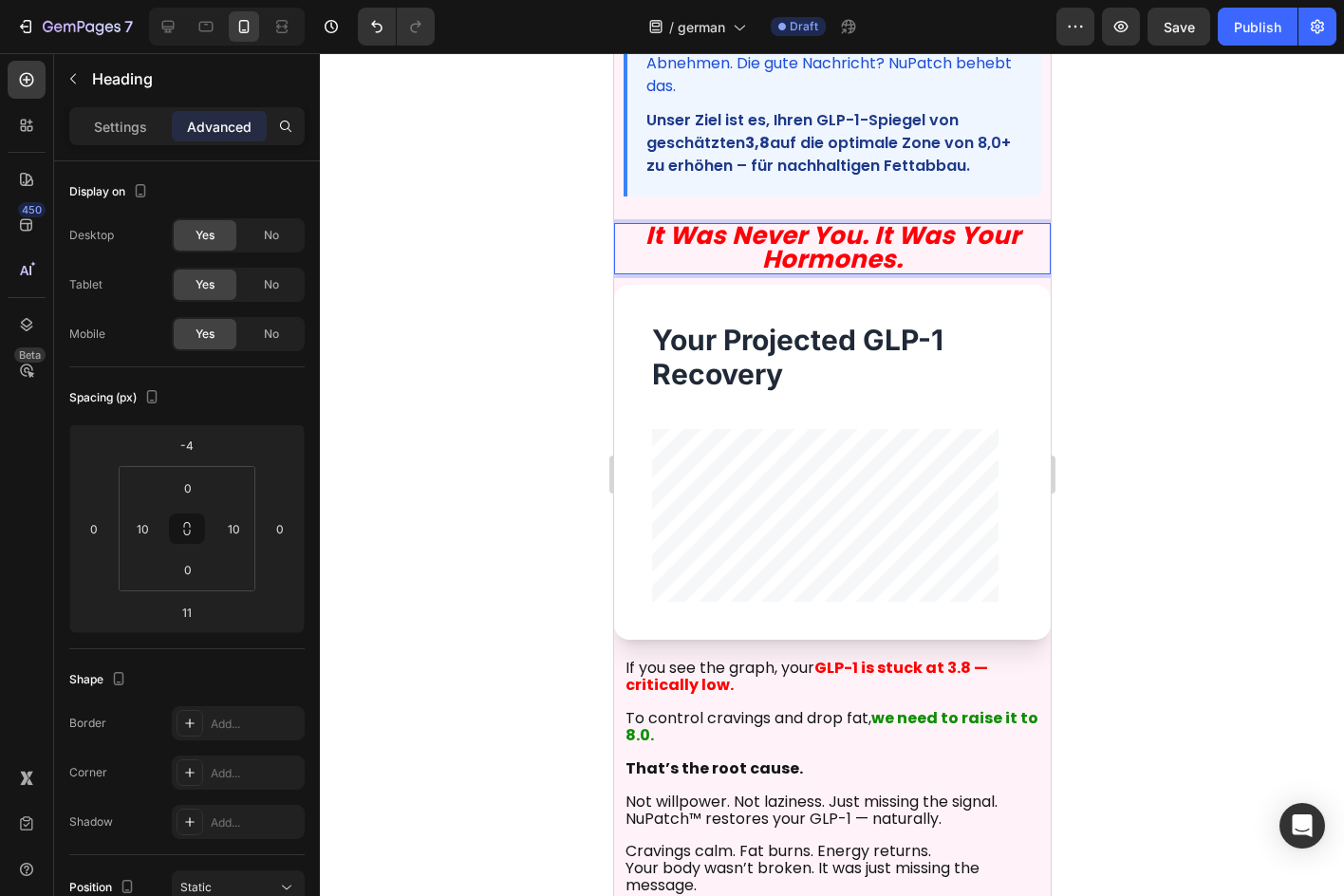
click at [720, 265] on h2 "It Was Never You. It Was Your Hormones." at bounding box center [832, 248] width 418 height 51
click at [720, 265] on p "It Was Never You. It Was Your Hormones." at bounding box center [831, 249] width 414 height 48
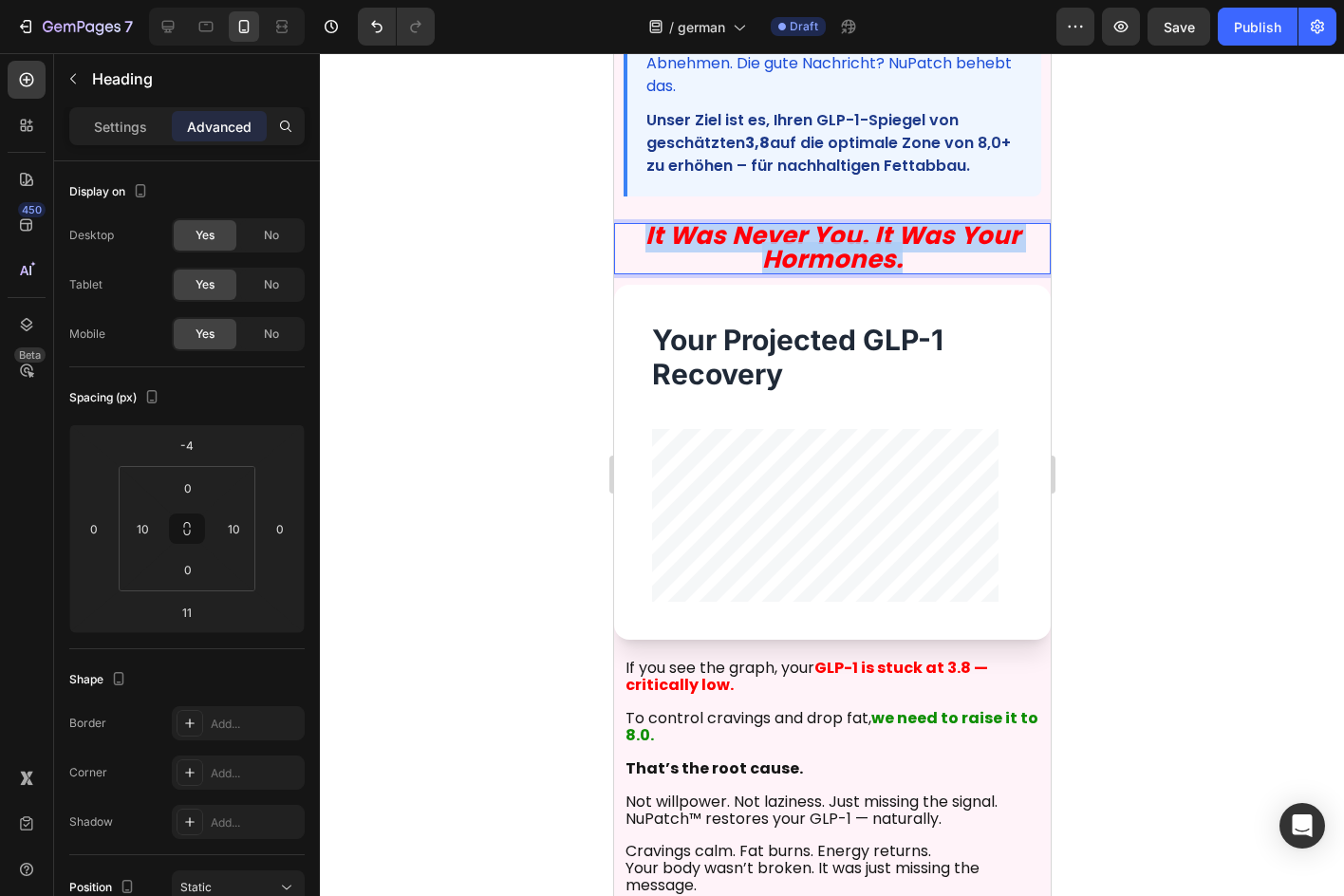
click at [720, 265] on p "It Was Never You. It Was Your Hormones." at bounding box center [831, 249] width 414 height 48
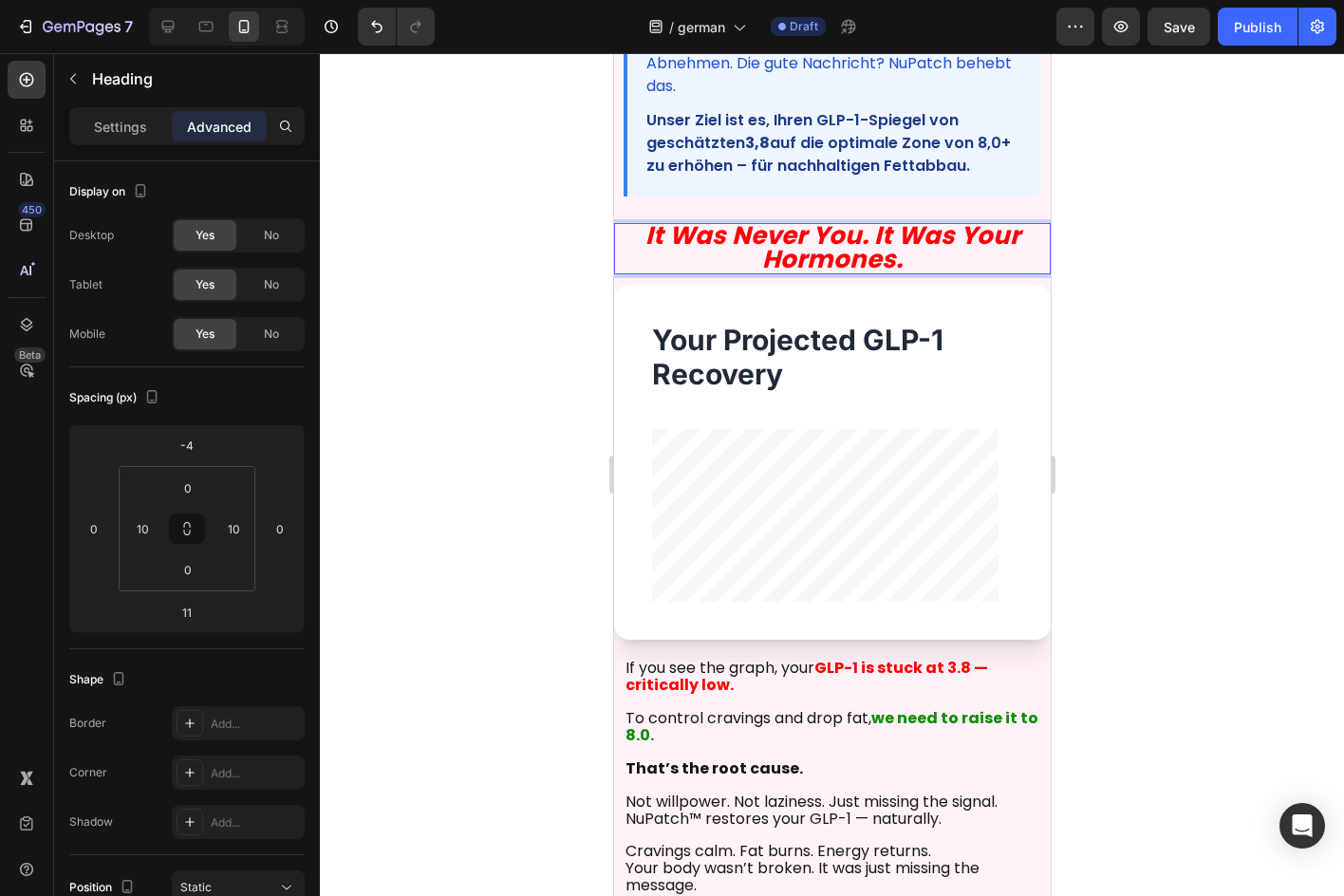
scroll to position [2, 0]
click at [1269, 265] on div at bounding box center [831, 474] width 1024 height 843
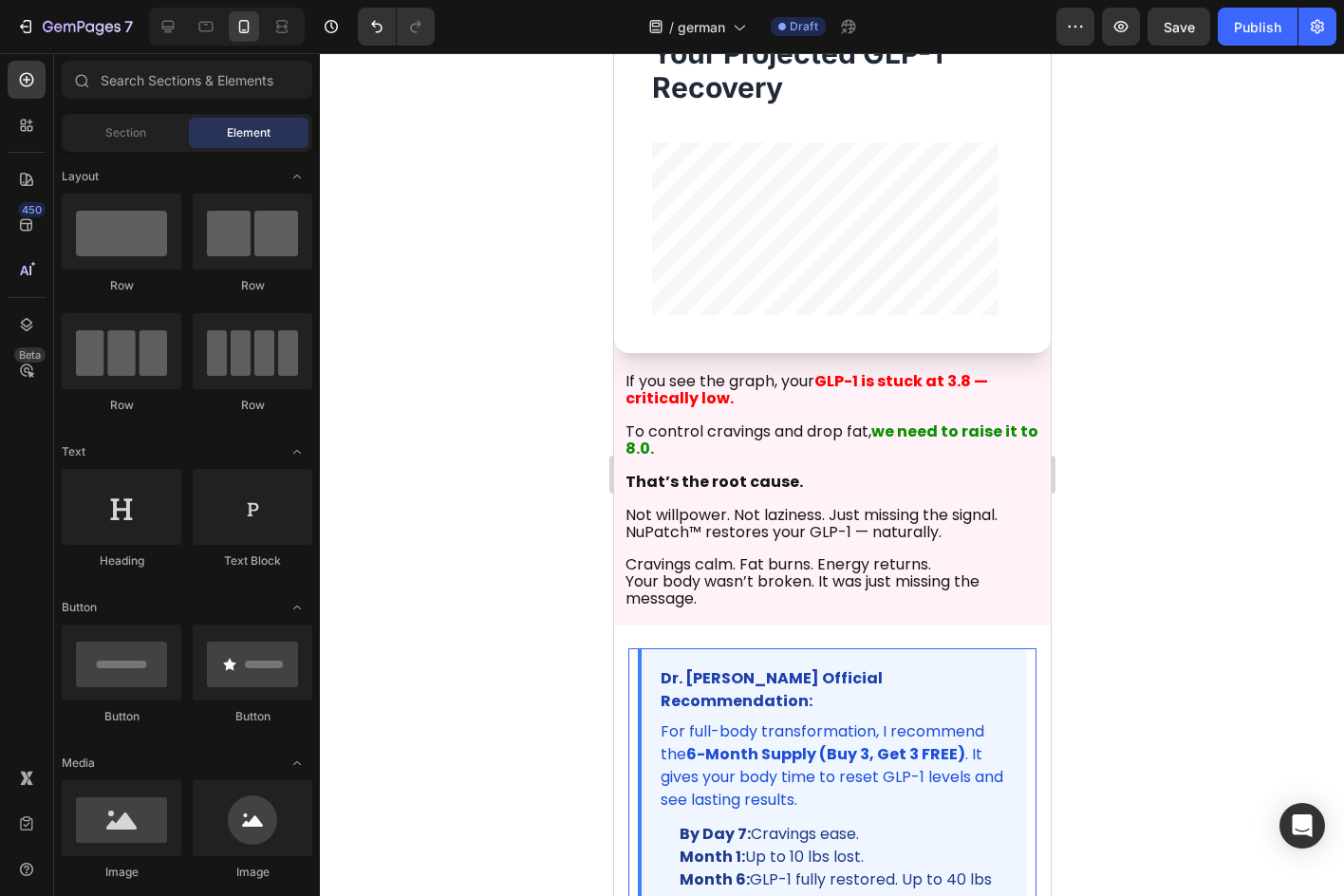
scroll to position [760, 0]
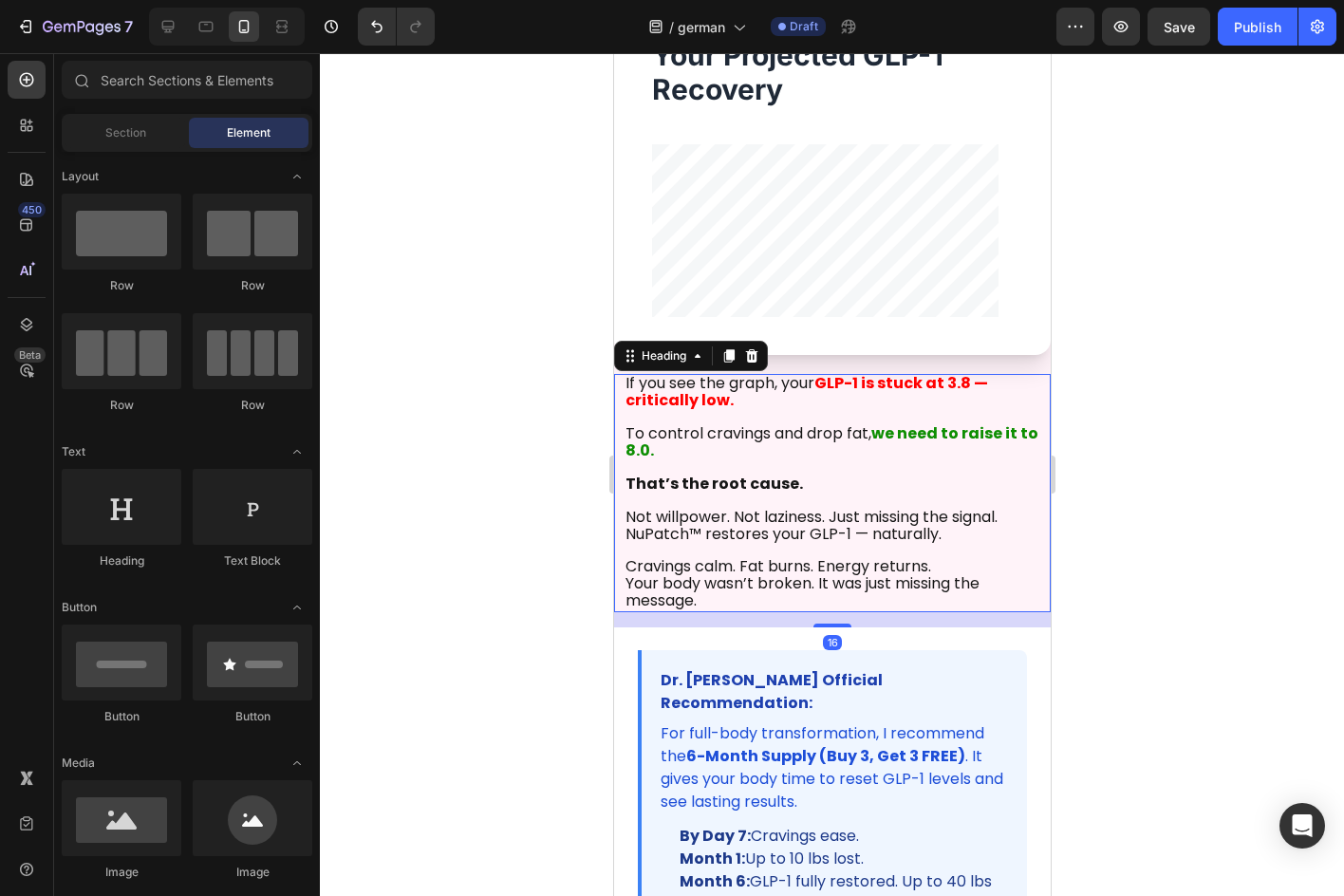
click at [706, 463] on h2 "If you see the graph, your GLP-1 is stuck at 3.8 — critically low. To control c…" at bounding box center [832, 493] width 418 height 238
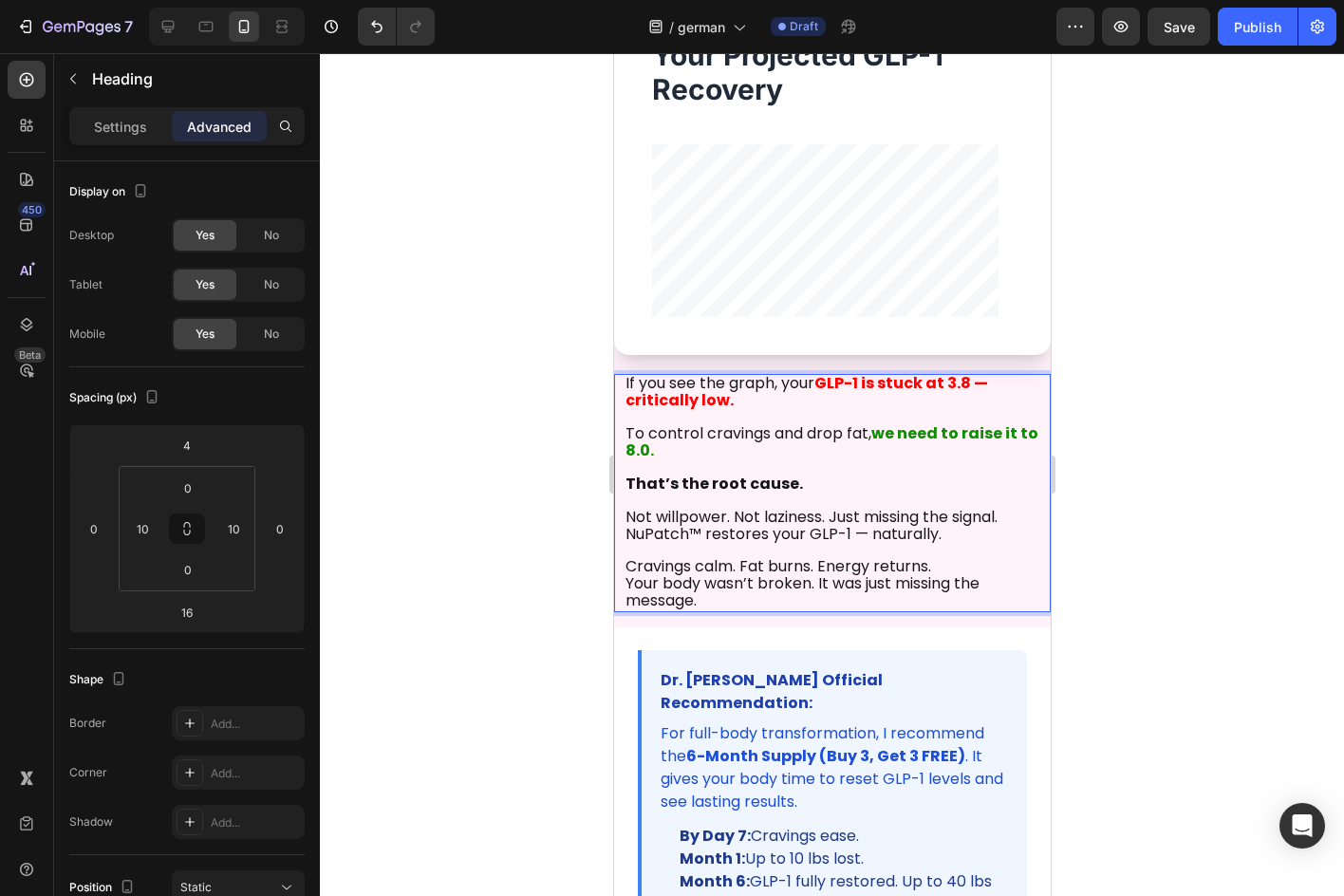
click at [706, 462] on h2 "If you see the graph, your GLP-1 is stuck at 3.8 — critically low. To control c…" at bounding box center [832, 493] width 418 height 238
click at [1158, 582] on div at bounding box center [831, 474] width 1024 height 843
click at [915, 601] on p "⁠⁠⁠⁠⁠⁠⁠ If you see the graph, your GLP-1 is stuck at 3.8 — critically low. To c…" at bounding box center [831, 494] width 414 height 235
click at [915, 601] on p "If you see the graph, your GLP-1 is stuck at 3.8 — critically low. To control c…" at bounding box center [831, 494] width 414 height 235
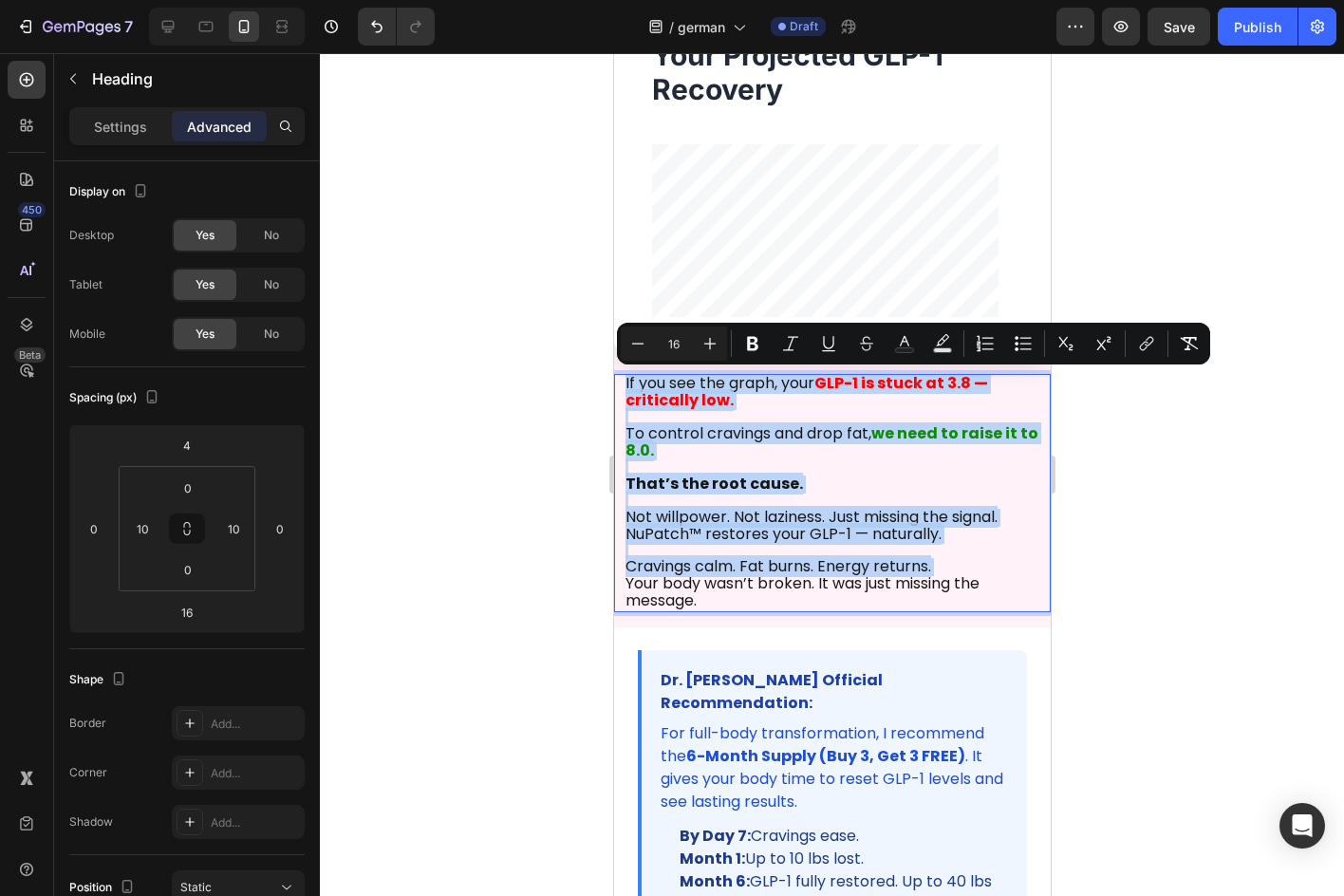
copy p "If you see the graph, your GLP-1 is stuck at 3.8 — critically low. To control c…"
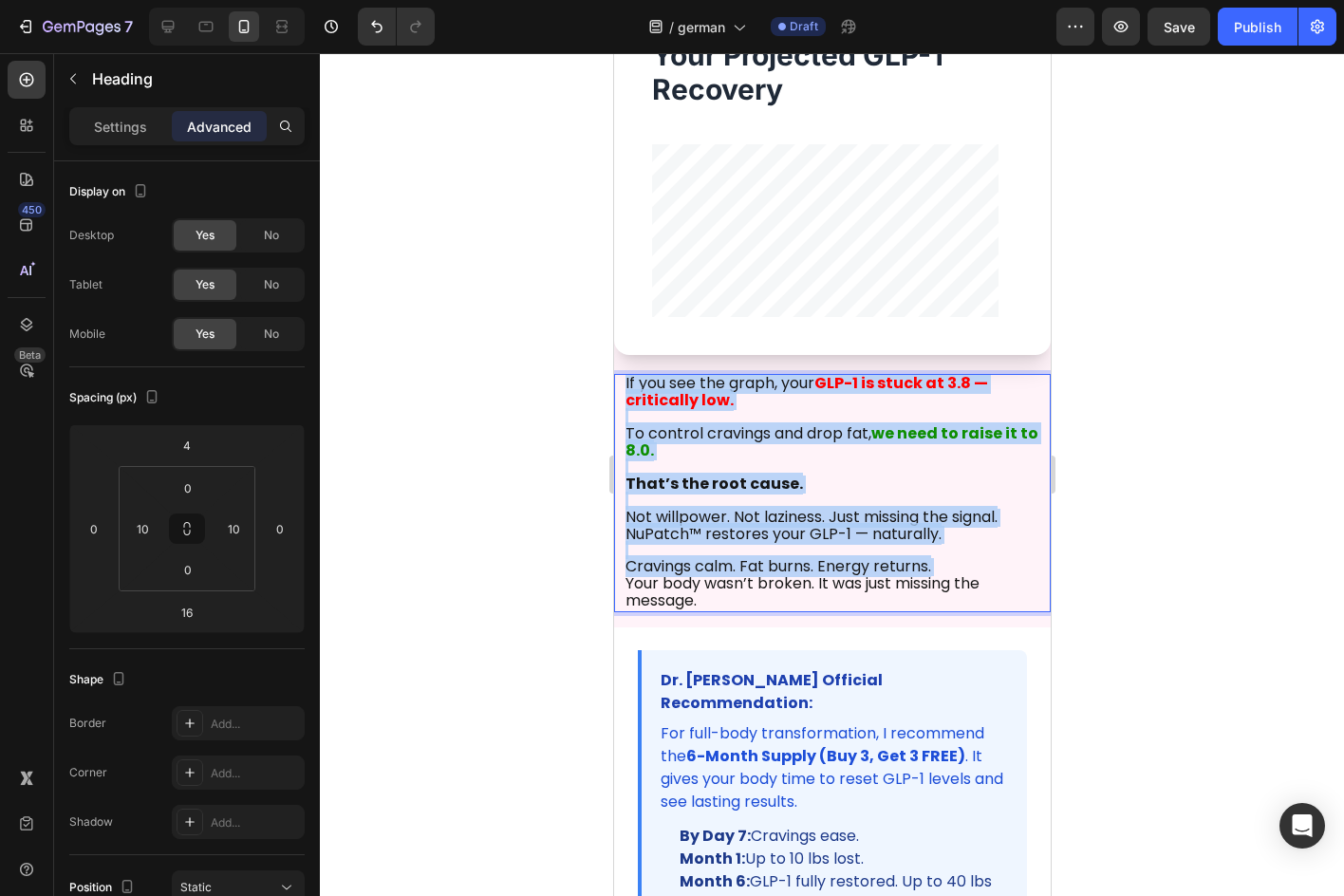
click at [799, 383] on span "If you see the graph, your" at bounding box center [719, 383] width 189 height 22
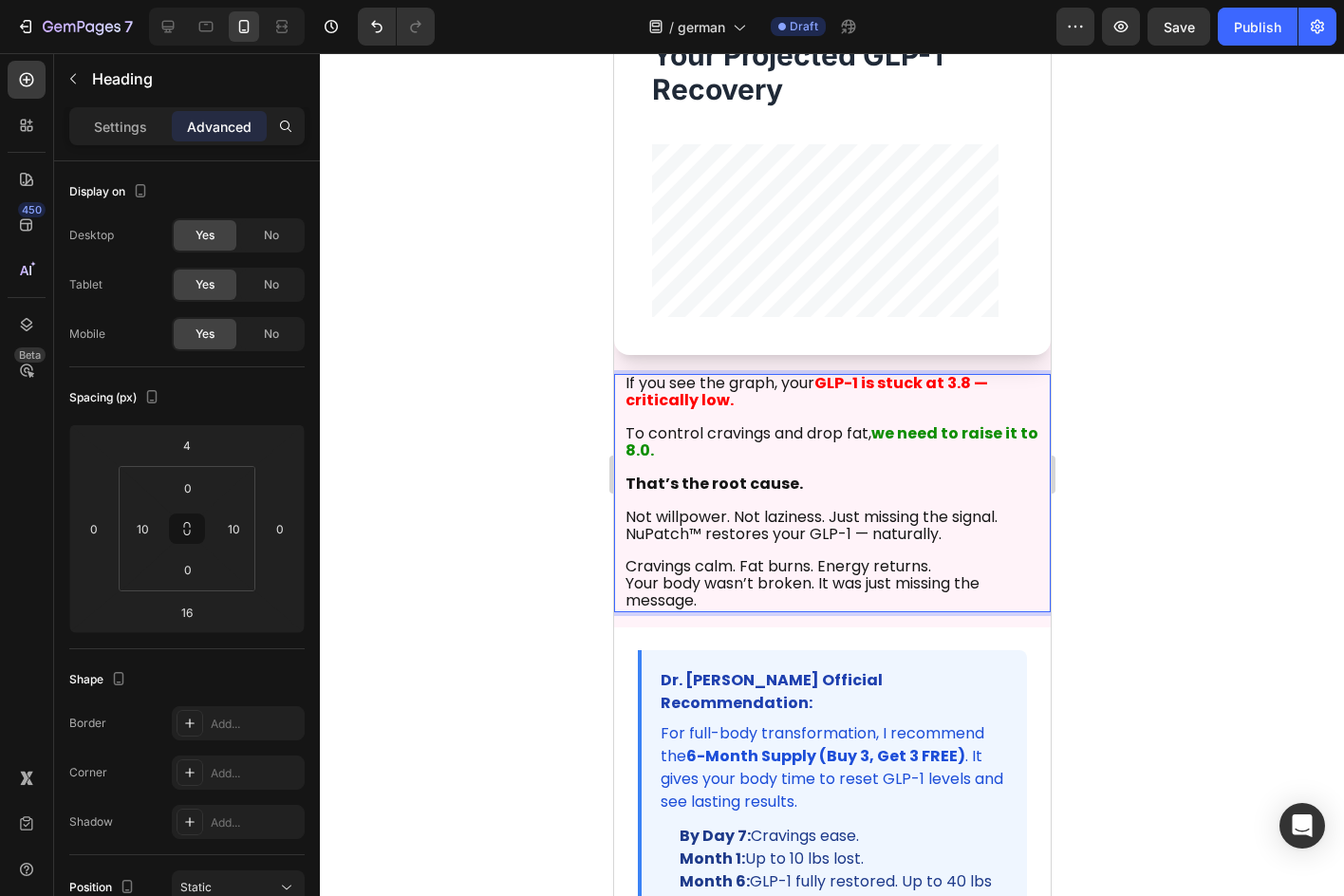
click at [799, 383] on span "If you see the graph, your" at bounding box center [719, 383] width 189 height 22
click at [947, 421] on p "Wenn Sie sich die Grafik ansehen, sehen Sie: Ihr GLP-1 steckt bei 3,8 fest – kr…" at bounding box center [831, 494] width 414 height 235
click at [983, 380] on span "Wenn Sie sich die Grafik ansehen, sehen Sie: Ihr GLP-1 steckt bei 3,8 fest – kr…" at bounding box center [821, 391] width 394 height 39
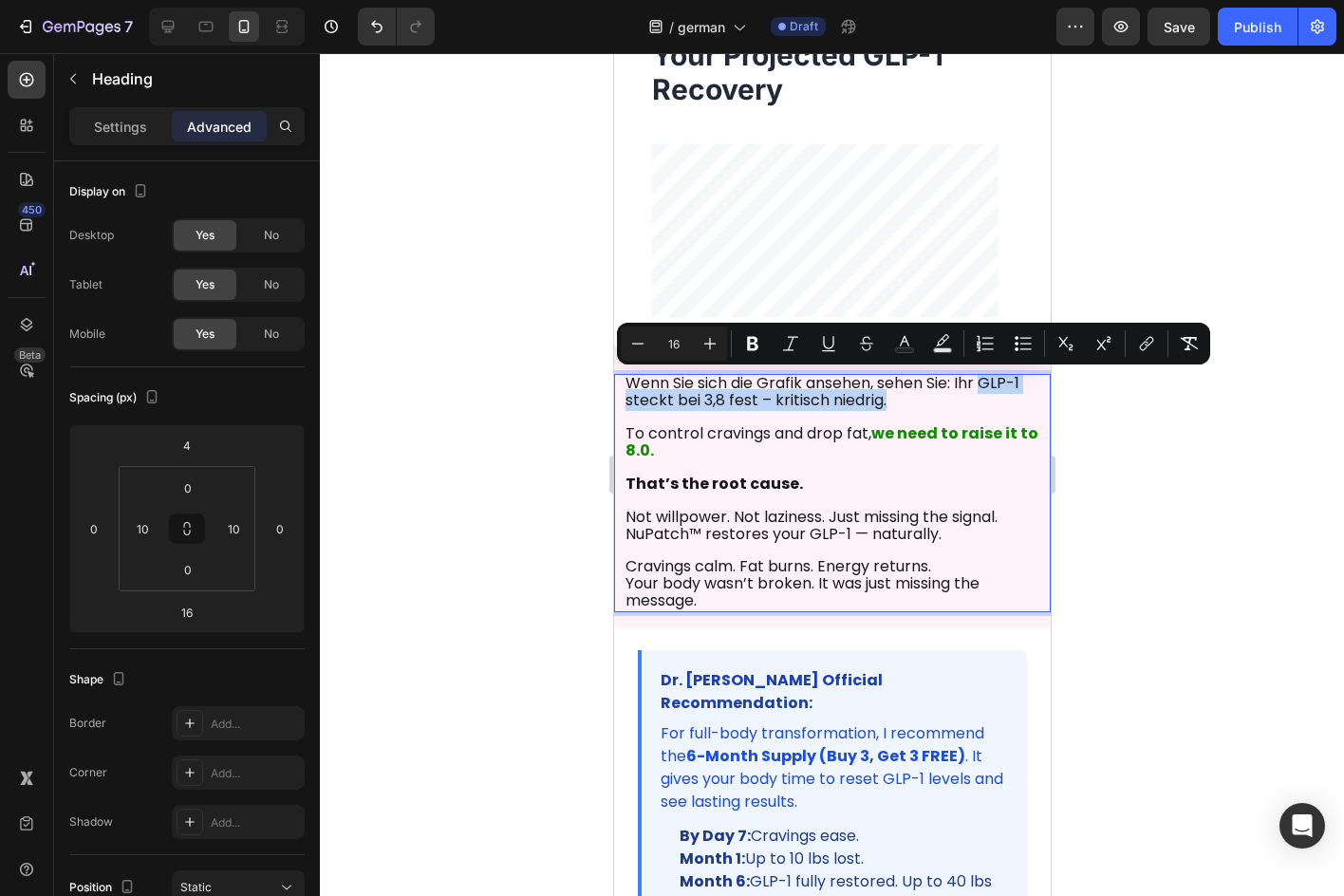
drag, startPoint x: 987, startPoint y: 380, endPoint x: 980, endPoint y: 400, distance: 21.2
click at [980, 400] on p "Wenn Sie sich die Grafik ansehen, sehen Sie: Ihr GLP-1 steckt bei 3,8 fest – kr…" at bounding box center [831, 494] width 414 height 235
click at [901, 344] on icon "Editor contextual toolbar" at bounding box center [905, 341] width 10 height 10
type input "151515"
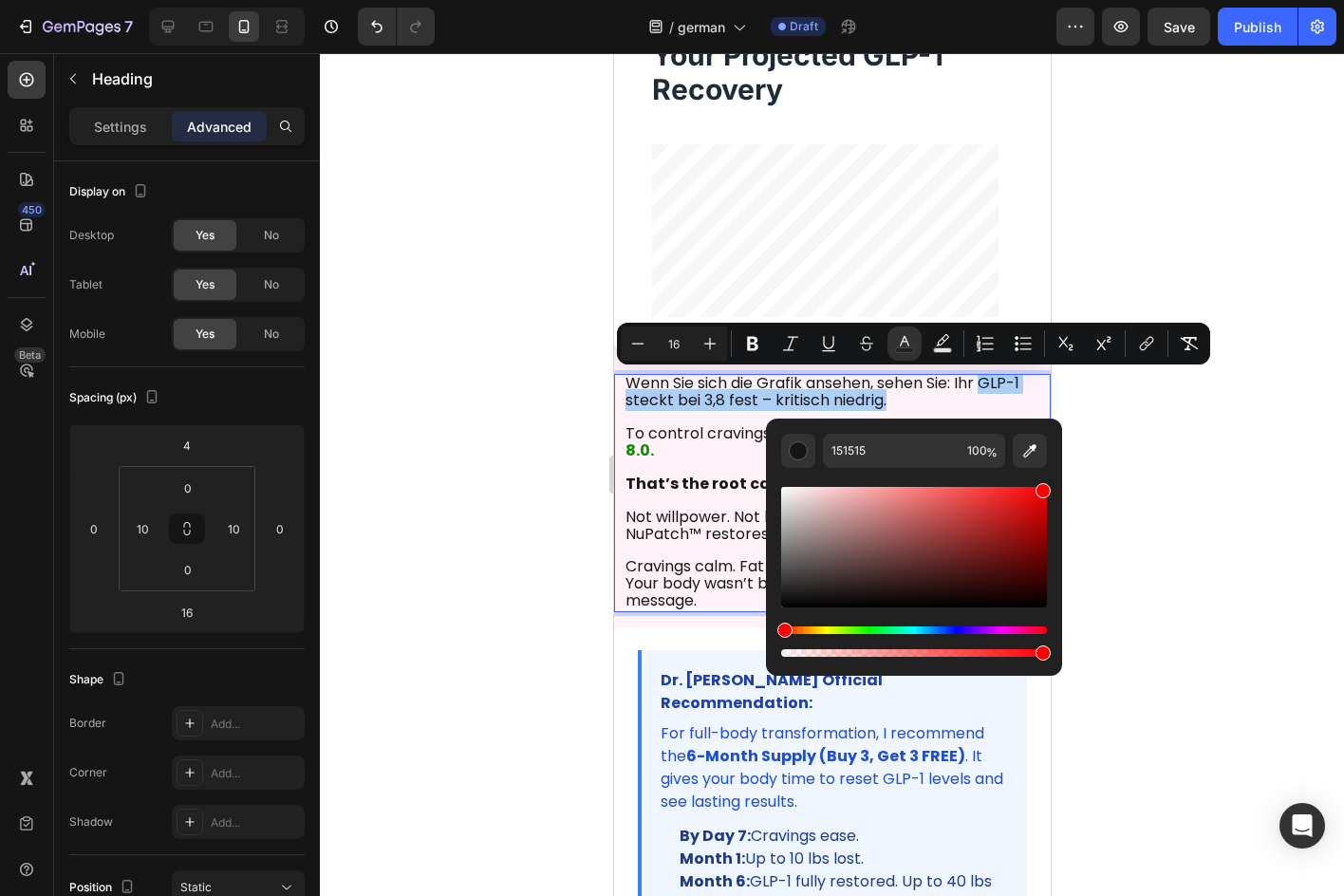
drag, startPoint x: 1000, startPoint y: 522, endPoint x: 1129, endPoint y: 440, distance: 152.9
click at [1129, 0] on body "7 Version history / german Draft Preview Save Publish 450 Beta Sections(18) Ele…" at bounding box center [672, 0] width 1344 height 0
type input "FF0000"
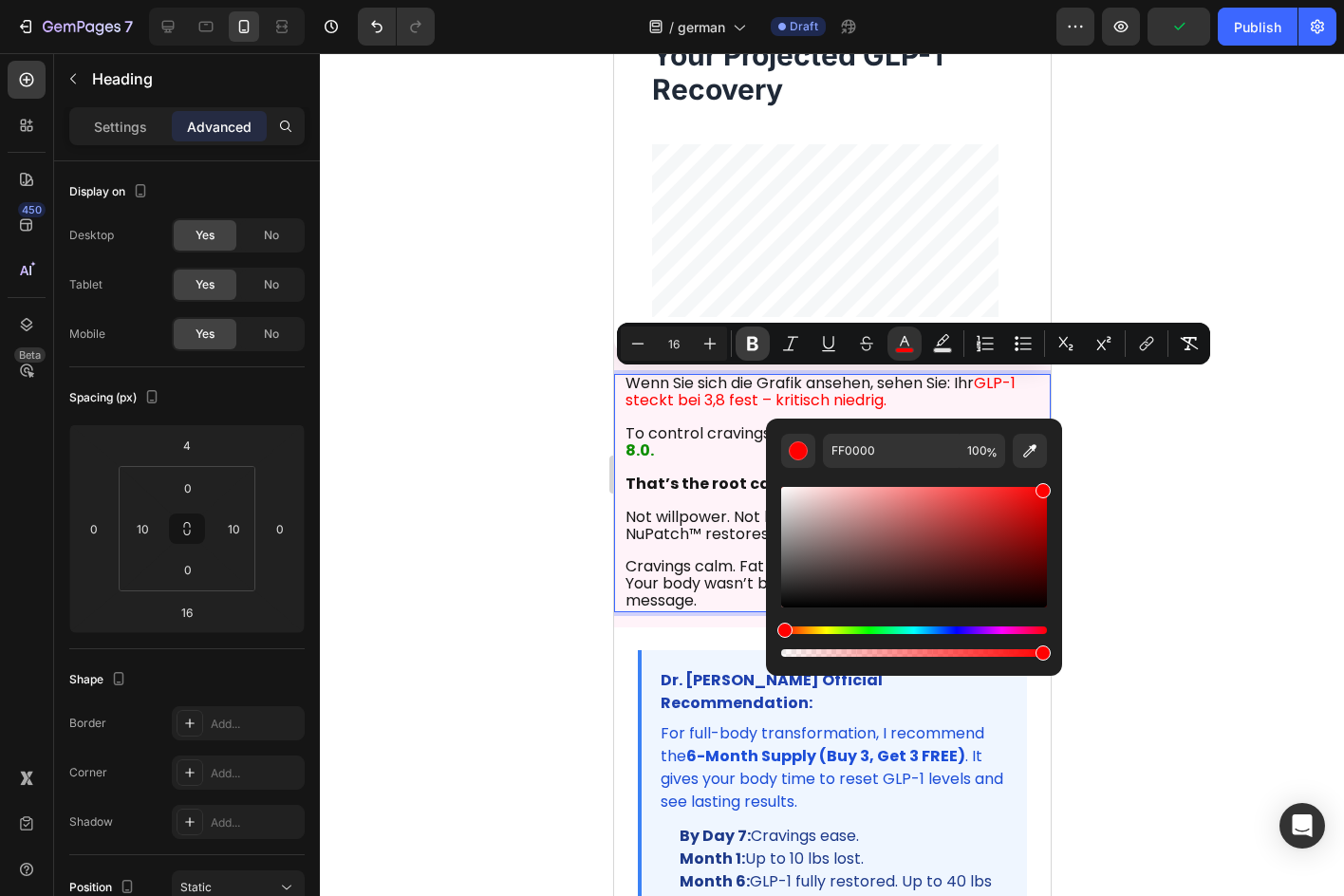
click at [765, 354] on button "Bold" at bounding box center [753, 343] width 34 height 34
click at [934, 407] on p "Wenn Sie sich die Grafik ansehen, sehen Sie: Ihr GLP-1 steckt bei 3,8 fest – kr…" at bounding box center [831, 494] width 414 height 235
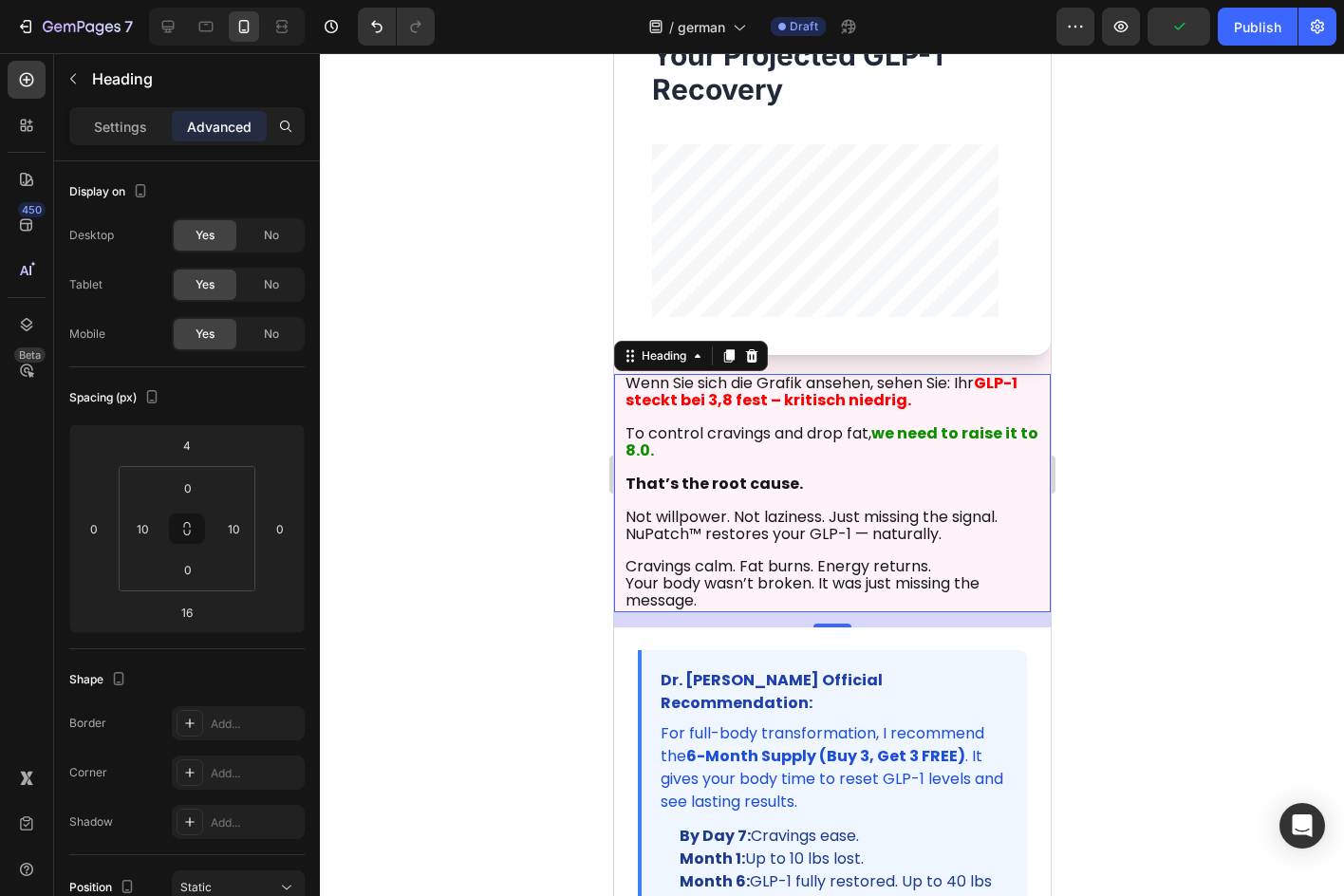
click at [698, 423] on span "To control cravings and drop fat," at bounding box center [747, 433] width 246 height 22
click at [622, 435] on div "Wenn Sie sich die Grafik ansehen, sehen Sie: Ihr GLP-1 steckt bei 3,8 fest – kr…" at bounding box center [831, 493] width 437 height 238
click at [629, 433] on span "To control cravings and drop fat," at bounding box center [747, 433] width 246 height 22
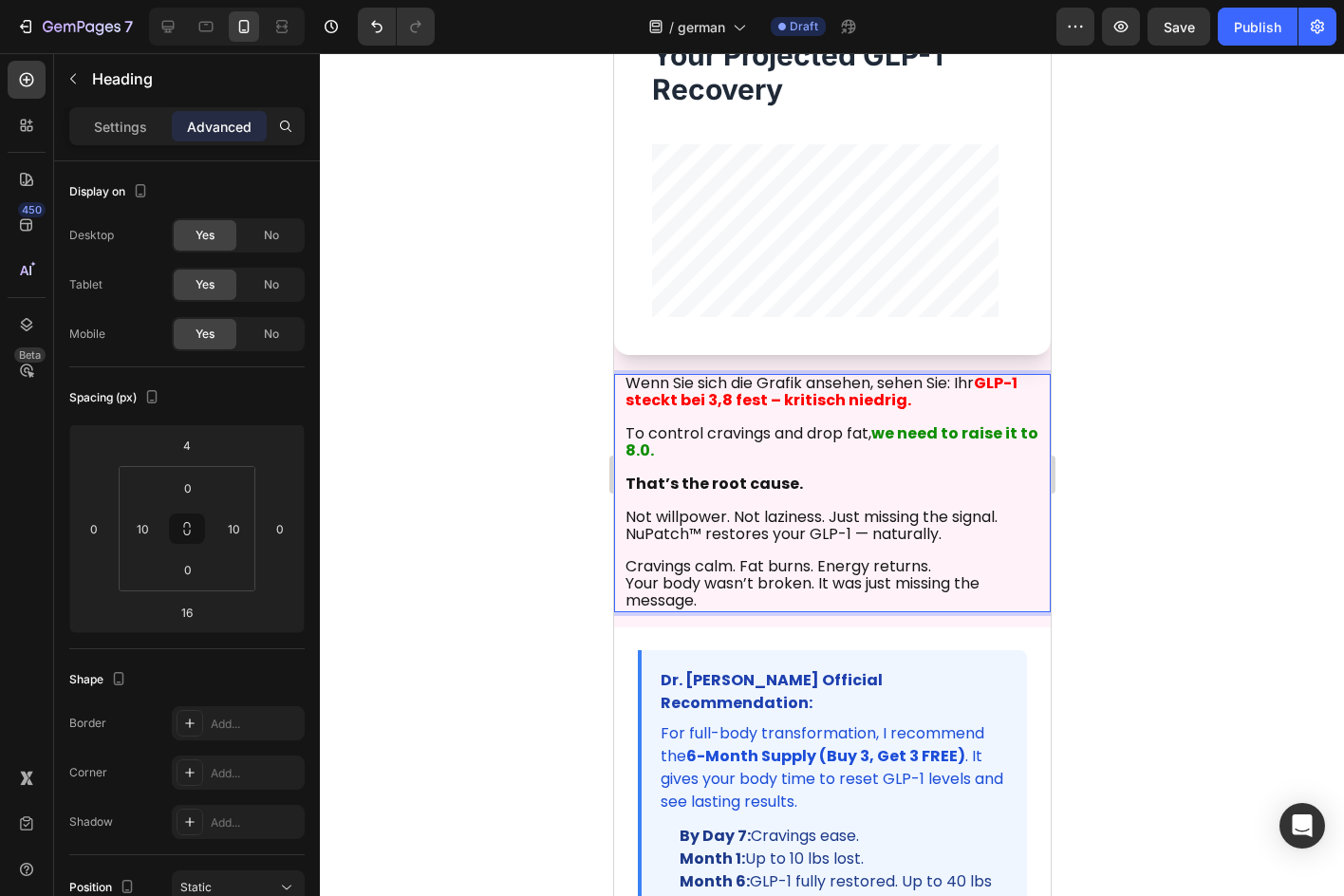
click at [629, 429] on span "To control cravings and drop fat," at bounding box center [747, 433] width 246 height 22
drag, startPoint x: 625, startPoint y: 428, endPoint x: 866, endPoint y: 428, distance: 241.0
click at [782, 456] on strong "we need to raise it to 8.0." at bounding box center [792, 451] width 198 height 22
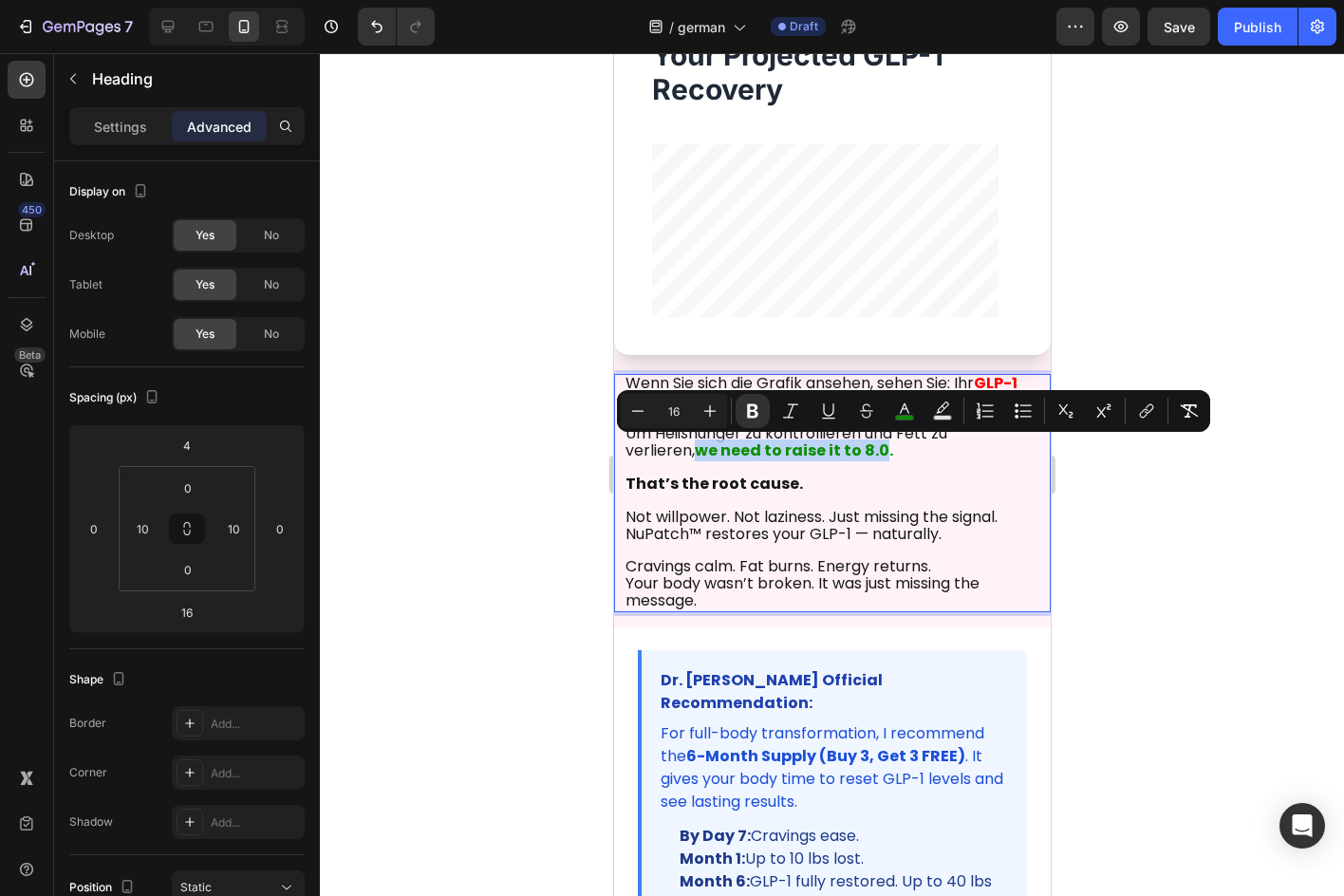
drag, startPoint x: 811, startPoint y: 448, endPoint x: 625, endPoint y: 459, distance: 186.3
click at [694, 459] on strong "we need to raise it to 8.0." at bounding box center [792, 451] width 198 height 22
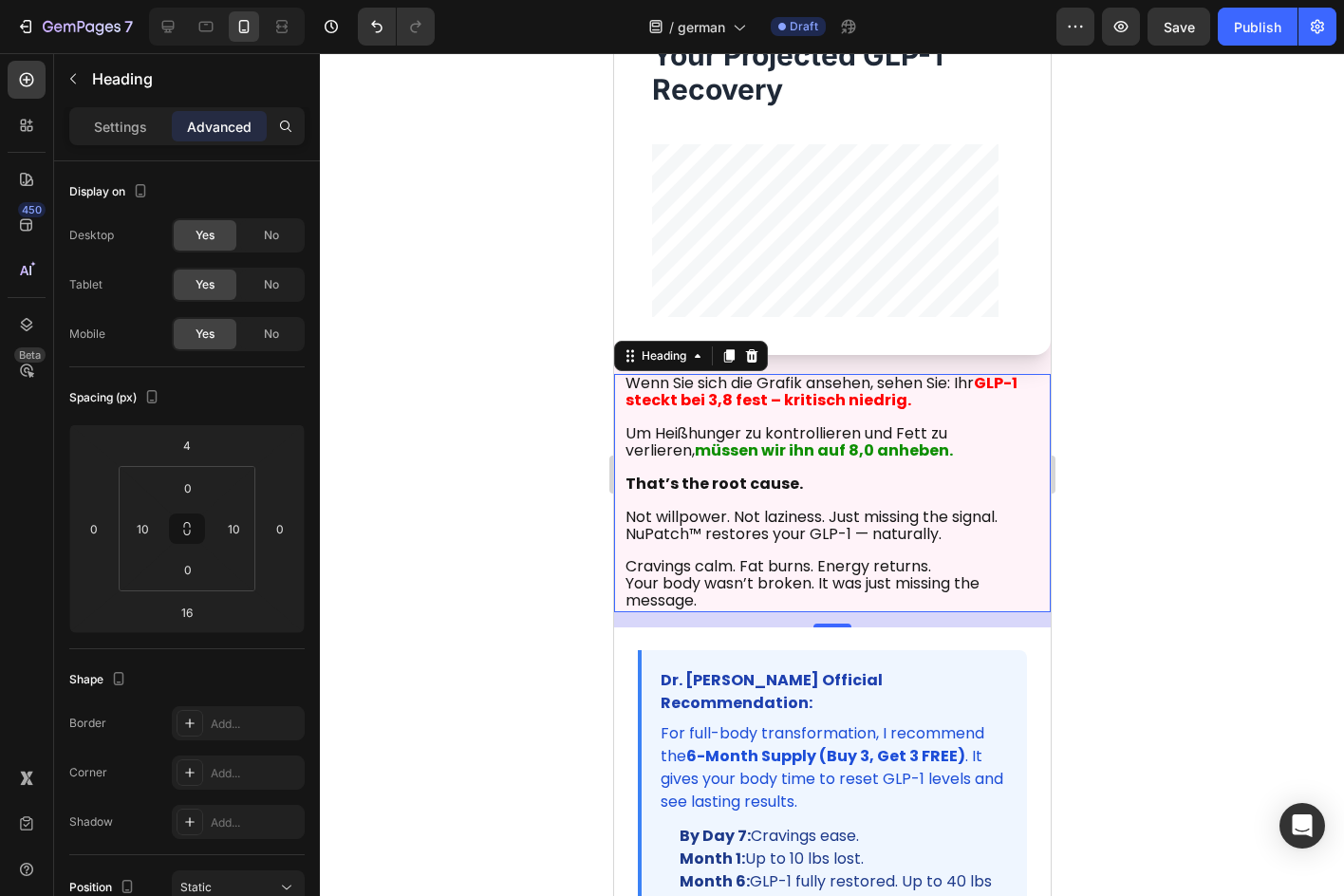
click at [716, 483] on strong "That’s the root cause." at bounding box center [713, 484] width 177 height 22
click at [715, 486] on strong "That’s the root cause." at bounding box center [713, 484] width 177 height 22
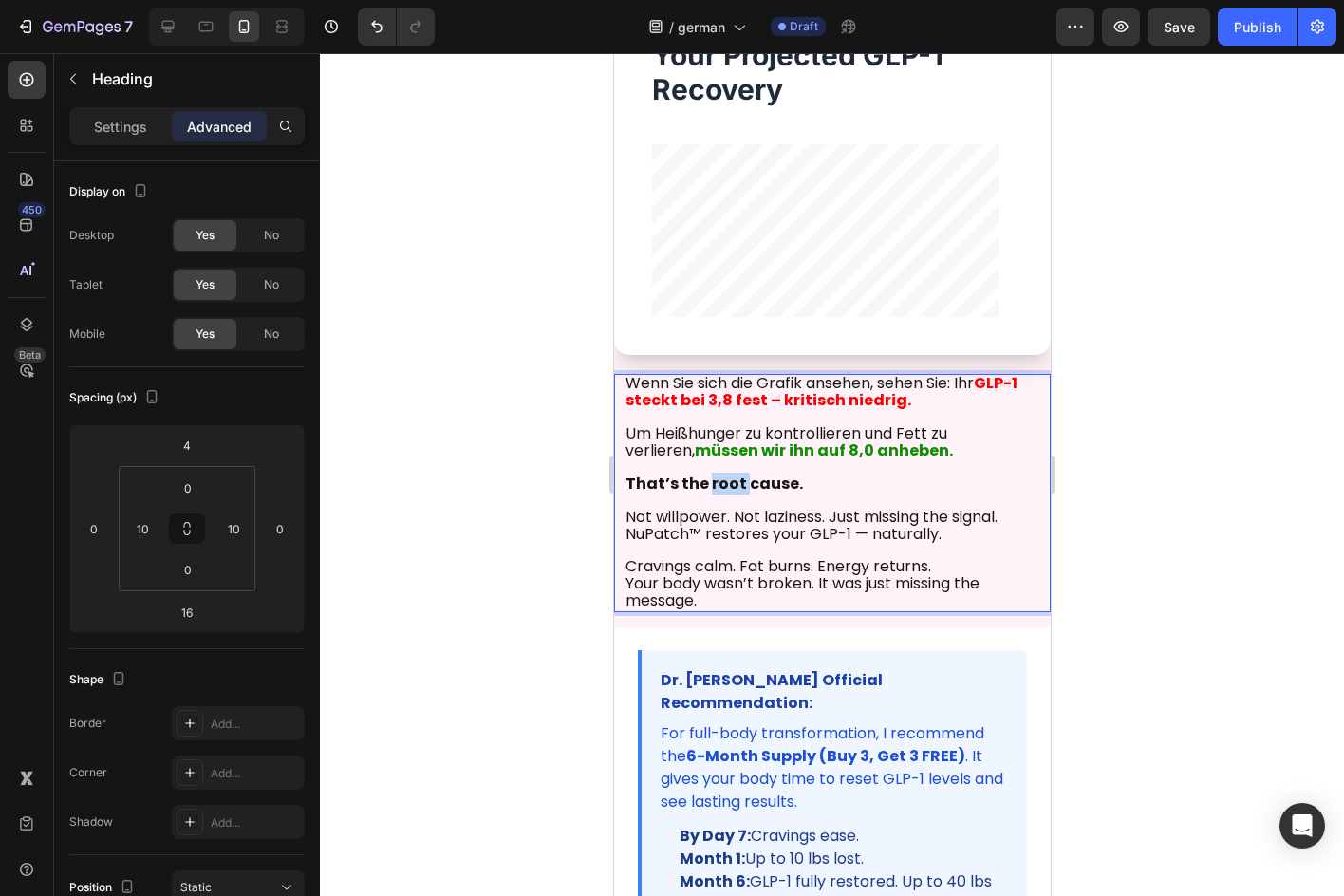
click at [715, 486] on strong "That’s the root cause." at bounding box center [713, 484] width 177 height 22
click at [773, 538] on span "NuPatch™ restores your GLP-1 — naturally." at bounding box center [783, 534] width 317 height 22
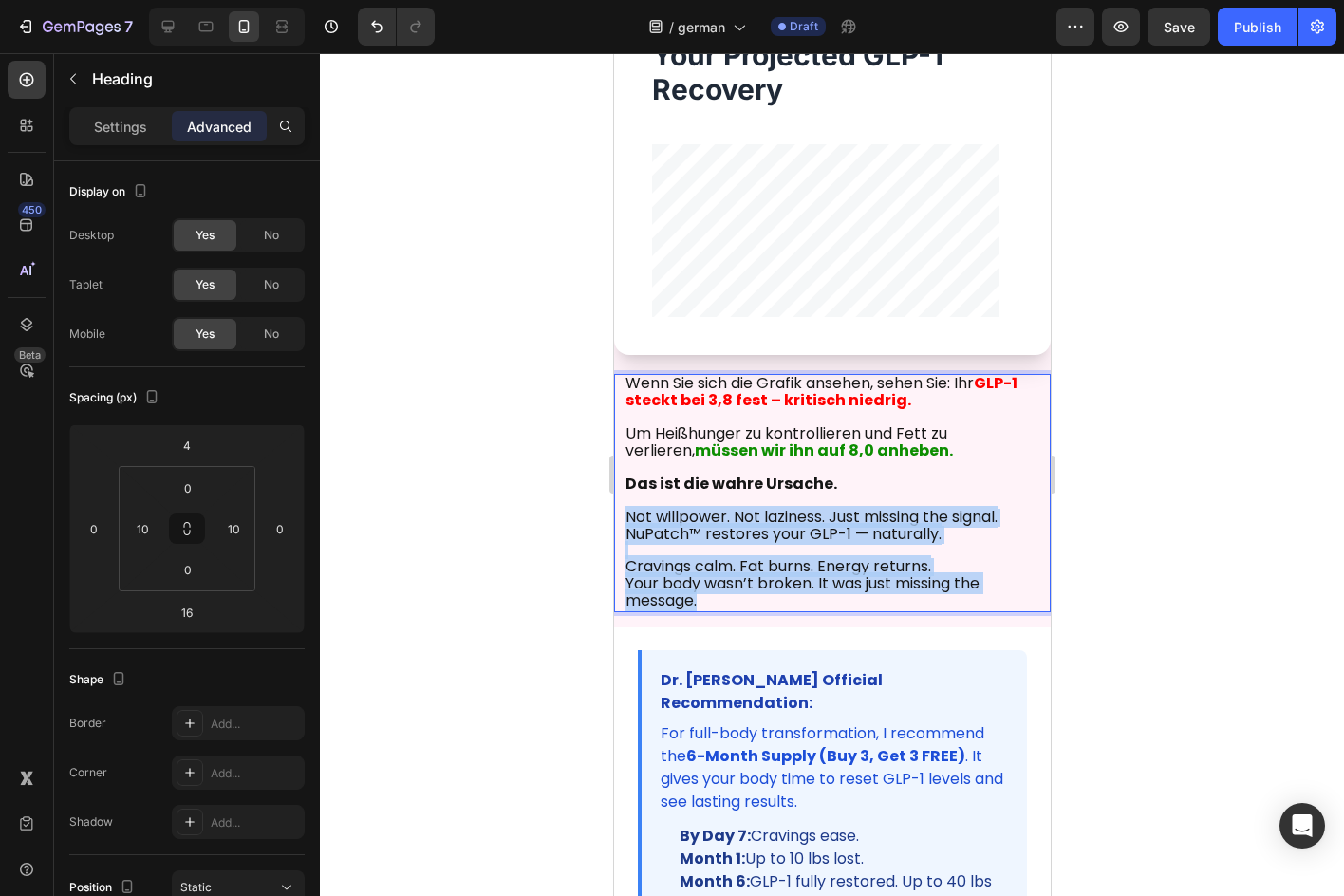
drag, startPoint x: 815, startPoint y: 602, endPoint x: 608, endPoint y: 523, distance: 221.6
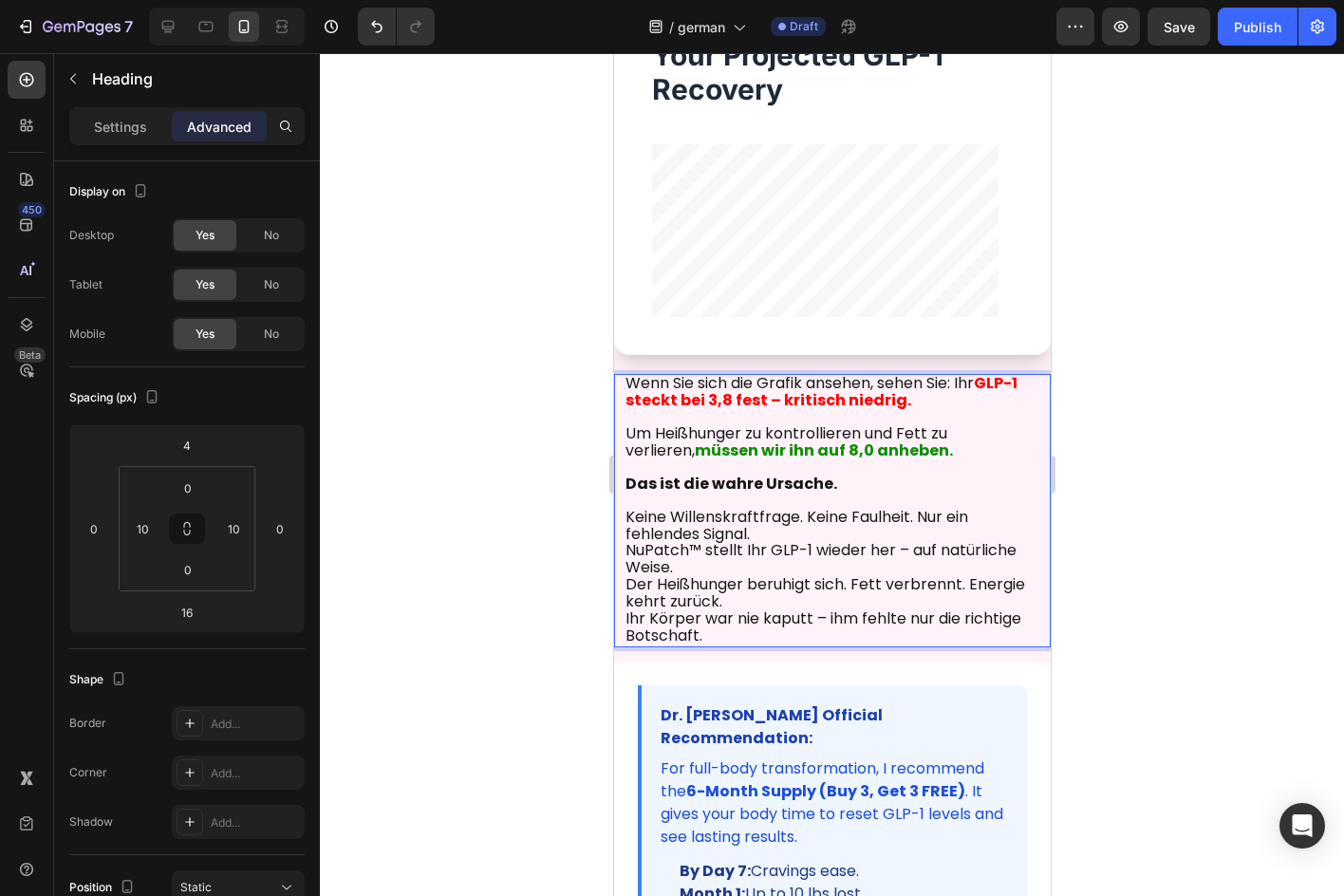
click at [698, 558] on span "NuPatch™ stellt Ihr GLP-1 wieder her – auf natürliche Weise." at bounding box center [819, 559] width 391 height 39
click at [710, 564] on p "Wenn Sie sich die Grafik ansehen, sehen Sie: Ihr GLP-1 steckt bei 3,8 fest – kr…" at bounding box center [831, 477] width 414 height 201
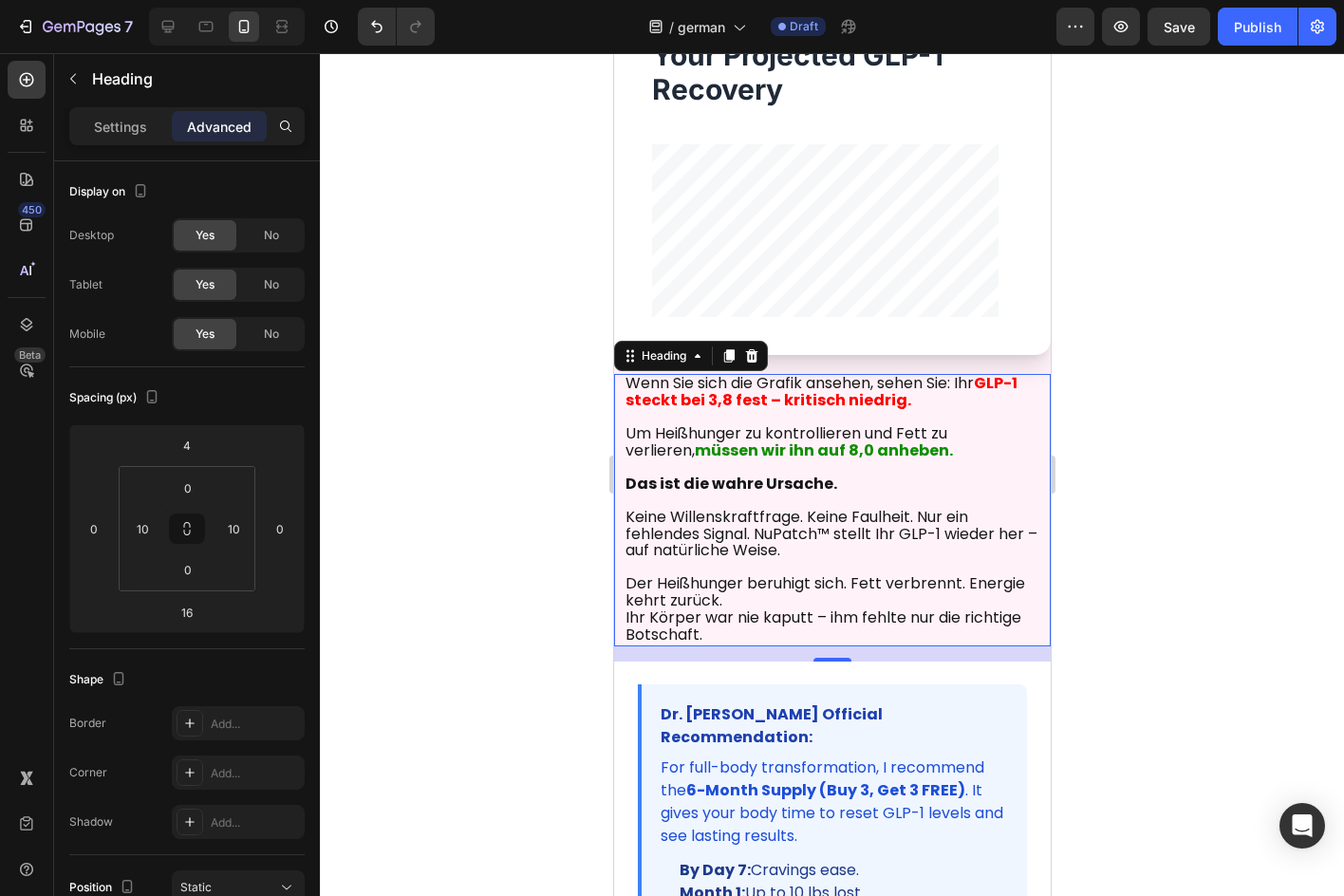
click at [620, 620] on div "Wenn Sie sich die Grafik ansehen, sehen Sie: Ihr GLP-1 steckt bei 3,8 fest – kr…" at bounding box center [831, 511] width 437 height 273
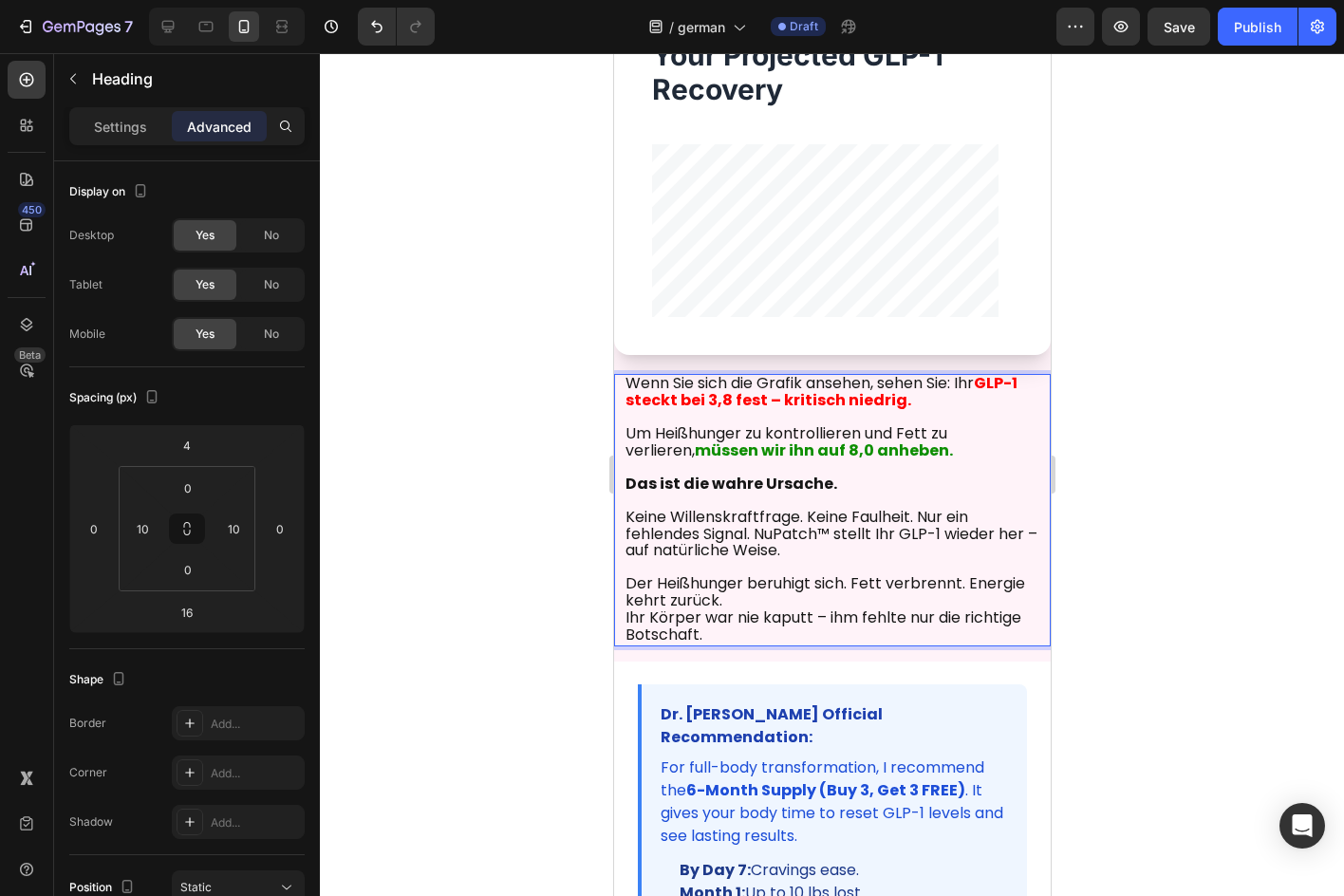
click at [628, 615] on span "Ihr Körper war nie kaputt – ihm fehlte nur die richtige Botschaft." at bounding box center [822, 625] width 396 height 39
click at [620, 615] on div "Wenn Sie sich die Grafik ansehen, sehen Sie: Ihr GLP-1 steckt bei 3,8 fest – kr…" at bounding box center [831, 511] width 437 height 273
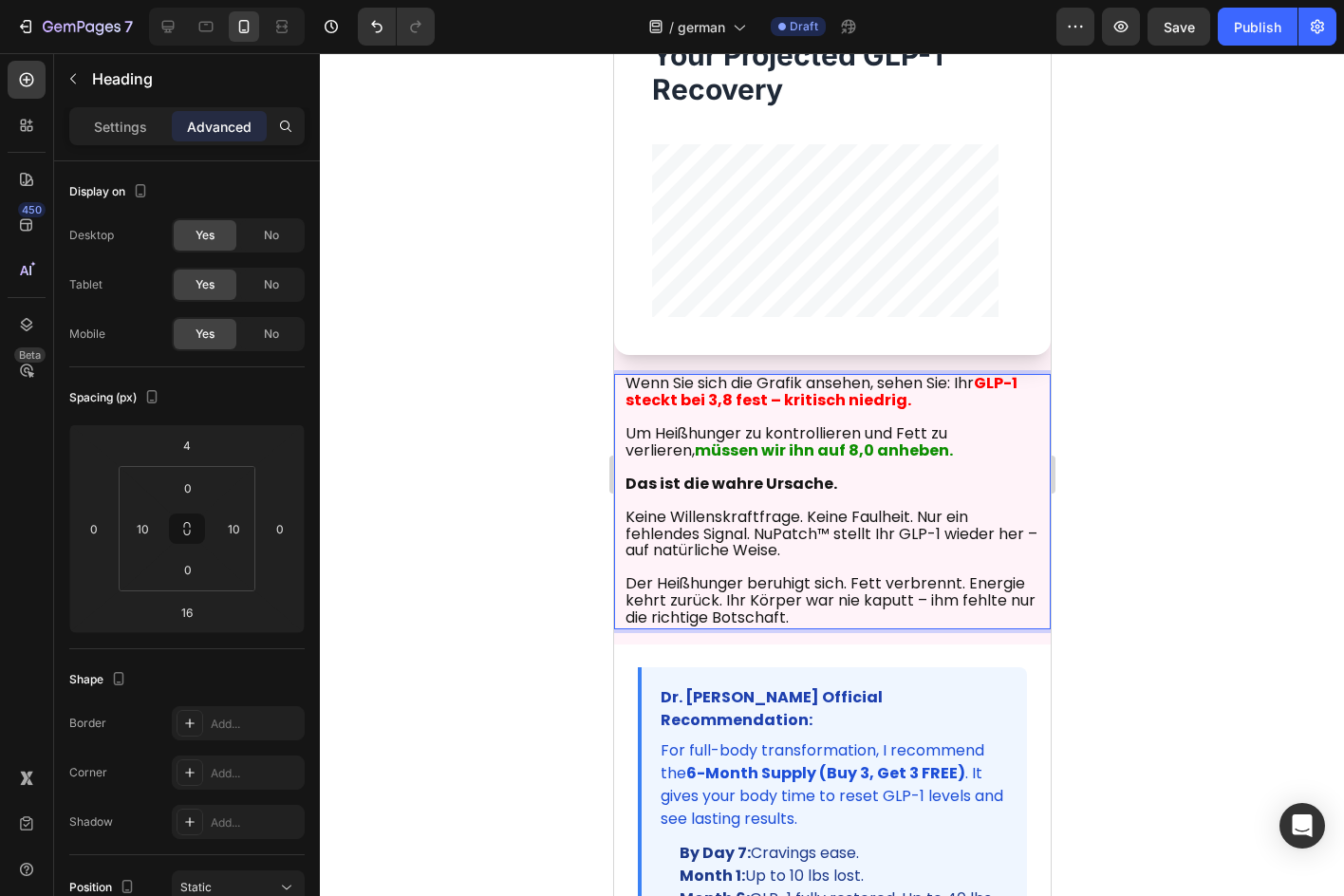
click at [1113, 474] on div at bounding box center [831, 474] width 1024 height 843
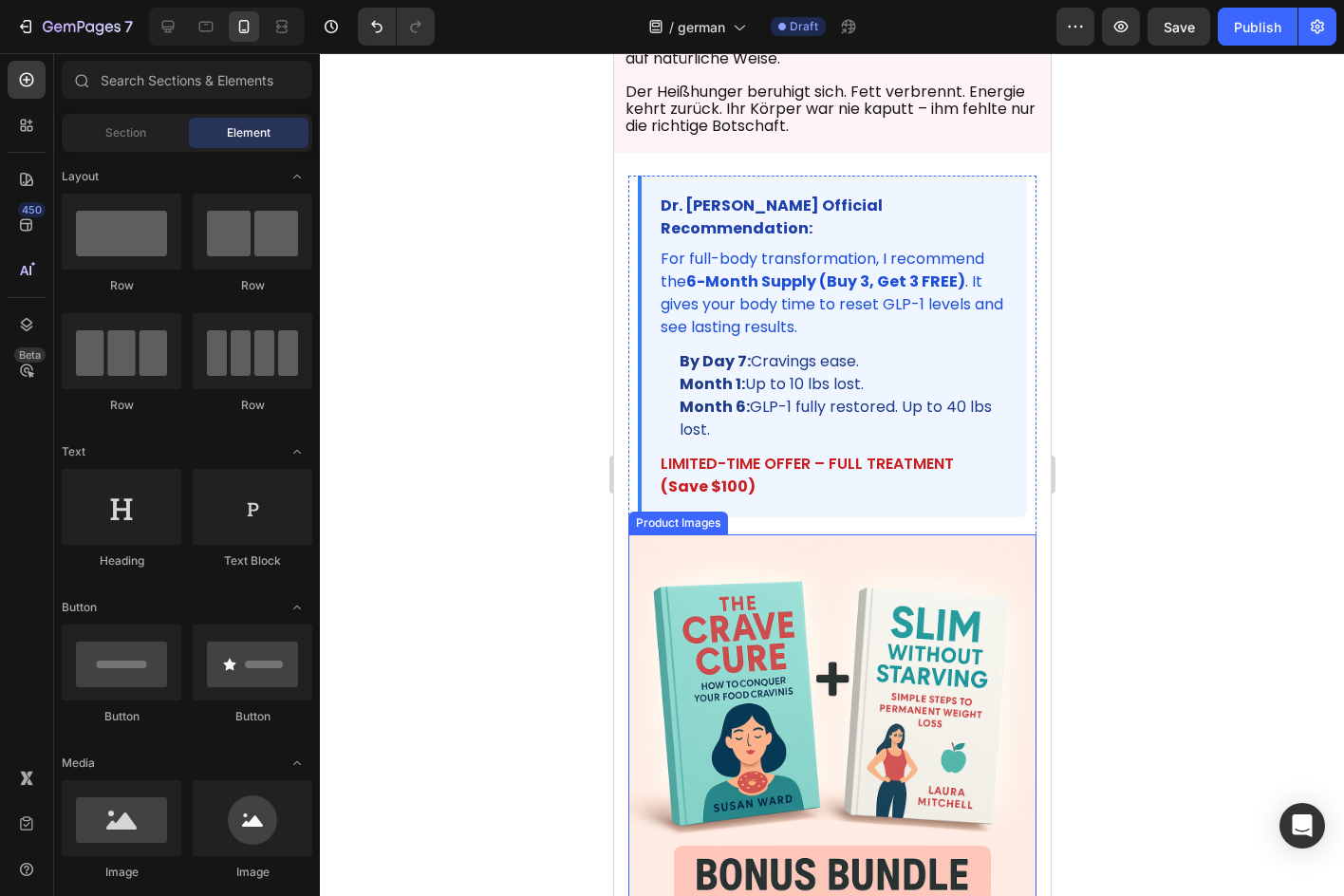
scroll to position [1139, 0]
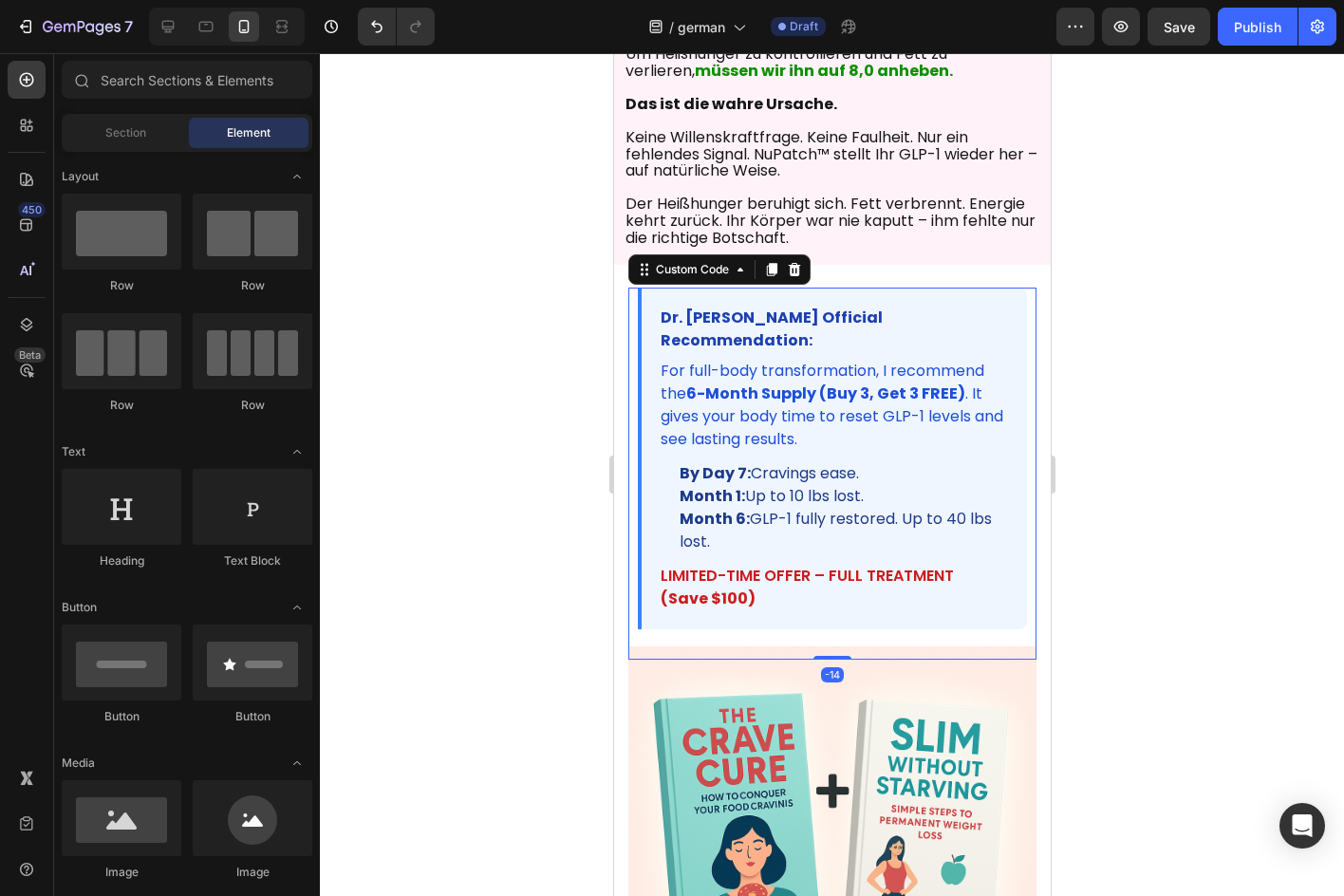
click at [683, 400] on p "For full-body transformation, I recommend the 6-Month Supply (Buy 3, Get 3 FREE…" at bounding box center [833, 405] width 347 height 92
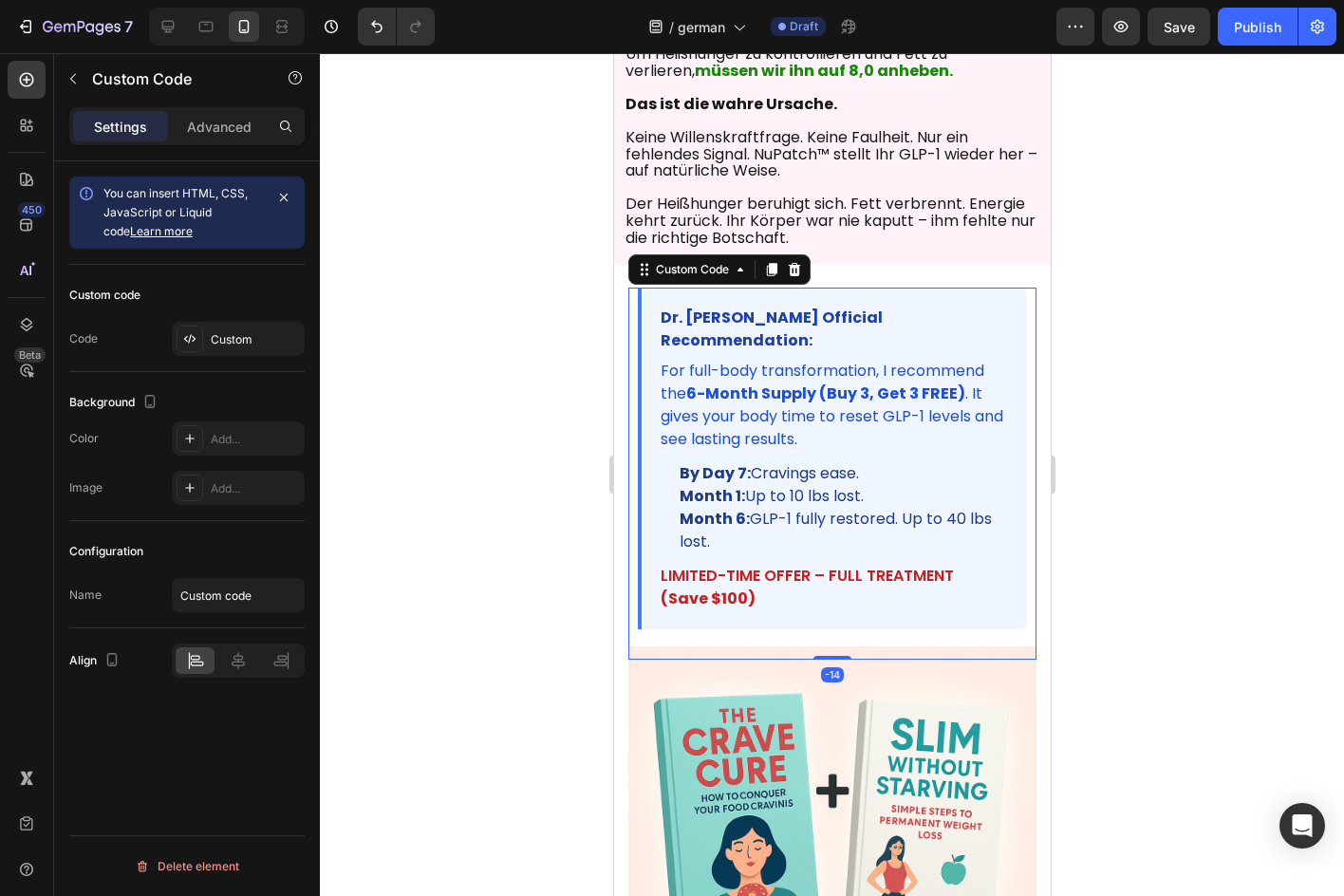
click at [685, 399] on p "For full-body transformation, I recommend the 6-Month Supply (Buy 3, Get 3 FREE…" at bounding box center [833, 405] width 347 height 92
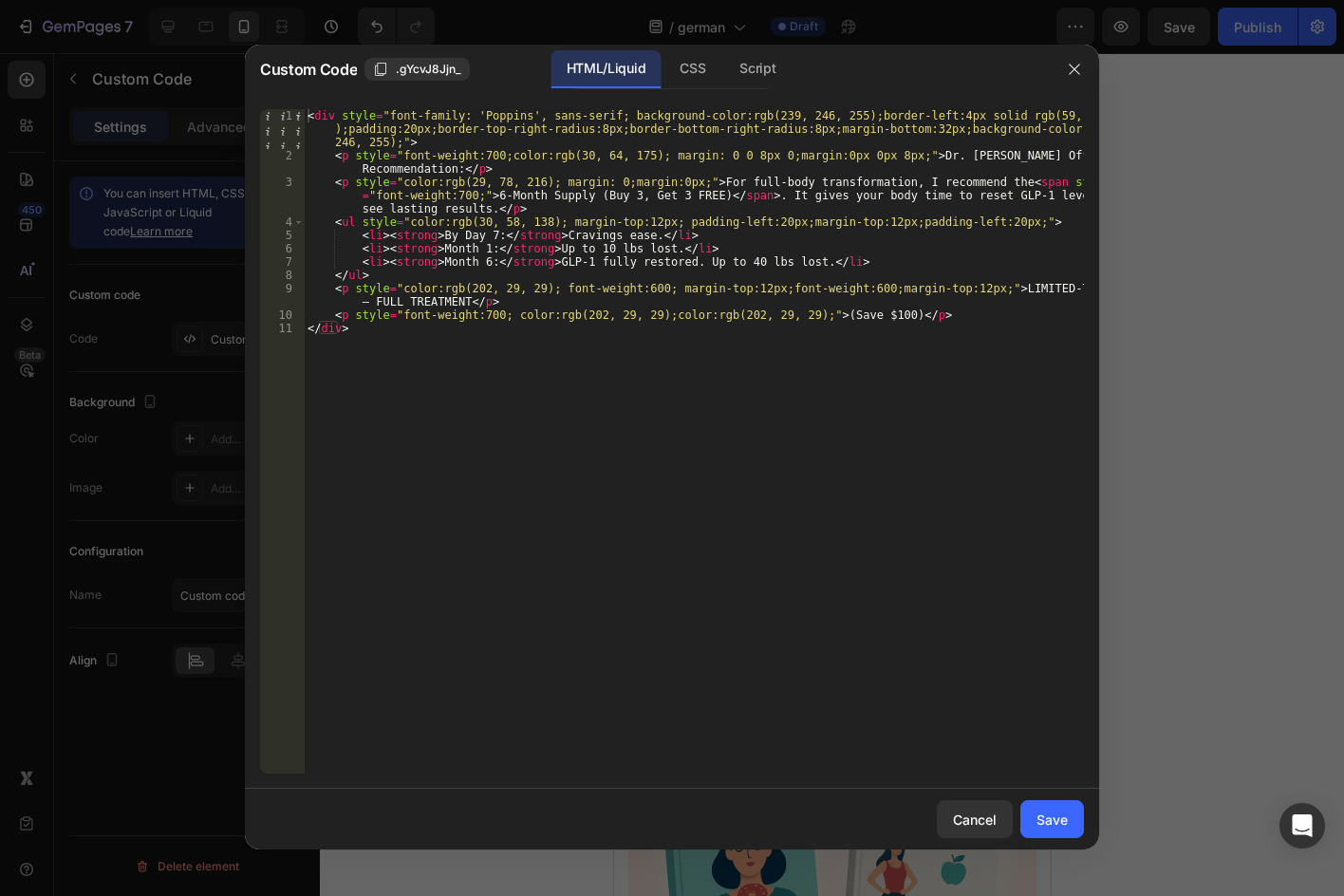
click at [667, 367] on div "< div style = "font-family: 'Poppins', sans-serif; background-color:rgb(239, 24…" at bounding box center [694, 468] width 781 height 718
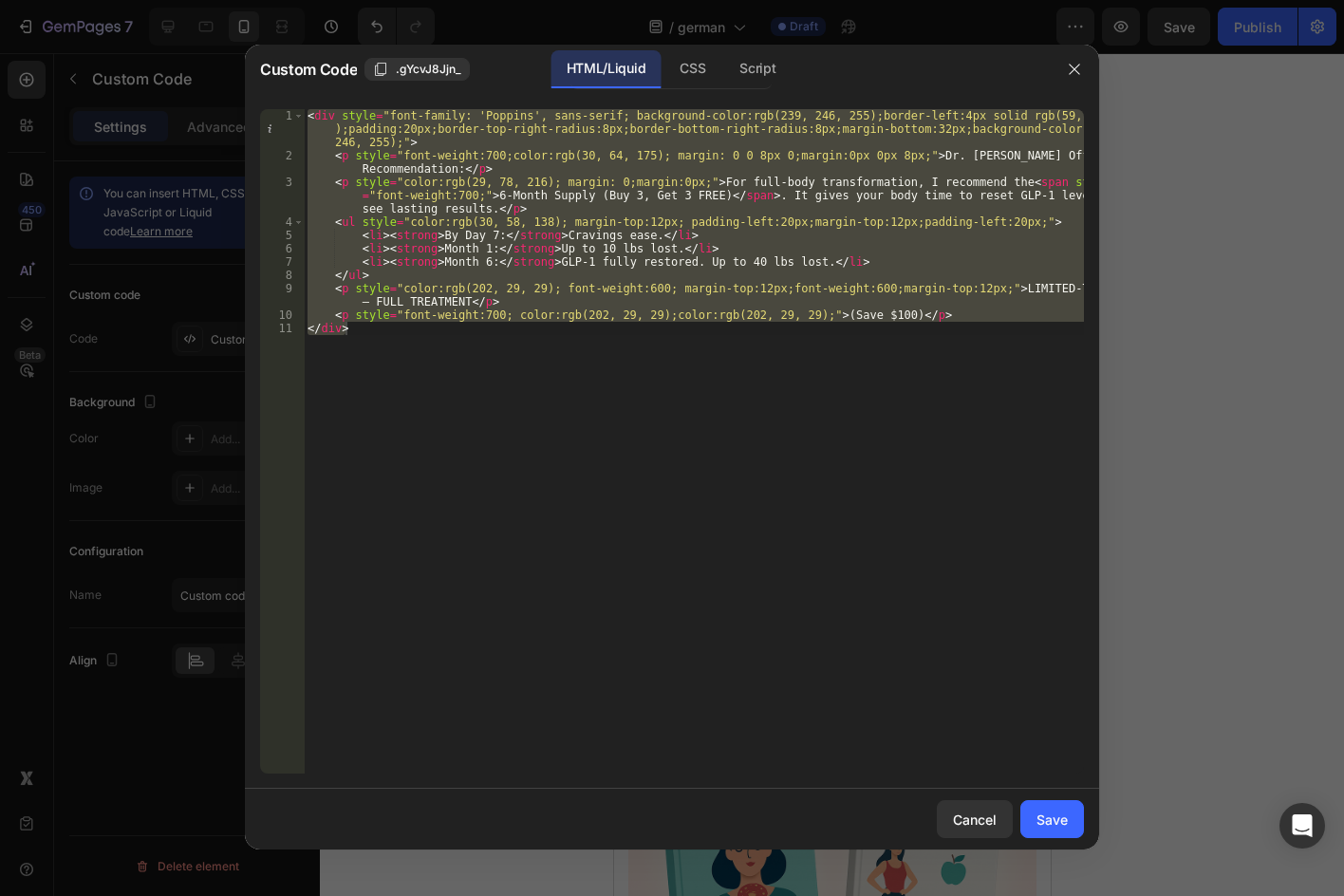
click at [820, 303] on div "< div style = "font-family: 'Poppins', sans-serif; background-color:rgb(239, 24…" at bounding box center [694, 442] width 781 height 665
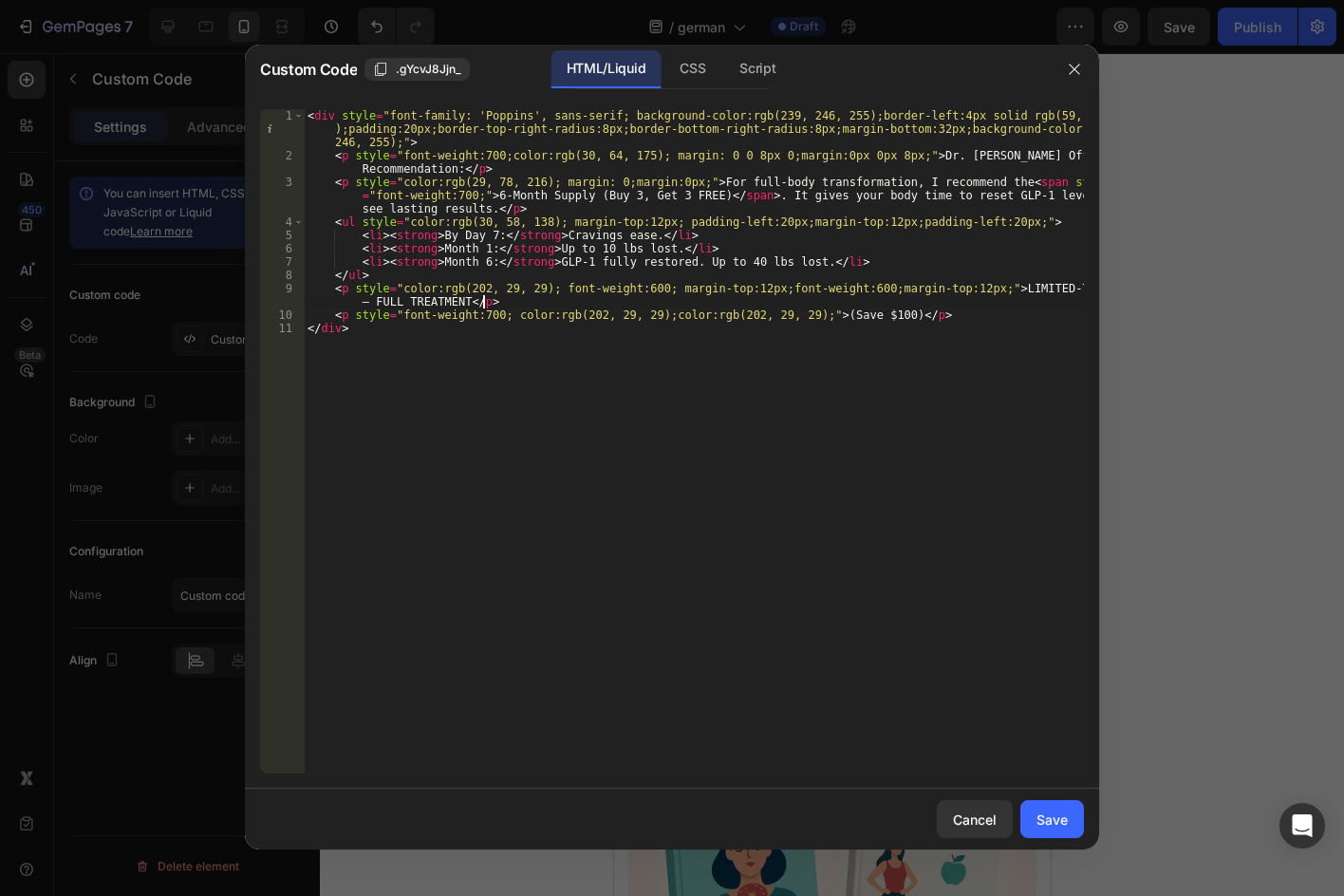
type textarea "<p style="font-weight:700; color:rgb(202, 29, 29);color:rgb(202, 29, 29);">(Sav…"
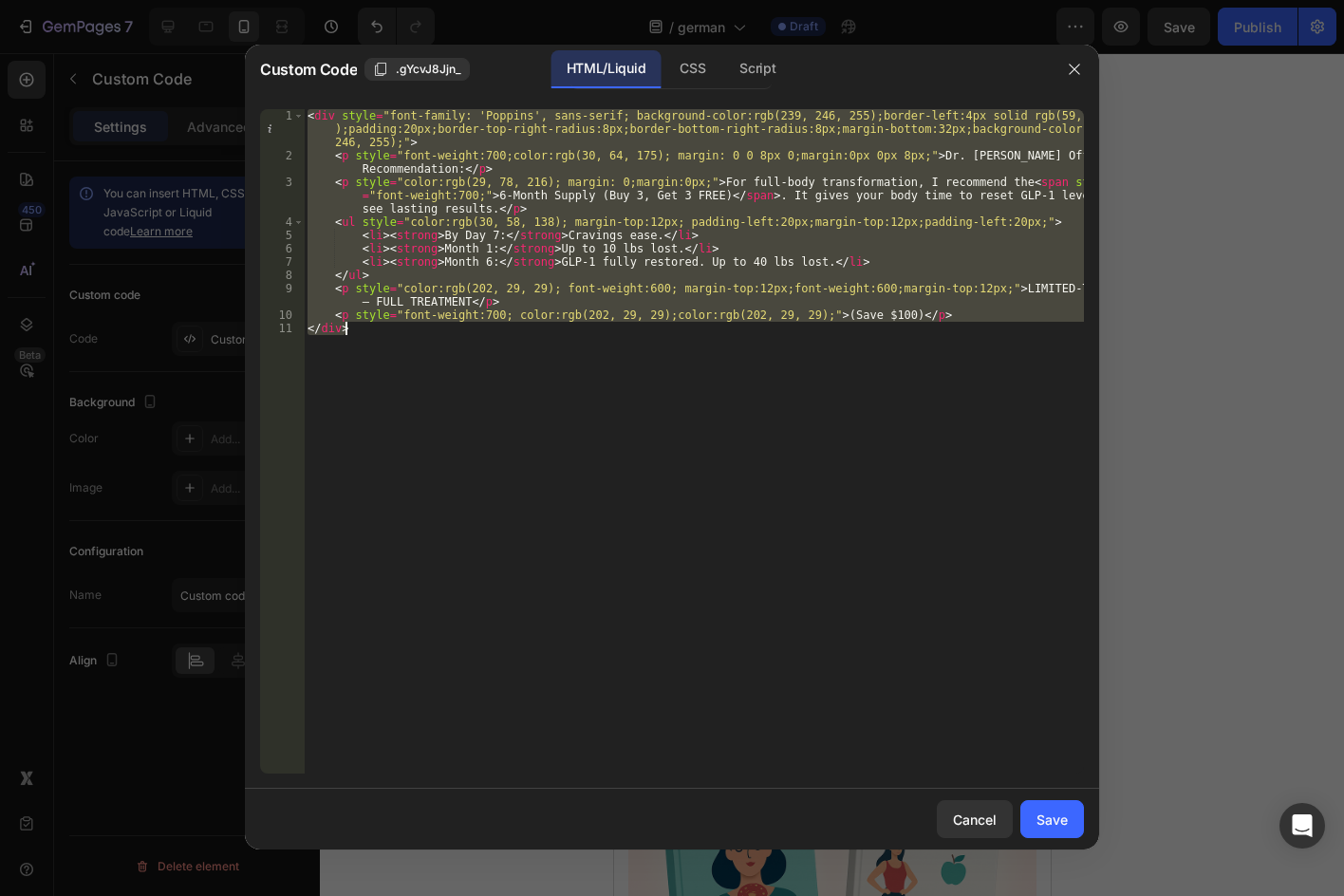
paste textarea
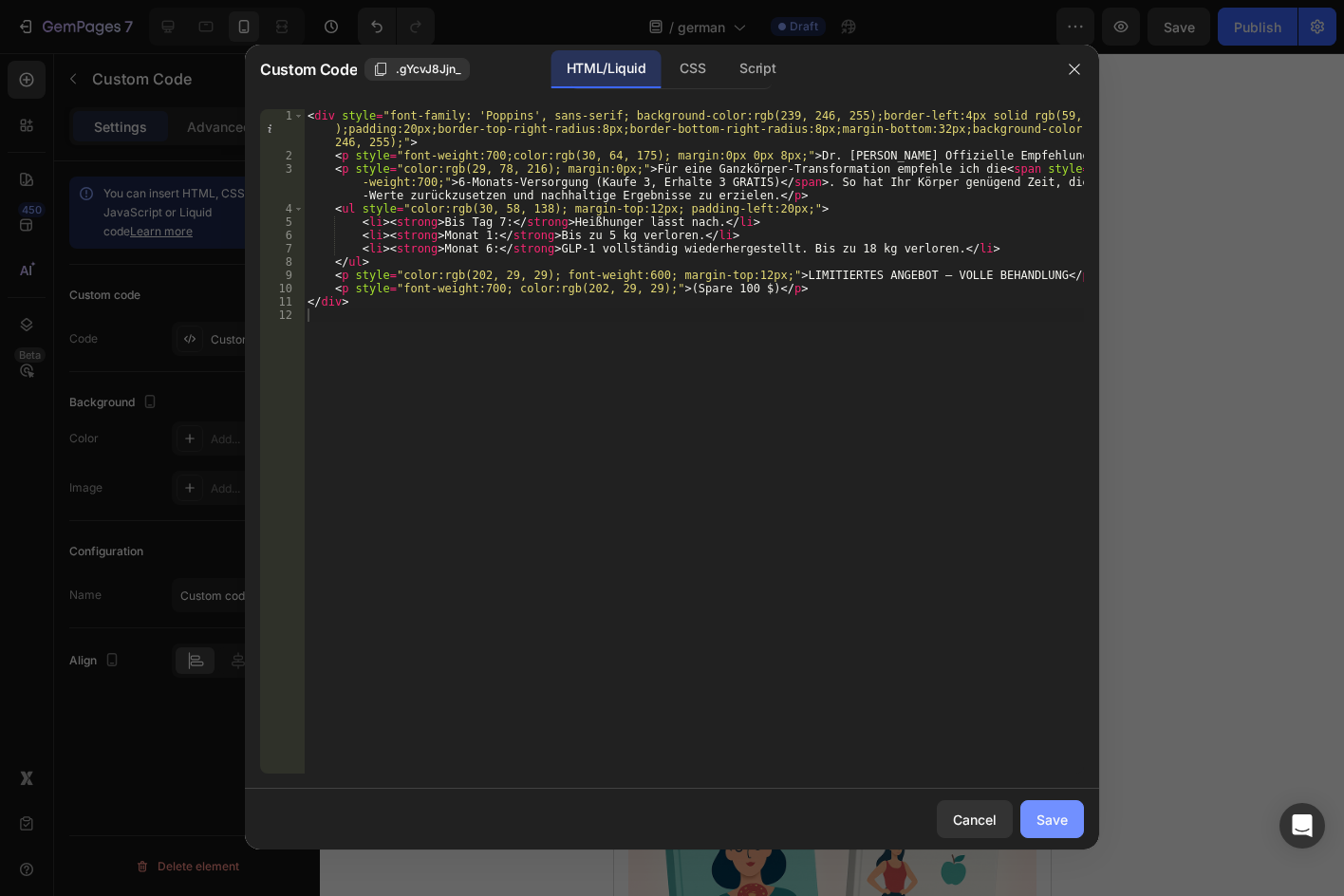
click at [1049, 817] on div "Save" at bounding box center [1051, 819] width 31 height 20
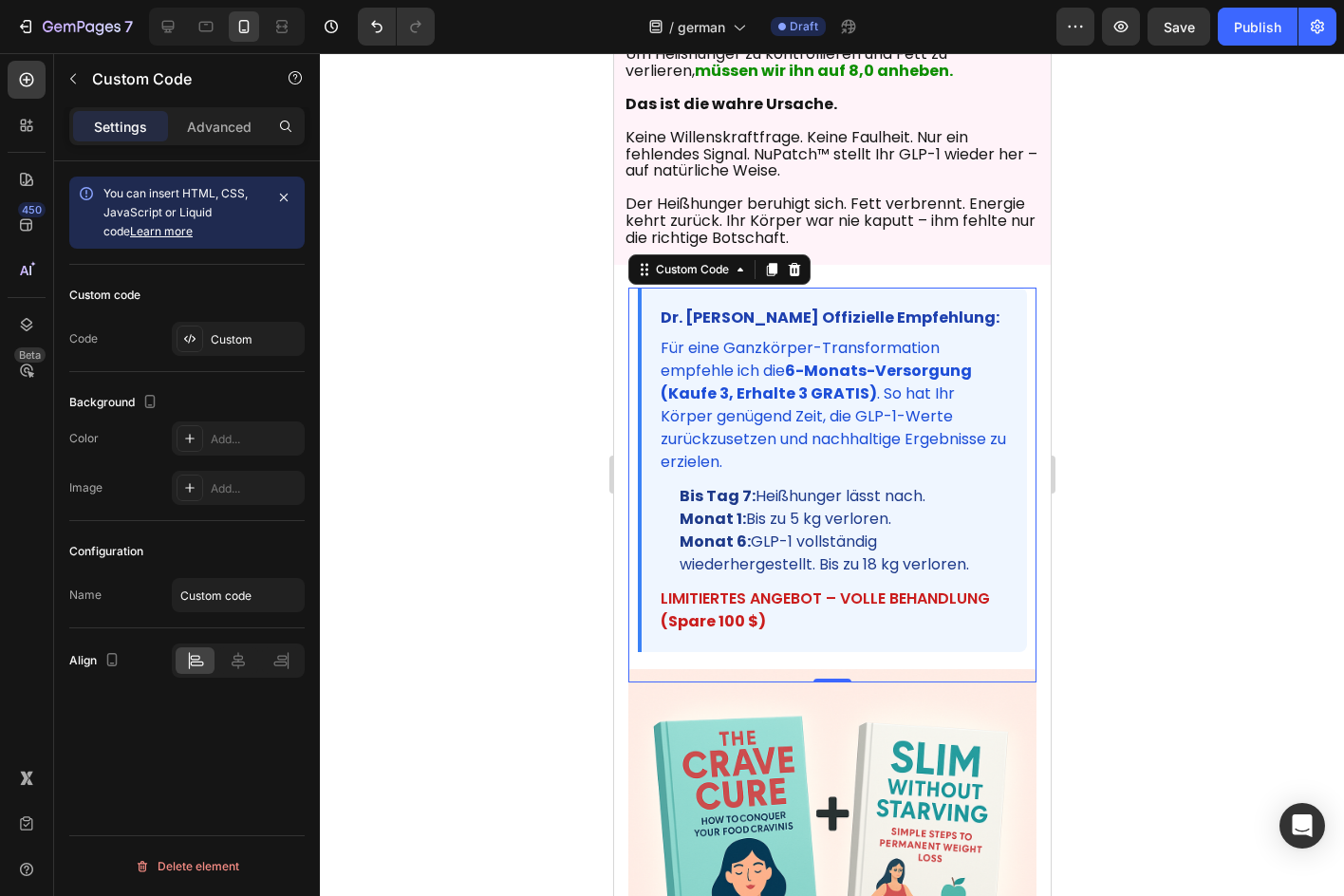
click at [1210, 335] on div at bounding box center [831, 474] width 1024 height 843
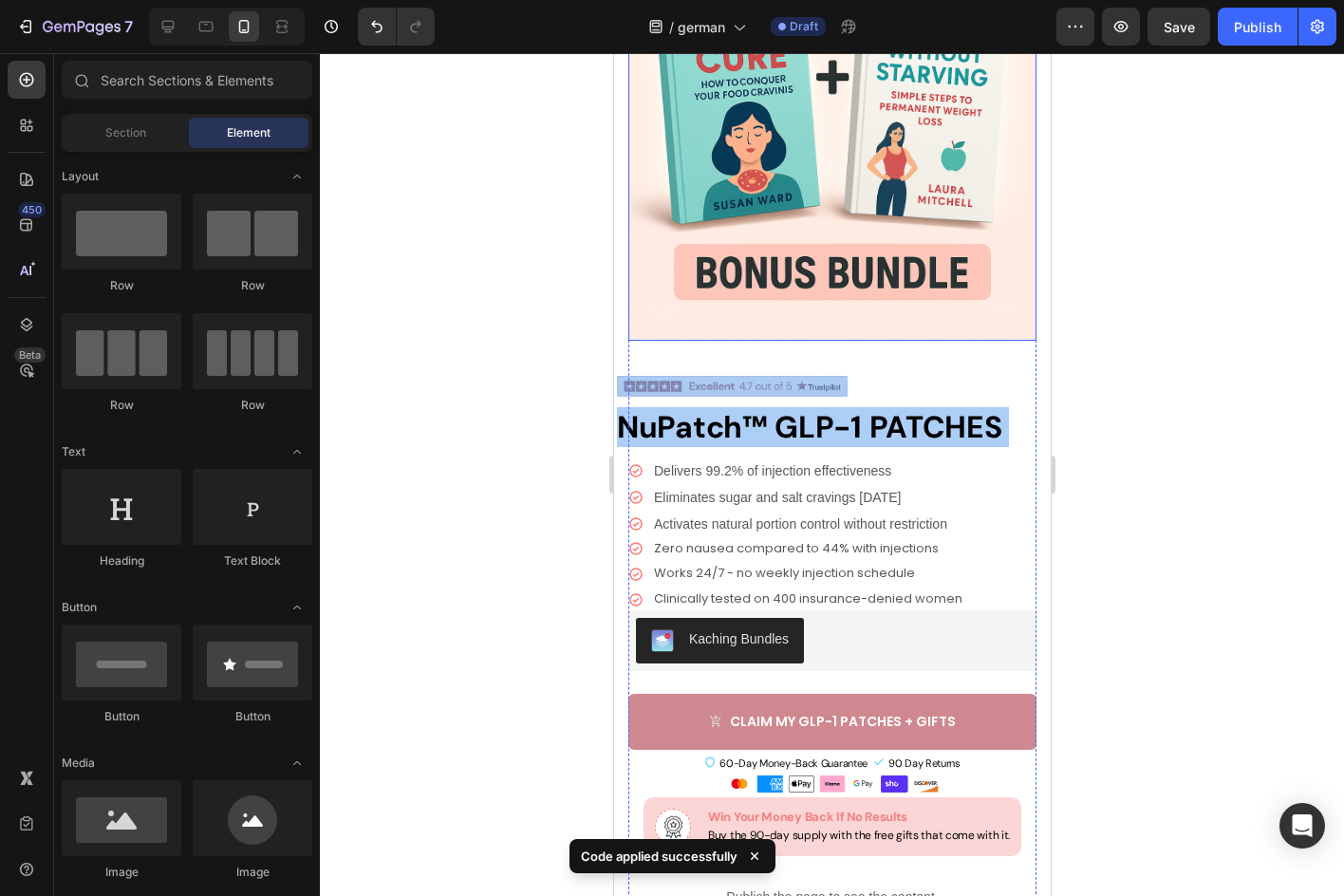
scroll to position [2183, 0]
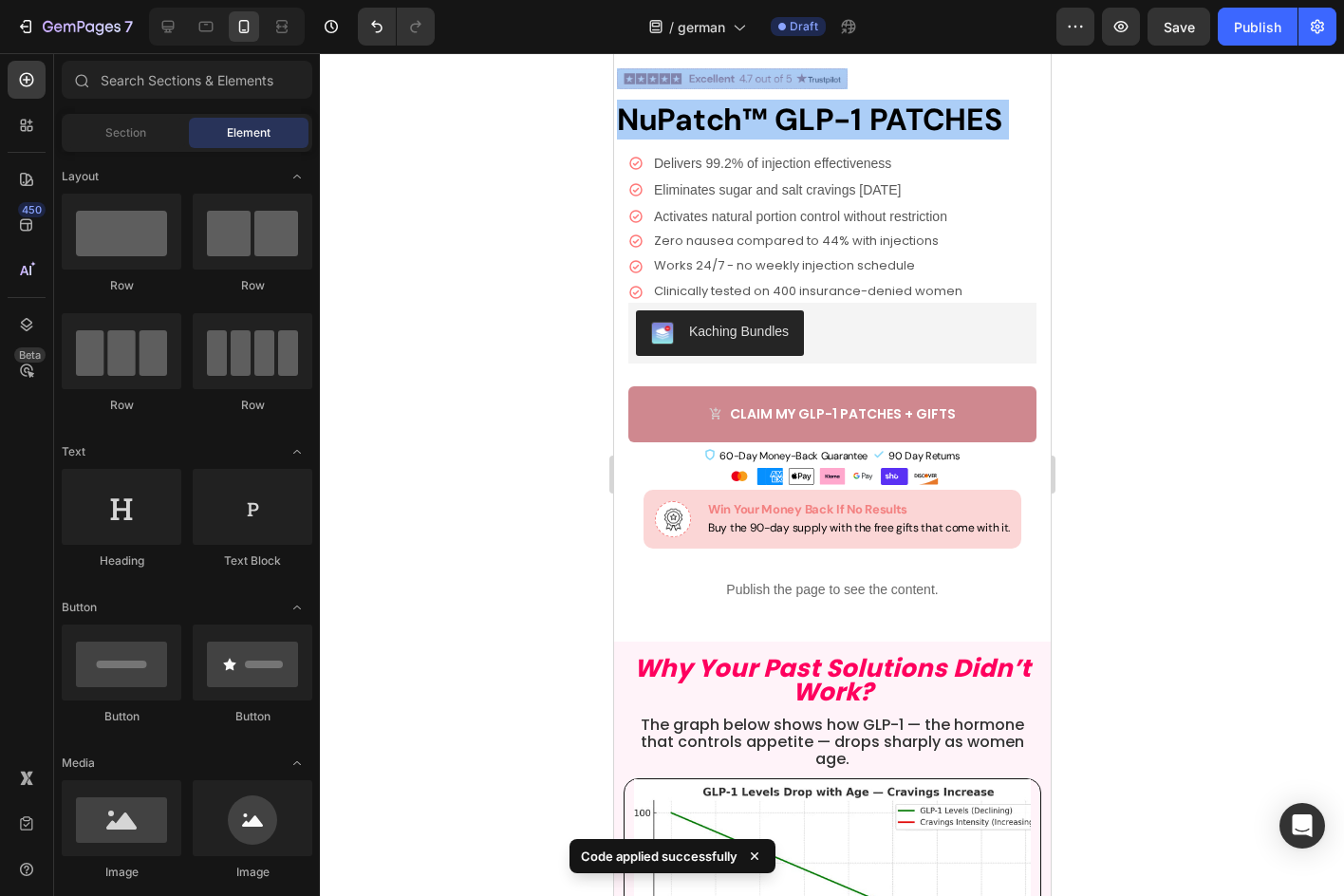
click at [1198, 352] on div at bounding box center [831, 474] width 1024 height 843
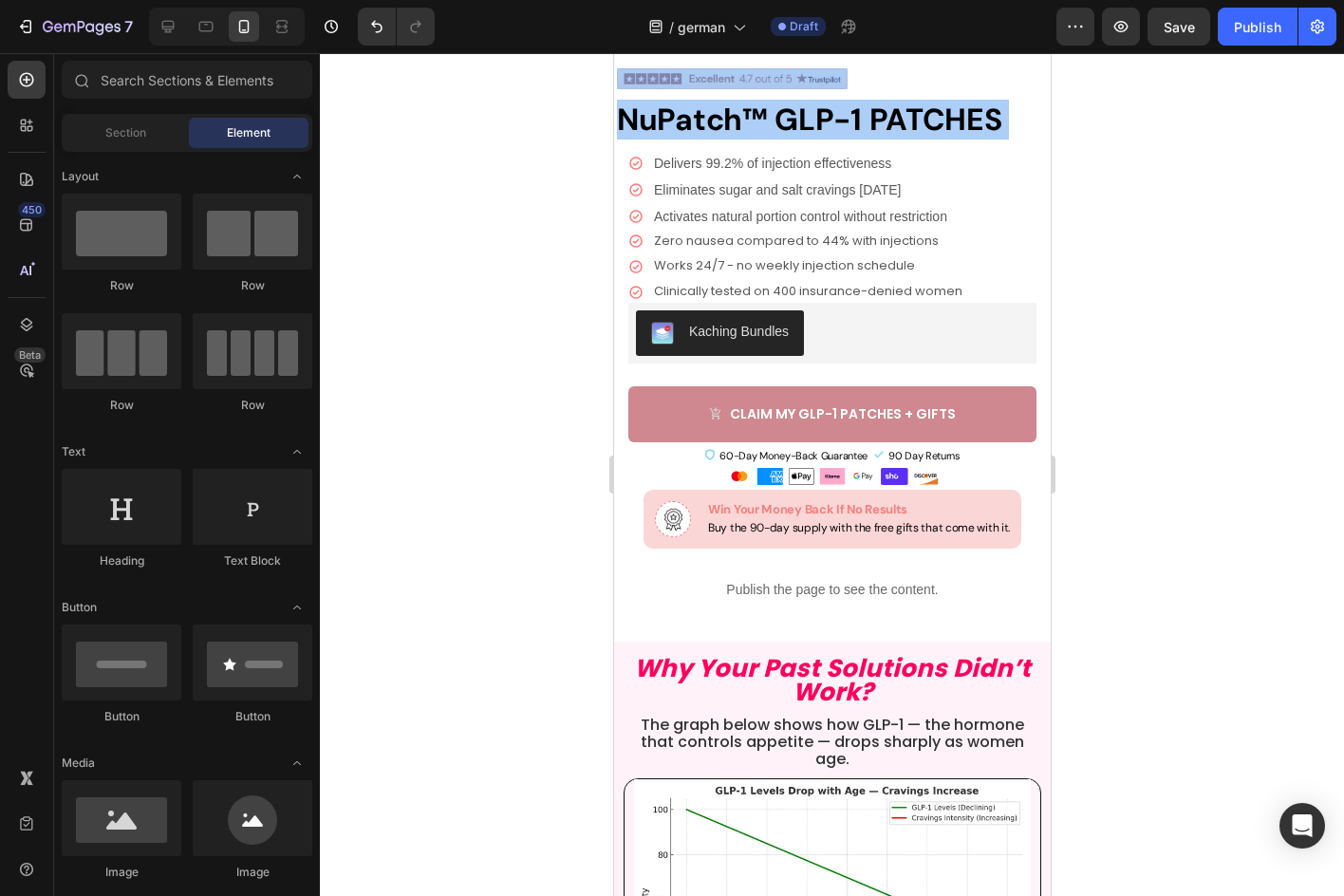
click at [480, 156] on div at bounding box center [831, 474] width 1024 height 843
drag, startPoint x: 538, startPoint y: 147, endPoint x: 610, endPoint y: 140, distance: 72.3
click at [539, 147] on div at bounding box center [831, 474] width 1024 height 843
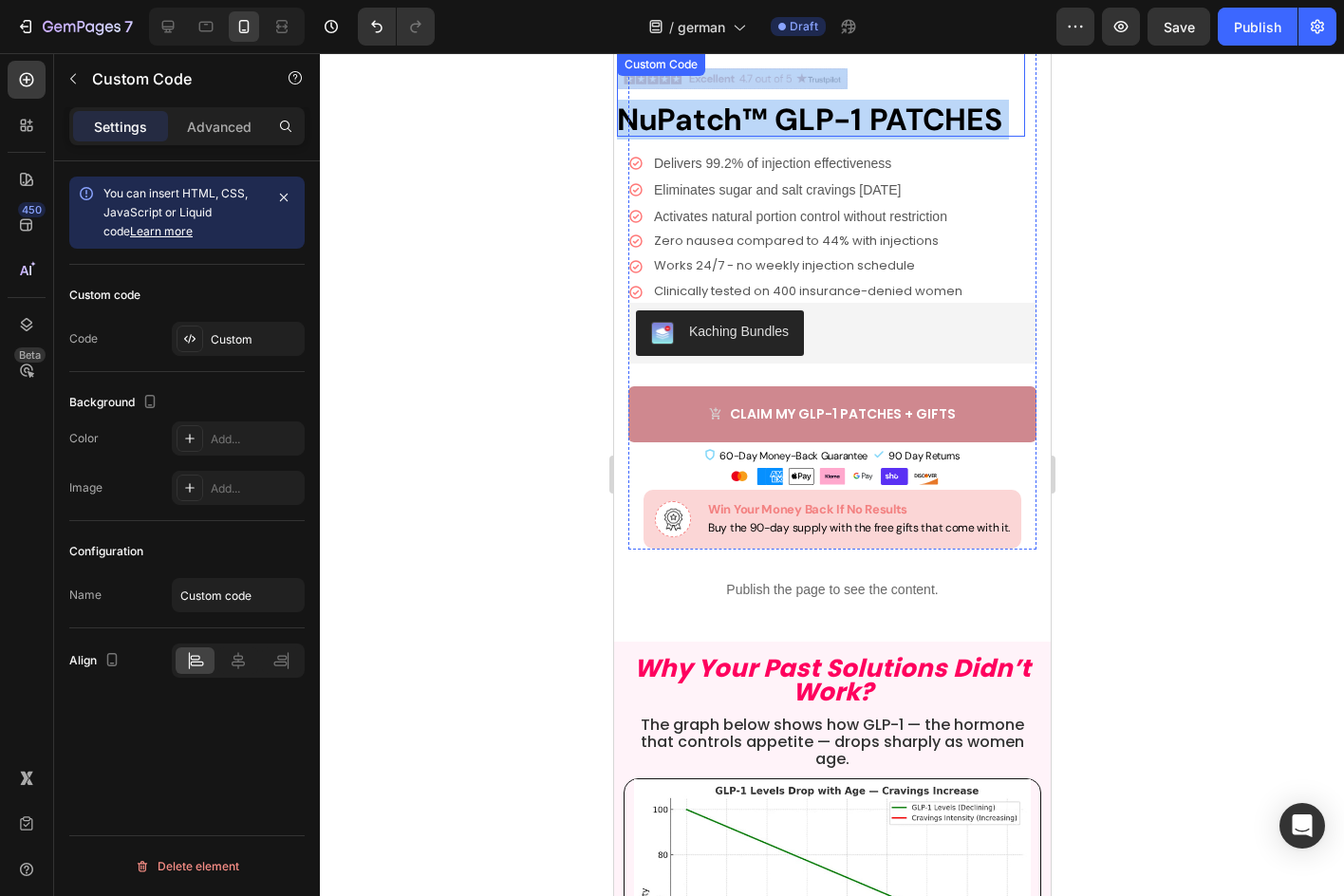
click at [759, 112] on h1 "NuPatch™ GLP-1 PATCHES" at bounding box center [820, 119] width 408 height 34
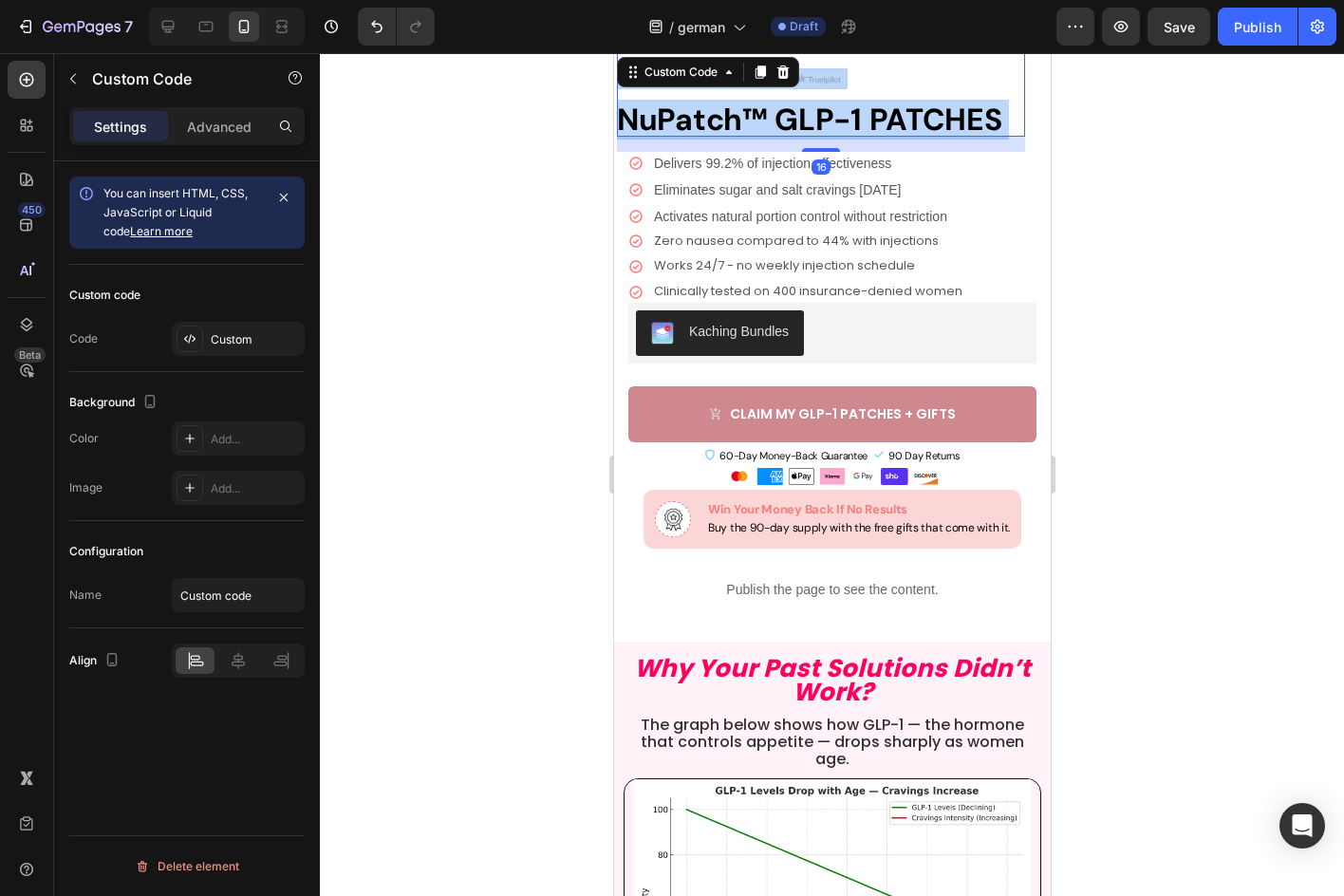
click at [712, 112] on h1 "NuPatch™ GLP-1 PATCHES" at bounding box center [820, 119] width 408 height 34
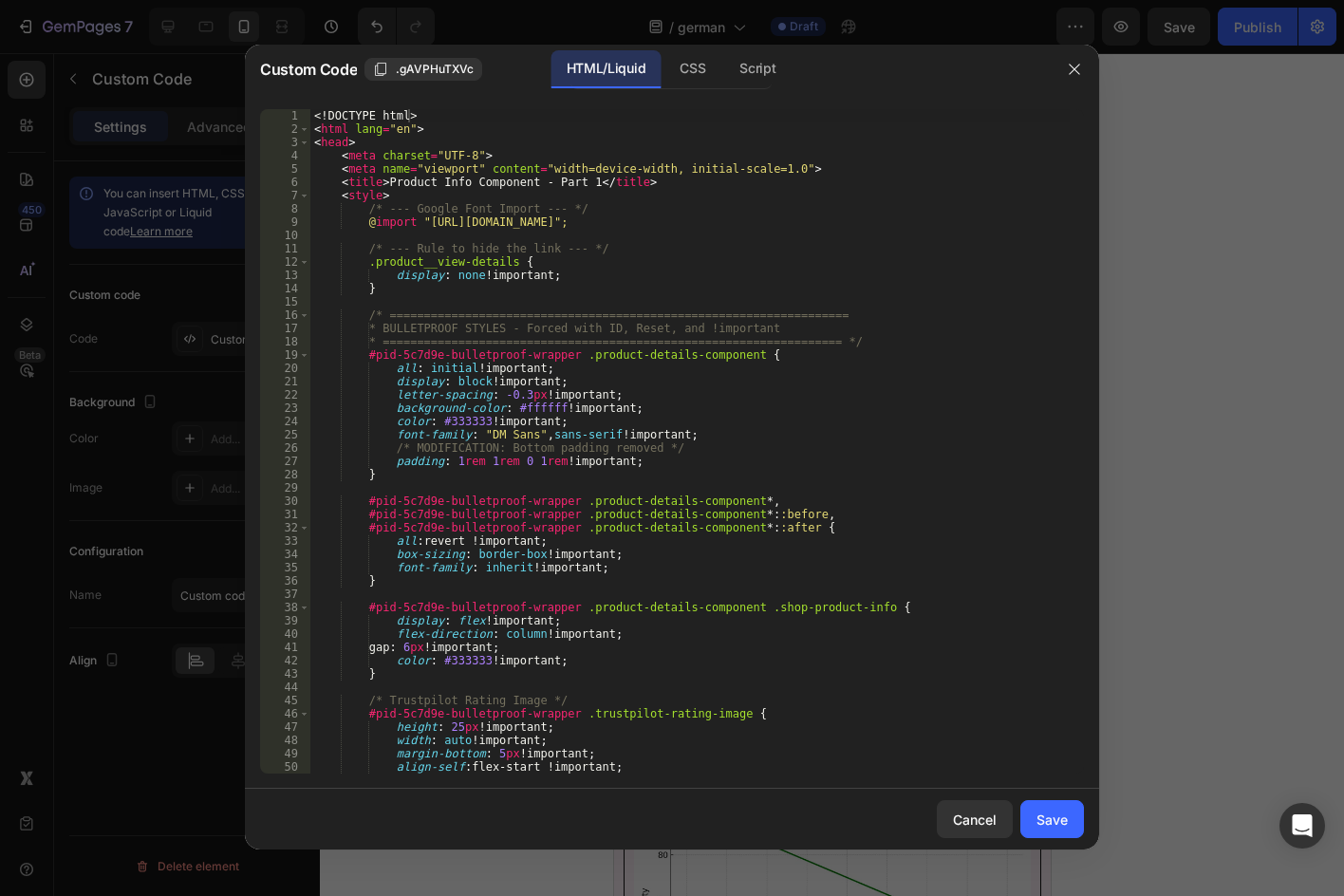
click at [1151, 205] on div at bounding box center [672, 448] width 1344 height 896
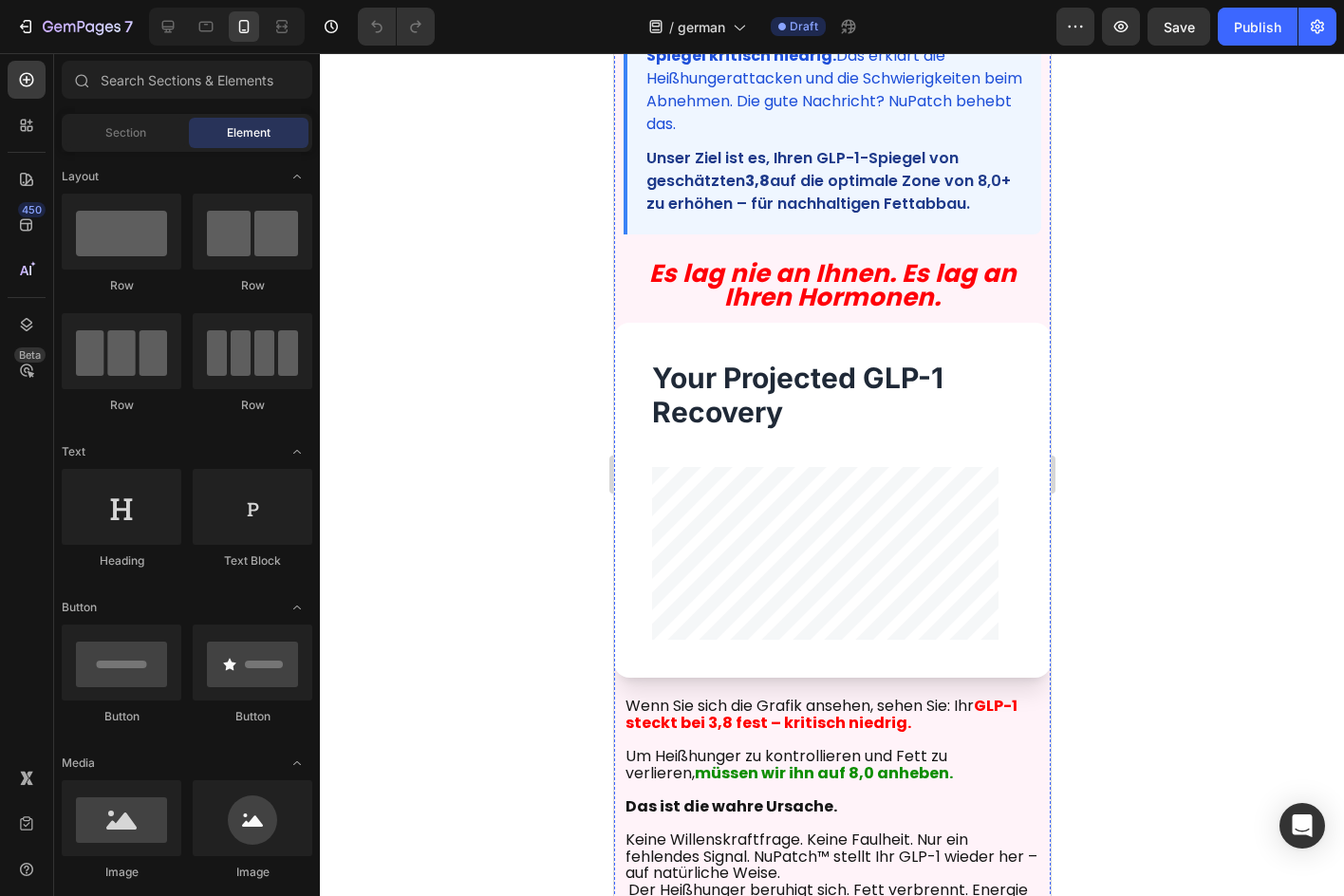
scroll to position [475, 0]
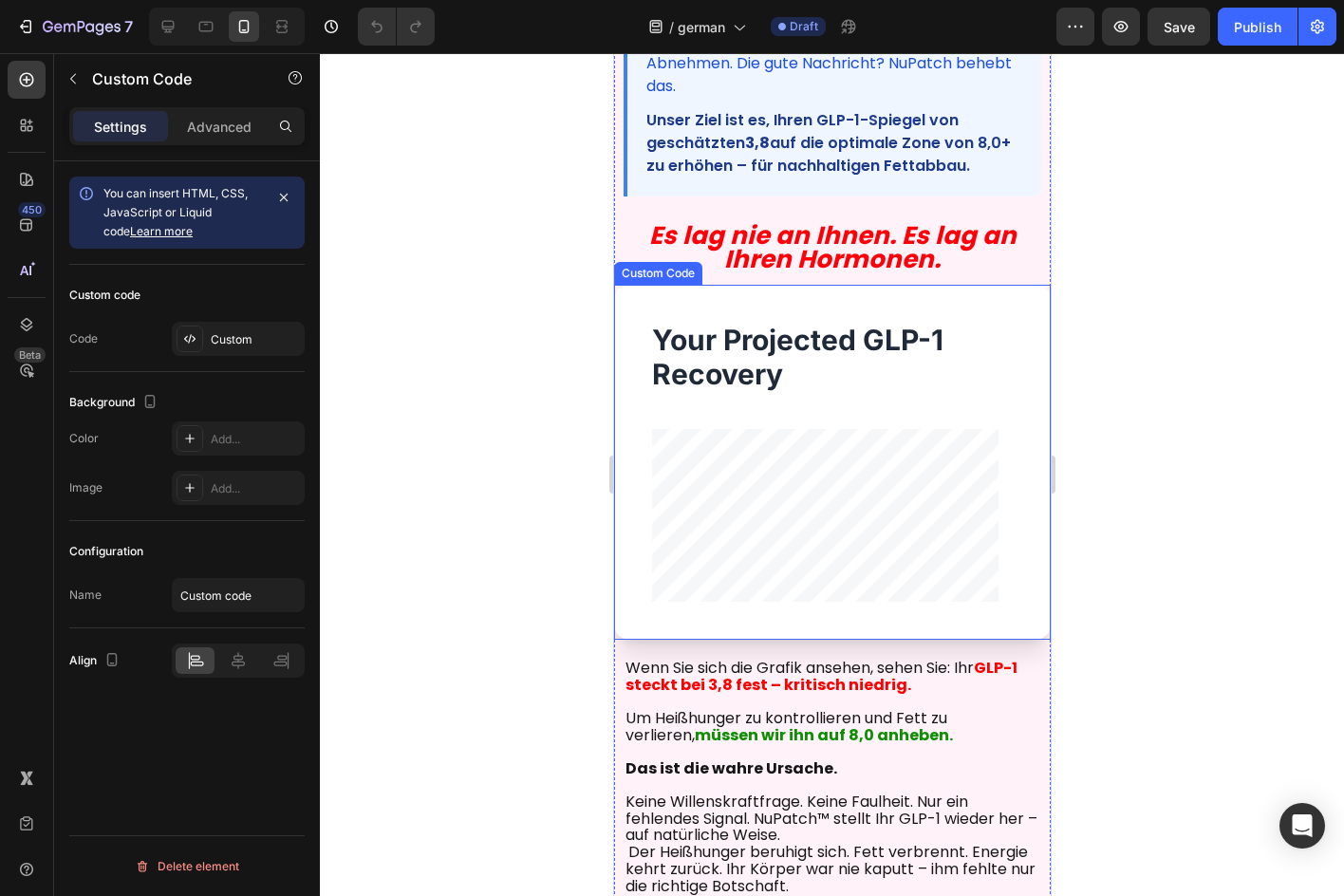
click at [863, 323] on h3 "Your Projected GLP-1 Recovery" at bounding box center [831, 356] width 360 height 69
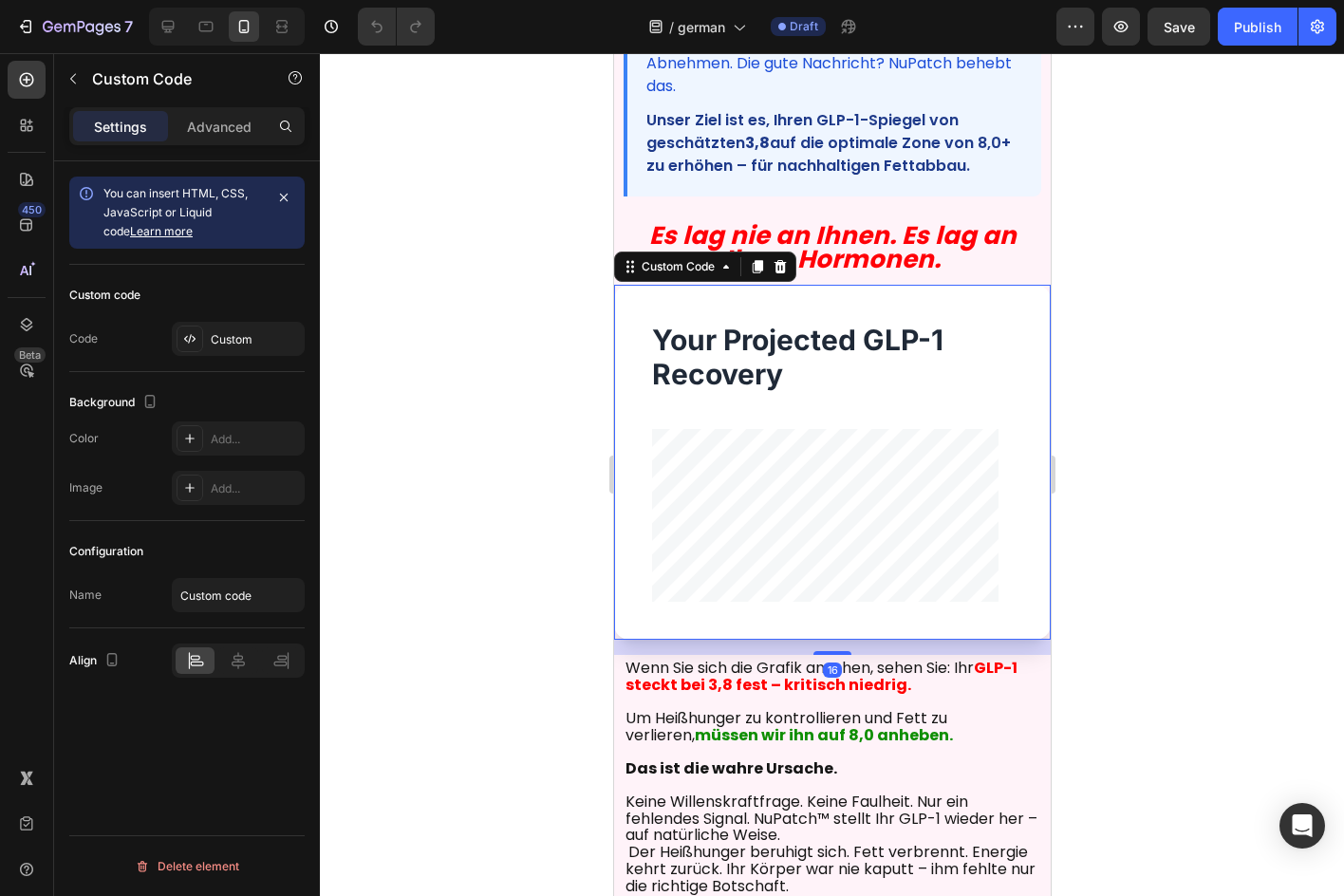
click at [863, 324] on h3 "Your Projected GLP-1 Recovery" at bounding box center [831, 356] width 360 height 69
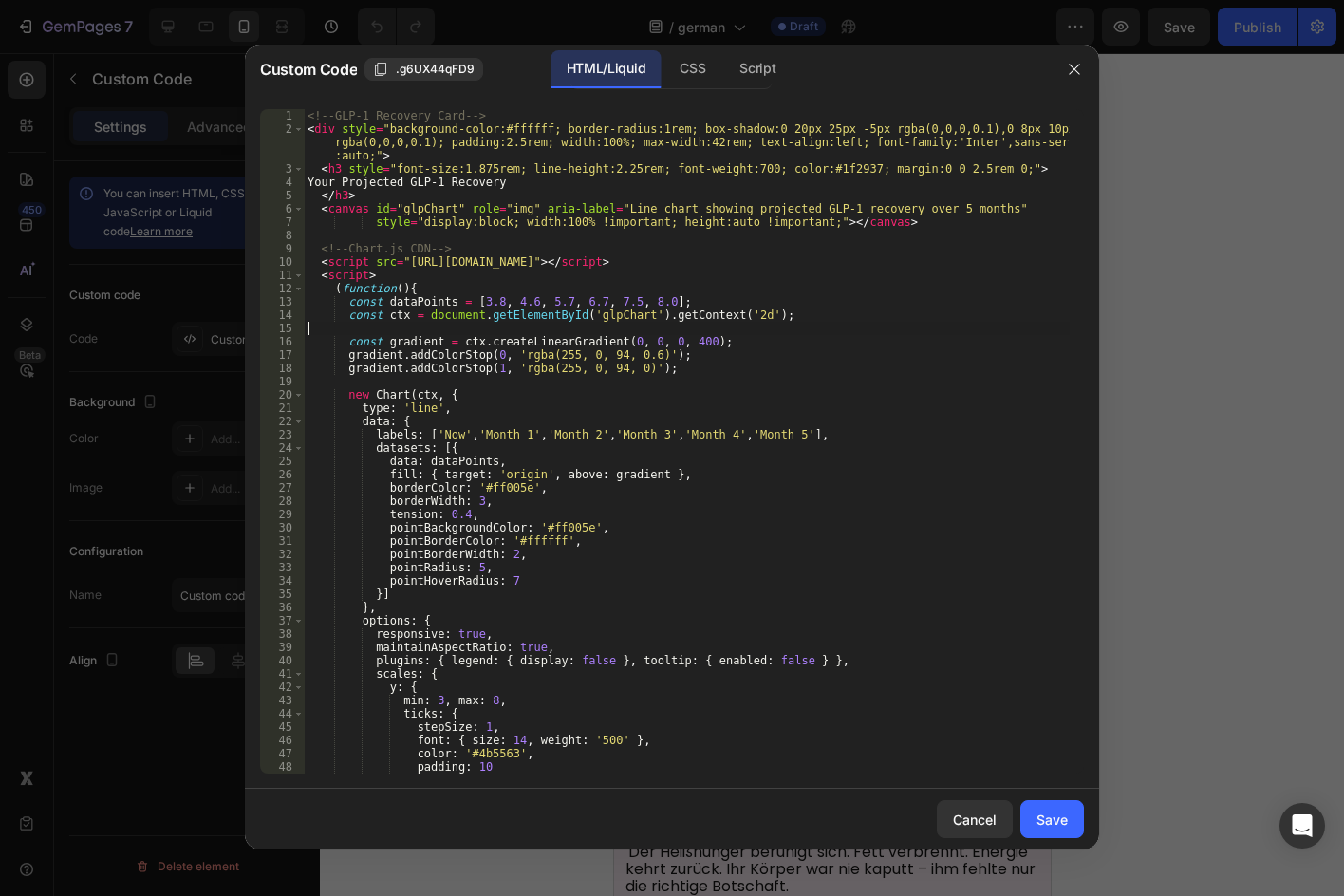
click at [864, 324] on div "<!-- GLP-1 Recovery Card --> < div style = "background-color:#ffffff; border-ra…" at bounding box center [687, 455] width 767 height 691
click at [471, 172] on div "<!-- GLP-1 Recovery Card --> < div style = "background-color:#ffffff; border-ra…" at bounding box center [687, 455] width 767 height 691
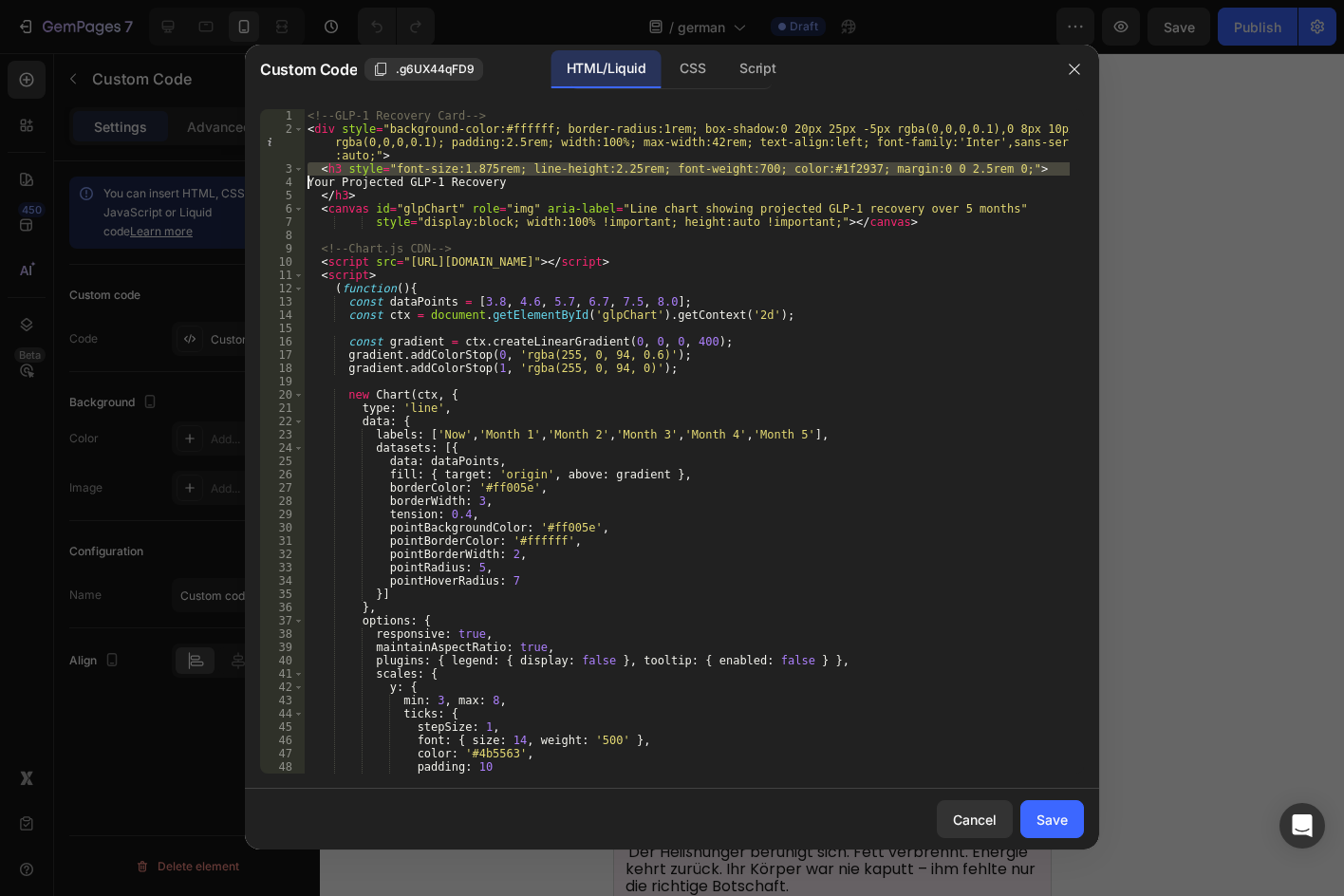
click at [471, 172] on div "<!-- GLP-1 Recovery Card --> < div style = "background-color:#ffffff; border-ra…" at bounding box center [687, 455] width 767 height 691
click at [522, 189] on div "<!-- GLP-1 Recovery Card --> < div style = "background-color:#ffffff; border-ra…" at bounding box center [687, 455] width 767 height 691
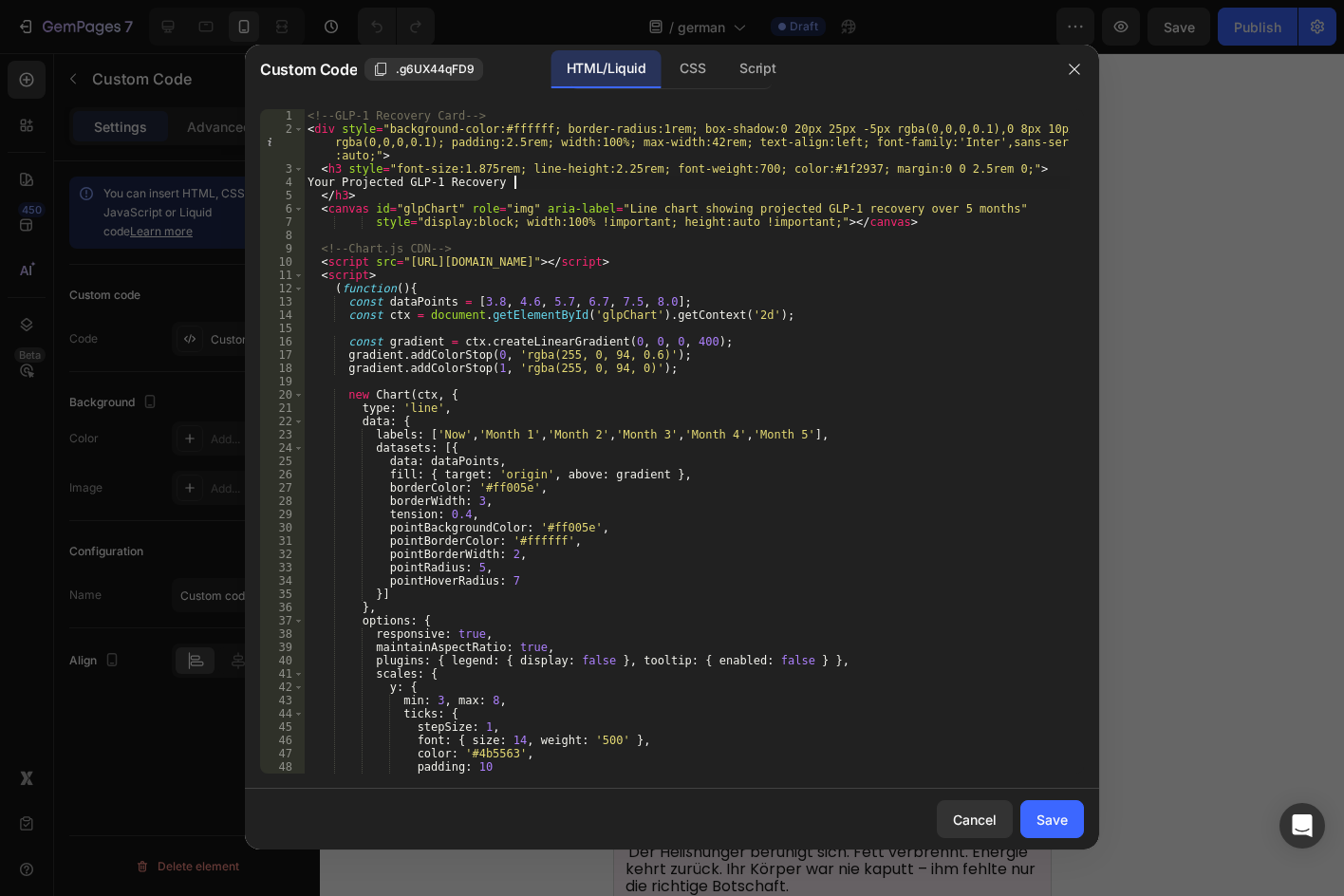
click at [522, 189] on div "<!-- GLP-1 Recovery Card --> < div style = "background-color:#ffffff; border-ra…" at bounding box center [687, 455] width 767 height 691
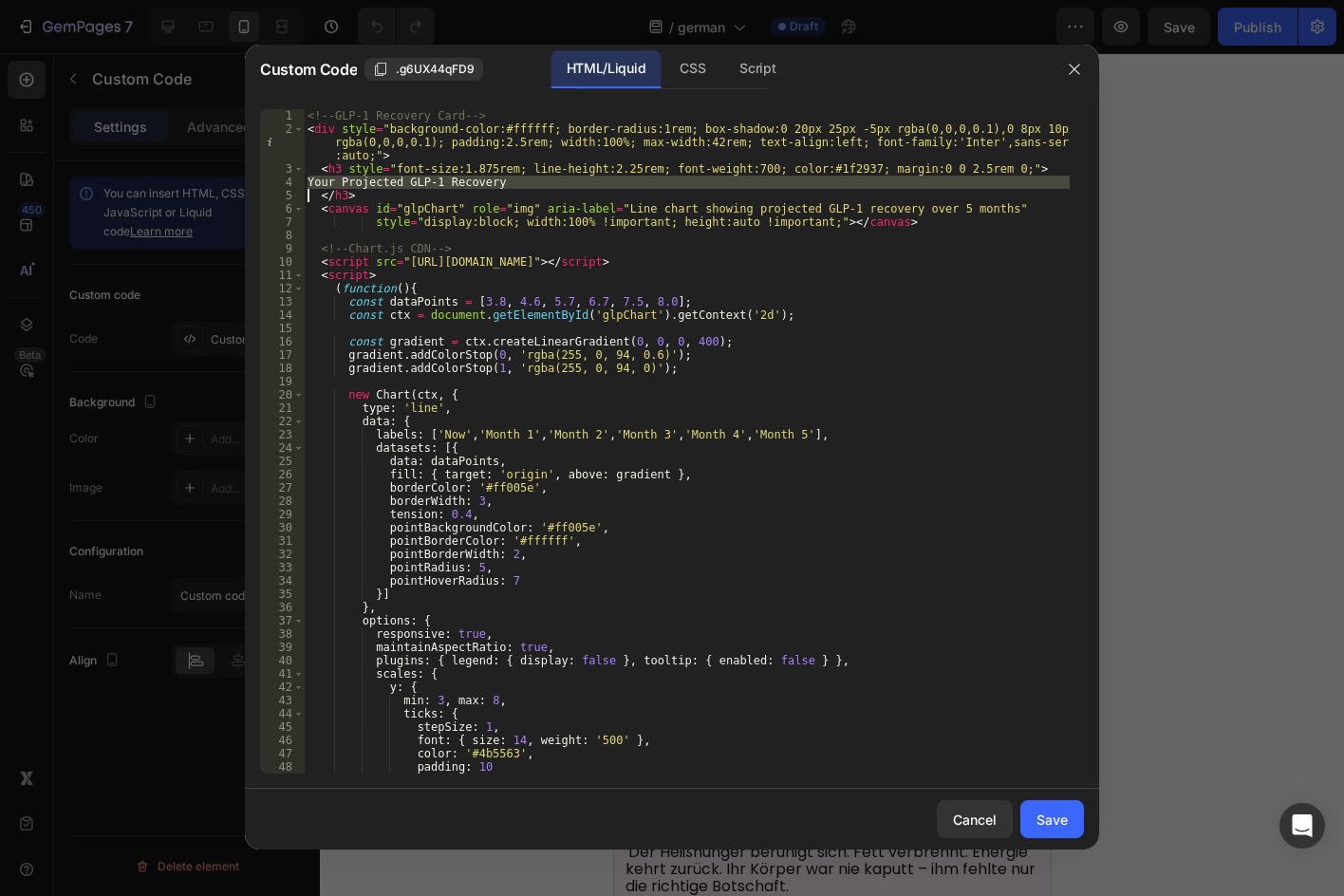
paste textarea "Ihre prognostizierte GLP-1-Wiederherstellung"
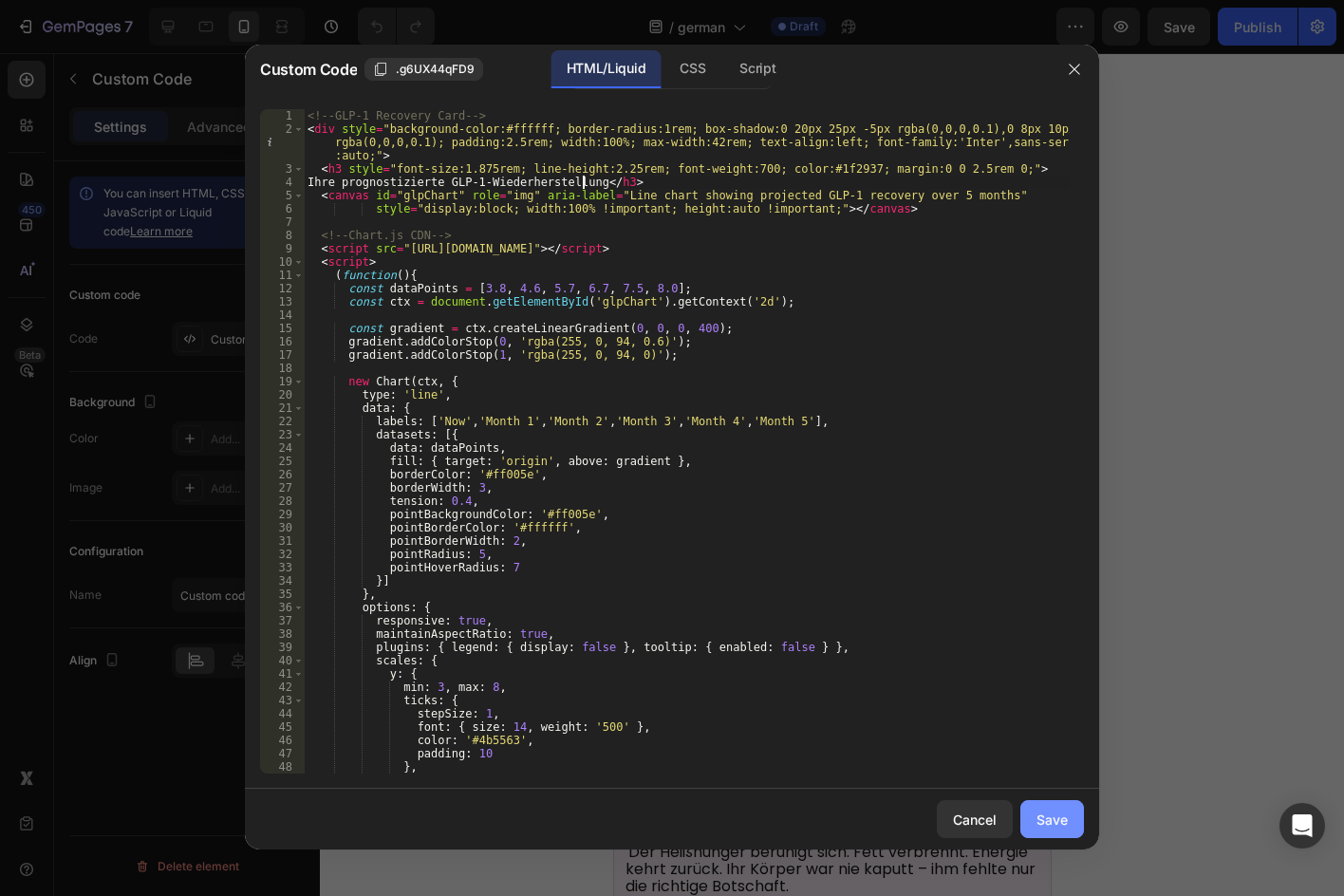
click at [1073, 829] on button "Save" at bounding box center [1052, 819] width 64 height 38
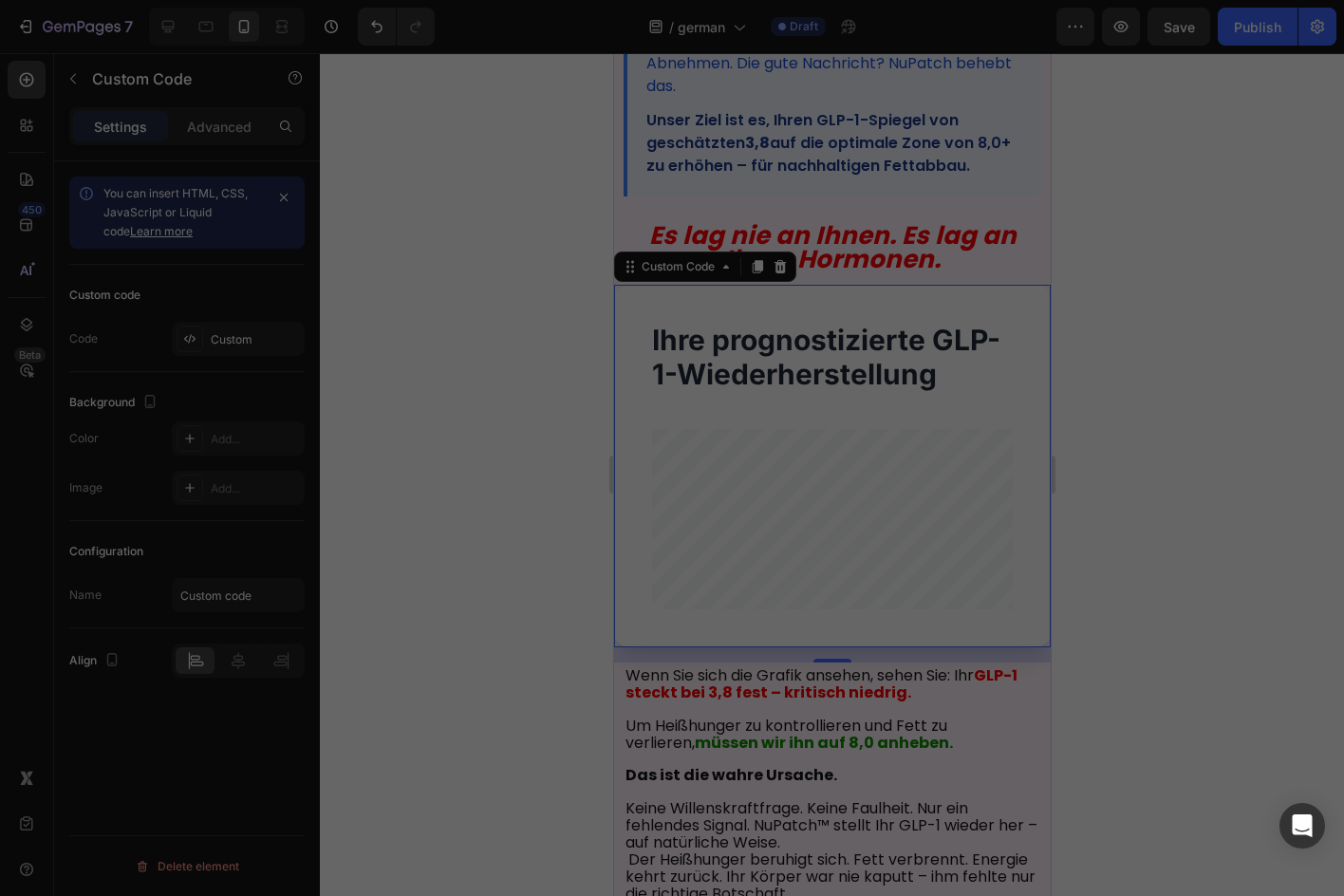
type textarea "</script> </div>"
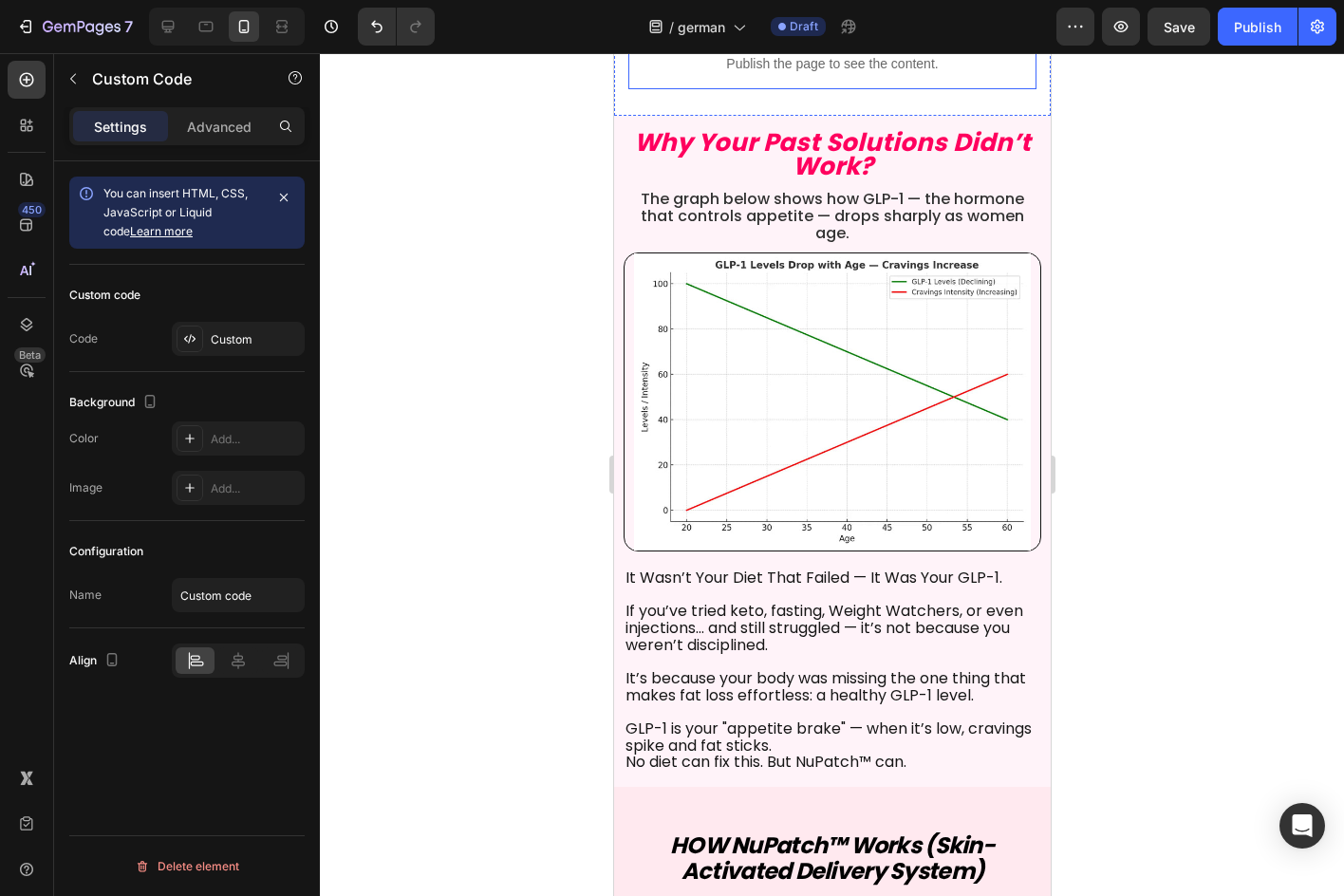
scroll to position [2753, 0]
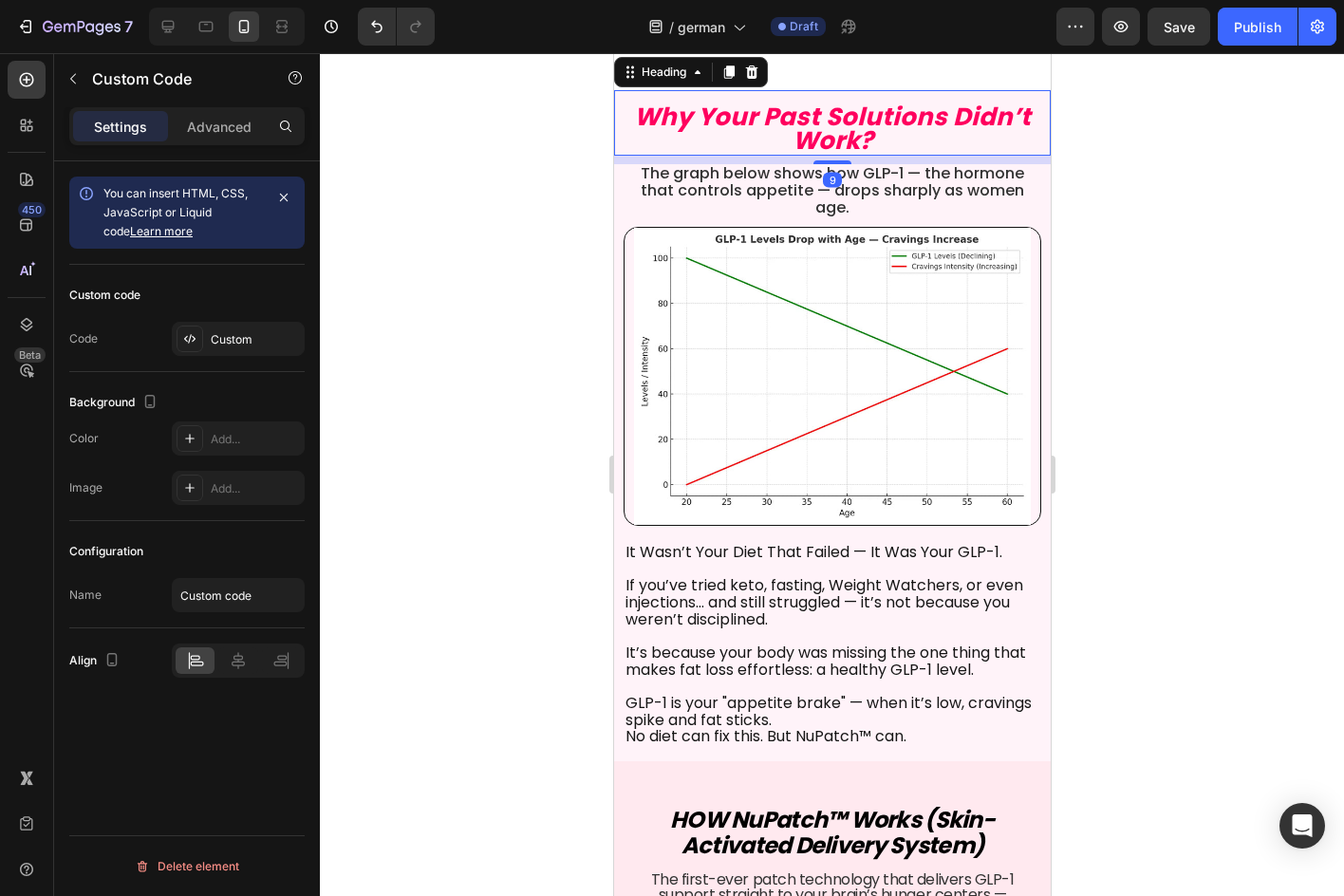
click at [710, 148] on strong "Why Your Past Solutions Didn’t Work?" at bounding box center [831, 128] width 397 height 58
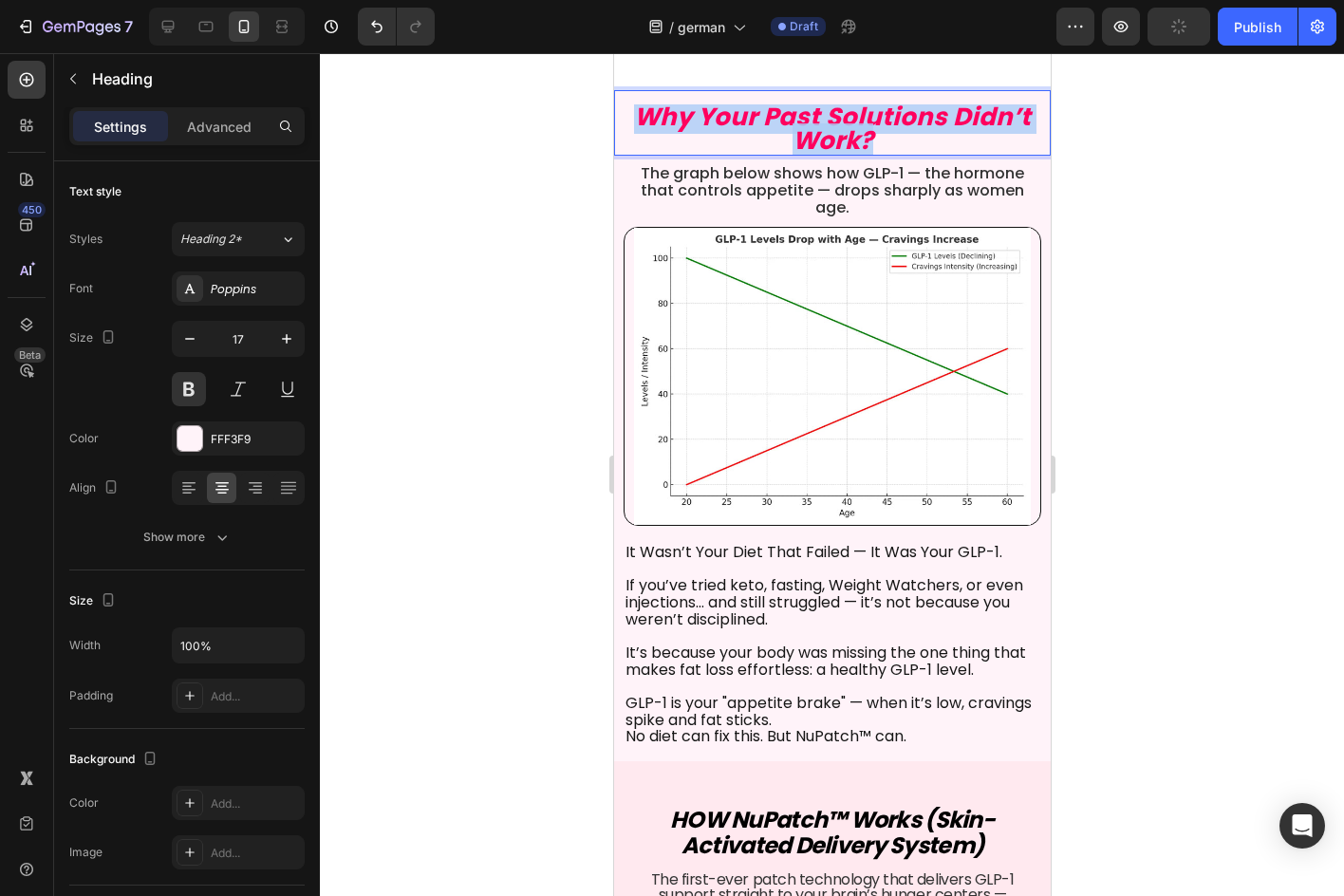
click at [710, 148] on strong "Why Your Past Solutions Didn’t Work?" at bounding box center [831, 128] width 397 height 58
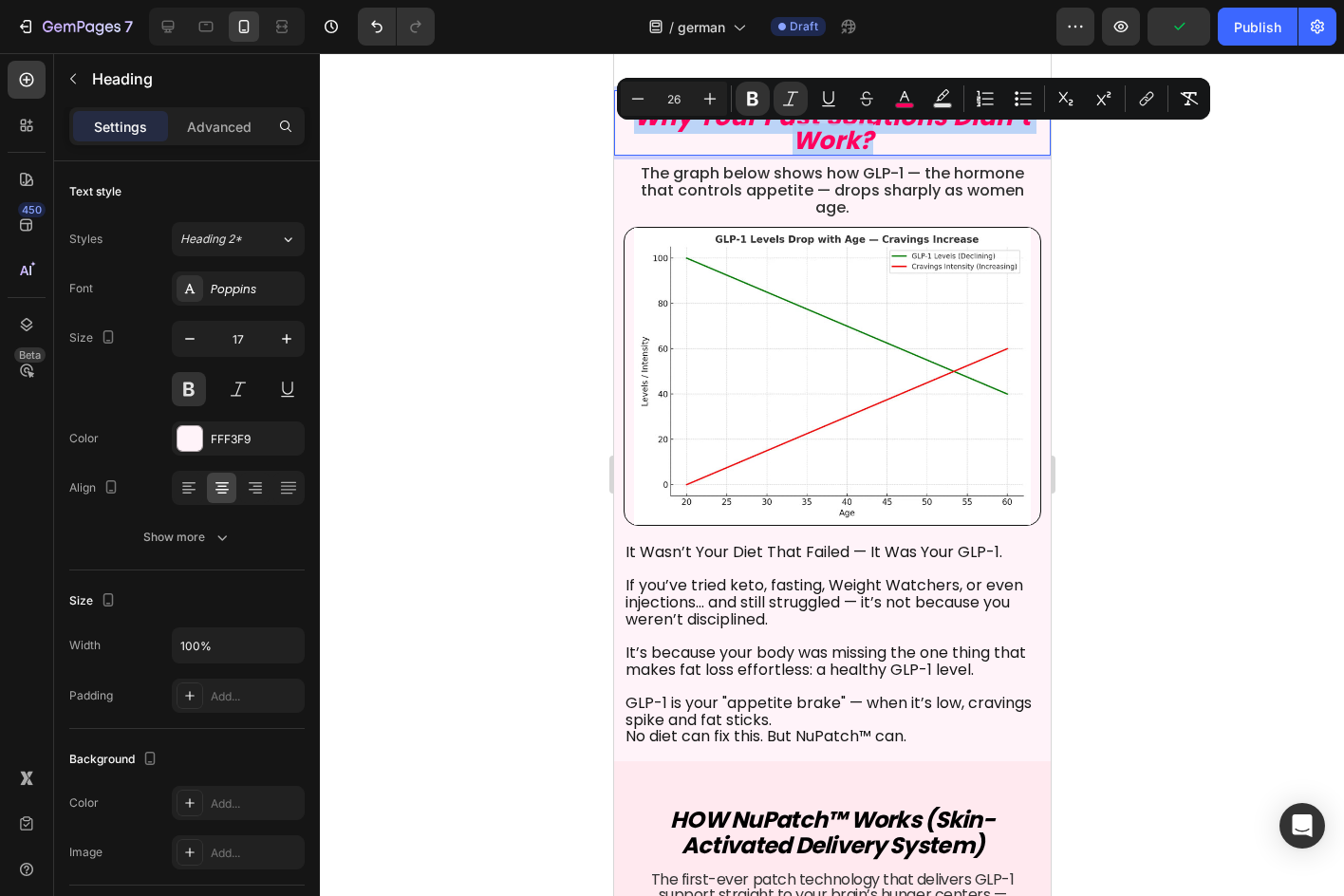
copy strong "Why Your Past Solutions Didn’t Work?"
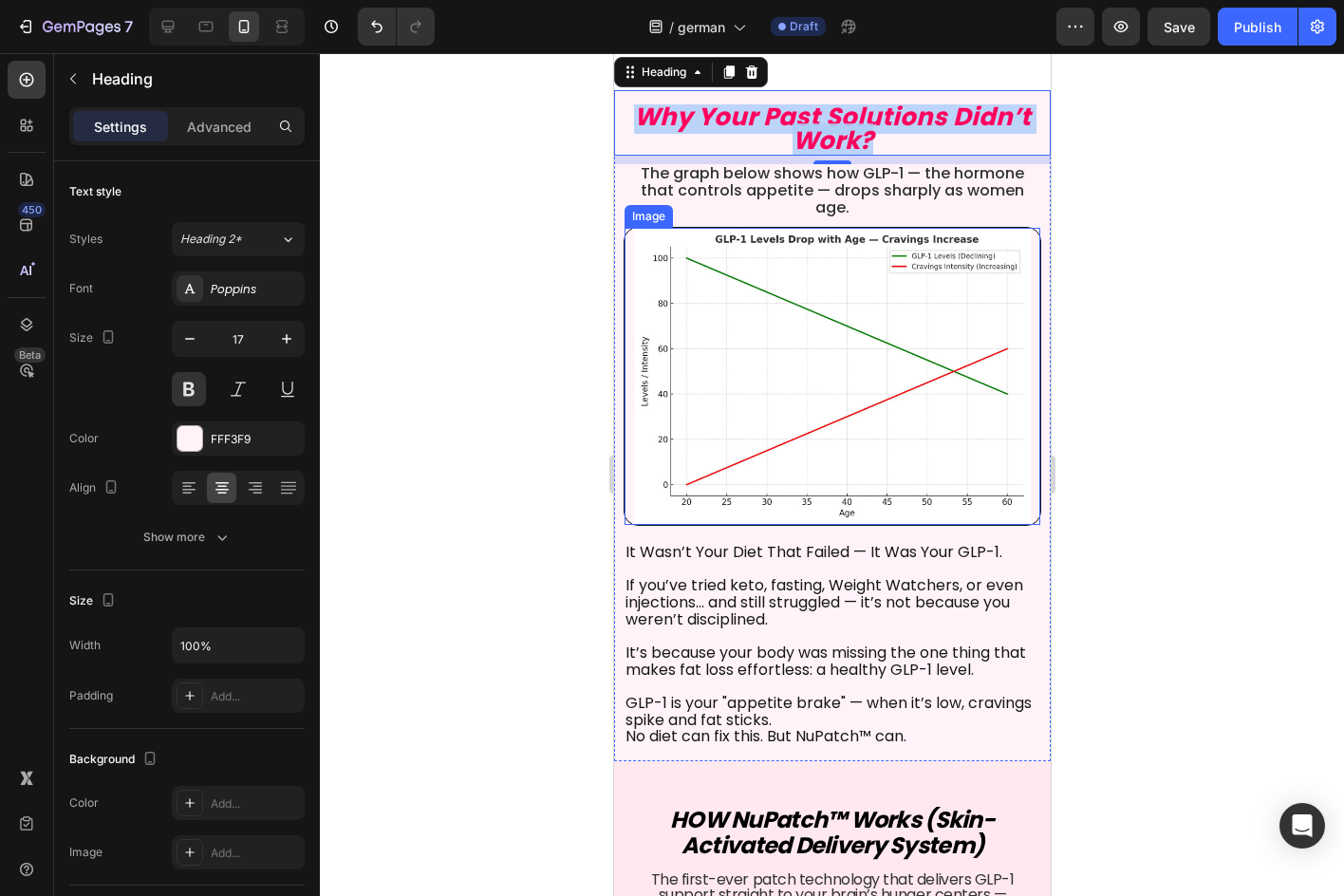
click at [831, 199] on span "The graph below shows how GLP-1 — the hormone that controls appetite — drops sh…" at bounding box center [831, 190] width 383 height 56
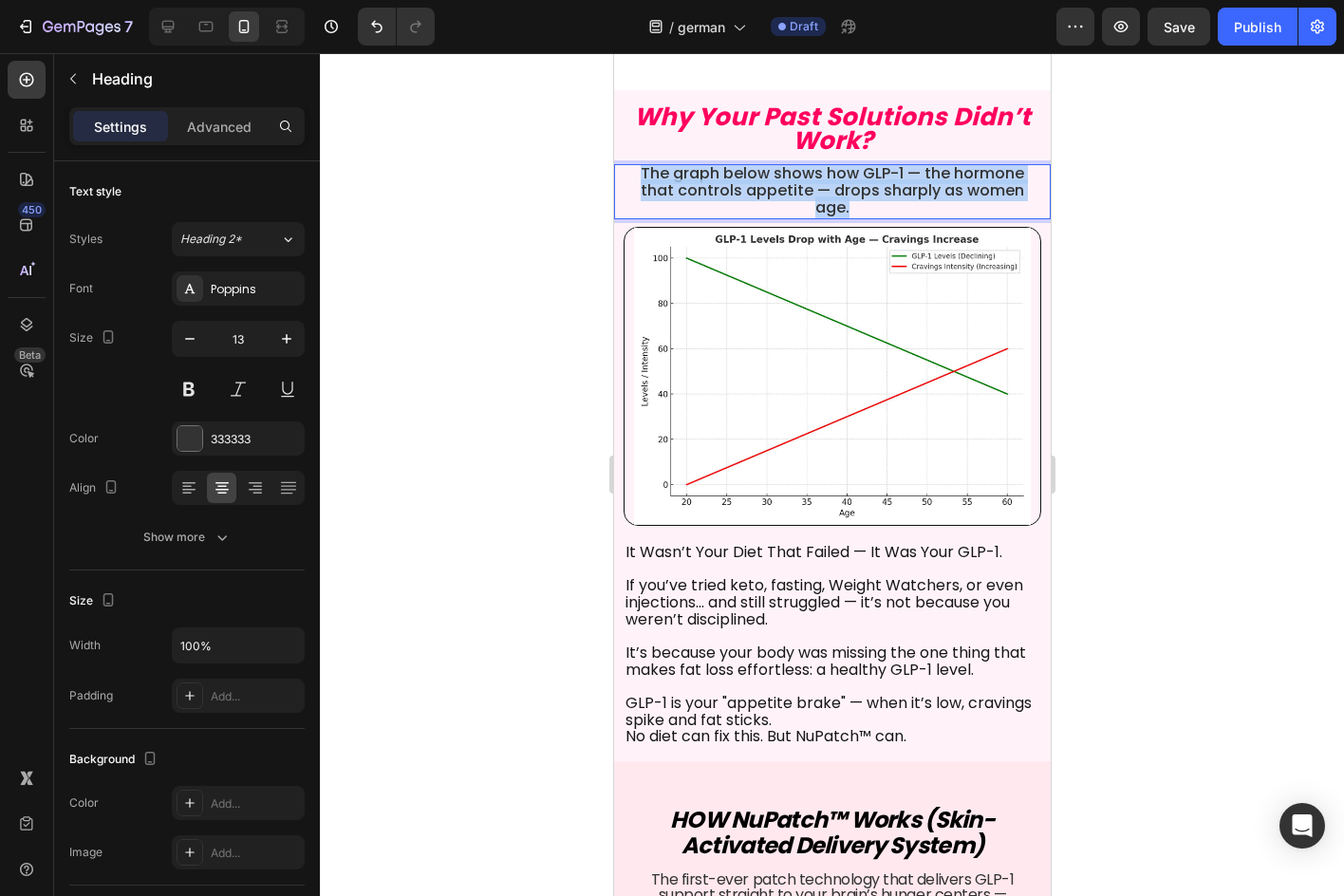
click at [831, 199] on span "The graph below shows how GLP-1 — the hormone that controls appetite — drops sh…" at bounding box center [831, 190] width 383 height 56
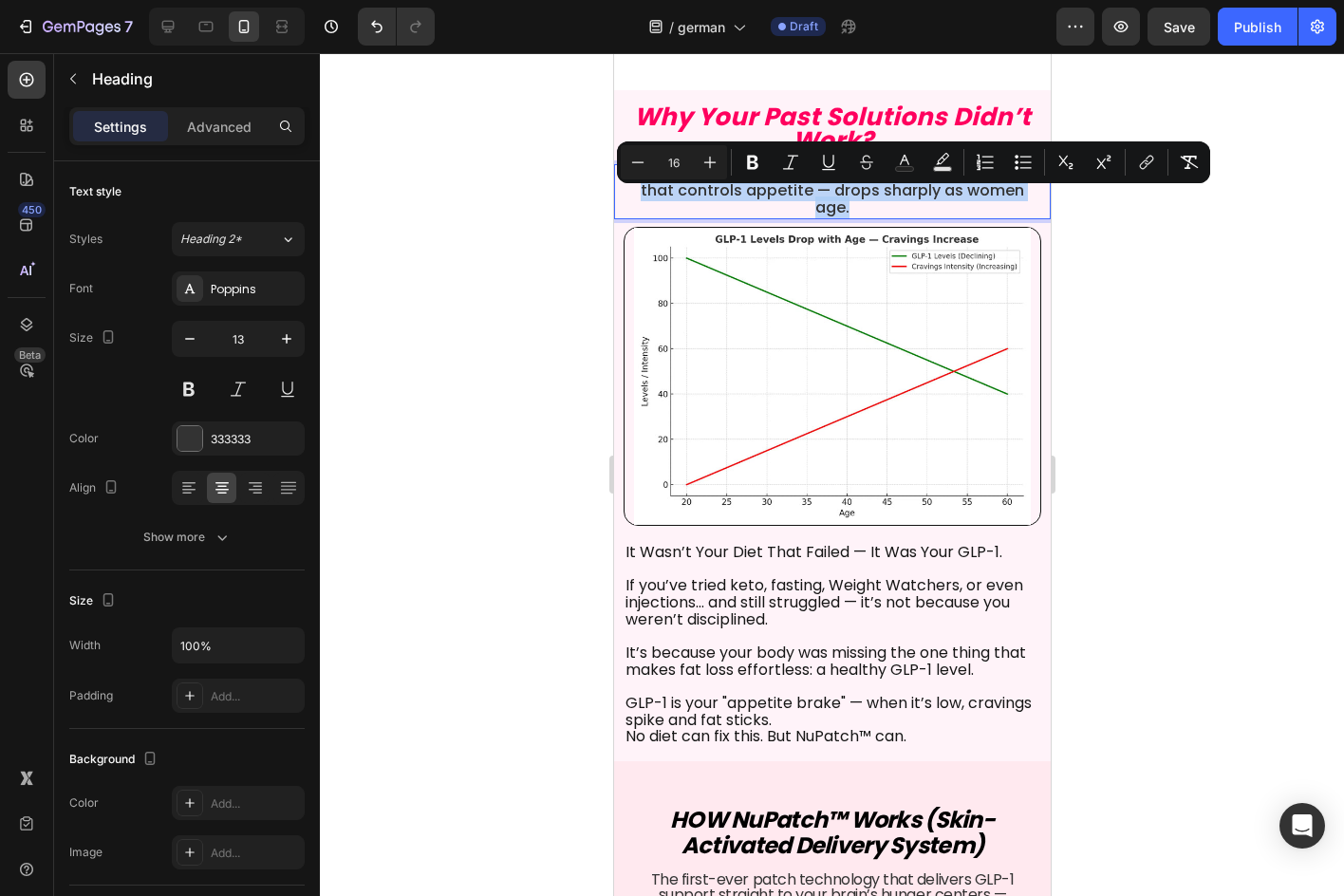
copy span "The graph below shows how GLP-1 — the hormone that controls appetite — drops sh…"
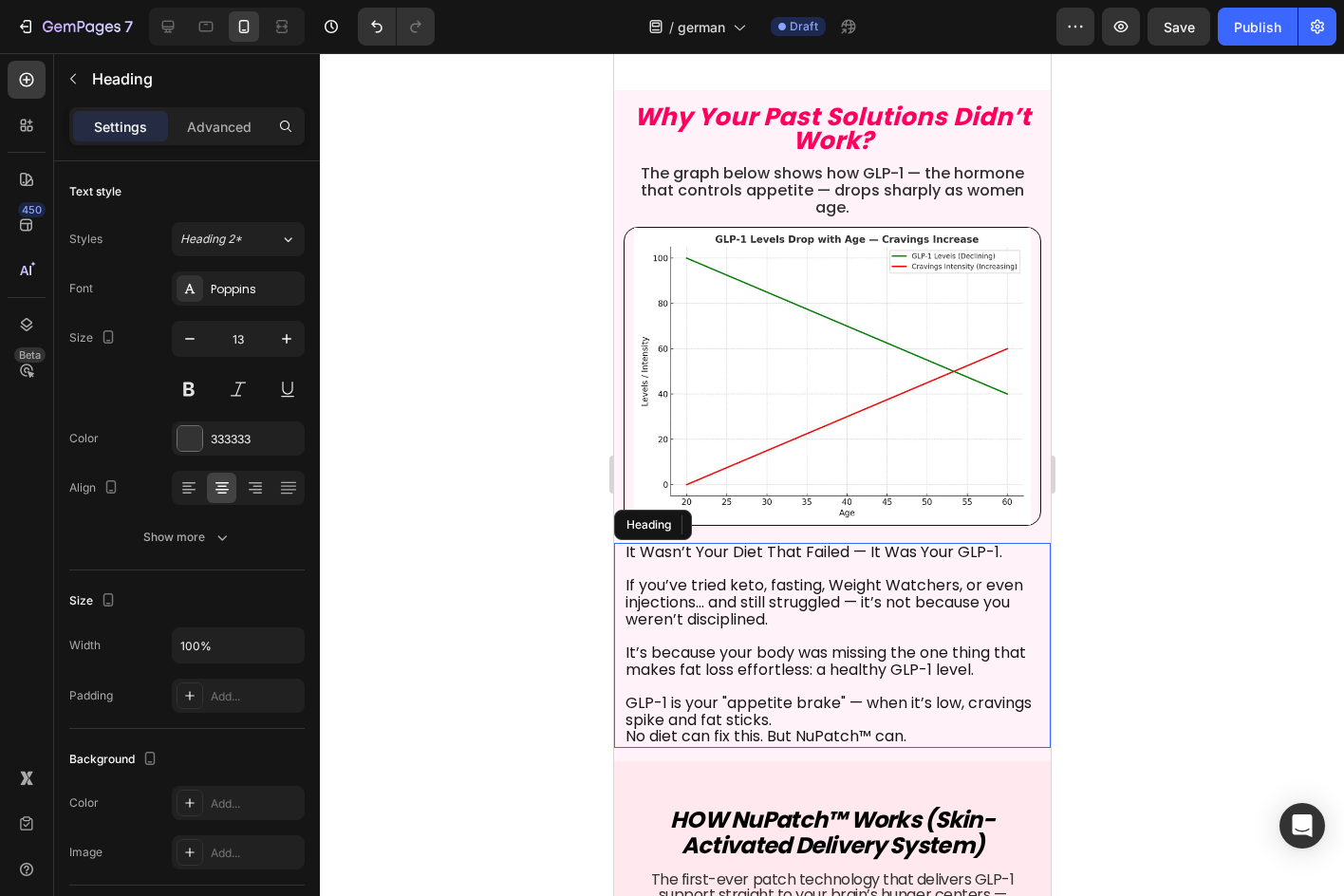
click at [799, 630] on span "If you’ve tried keto, fasting, Weight Watchers, or even injections… and still s…" at bounding box center [823, 602] width 398 height 56
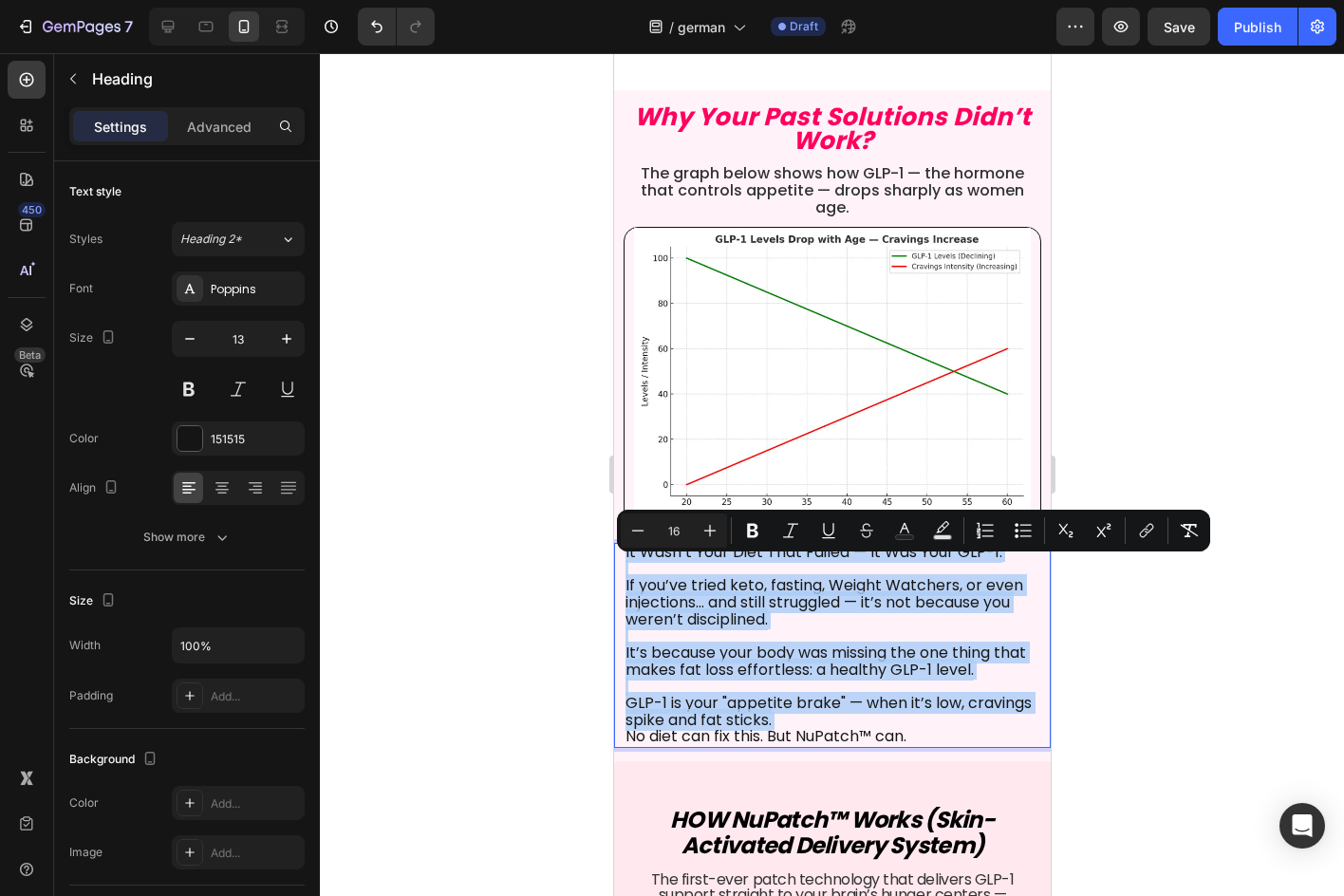
copy p "It Wasn’t Your Diet That Failed — It Was Your GLP-1. If you’ve tried keto, fast…"
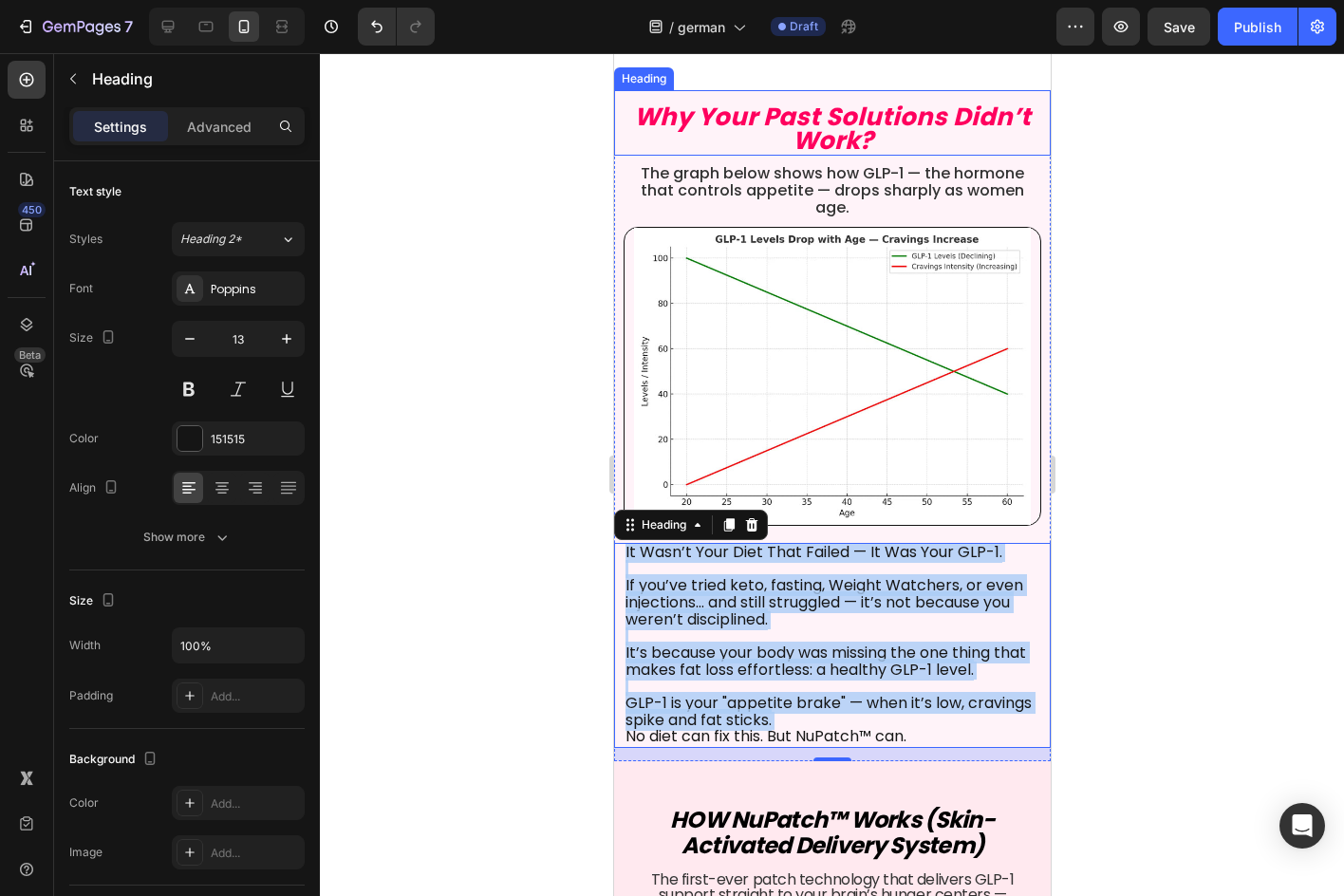
click at [814, 138] on strong "Why Your Past Solutions Didn’t Work?" at bounding box center [831, 128] width 397 height 58
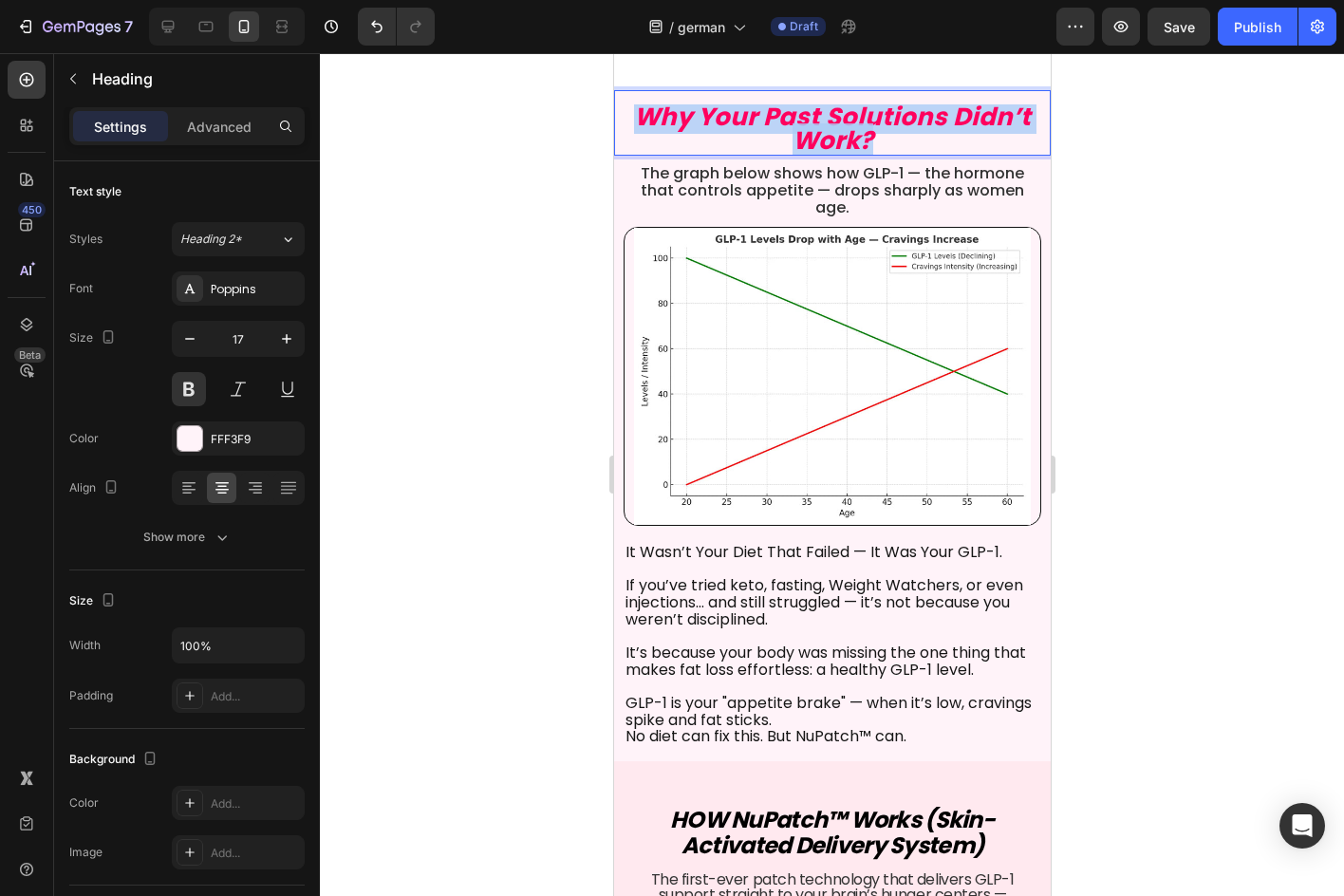
click at [814, 138] on strong "Why Your Past Solutions Didn’t Work?" at bounding box center [831, 128] width 397 height 58
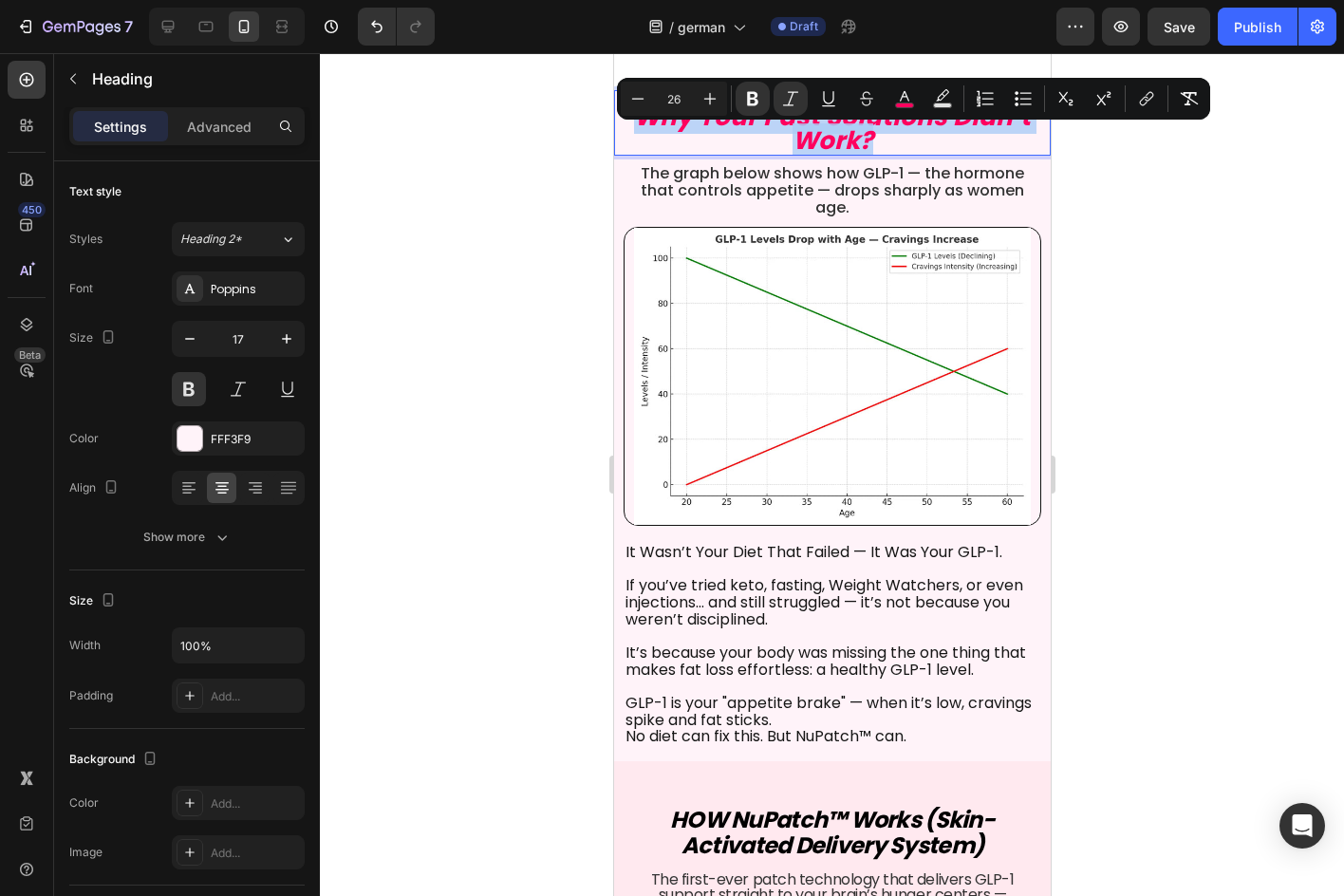
click at [837, 144] on strong "Why Your Past Solutions Didn’t Work?" at bounding box center [831, 128] width 397 height 58
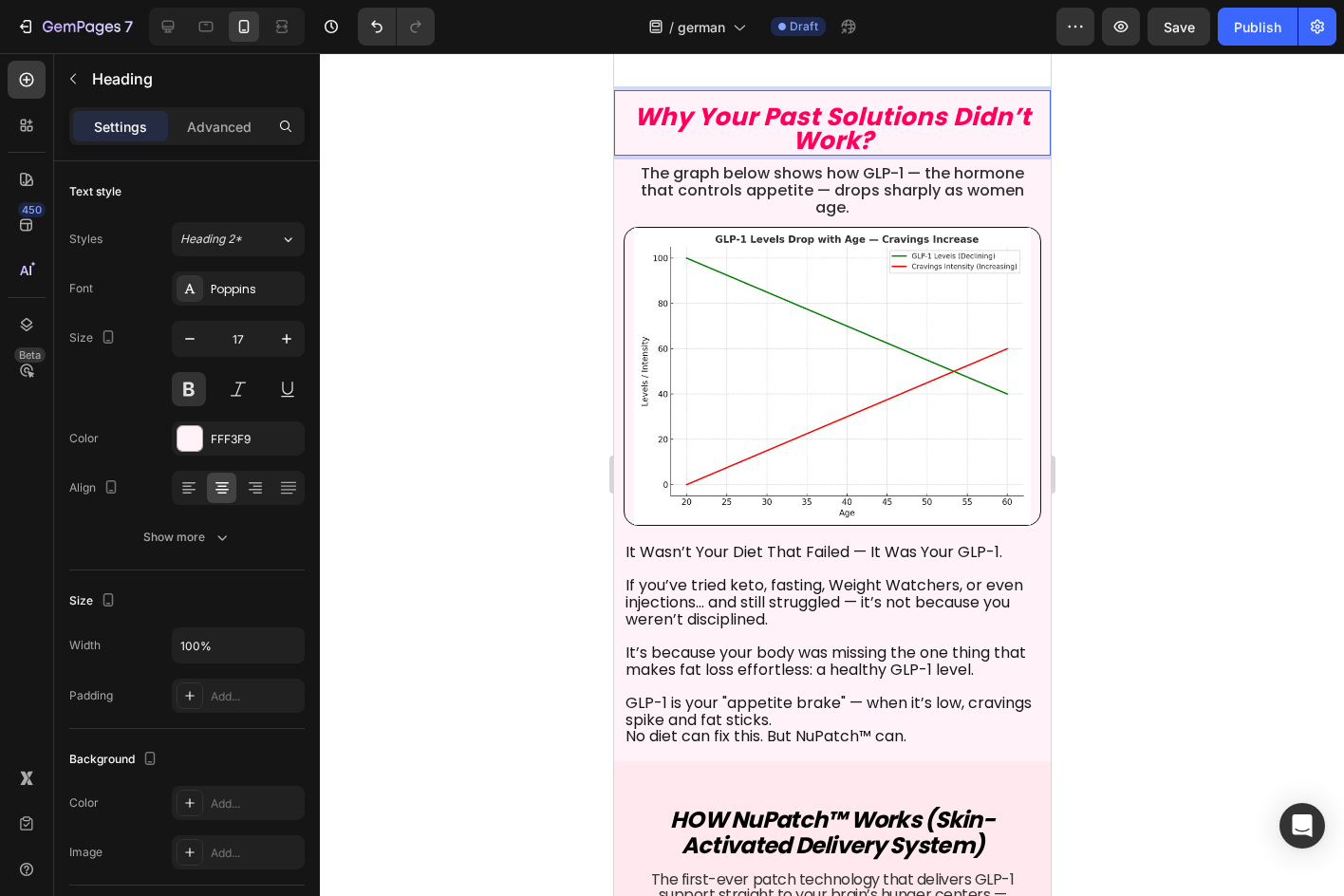
scroll to position [2, 0]
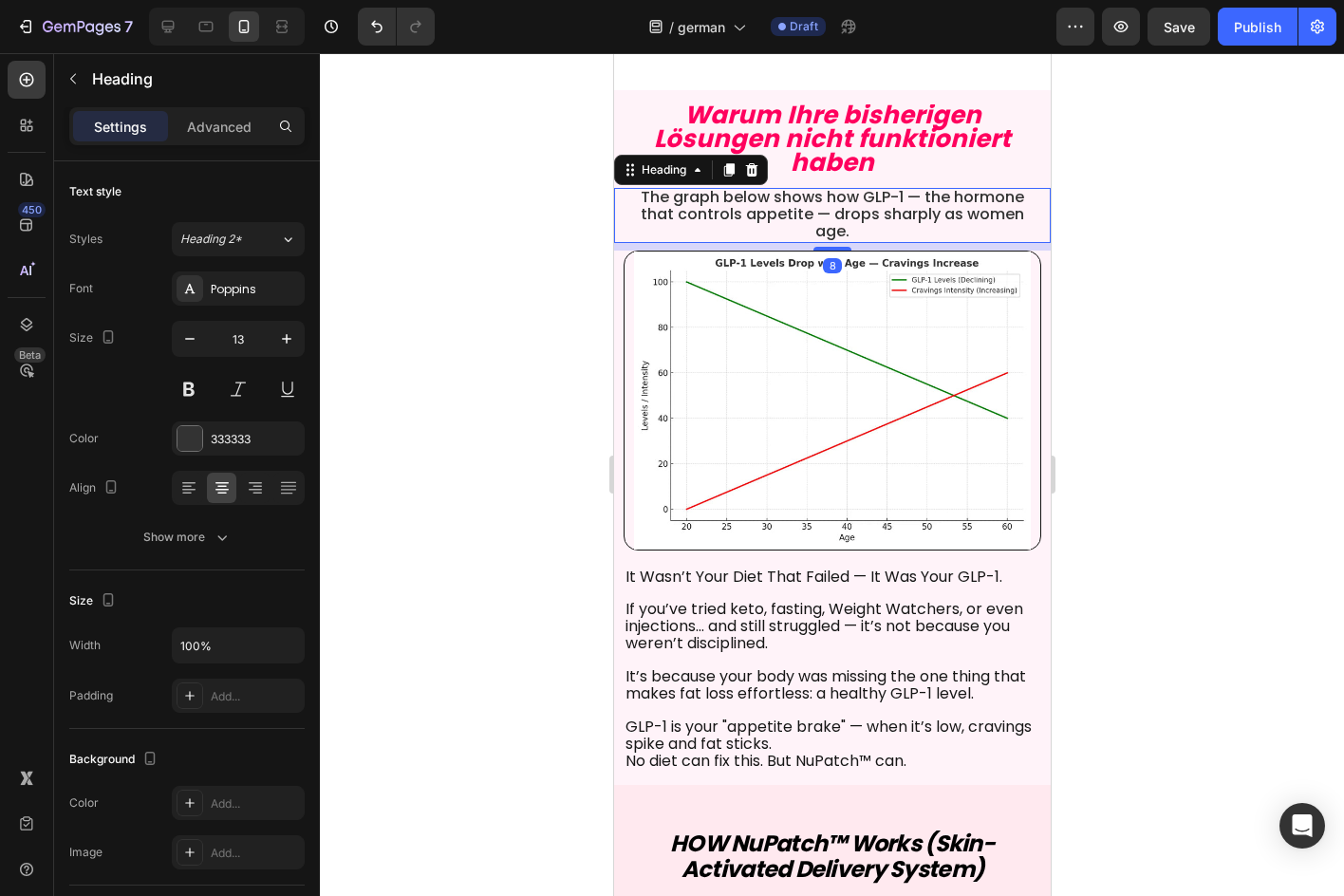
click at [868, 242] on span "The graph below shows how GLP-1 — the hormone that controls appetite — drops sh…" at bounding box center [831, 214] width 383 height 56
click at [869, 242] on span "The graph below shows how GLP-1 — the hormone that controls appetite — drops sh…" at bounding box center [831, 214] width 383 height 56
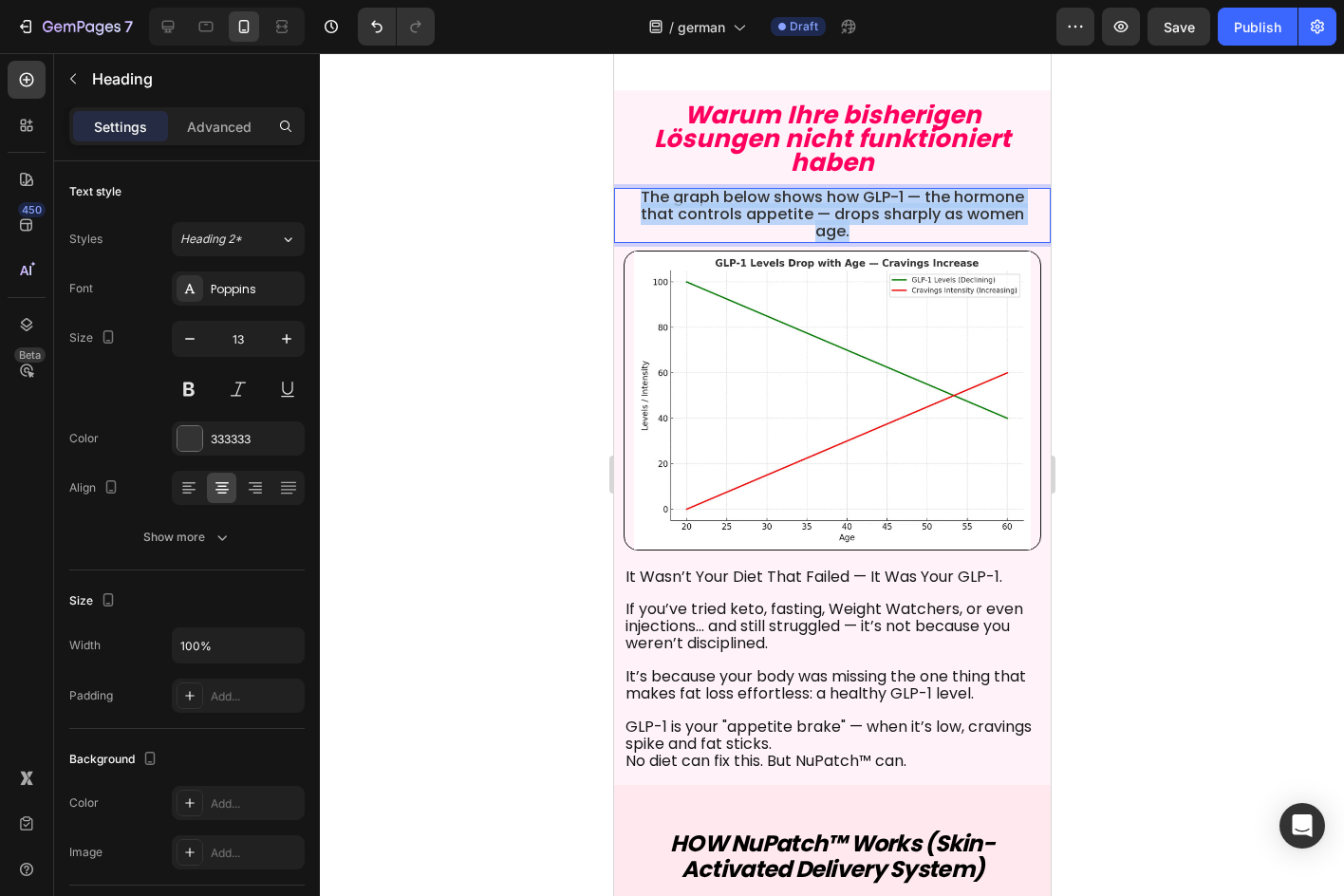
click at [869, 242] on span "The graph below shows how GLP-1 — the hormone that controls appetite — drops sh…" at bounding box center [831, 214] width 383 height 56
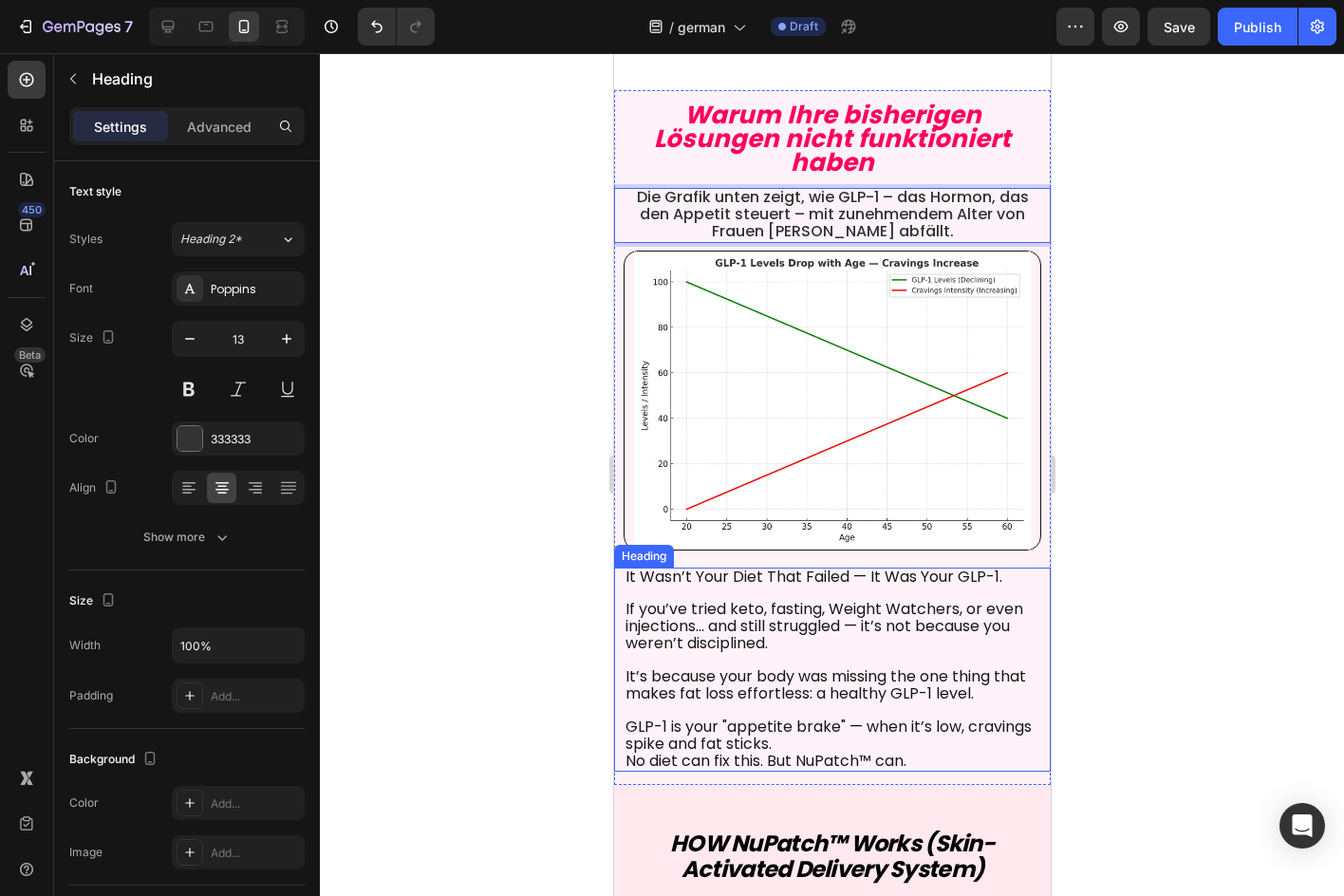
click at [852, 705] on span "It’s because your body was missing the one thing that makes fat loss effortless…" at bounding box center [824, 684] width 400 height 39
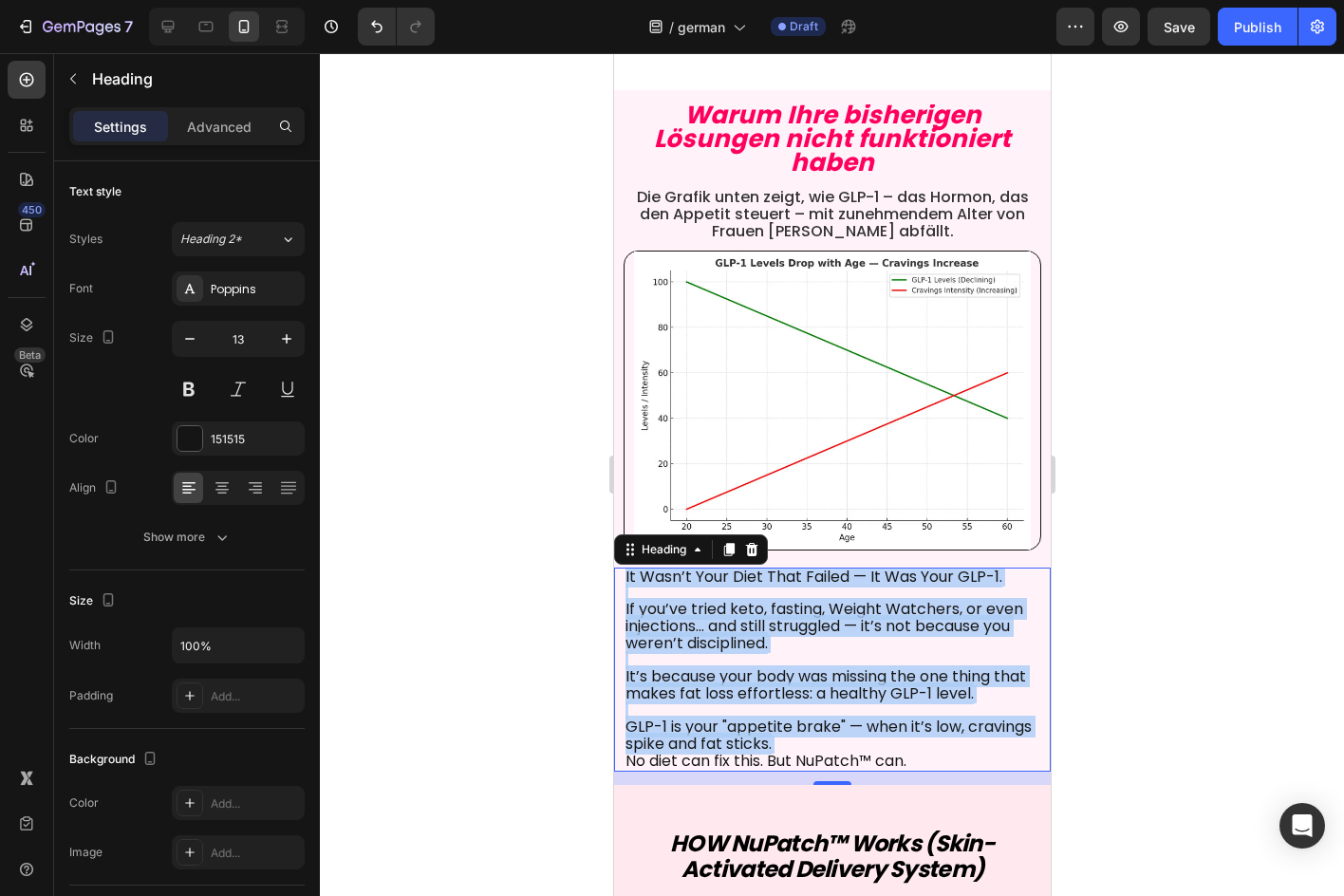
click at [884, 629] on span "If you’ve tried keto, fasting, Weight Watchers, or even injections… and still s…" at bounding box center [823, 626] width 398 height 56
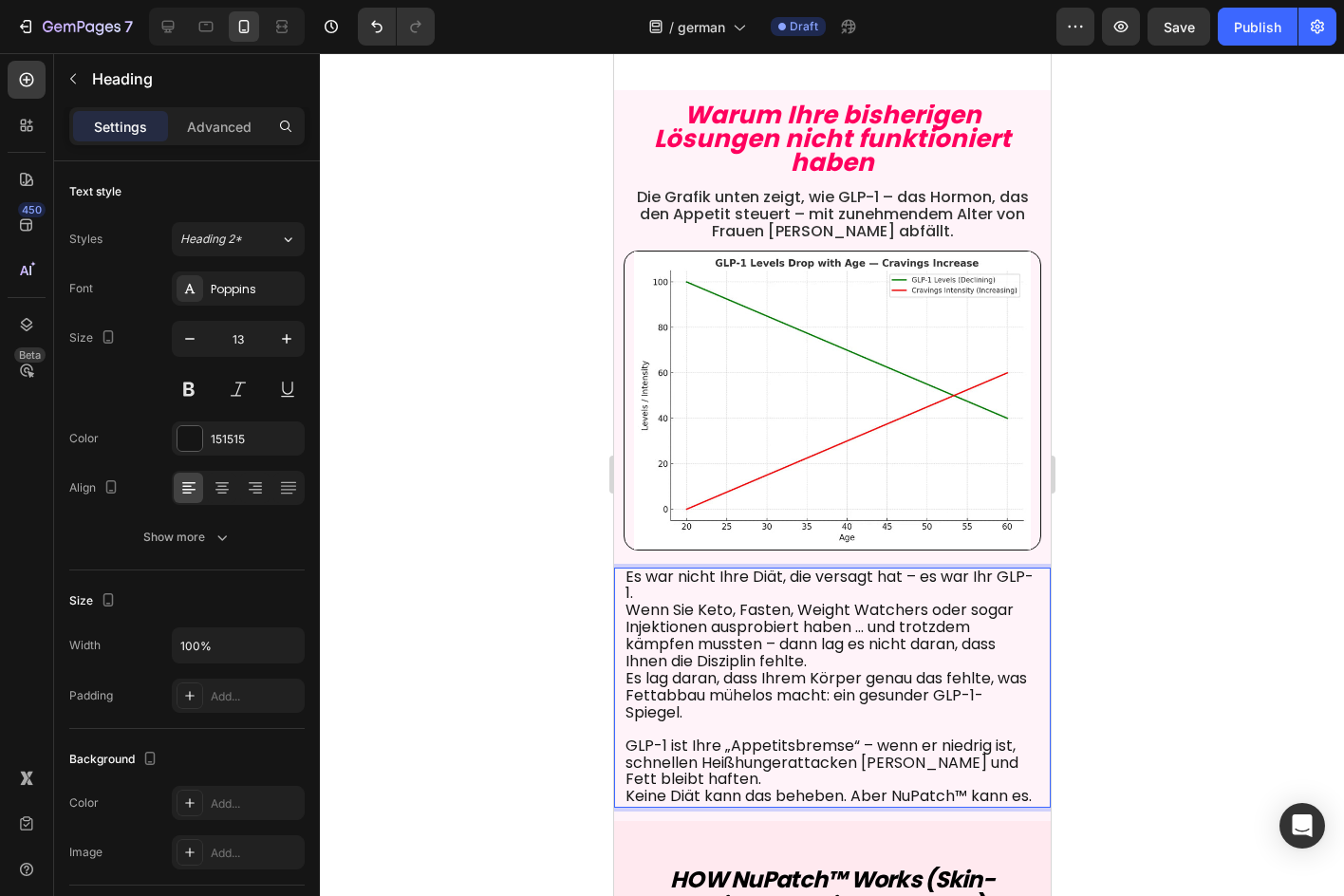
click at [715, 618] on span "Wenn Sie Keto, Fasten, Weight Watchers oder sogar Injektionen ausprobiert haben…" at bounding box center [818, 635] width 388 height 73
click at [703, 603] on p "Es war nicht Ihre Diät, die versagt hat – es war Ihr GLP-1." at bounding box center [831, 586] width 414 height 34
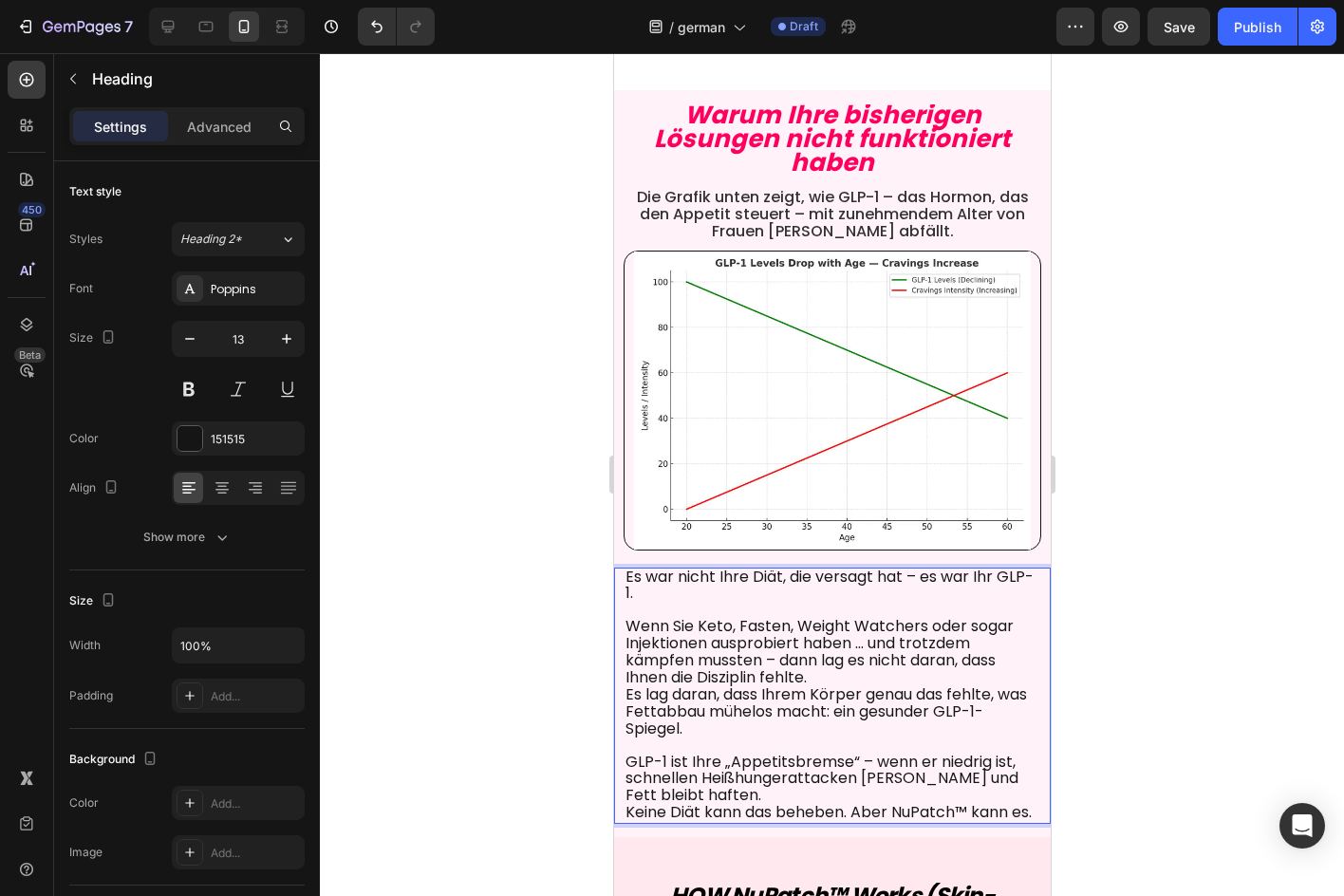
click at [869, 687] on p "Wenn Sie Keto, Fasten, Weight Watchers oder sogar Injektionen ausprobiert haben…" at bounding box center [831, 653] width 414 height 69
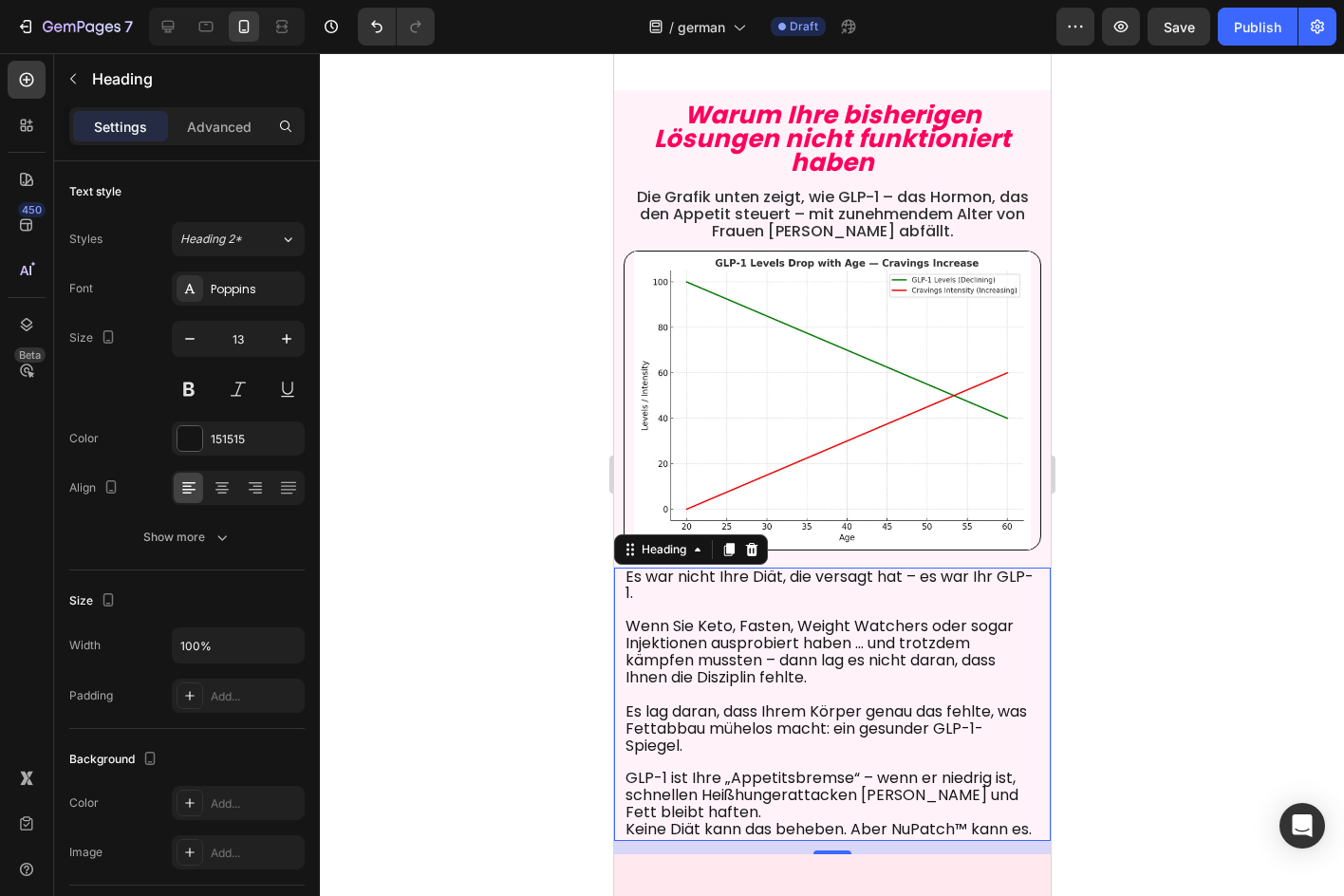
click at [1216, 318] on div at bounding box center [831, 474] width 1024 height 843
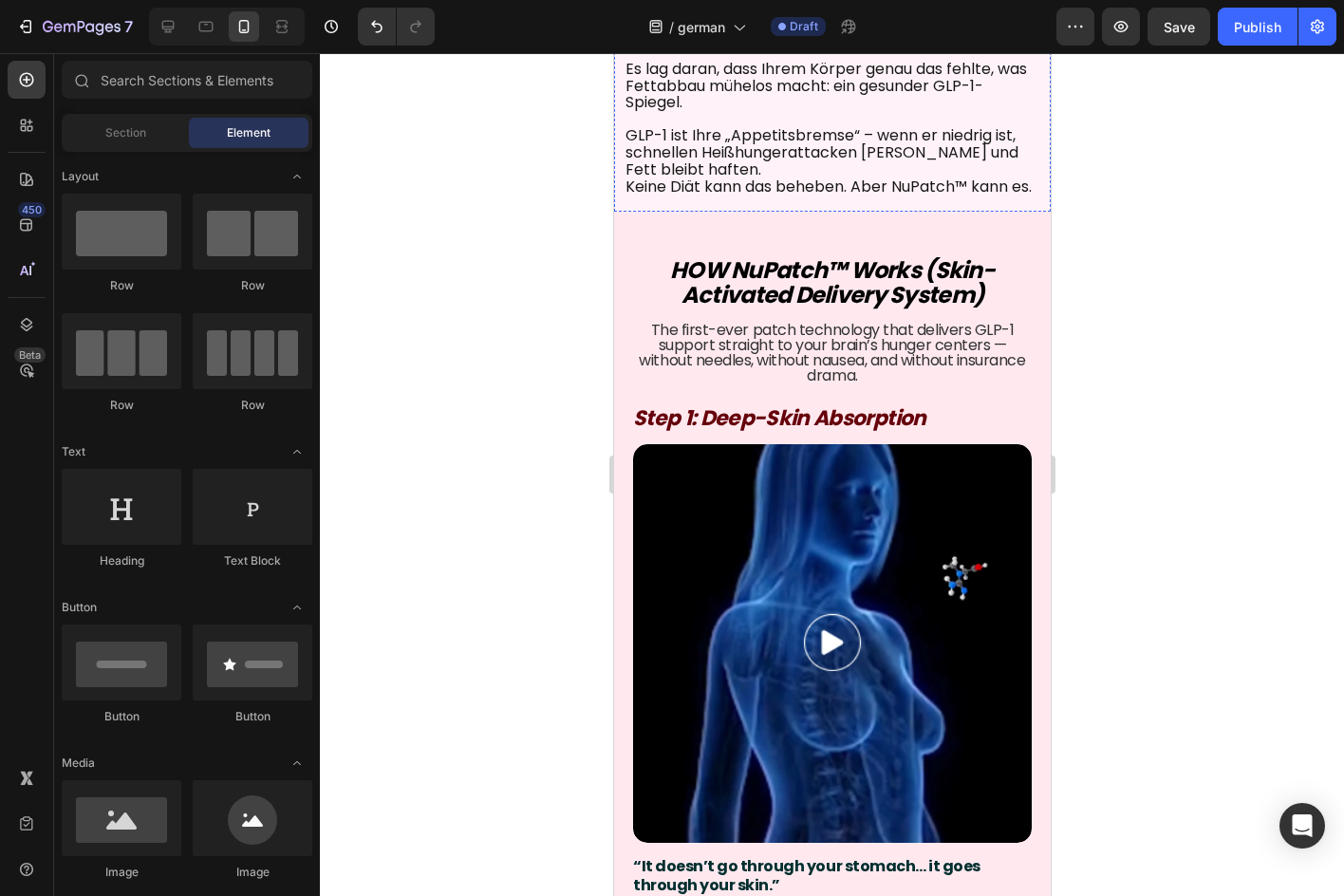
scroll to position [3512, 0]
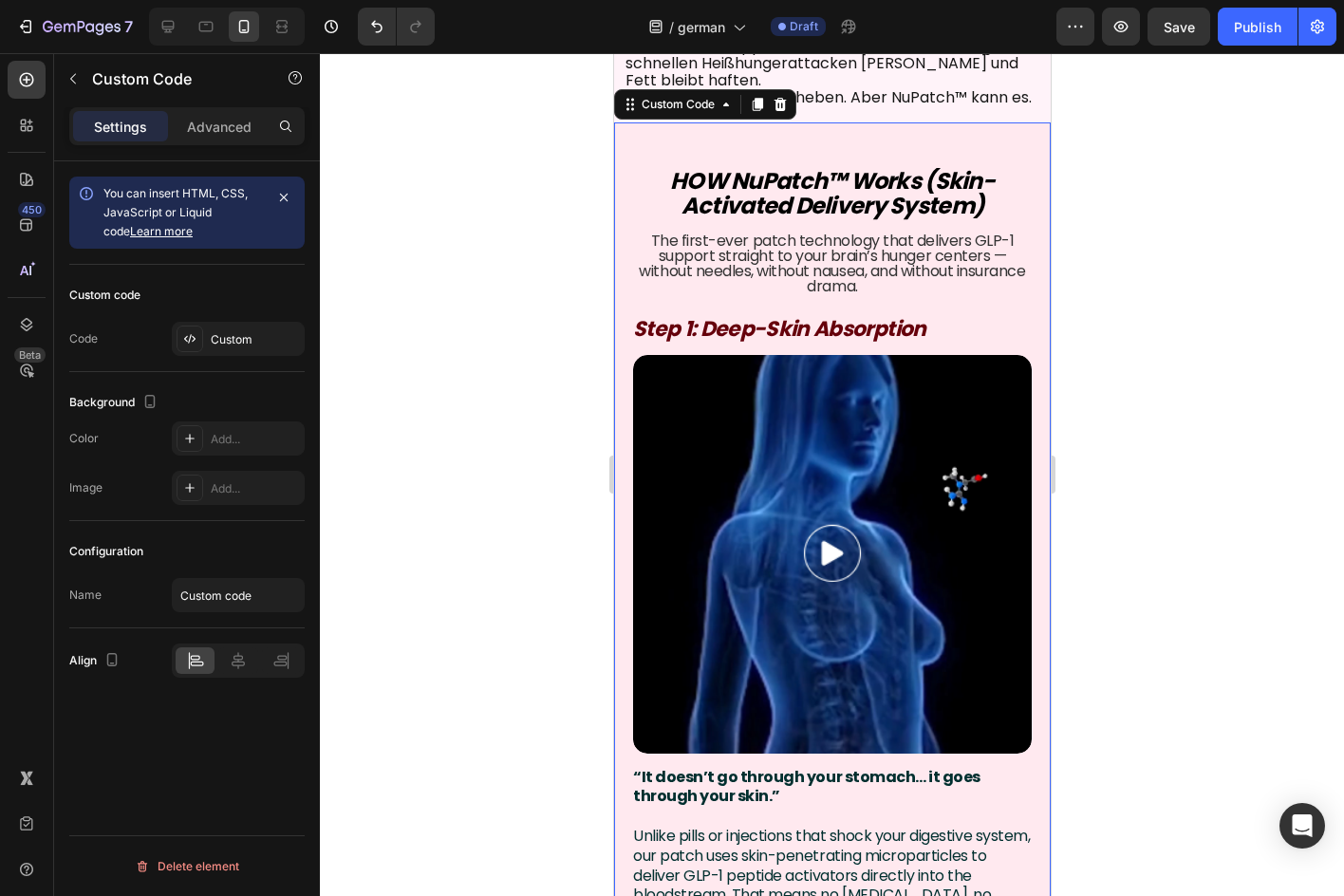
click at [860, 194] on p "HOW NuPatch™ Works (Skin-Activated Delivery System)" at bounding box center [831, 194] width 399 height 51
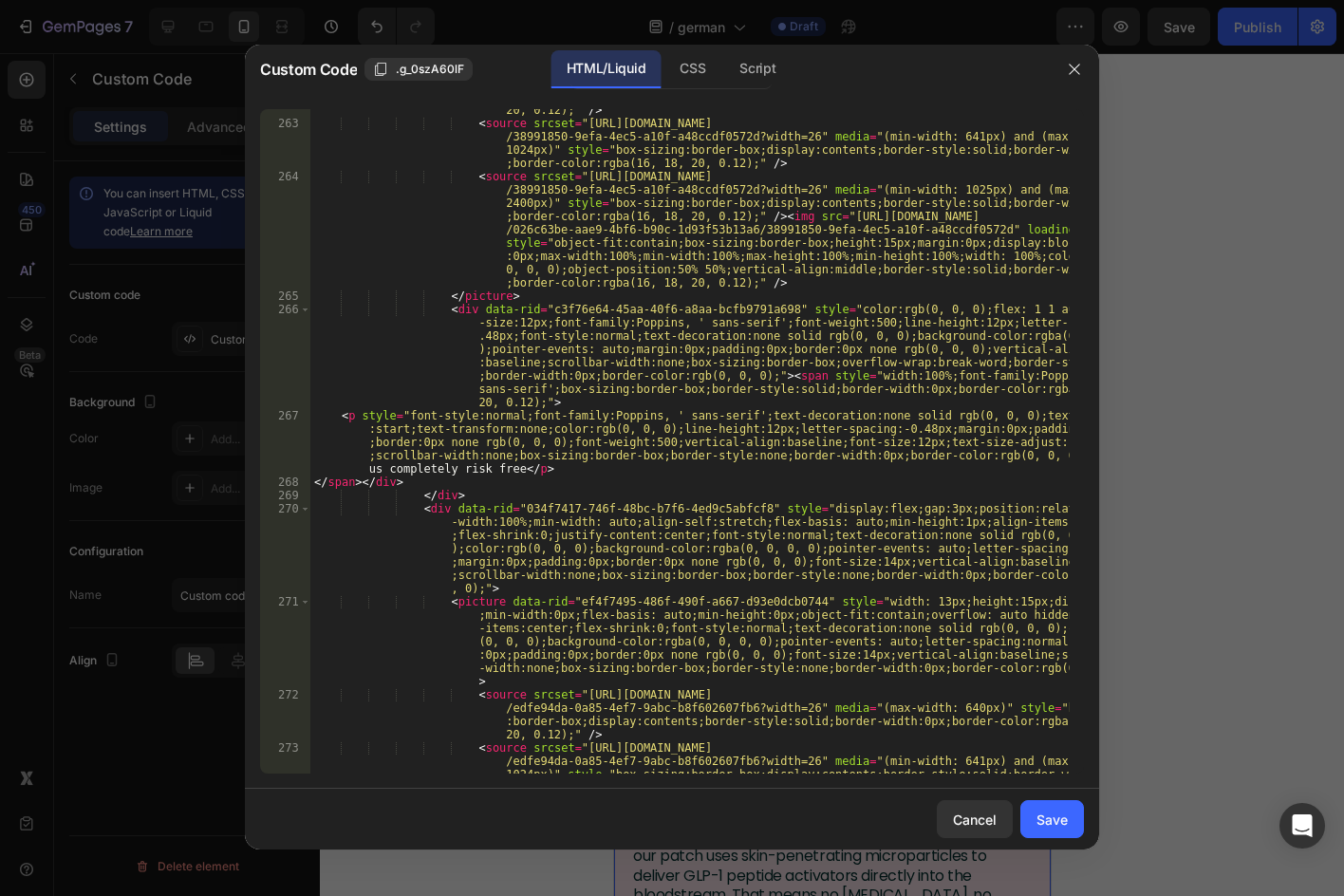
scroll to position [19458, 0]
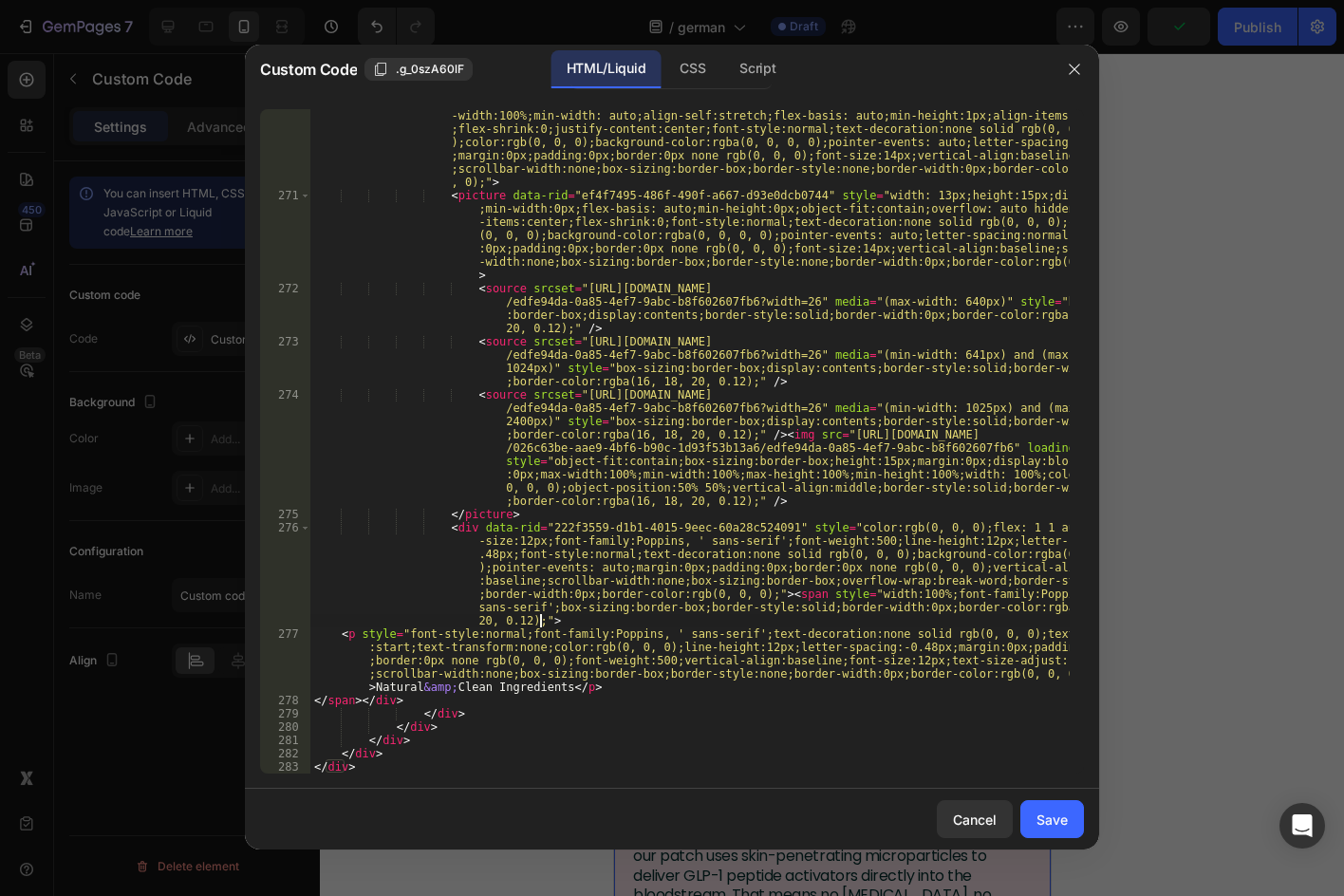
click at [884, 623] on div "< div data-rid = "034f7417-746f-48bc-b7f6-4ed9c5abfcf8" style = "display:flex;g…" at bounding box center [690, 481] width 760 height 771
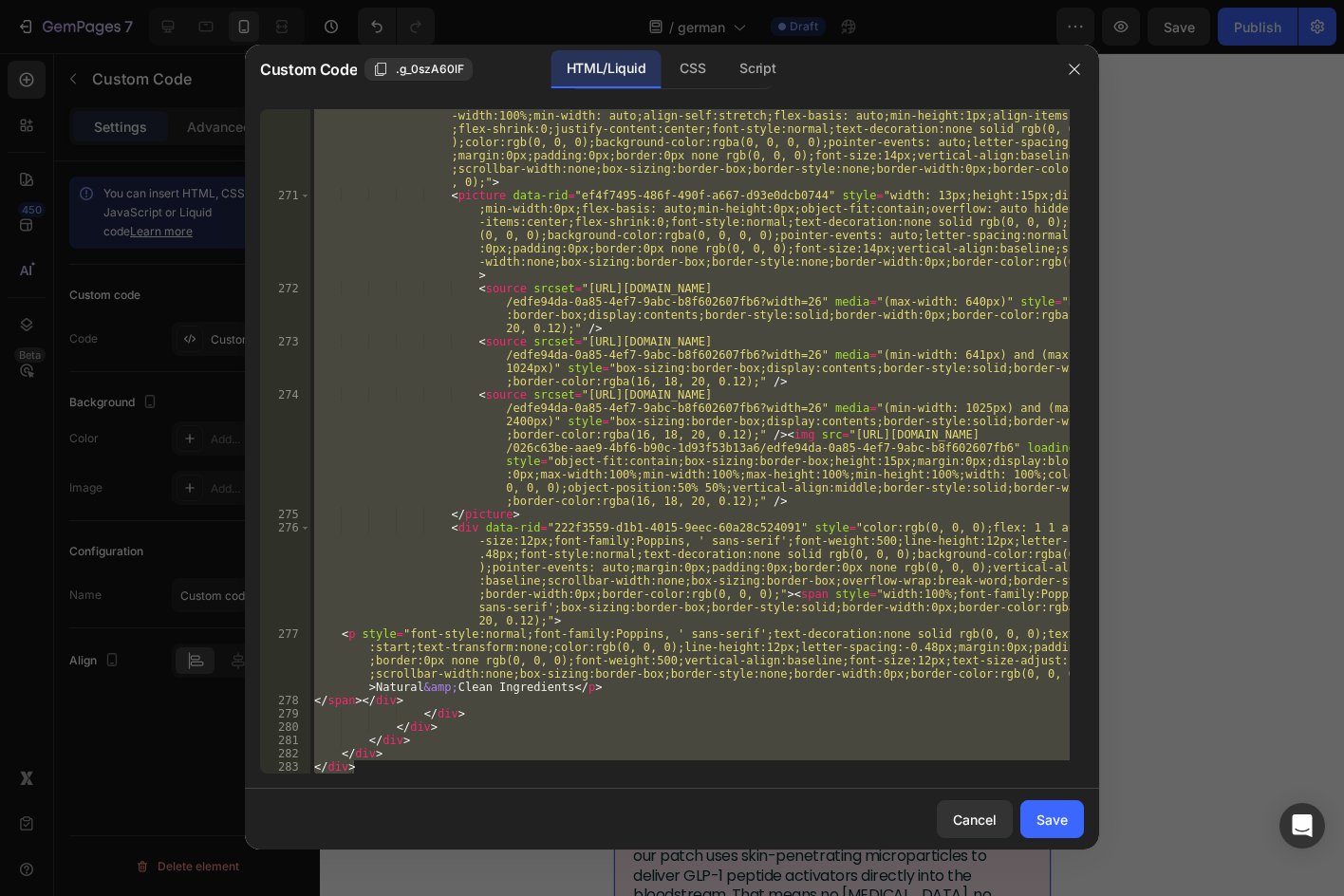
click at [674, 359] on div "< div data-rid = "034f7417-746f-48bc-b7f6-4ed9c5abfcf8" style = "display:flex;g…" at bounding box center [690, 442] width 760 height 665
type textarea "<source srcset="[URL][DOMAIN_NAME]" media="(min-width: 641px) and (max-width: 1…"
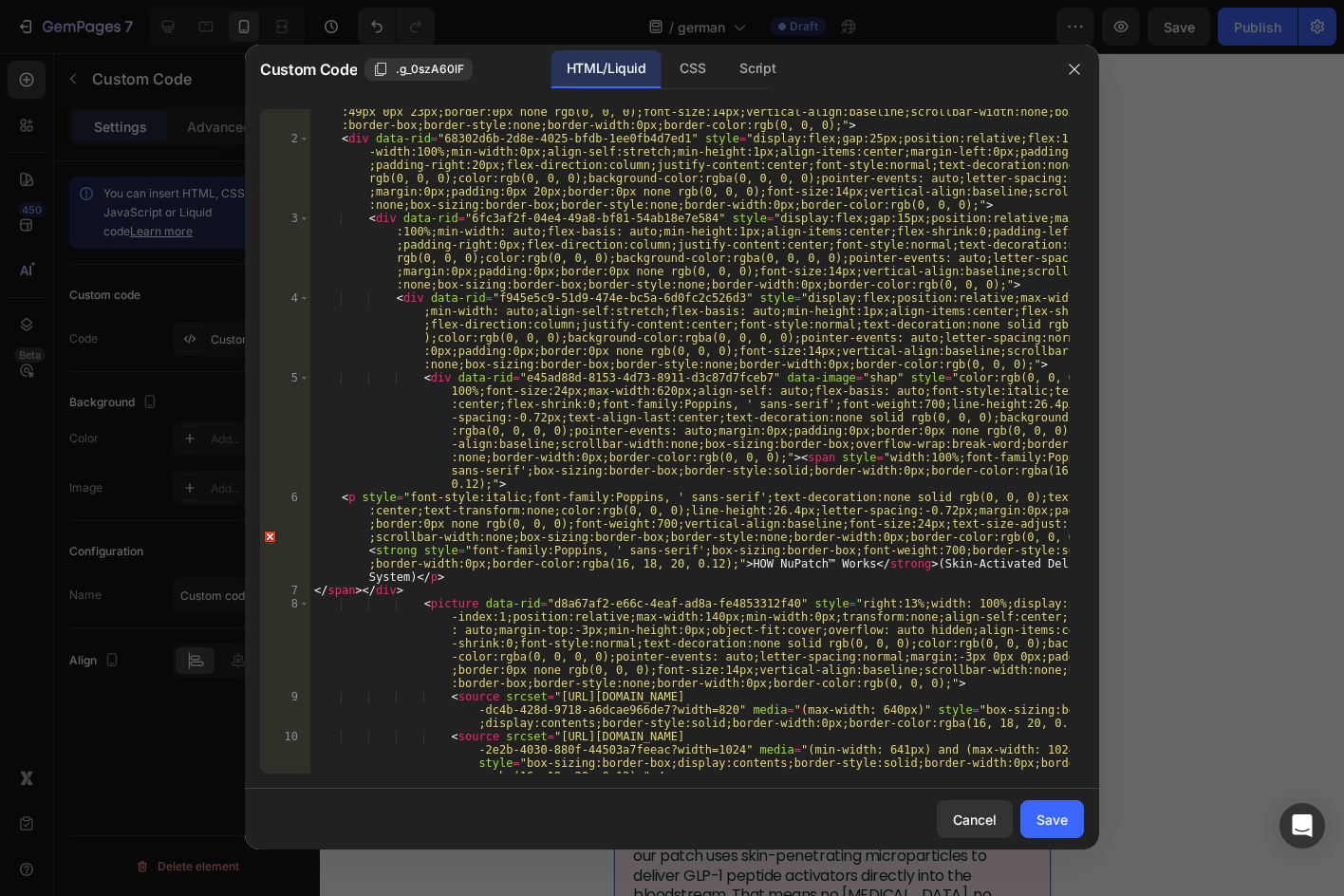
scroll to position [57, 0]
click at [645, 549] on div "< div data-rid = "799de2ea-5553-4f72-90bb-445206fc4b66" style = "display:flex;p…" at bounding box center [690, 450] width 760 height 797
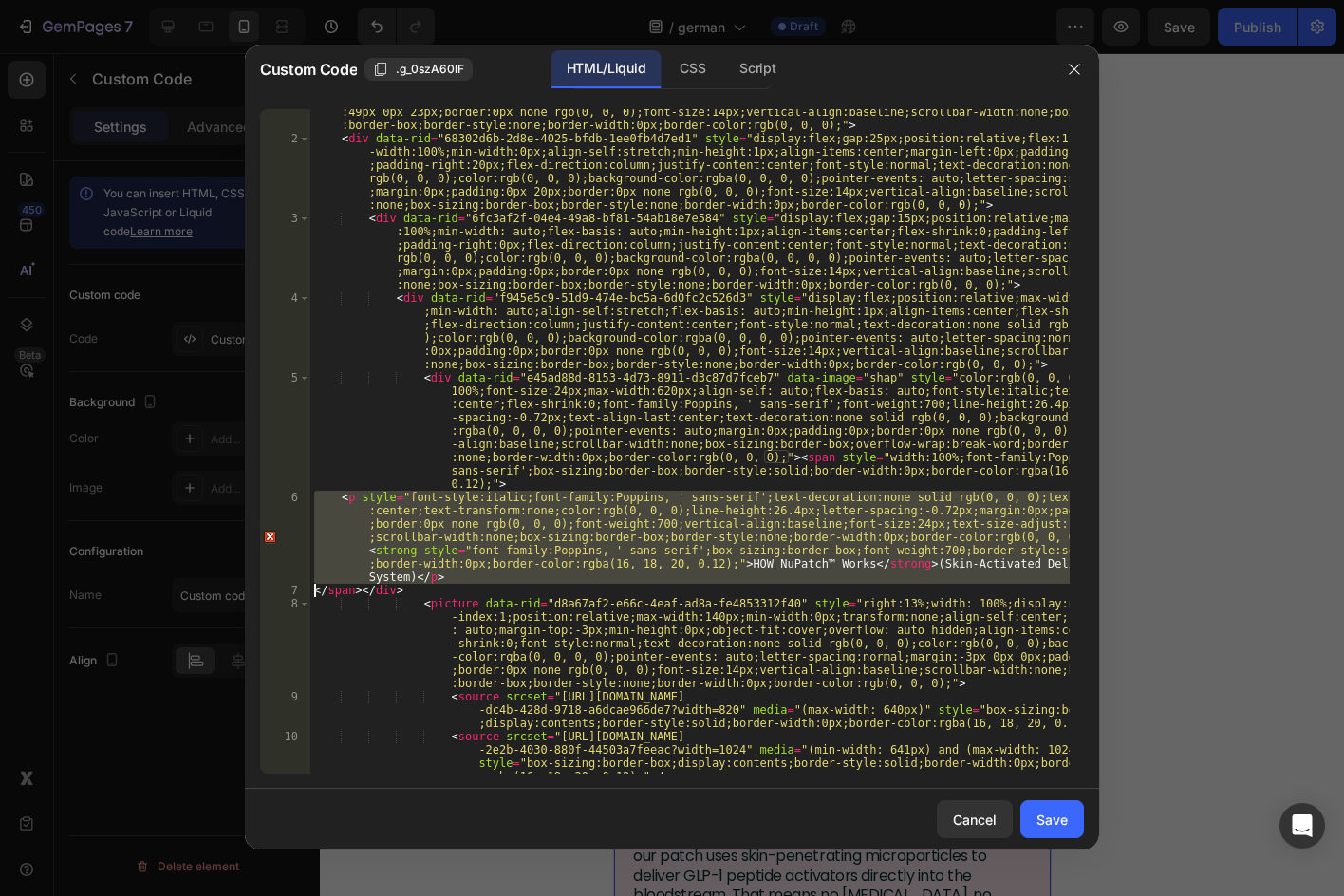
paste textarea "</span></div>"
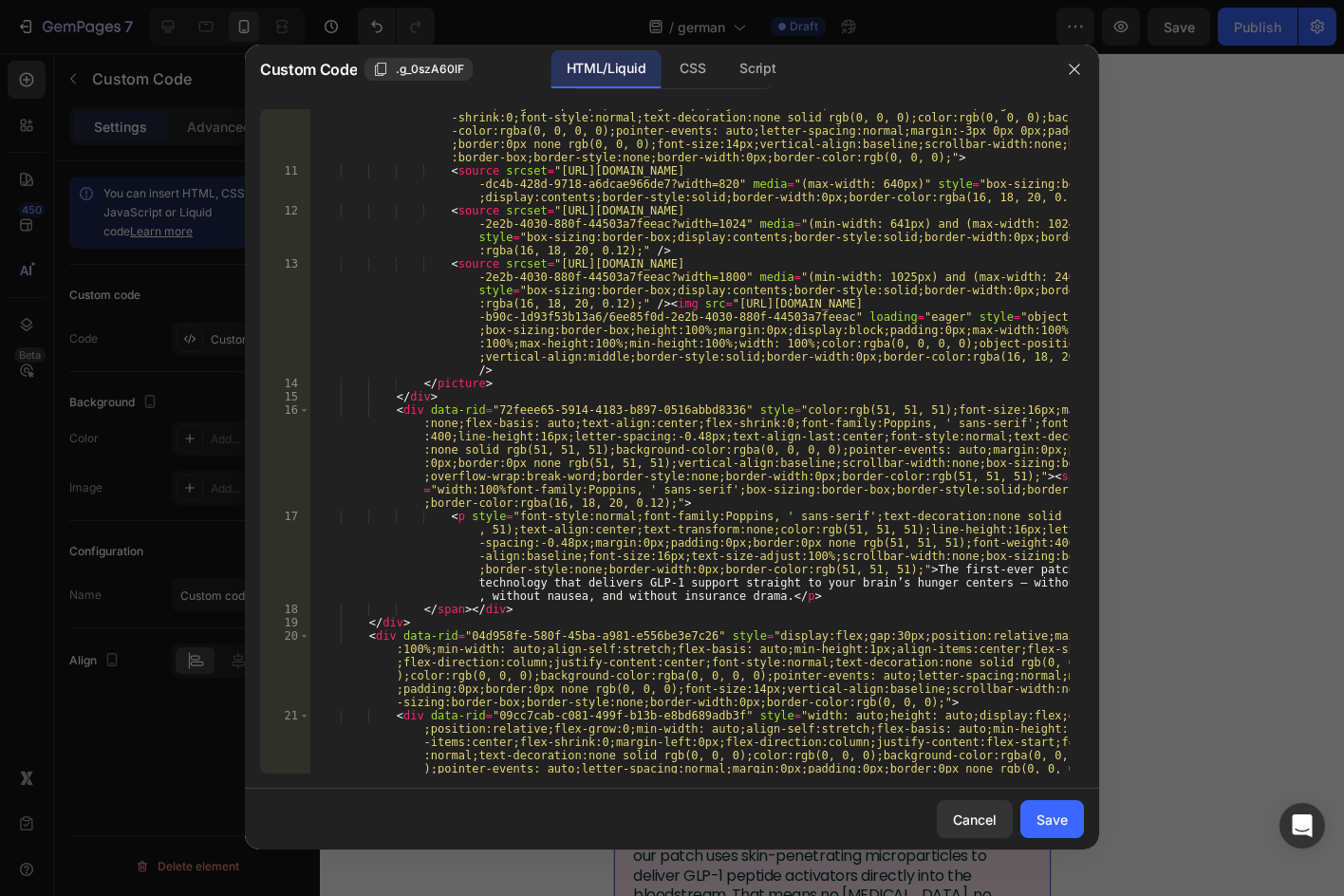
scroll to position [741, 0]
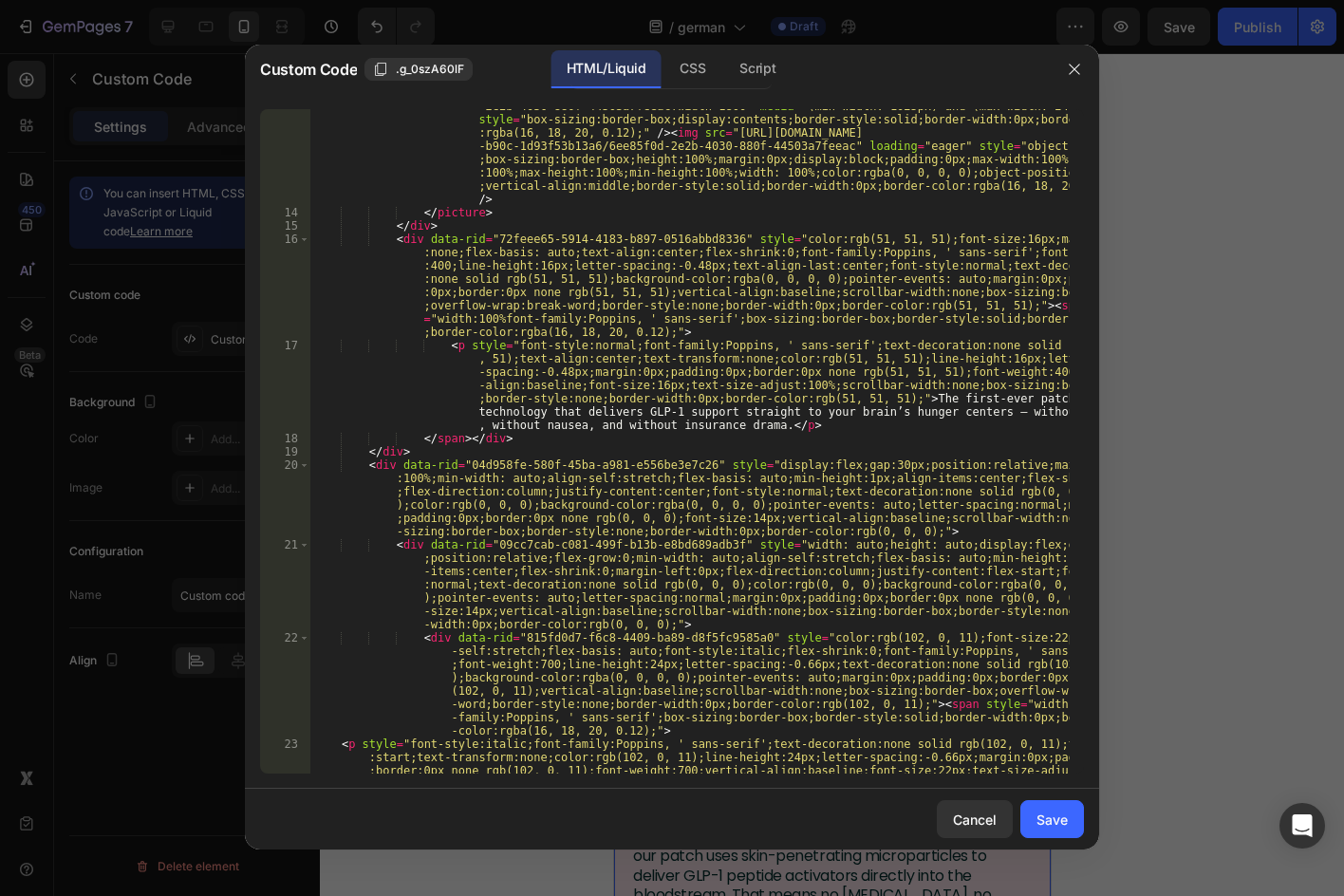
click at [698, 381] on div "< source srcset = "[URL][DOMAIN_NAME] -2e2b-4030-880f-44503a7feeac?width=1800" …" at bounding box center [690, 512] width 760 height 850
type textarea "<p style="font-style:normal;font-family:Poppins, ' sans-serif';text-decoration:…"
click at [698, 381] on div "< source srcset = "[URL][DOMAIN_NAME] -2e2b-4030-880f-44503a7feeac?width=1800" …" at bounding box center [690, 512] width 760 height 850
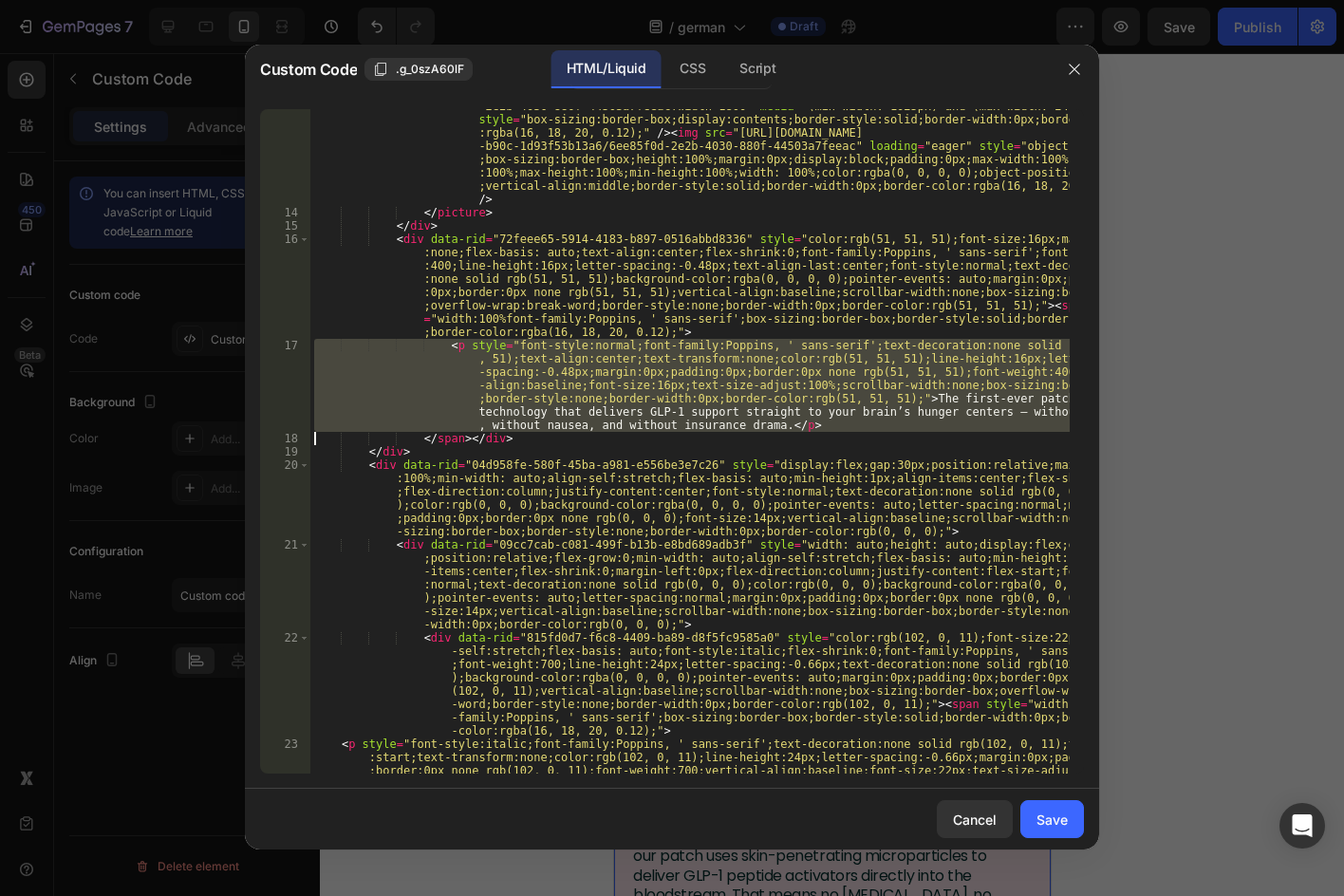
paste textarea "</span></div>"
type textarea "</span></div>"
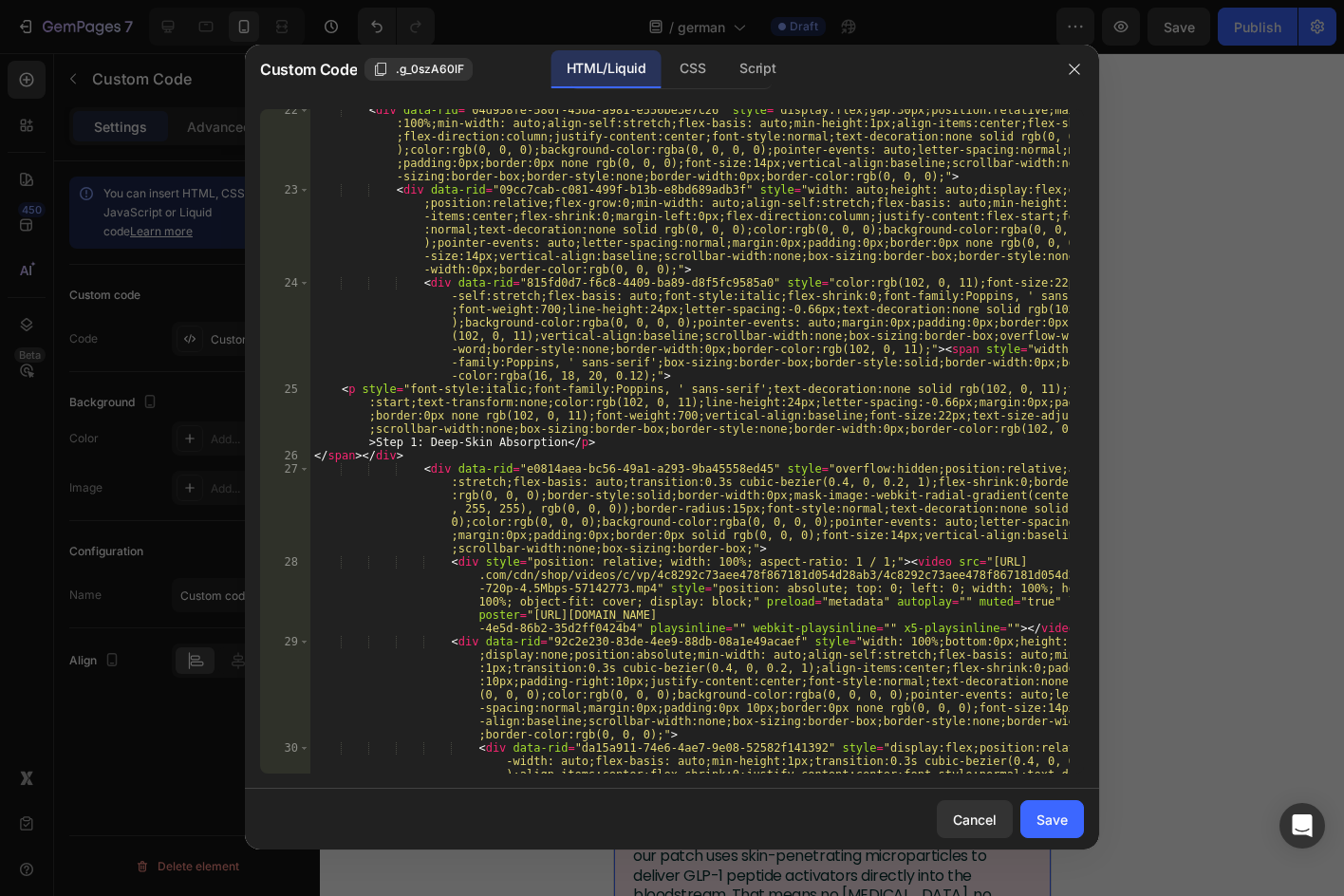
scroll to position [1139, 0]
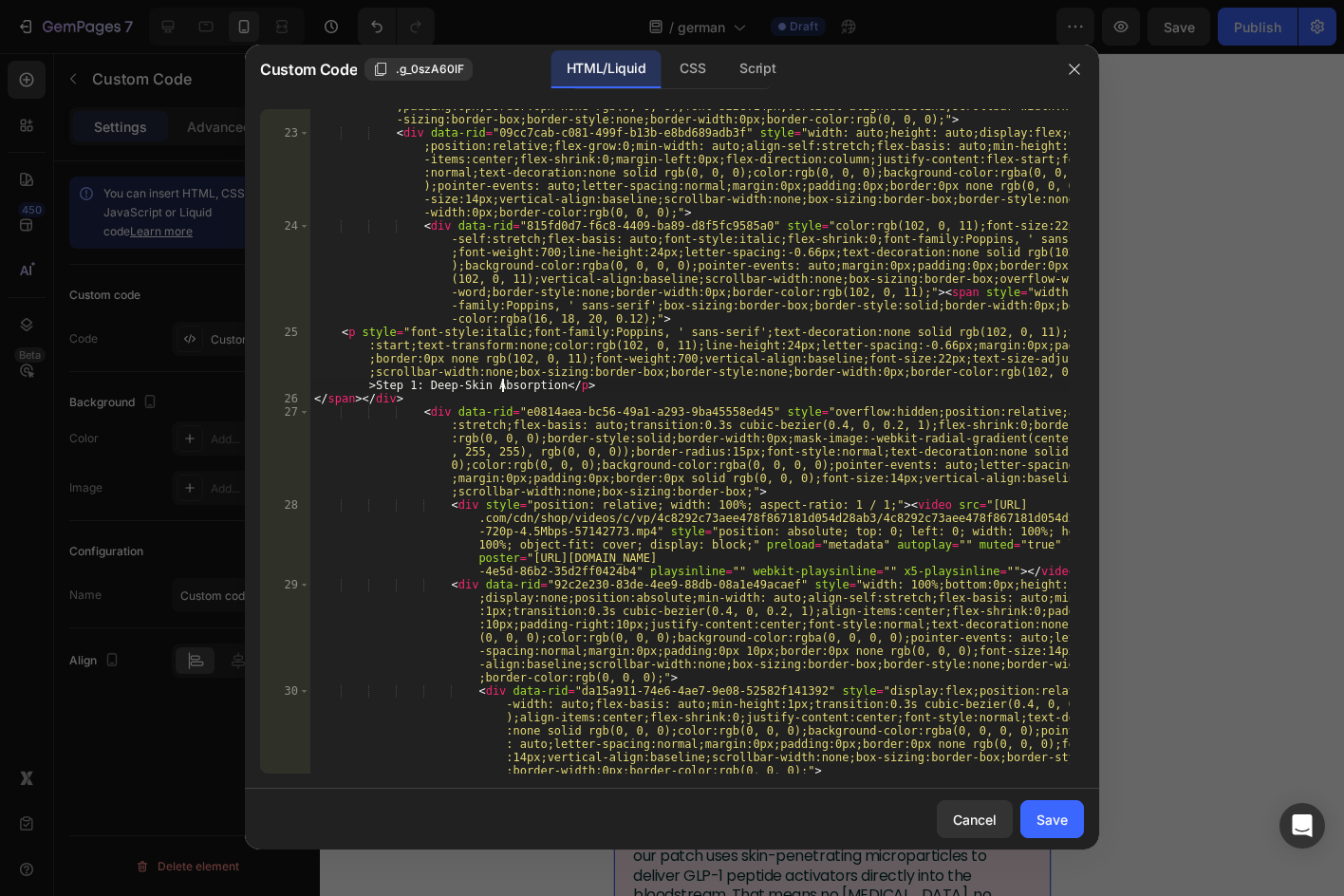
click at [501, 388] on div "< div data-rid = "04d958fe-580f-45ba-a981-e556be3e7c26" style = "display:flex;g…" at bounding box center [690, 465] width 760 height 837
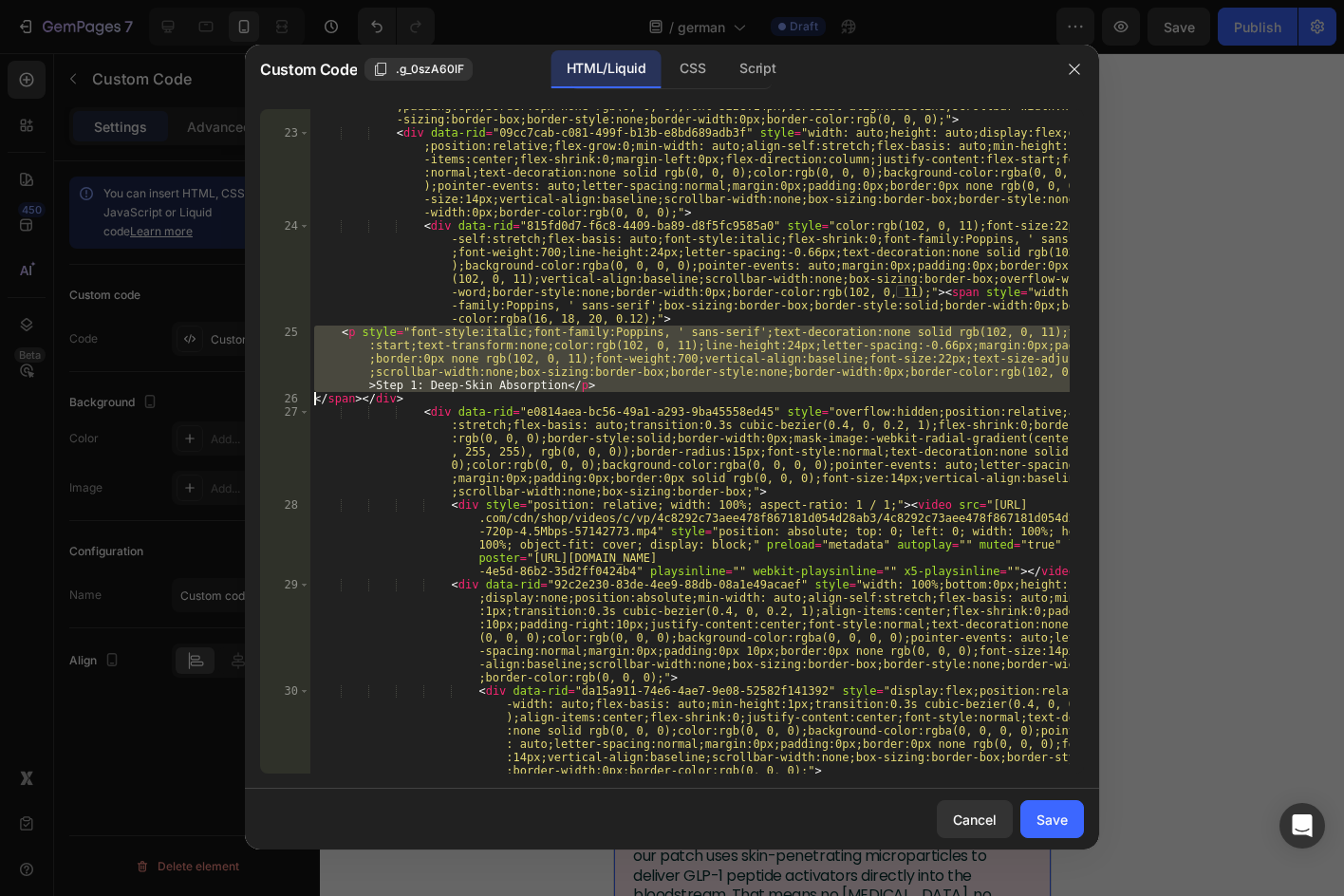
paste textarea "</span></div>"
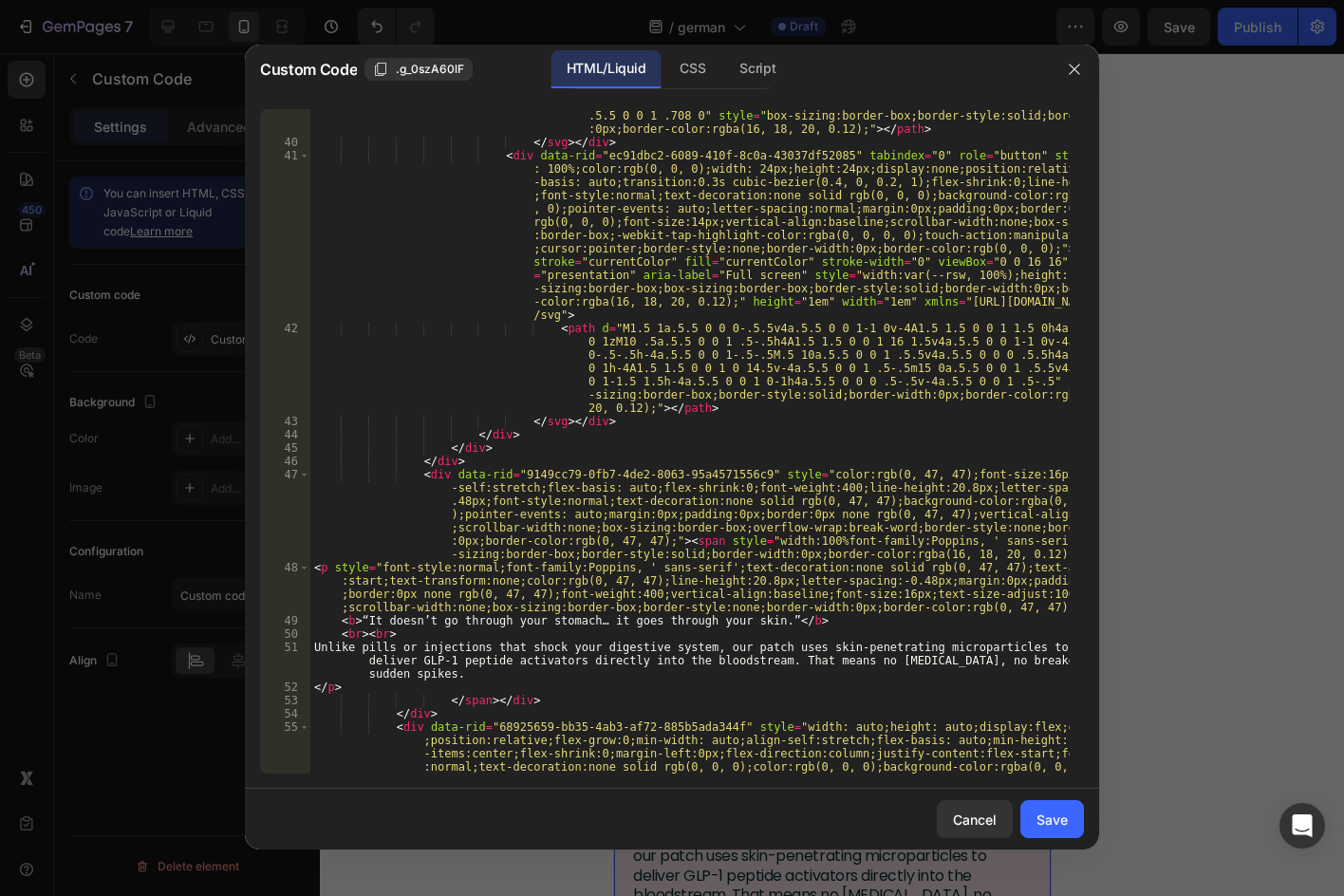
scroll to position [2564, 0]
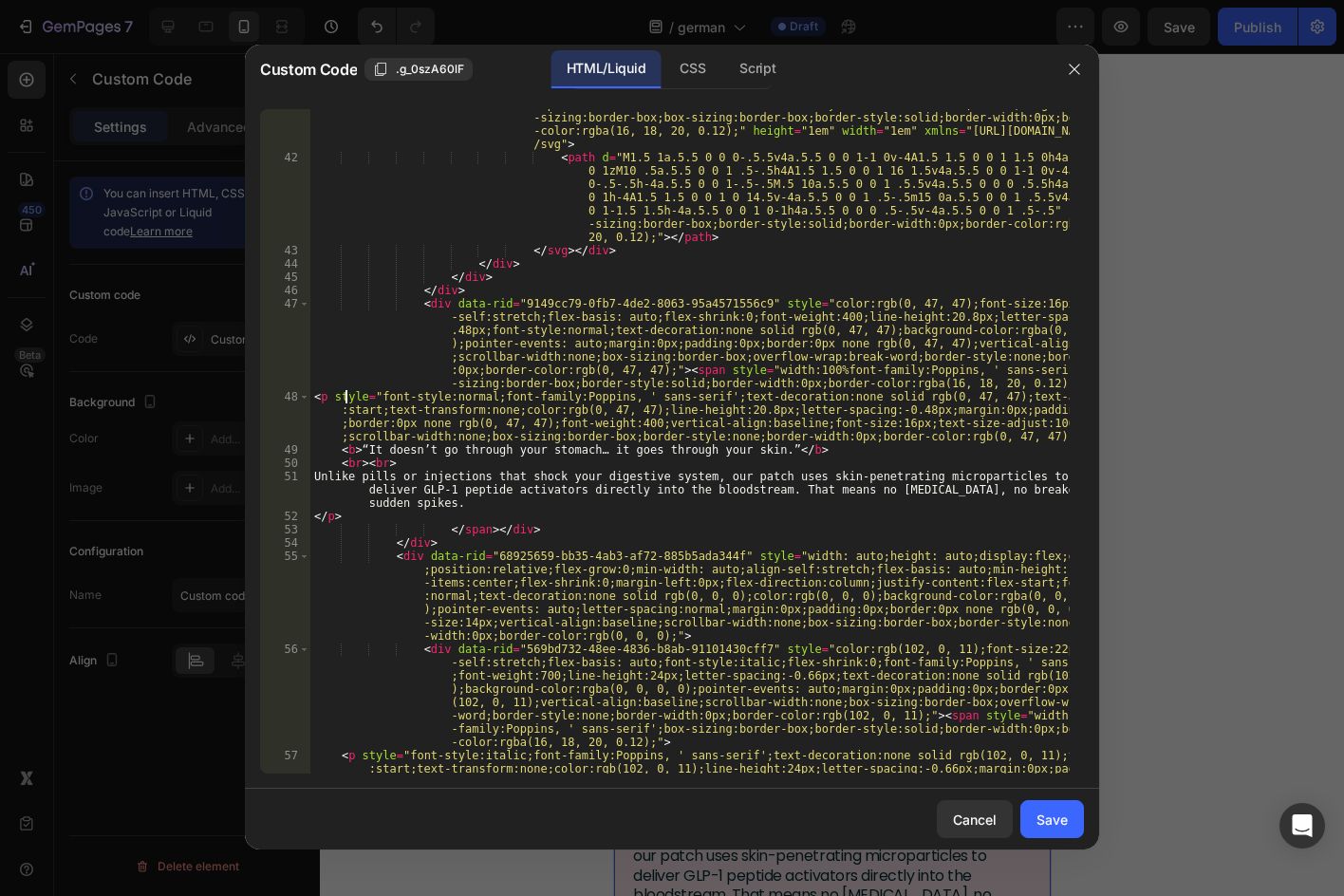
click at [347, 403] on div "< div data-rid = "ec91dbc2-6089-410f-8c0a-43037df52085" tabindex = "0" role = "…" at bounding box center [690, 430] width 760 height 904
type textarea "<p style="font-style:normal;font-family:Poppins, ' sans-serif';text-decoration:…"
click at [347, 403] on div "< div data-rid = "ec91dbc2-6089-410f-8c0a-43037df52085" tabindex = "0" role = "…" at bounding box center [690, 430] width 760 height 904
click at [347, 404] on div "< div data-rid = "ec91dbc2-6089-410f-8c0a-43037df52085" tabindex = "0" role = "…" at bounding box center [690, 430] width 760 height 904
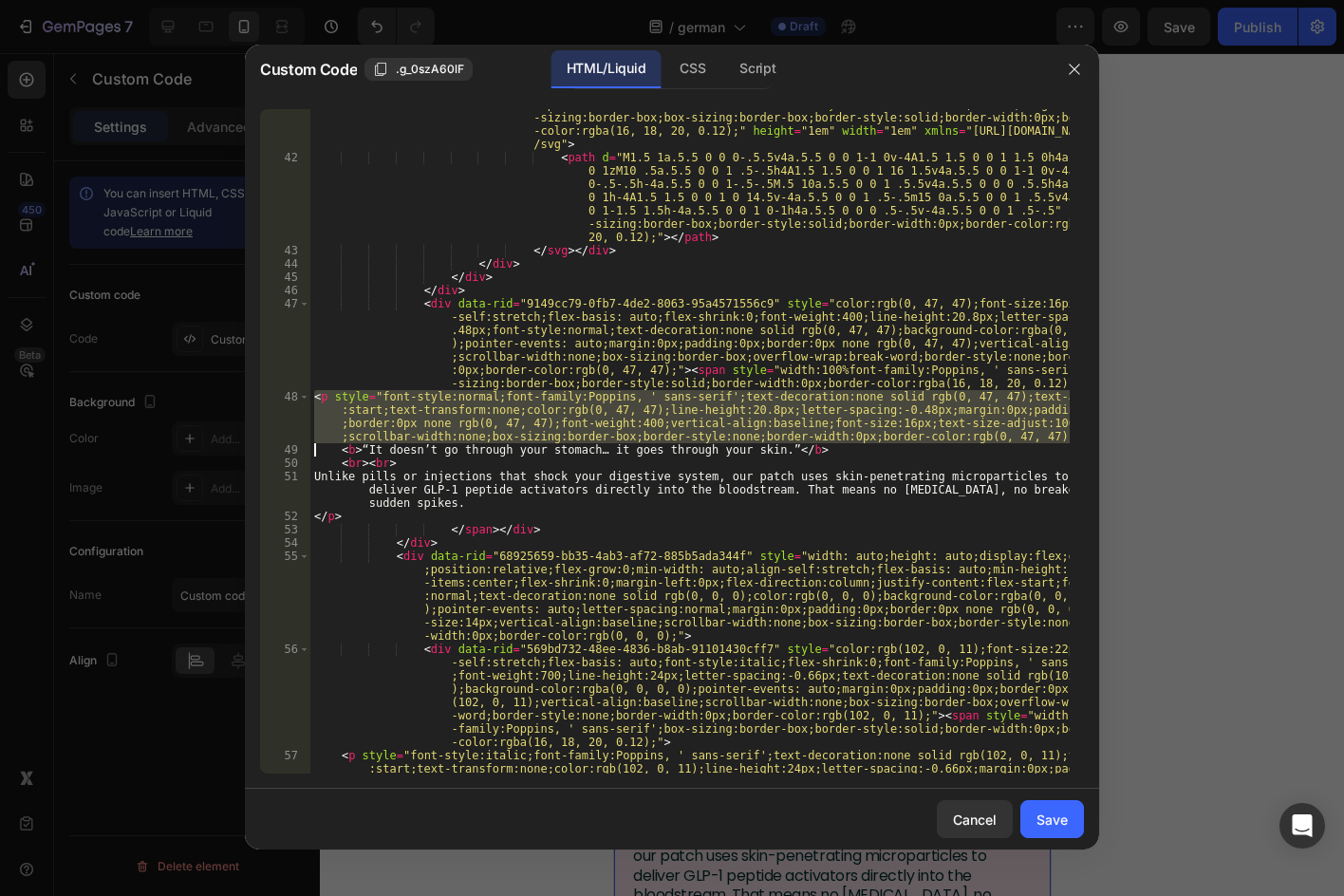
click at [340, 511] on div "< div data-rid = "ec91dbc2-6089-410f-8c0a-43037df52085" tabindex = "0" role = "…" at bounding box center [690, 430] width 760 height 904
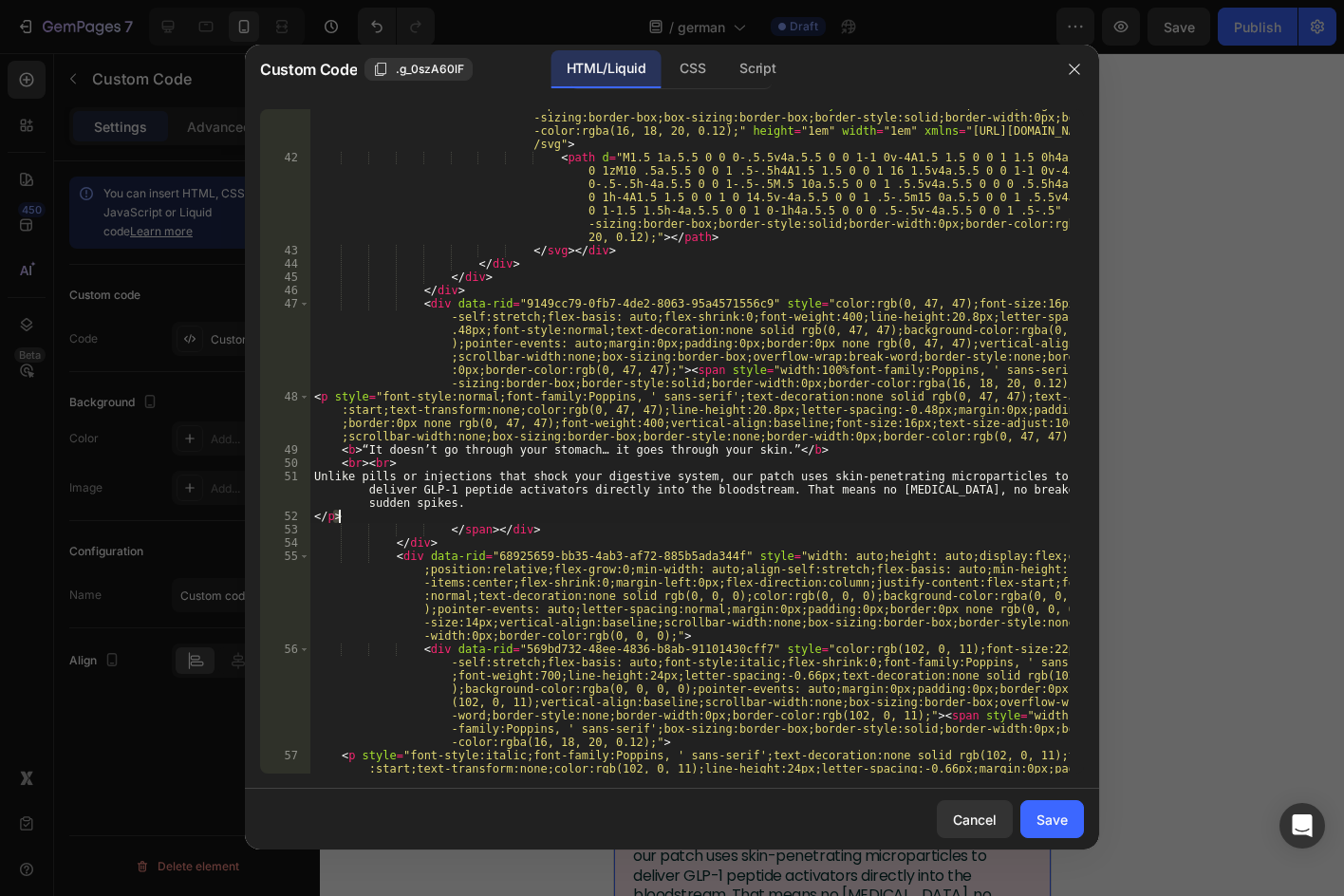
click at [340, 511] on div "< div data-rid = "ec91dbc2-6089-410f-8c0a-43037df52085" tabindex = "0" role = "…" at bounding box center [690, 430] width 760 height 904
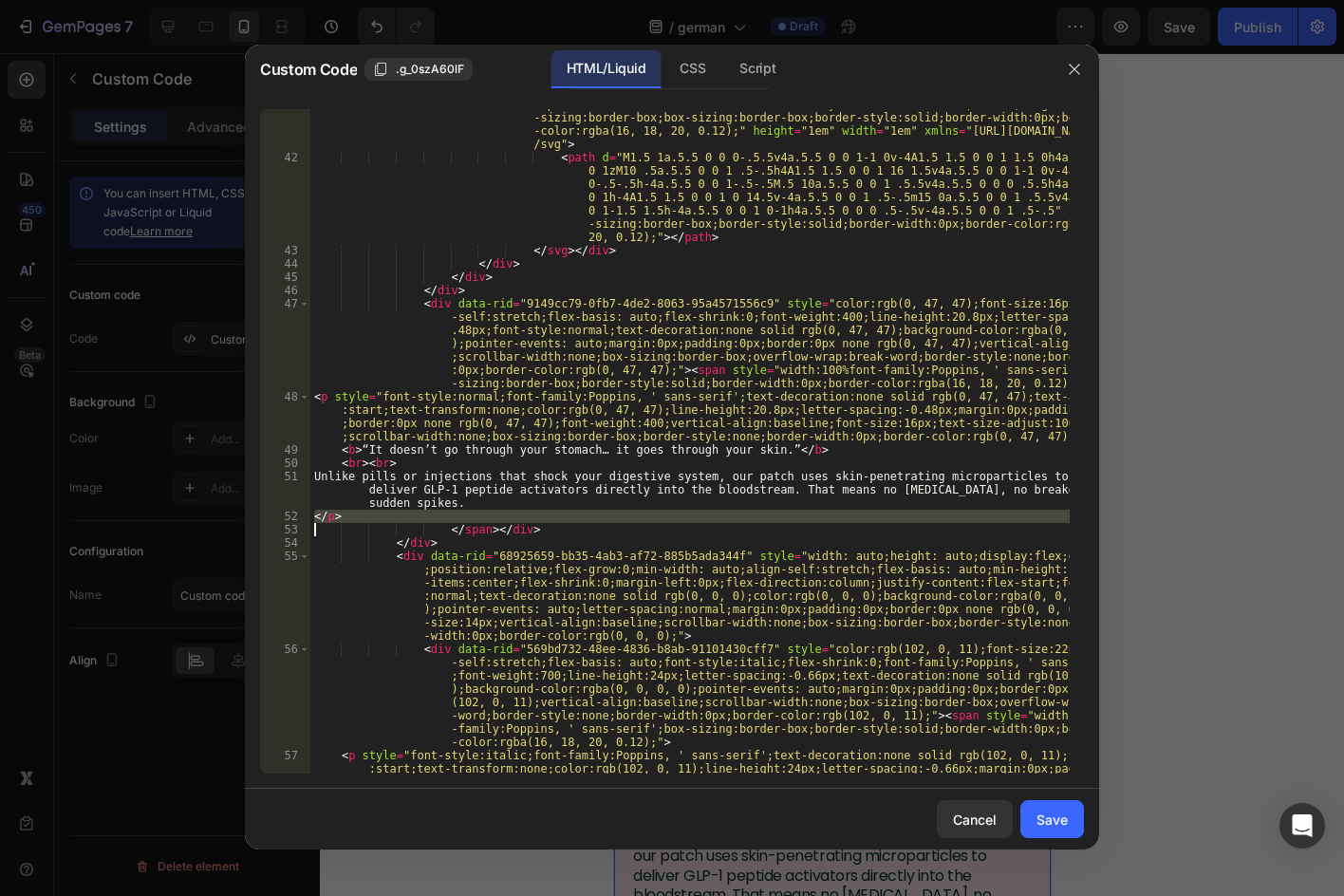
click at [340, 511] on div "< div data-rid = "ec91dbc2-6089-410f-8c0a-43037df52085" tabindex = "0" role = "…" at bounding box center [690, 430] width 760 height 904
click at [341, 518] on div "< div data-rid = "ec91dbc2-6089-410f-8c0a-43037df52085" tabindex = "0" role = "…" at bounding box center [690, 442] width 760 height 665
type textarea "</p>"
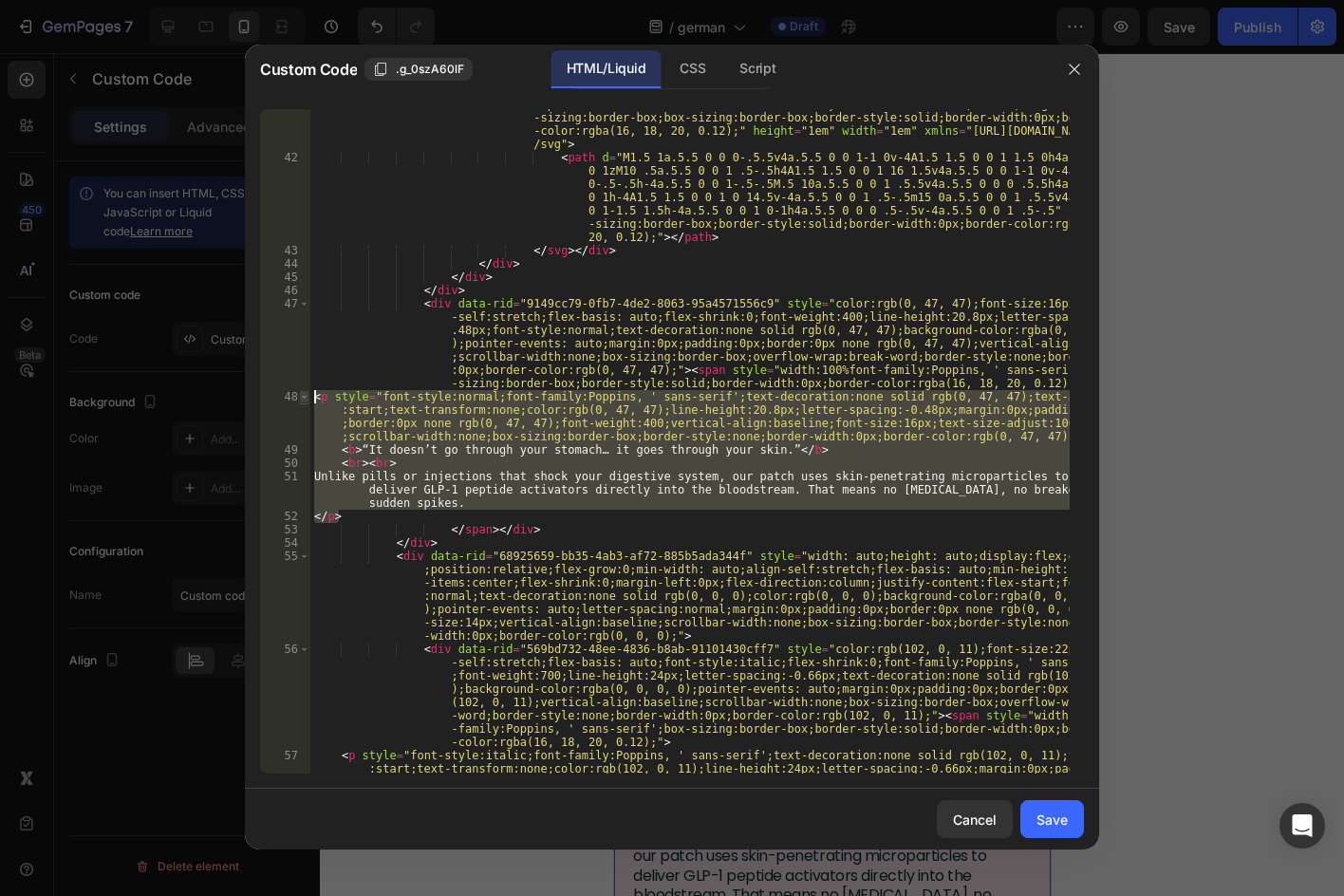
drag, startPoint x: 341, startPoint y: 518, endPoint x: 305, endPoint y: 392, distance: 131.0
click at [305, 392] on div "</p> 41 42 43 44 45 46 47 48 49 50 51 52 53 54 55 56 57 58 59 60 61 62 63 64 65…" at bounding box center [672, 442] width 824 height 665
paste textarea
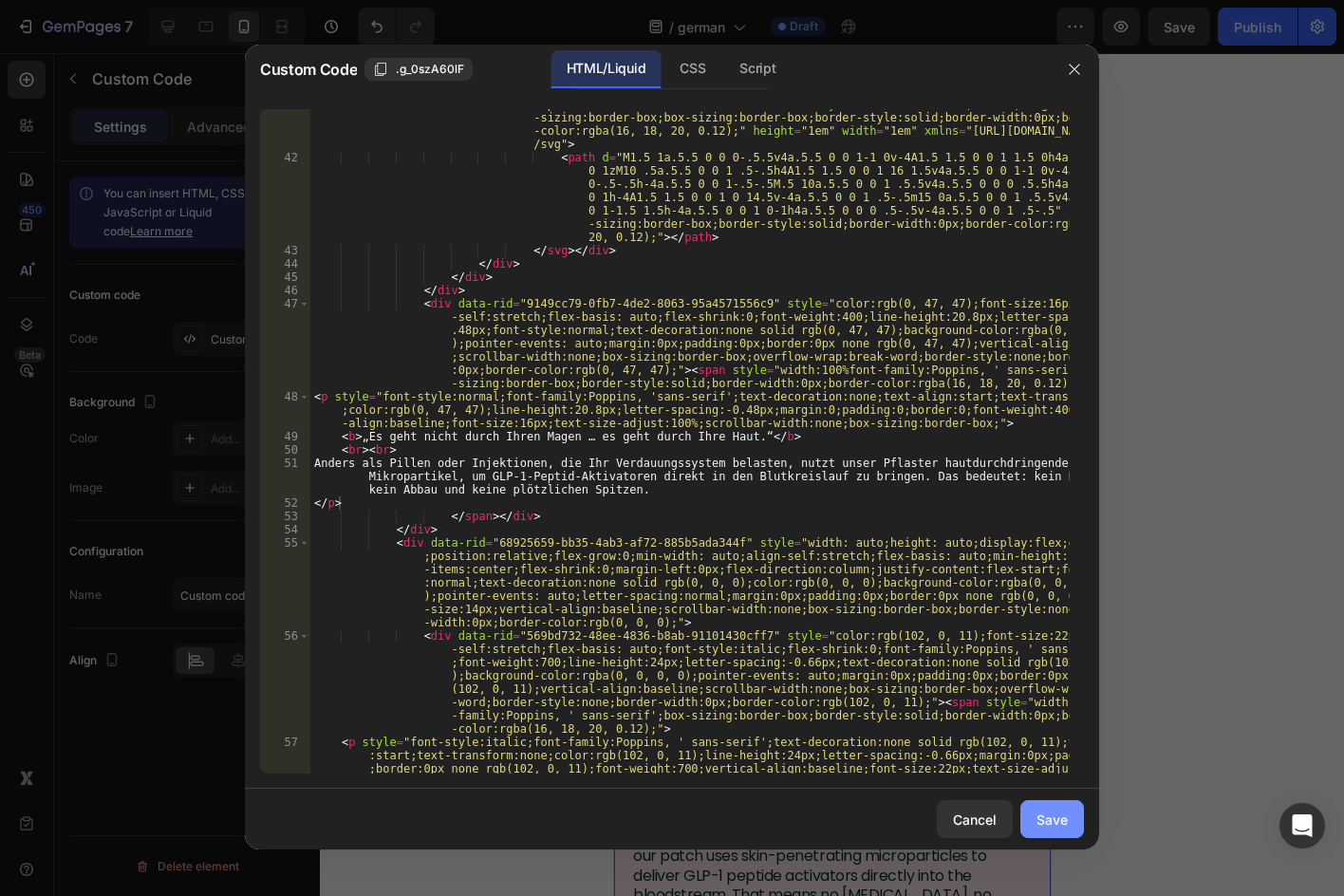
click at [1052, 822] on div "Save" at bounding box center [1051, 819] width 31 height 20
type textarea "</div> </div>"
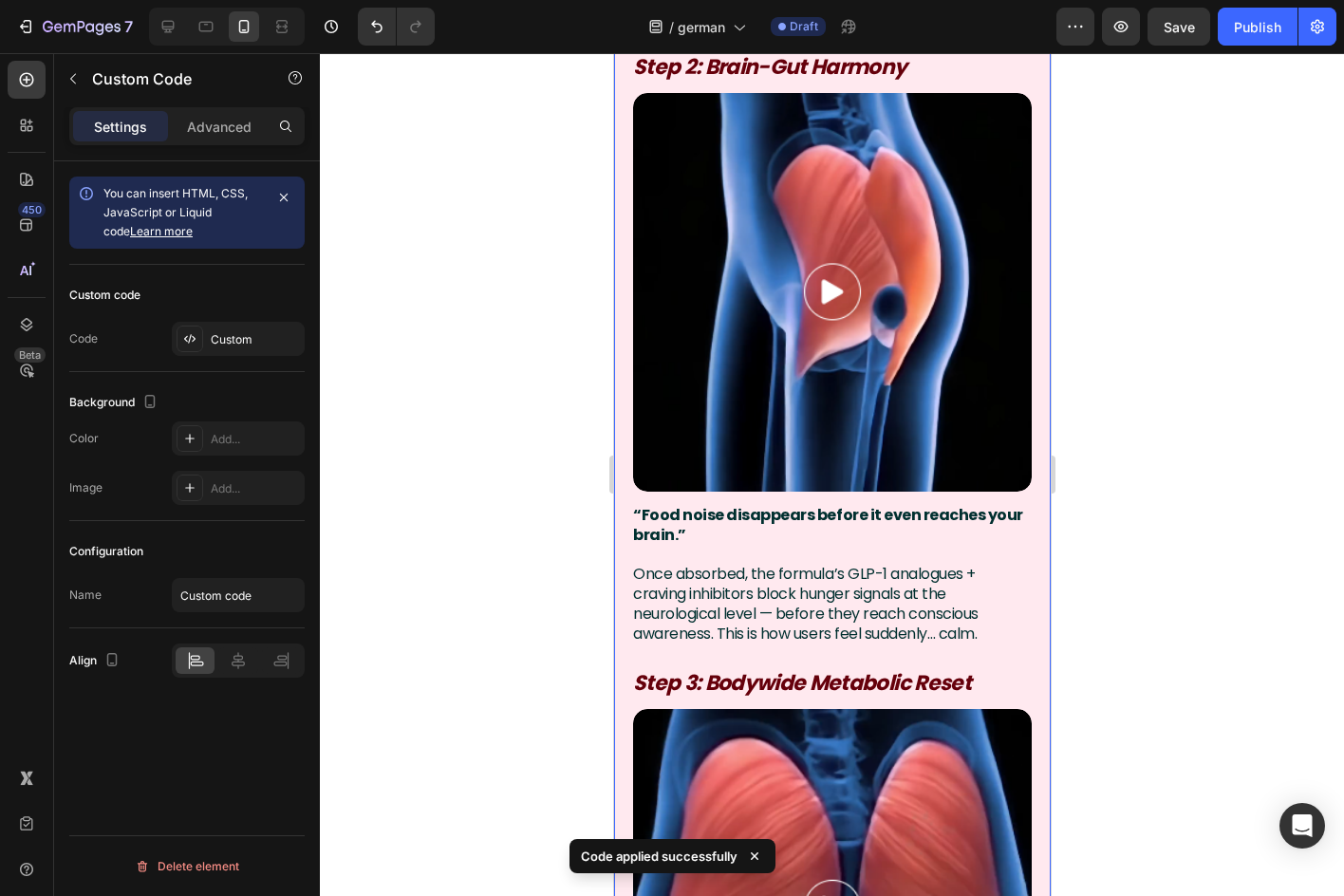
scroll to position [4557, 0]
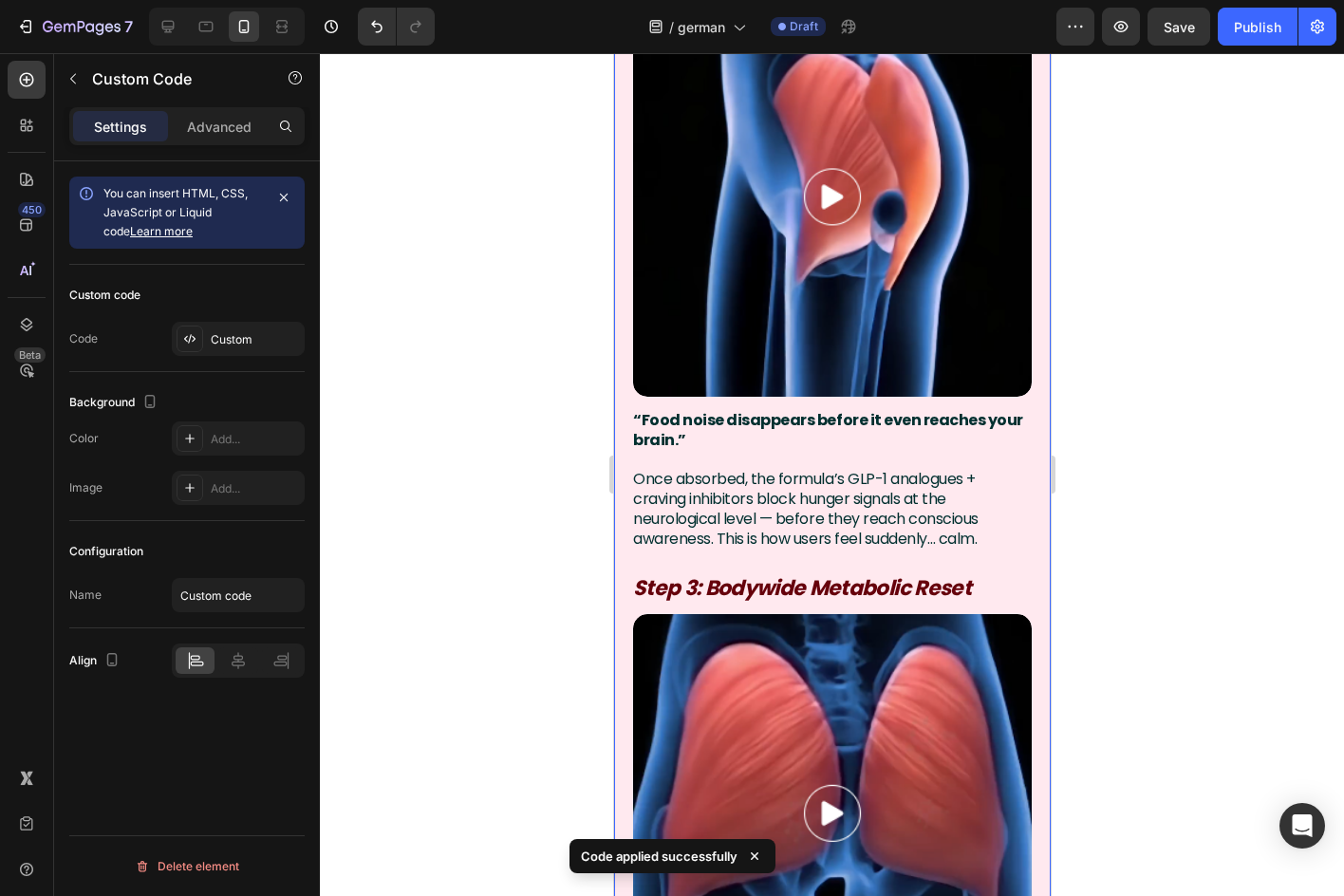
click at [745, 409] on b "“Food noise disappears before it even reaches your brain.”" at bounding box center [827, 430] width 390 height 42
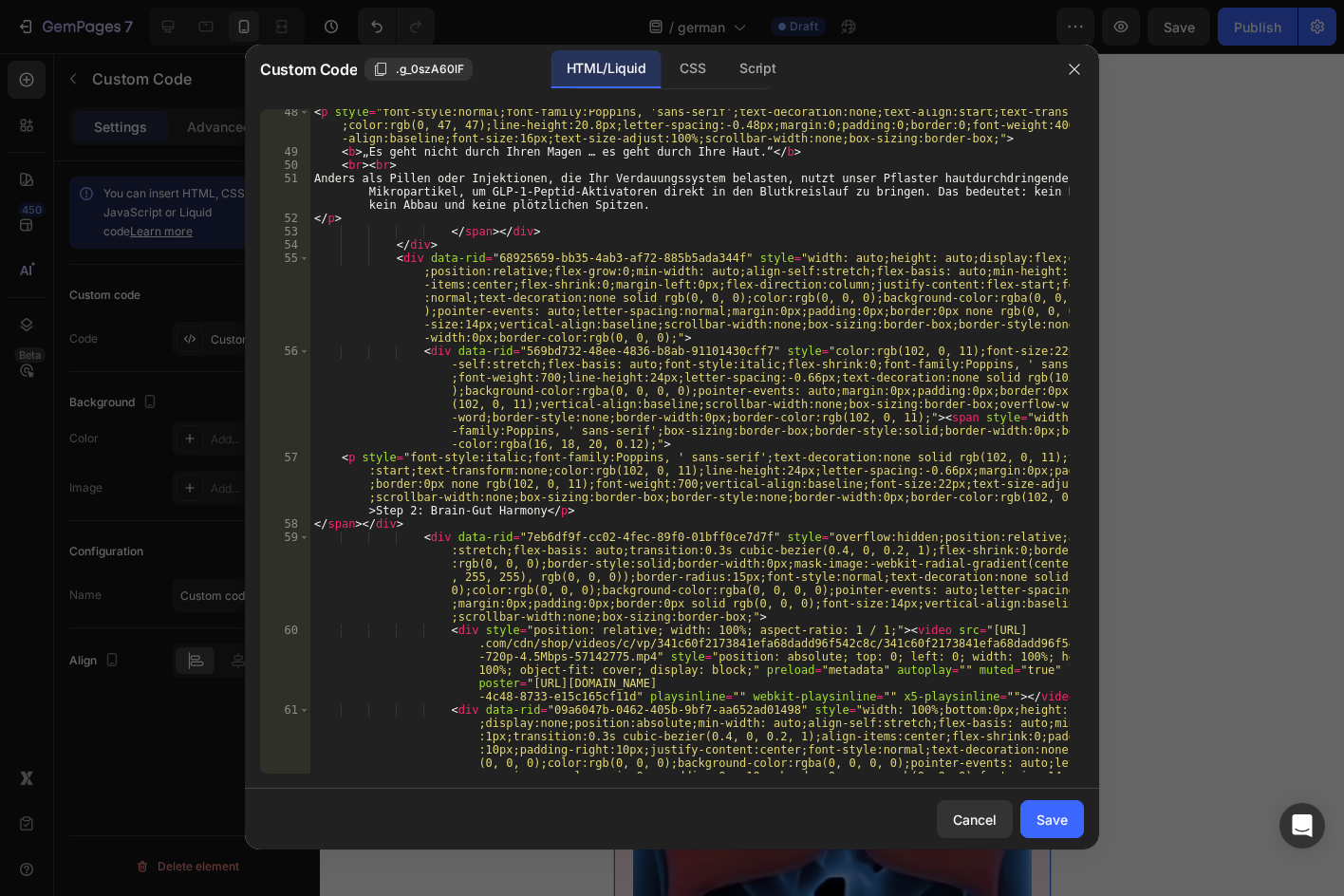
scroll to position [2962, 0]
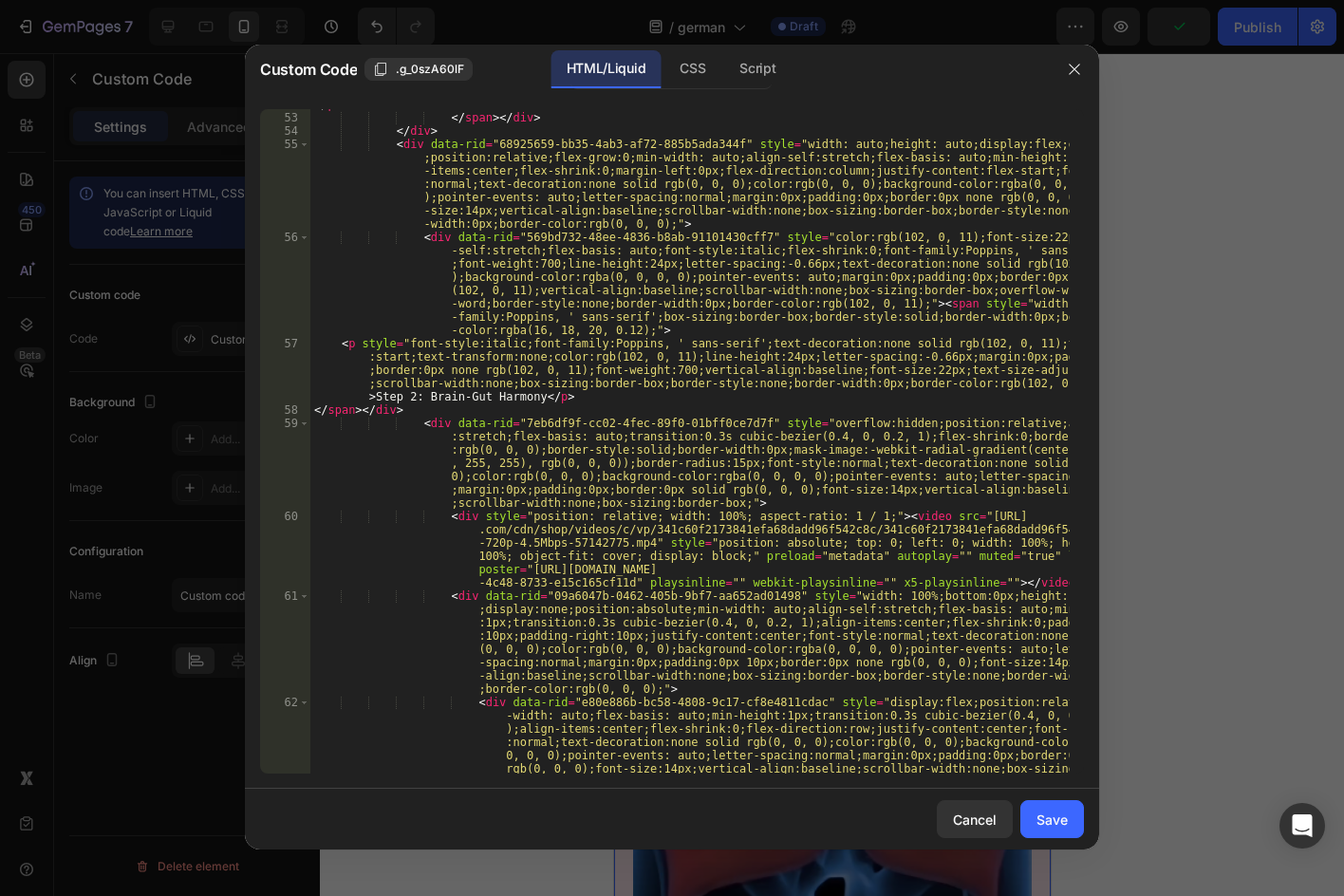
click at [487, 399] on div "</ p > </ span > </ div > </ div > < div data-rid = "68925659-bb35-4ab3-af72-88…" at bounding box center [690, 483] width 760 height 771
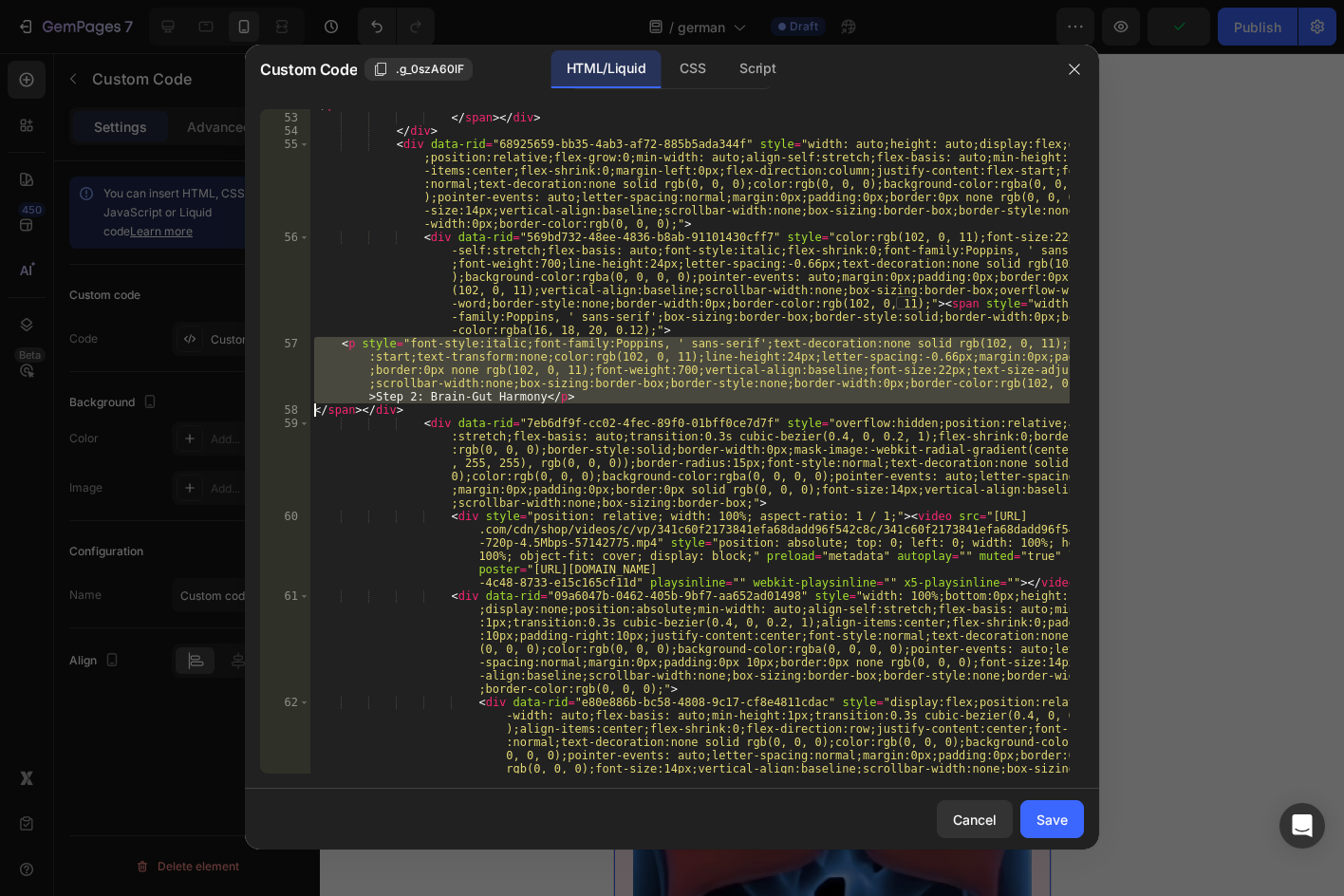
click at [487, 399] on div "</ p > </ span > </ div > </ div > < div data-rid = "68925659-bb35-4ab3-af72-88…" at bounding box center [690, 483] width 760 height 771
paste textarea "</span></div>"
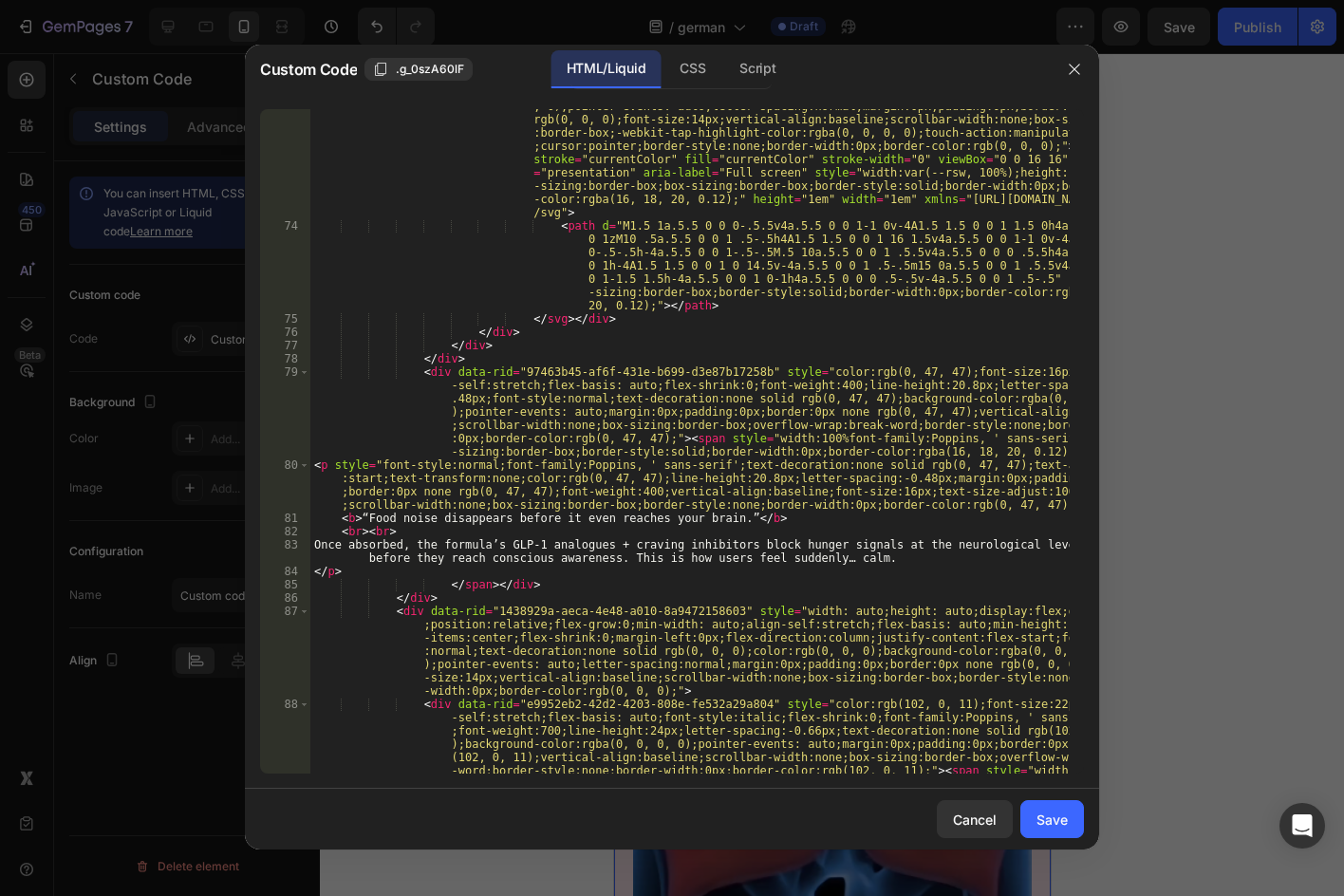
scroll to position [4329, 0]
click at [640, 559] on div "< div data-rid = "42179756-0065-4898-af4e-3bc80137bbae" tabindex = "0" role = "…" at bounding box center [690, 519] width 760 height 944
type textarea "Once absorbed, the formula’s GLP-1 analogues + craving inhibitors block hunger …"
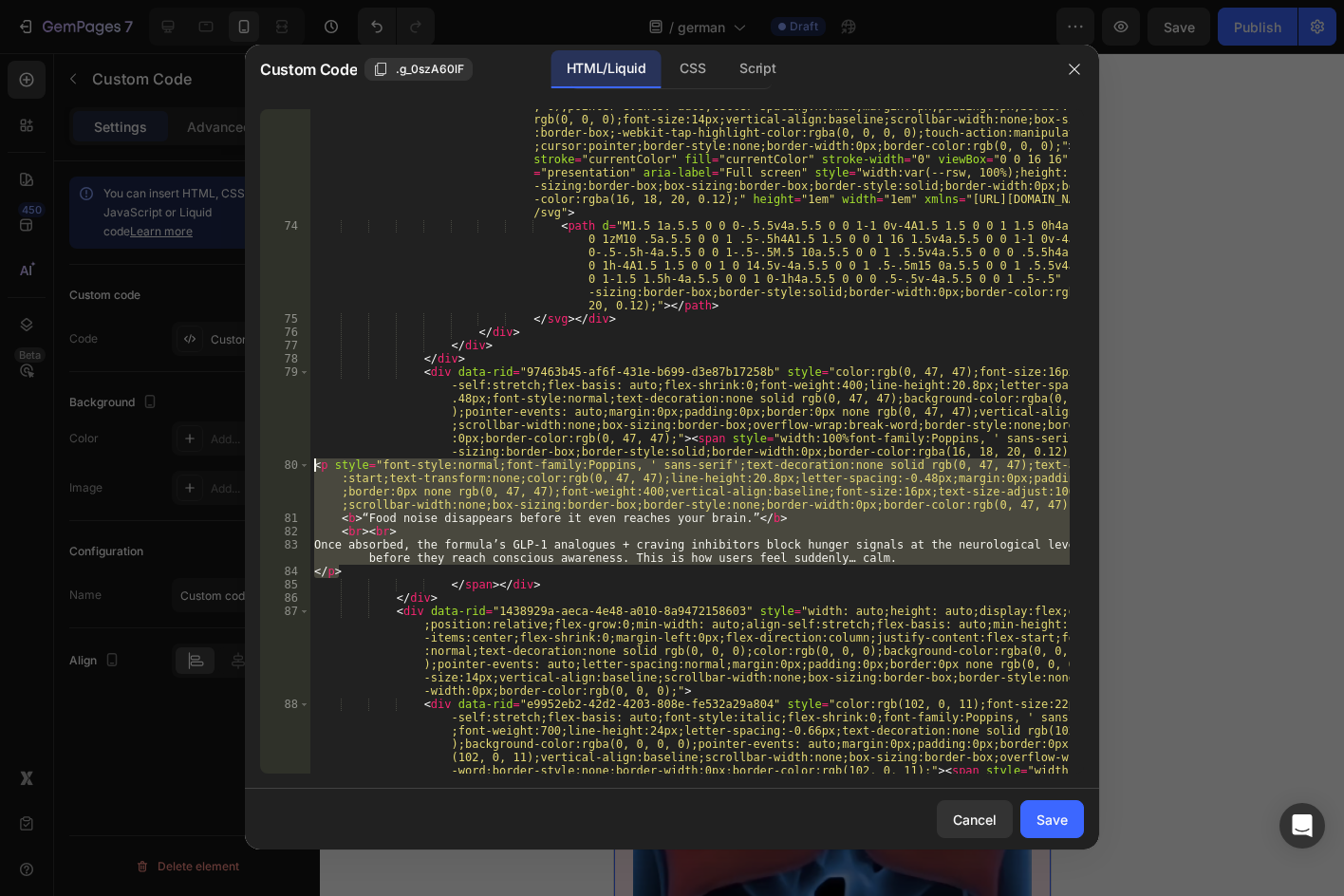
drag, startPoint x: 353, startPoint y: 569, endPoint x: 312, endPoint y: 460, distance: 116.5
click at [312, 460] on div "< div data-rid = "42179756-0065-4898-af4e-3bc80137bbae" tabindex = "0" role = "…" at bounding box center [690, 519] width 760 height 944
paste textarea
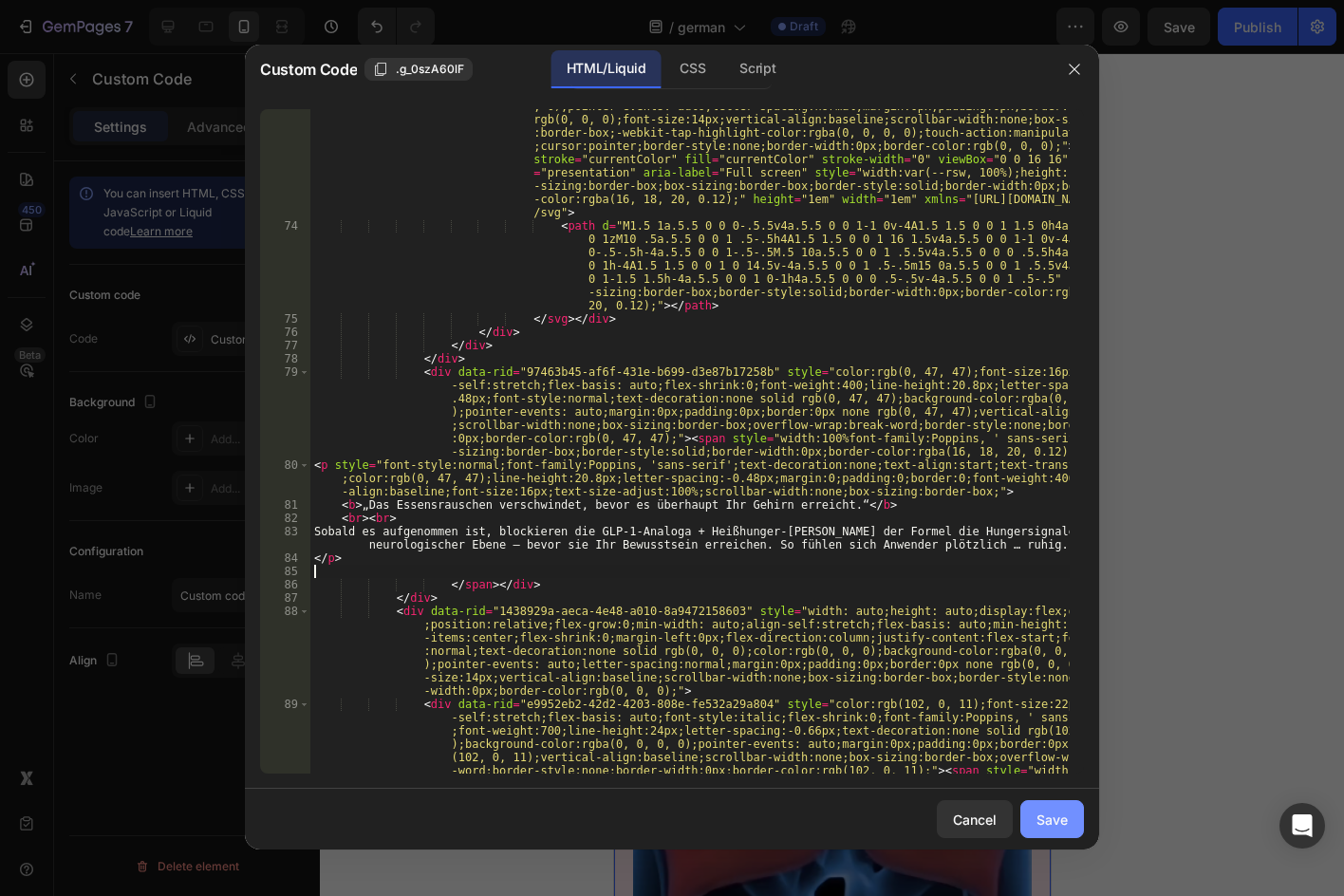
click at [1049, 807] on button "Save" at bounding box center [1052, 819] width 64 height 38
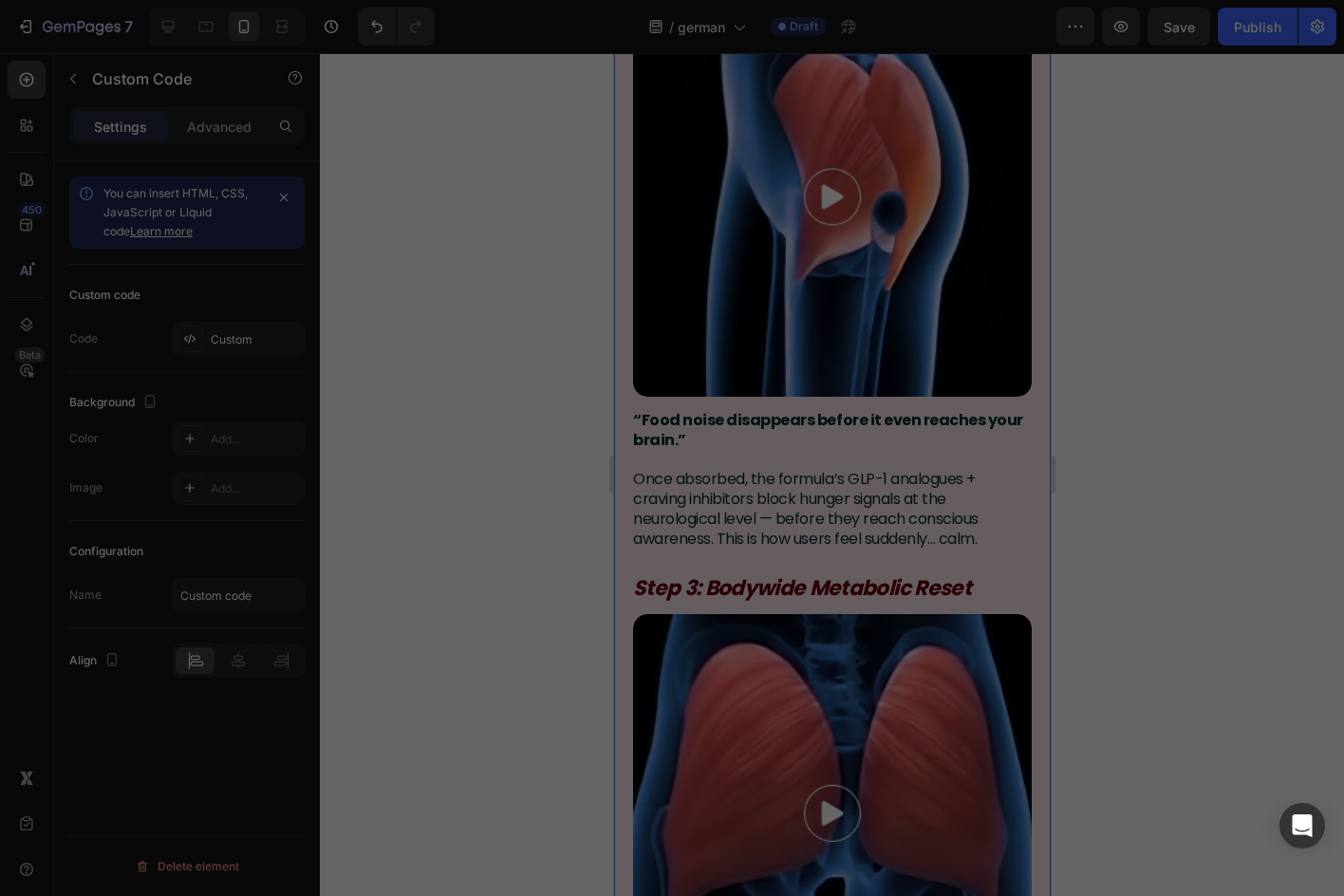
type textarea "</div> </div>"
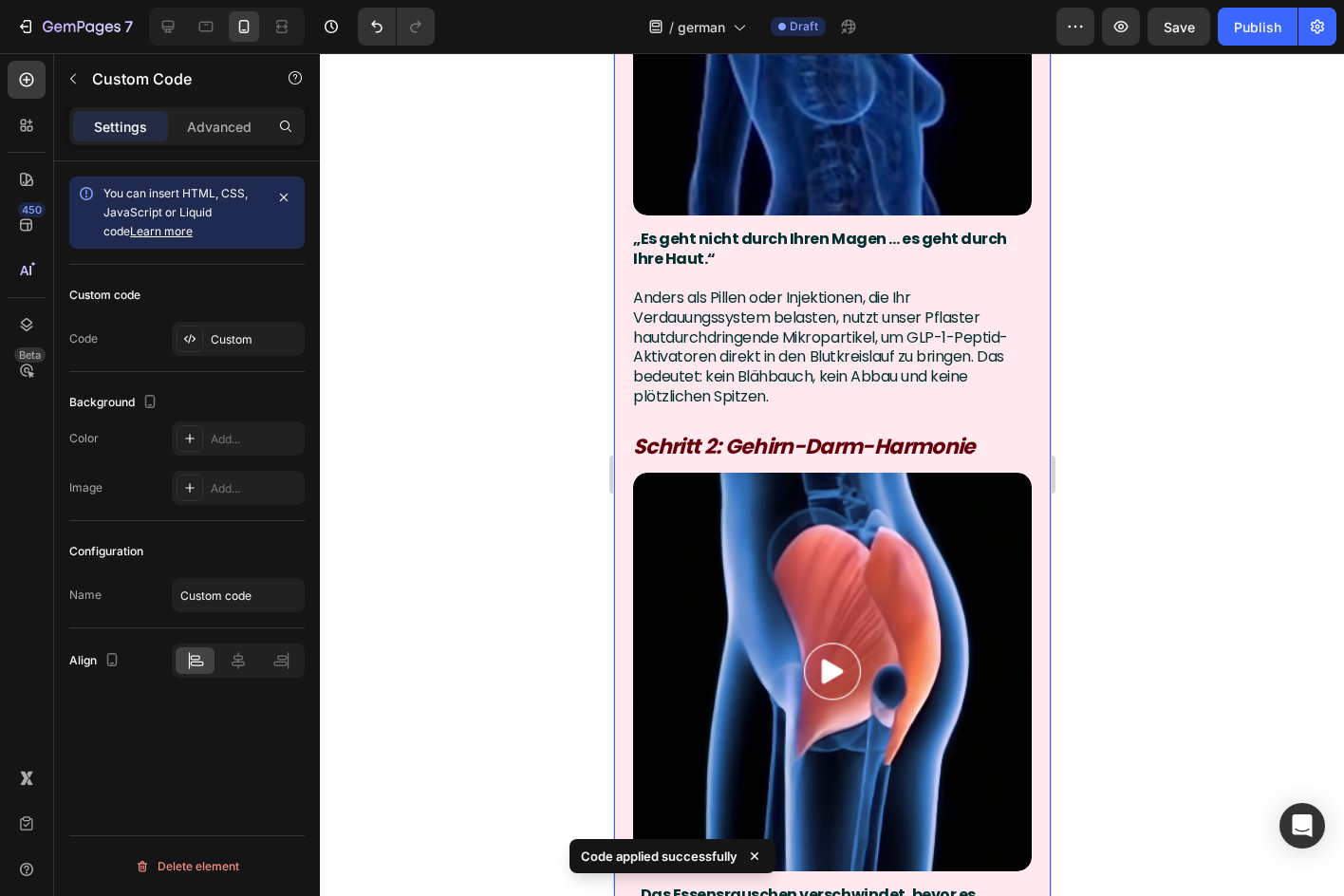
scroll to position [4557, 0]
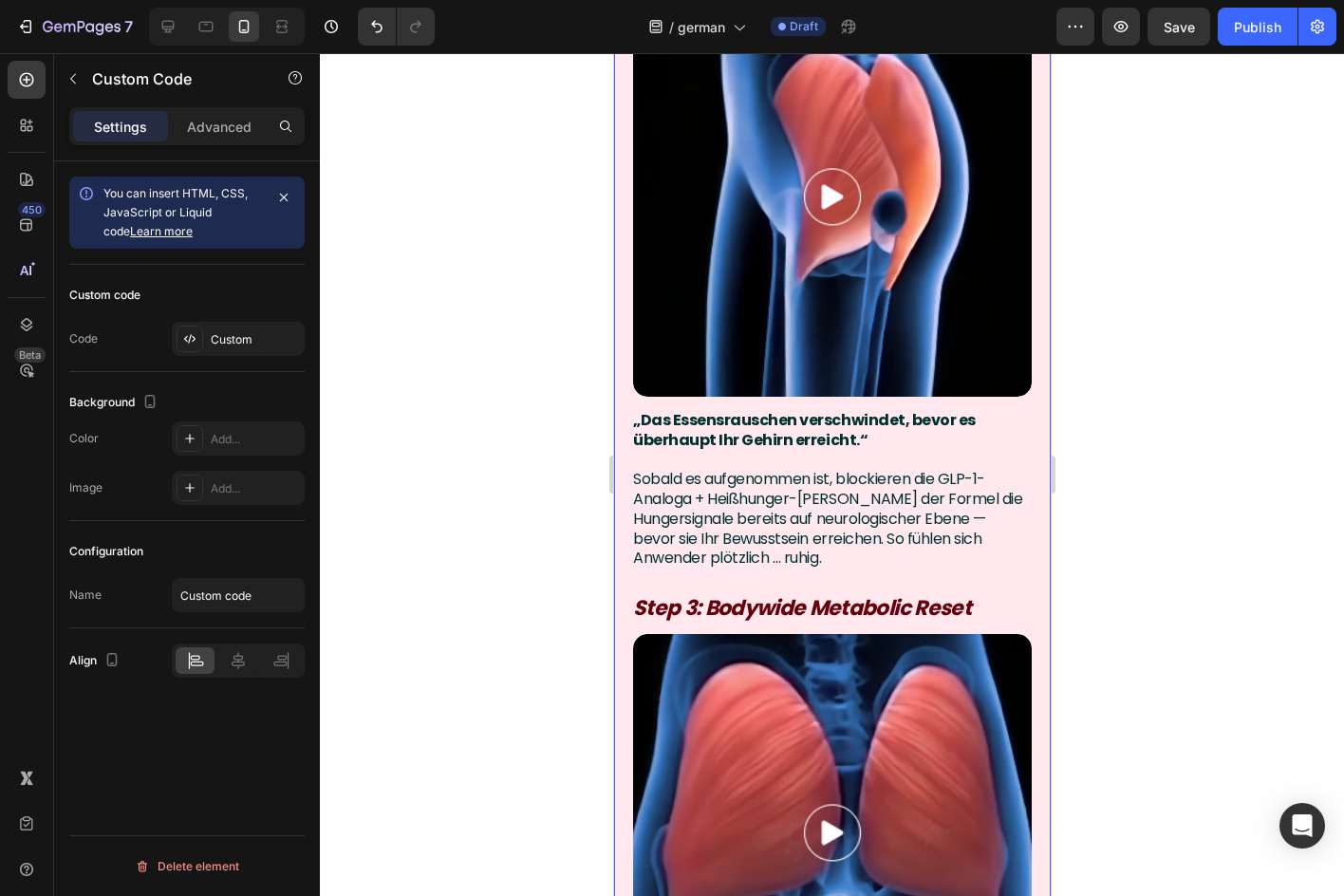
click at [904, 525] on div "Schritt 1: Tiefen-Haut-Absorption „Es geht nicht durch Ihren Magen … es geht du…" at bounding box center [831, 235] width 399 height 1861
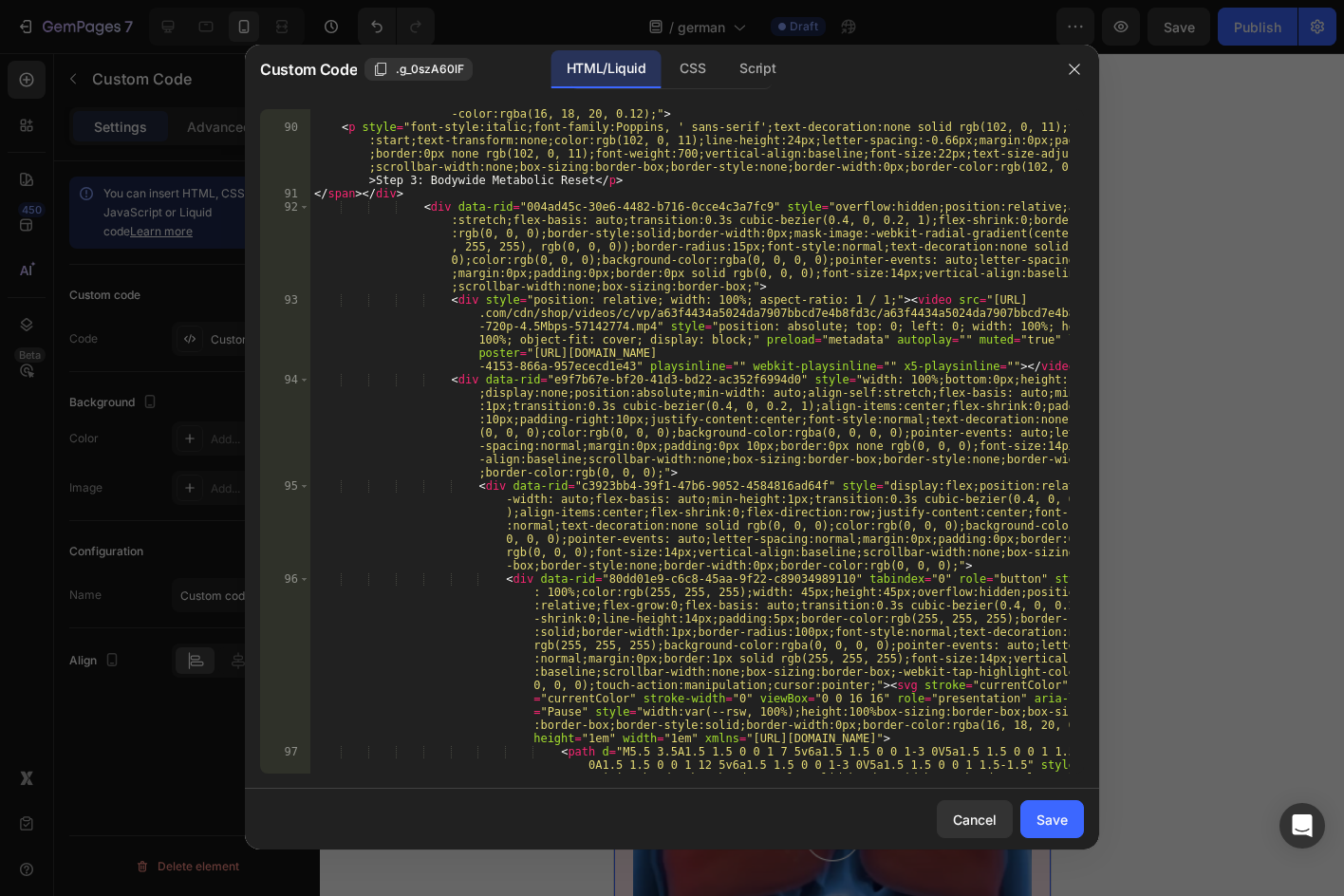
scroll to position [4841, 0]
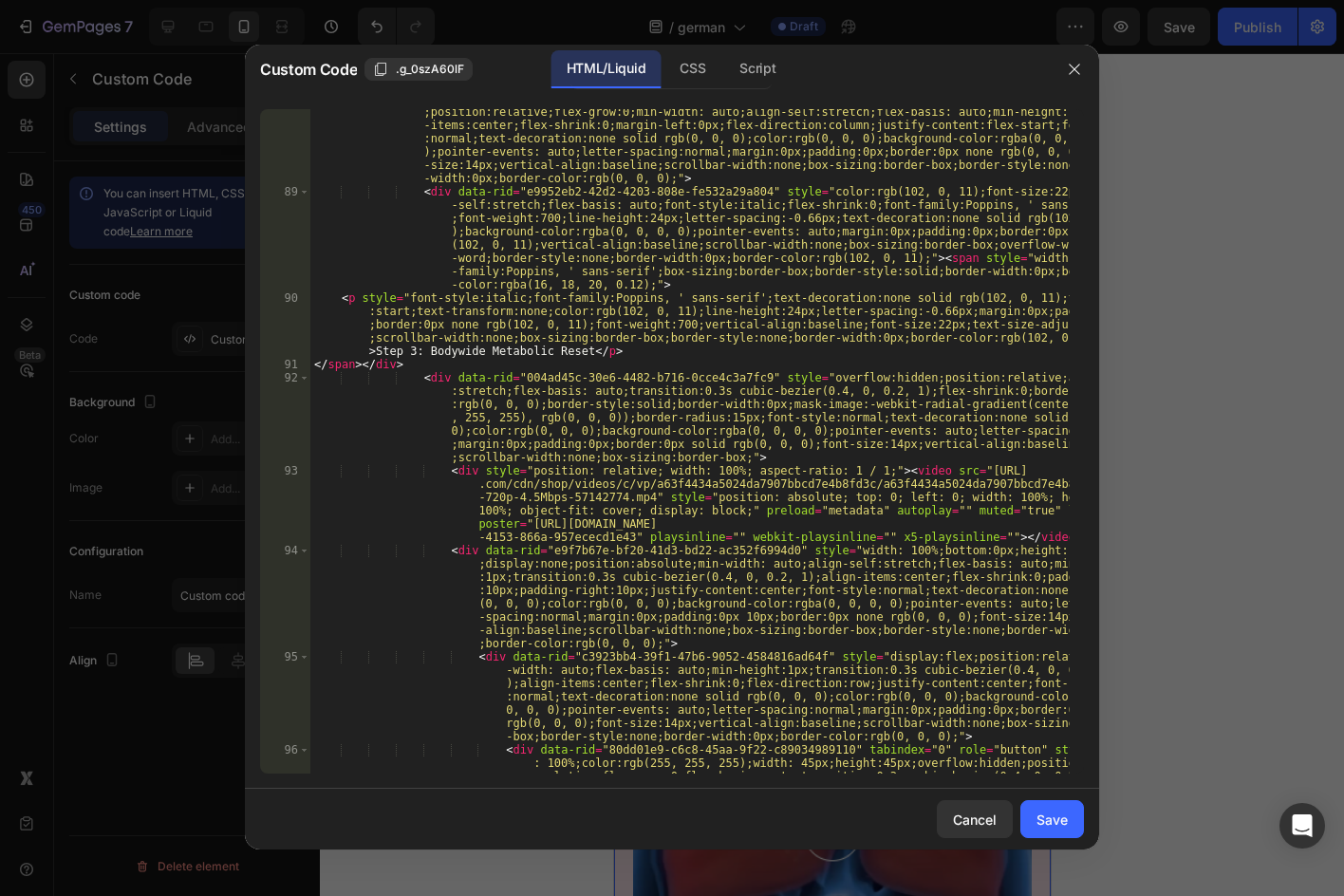
click at [492, 353] on div "< div data-rid = "1438929a-aeca-4e48-a010-8a9472158603" style = "width: auto;he…" at bounding box center [690, 557] width 760 height 931
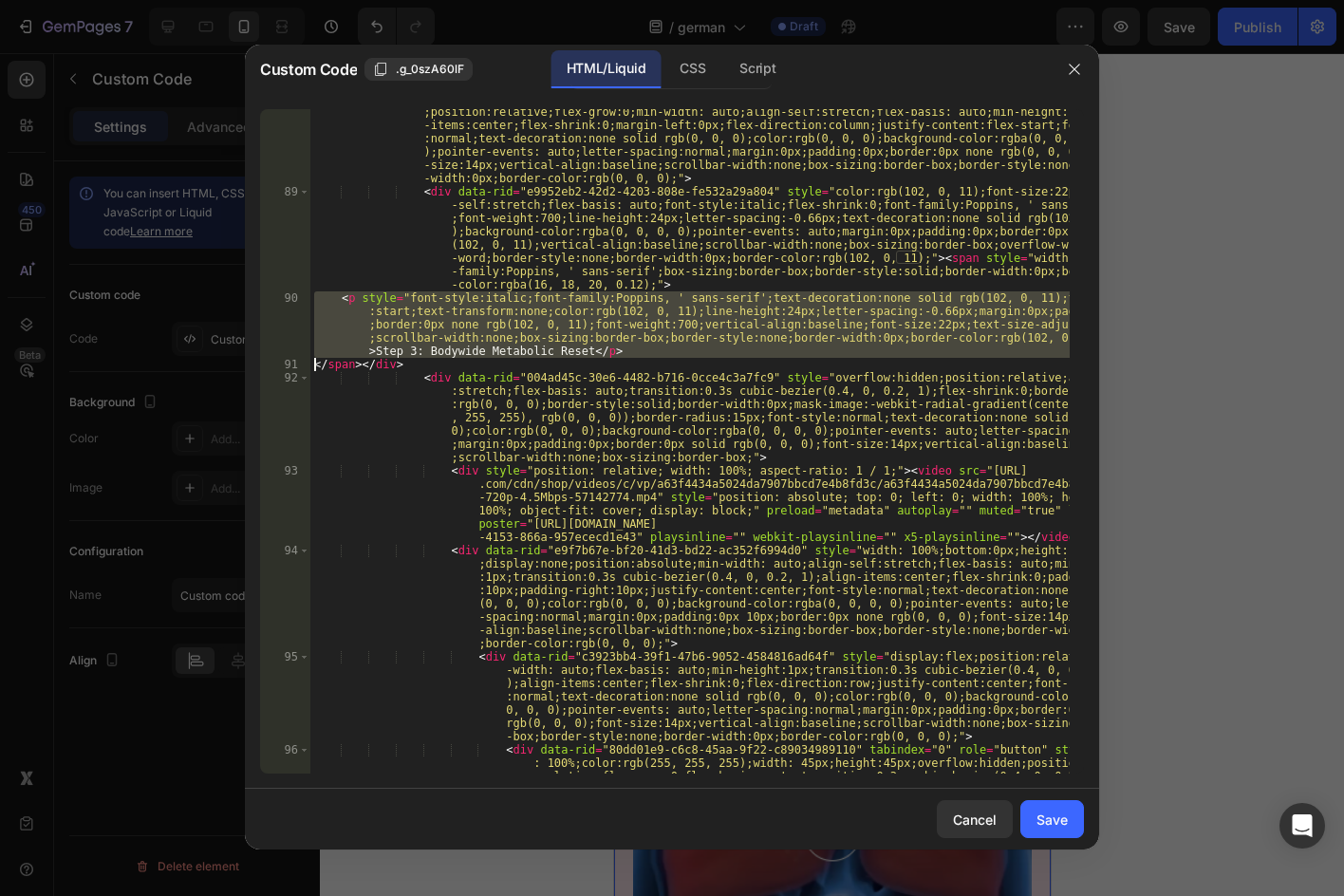
paste textarea "</span></div>"
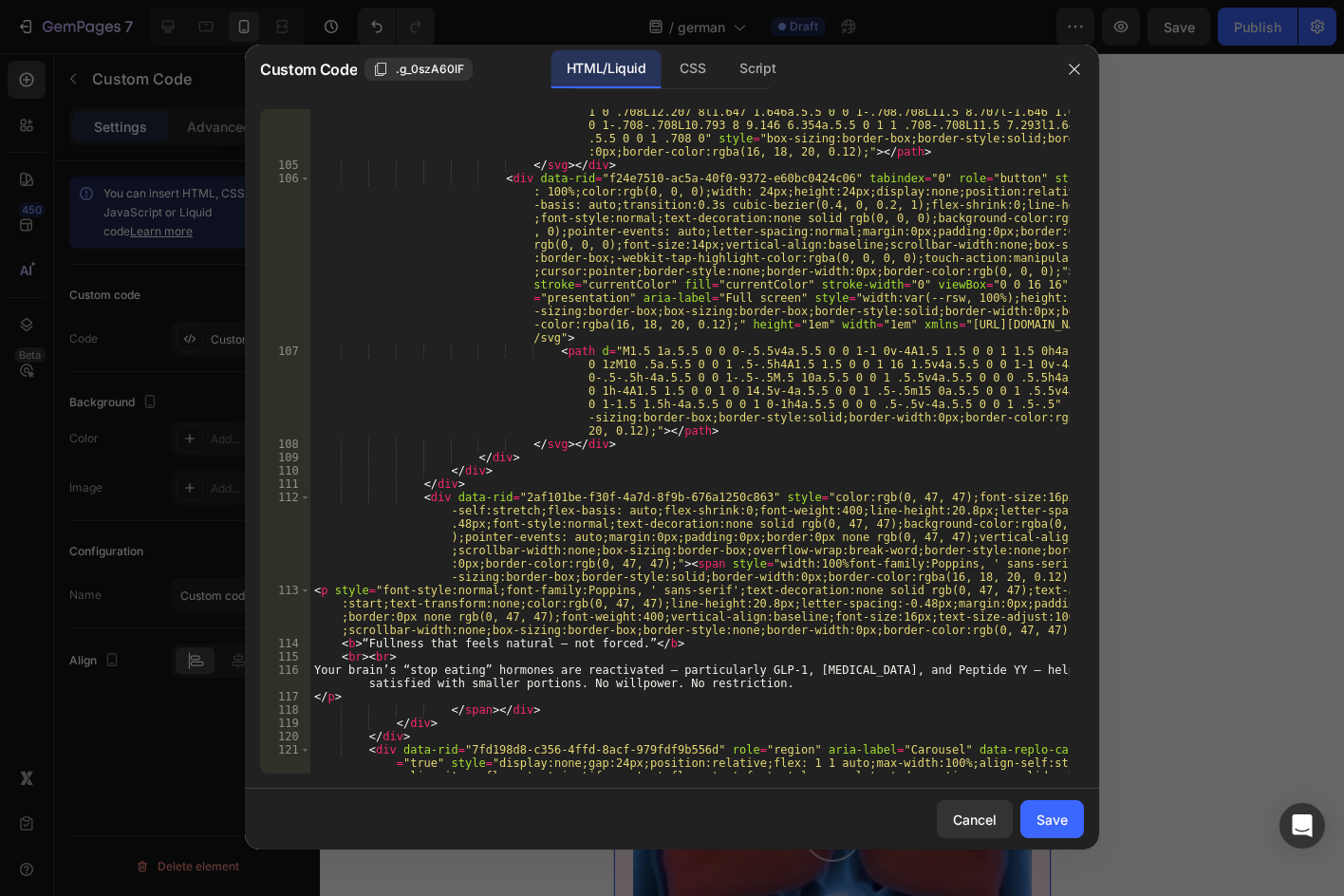
scroll to position [6323, 0]
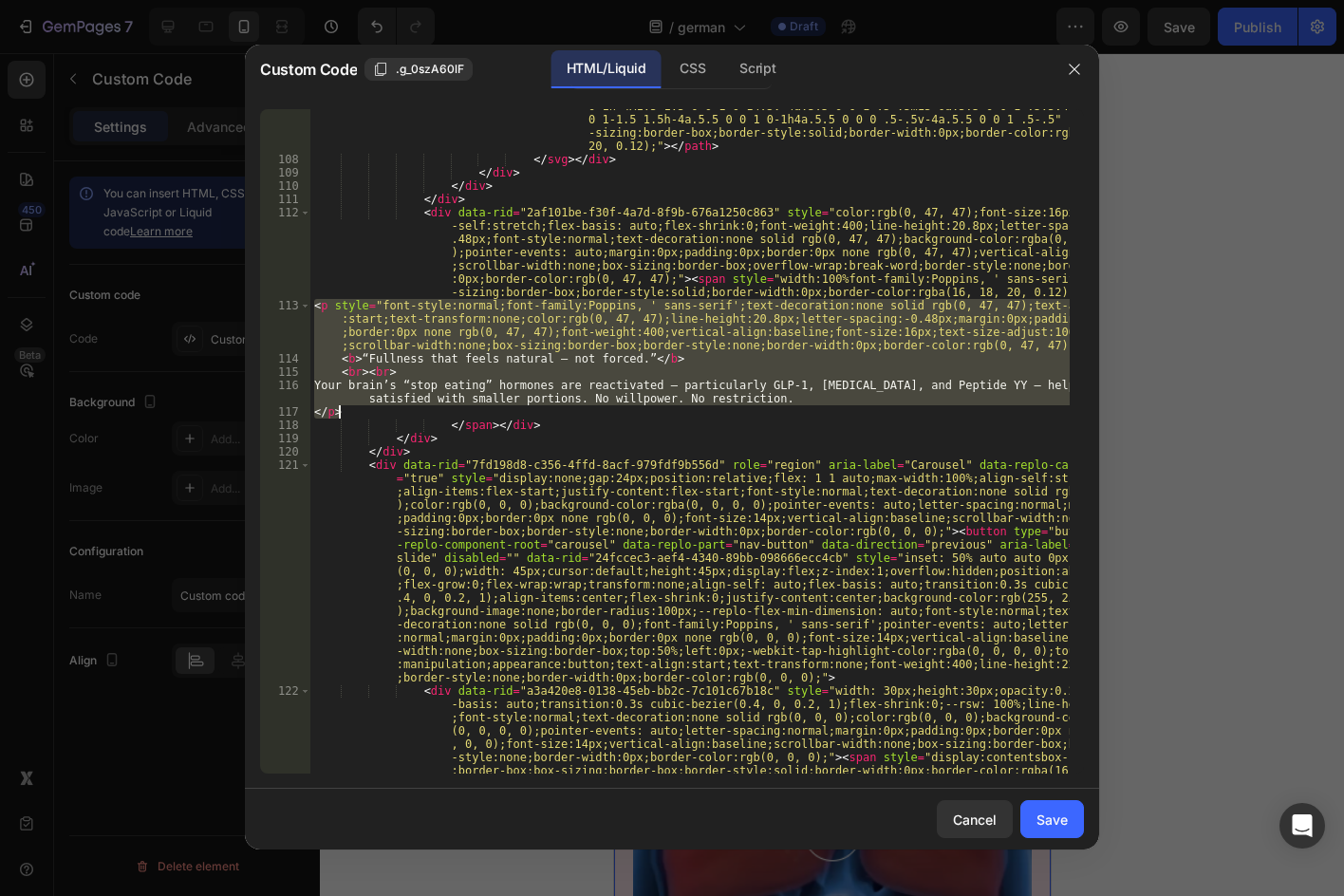
drag, startPoint x: 312, startPoint y: 301, endPoint x: 365, endPoint y: 411, distance: 122.1
click at [365, 411] on div "< path d = "M1.5 1a.5.5 0 0 0-.5.5v4a.5.5 0 0 1-1 0v-4A1.5 1.5 0 0 1 1.5 0h4a.5…" at bounding box center [690, 518] width 760 height 917
type textarea "Your brain’s “stop eating” hormones are reactivated — particularly GLP-1, [MEDI…"
paste textarea
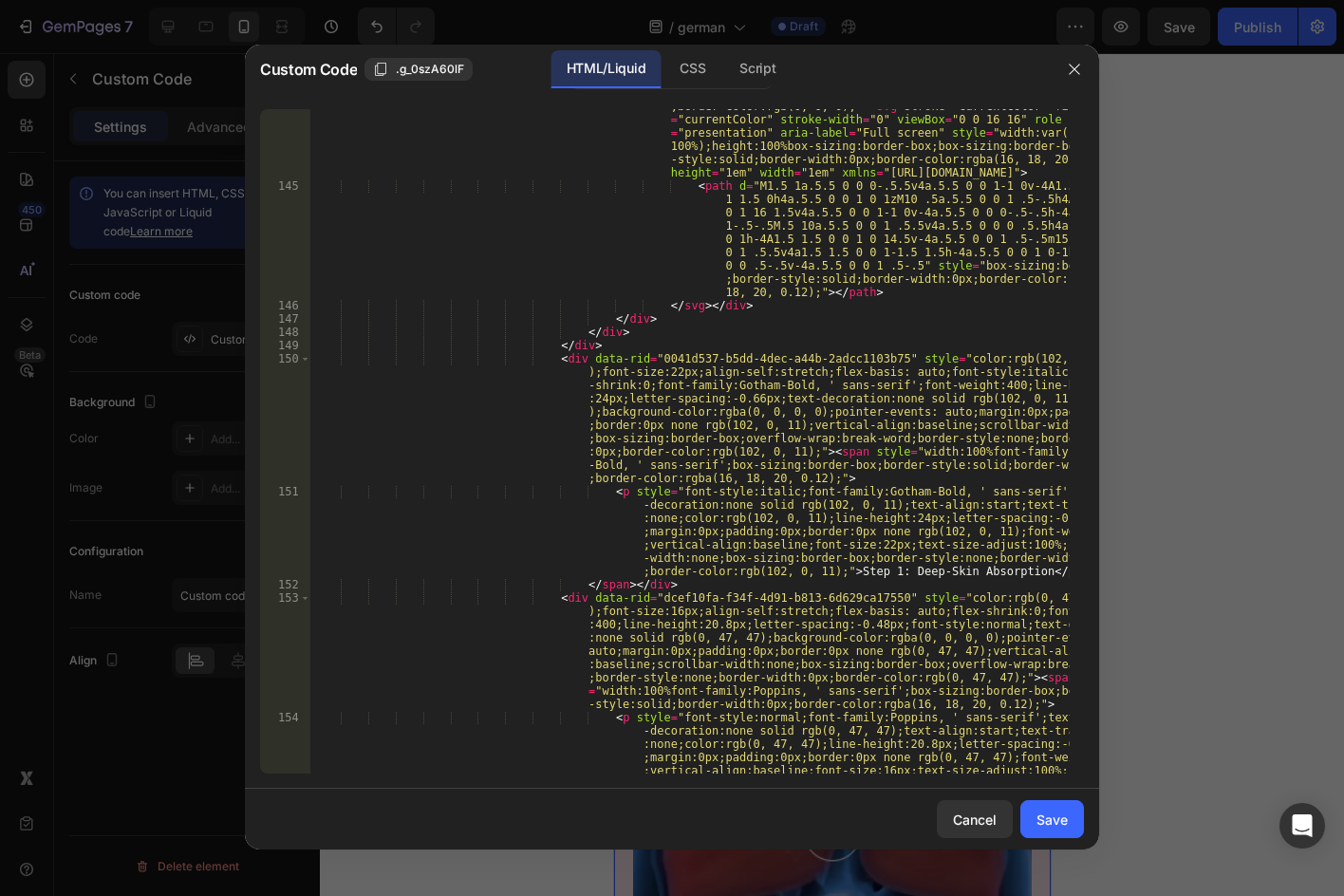
scroll to position [9398, 0]
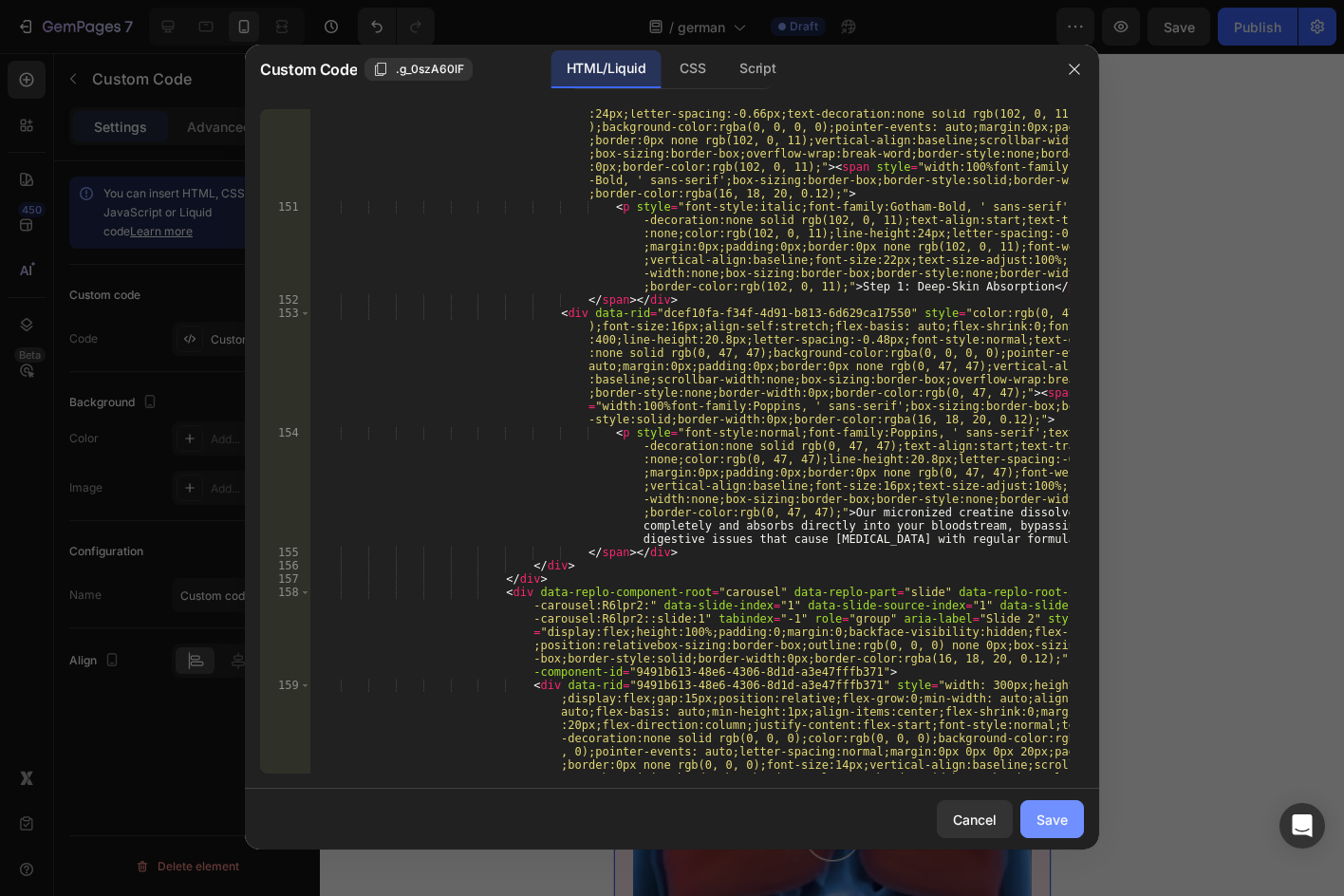
click at [1060, 823] on div "Save" at bounding box center [1051, 819] width 31 height 20
type textarea "</div> </div>"
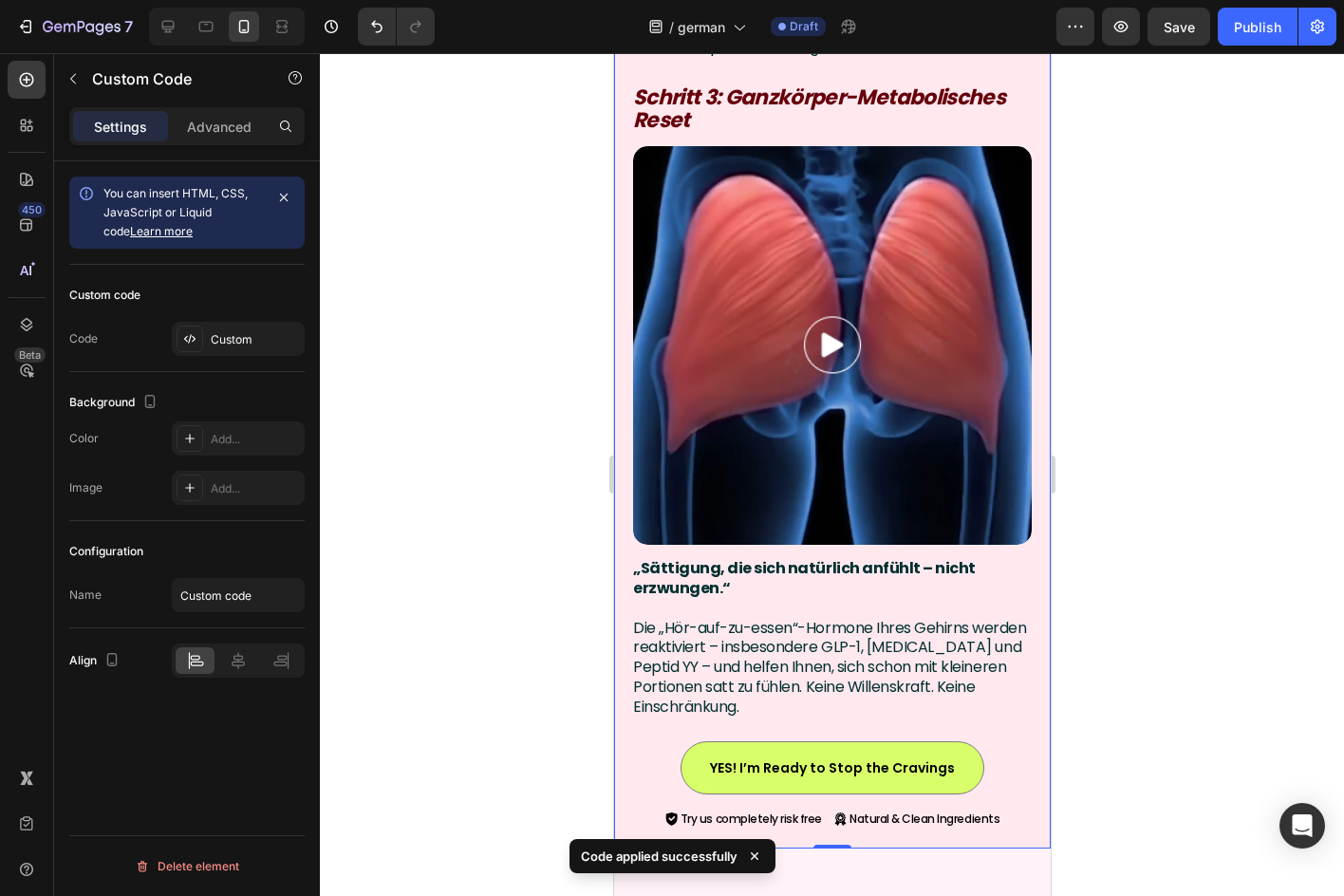
scroll to position [5316, 0]
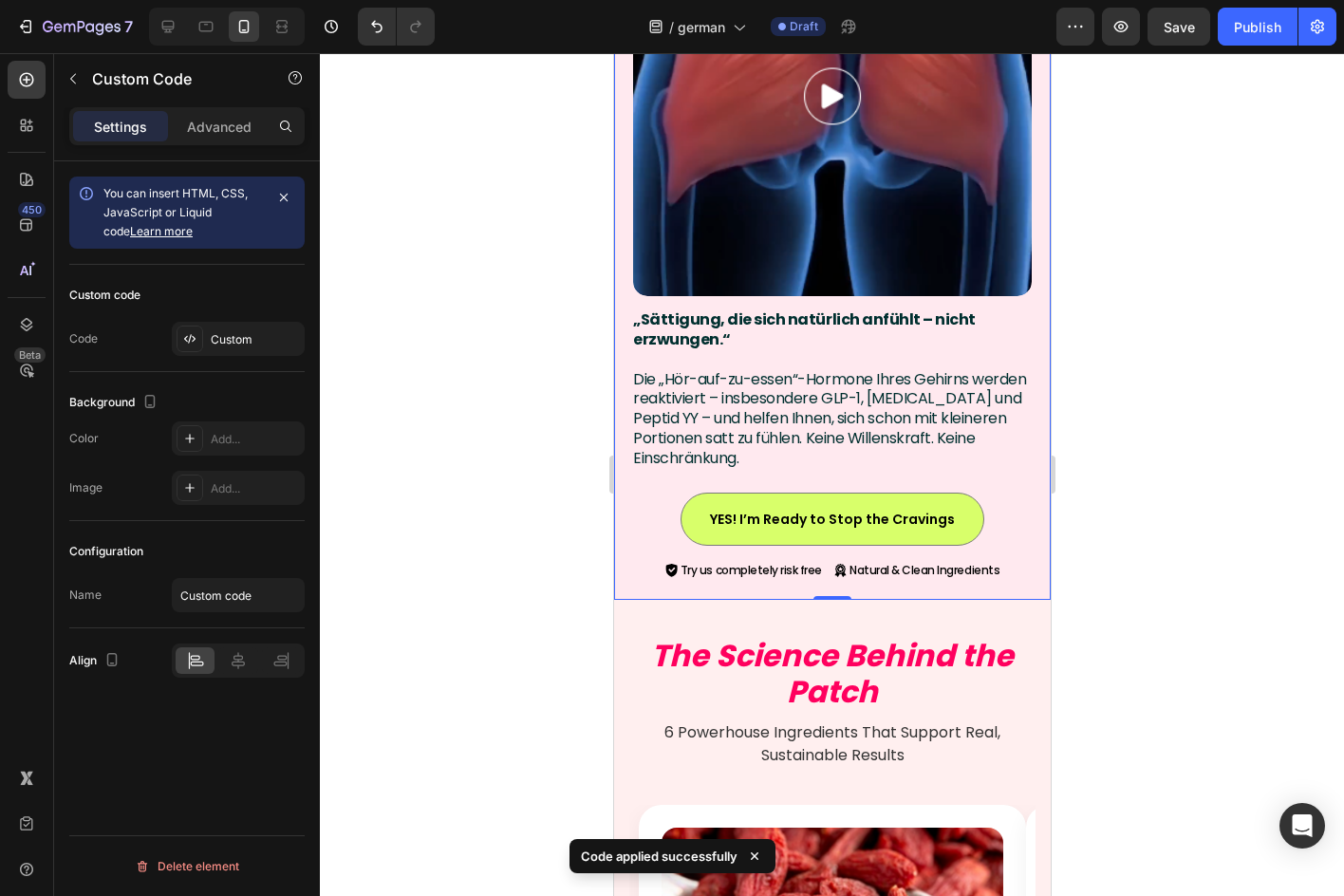
click at [891, 373] on p "„Sättigung, die sich natürlich anfühlt – nicht erzwungen.“ Die „Hör-auf-zu-esse…" at bounding box center [831, 389] width 399 height 157
click at [891, 374] on p "„Sättigung, die sich natürlich anfühlt – nicht erzwungen.“ Die „Hör-auf-zu-esse…" at bounding box center [831, 389] width 399 height 157
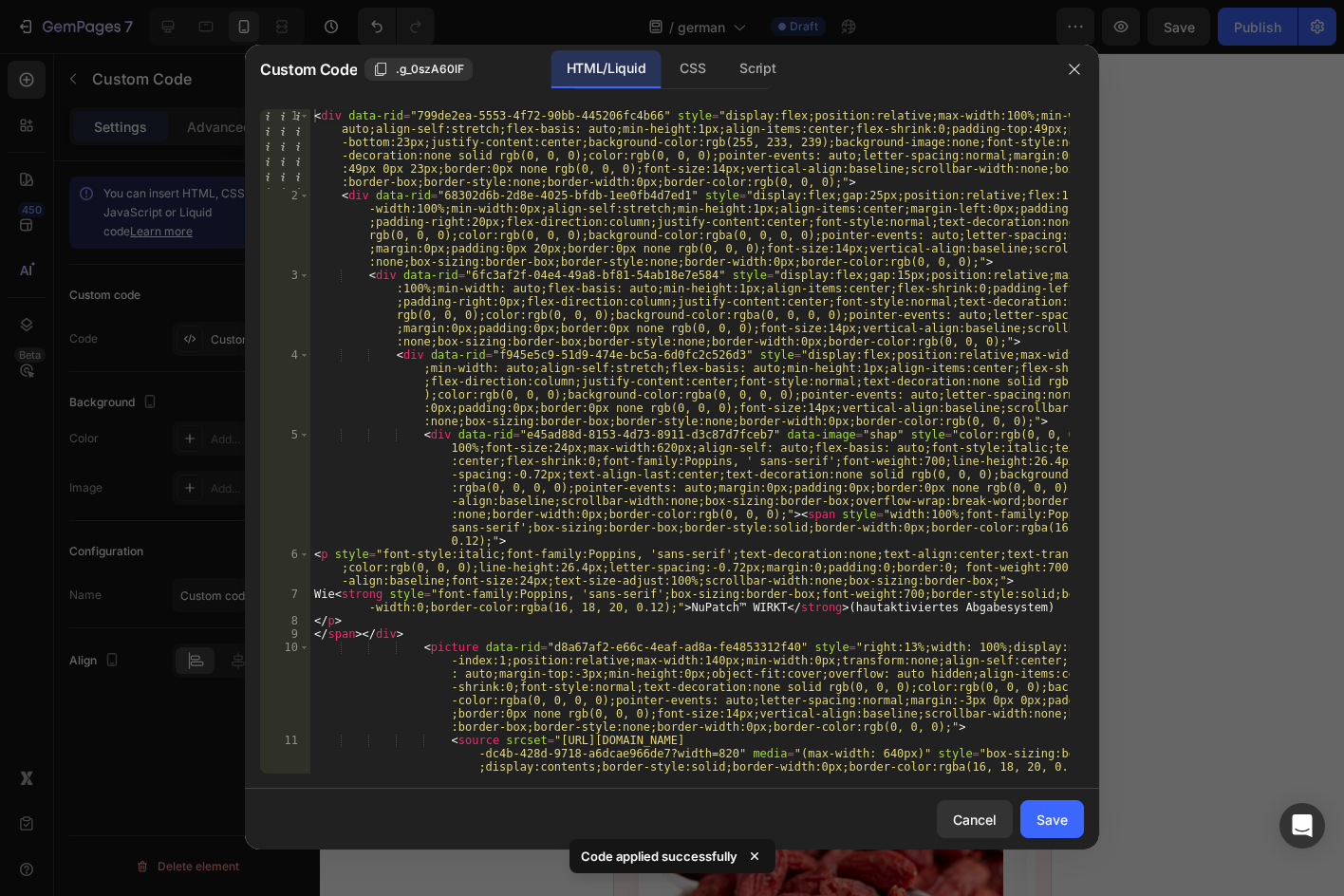
type textarea "<div data-rid="f945e5c9-51d9-474e-bc5a-6d0fc2c526d3" style="display:flex;positi…"
click at [892, 374] on div "< div data-rid = "799de2ea-5553-4f72-90bb-445206fc4b66" style = "display:flex;p…" at bounding box center [690, 508] width 760 height 797
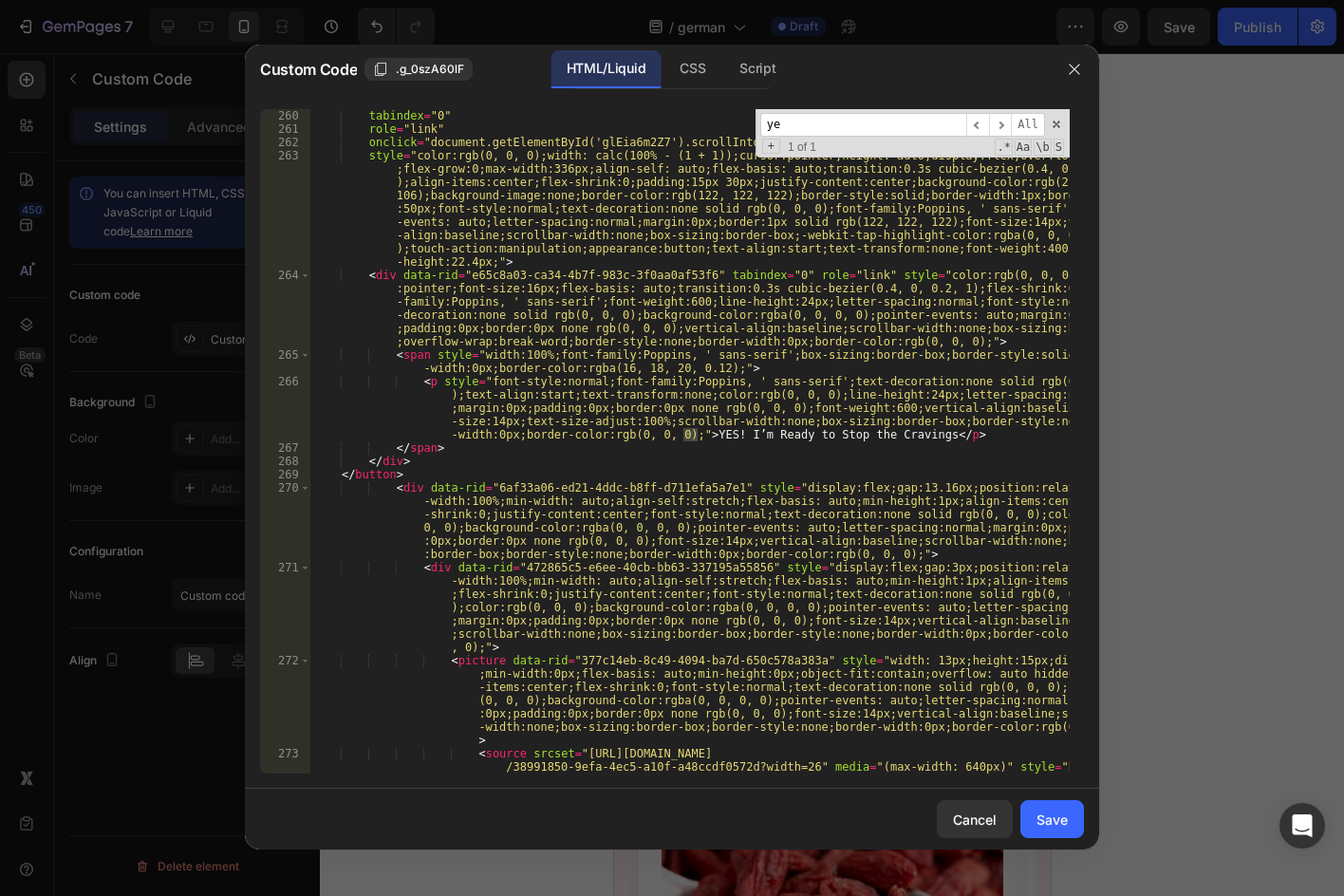
scroll to position [18315, 0]
type input "yes"
type textarea "<p style="font-style:normal;font-family:Poppins, ' sans-serif';text-decoration:…"
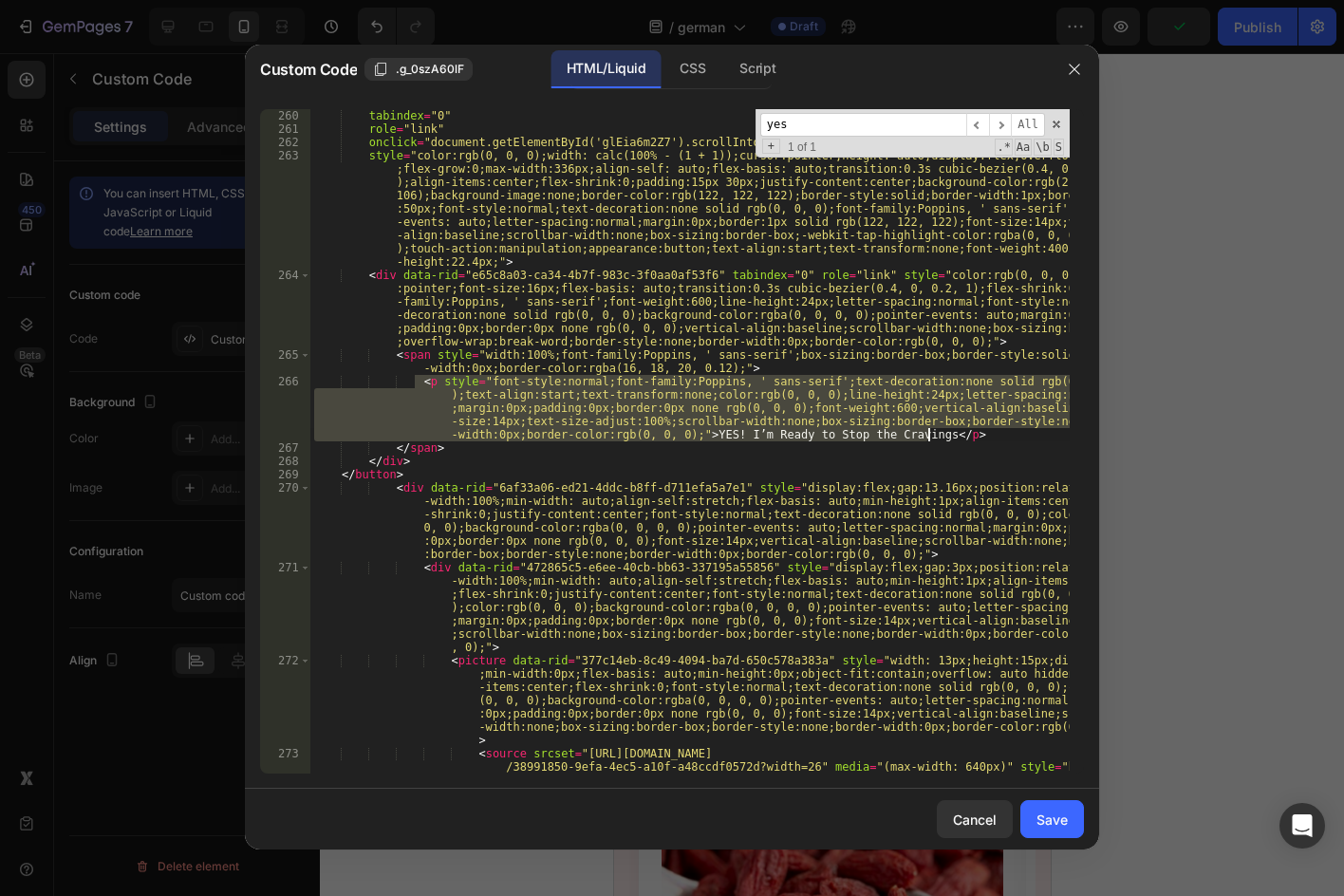
drag, startPoint x: 415, startPoint y: 382, endPoint x: 935, endPoint y: 438, distance: 523.0
click at [935, 438] on div "tabindex = "0" role = "link" onclick = "document.getElementById('glEia6m2Z7').s…" at bounding box center [690, 475] width 760 height 731
paste textarea
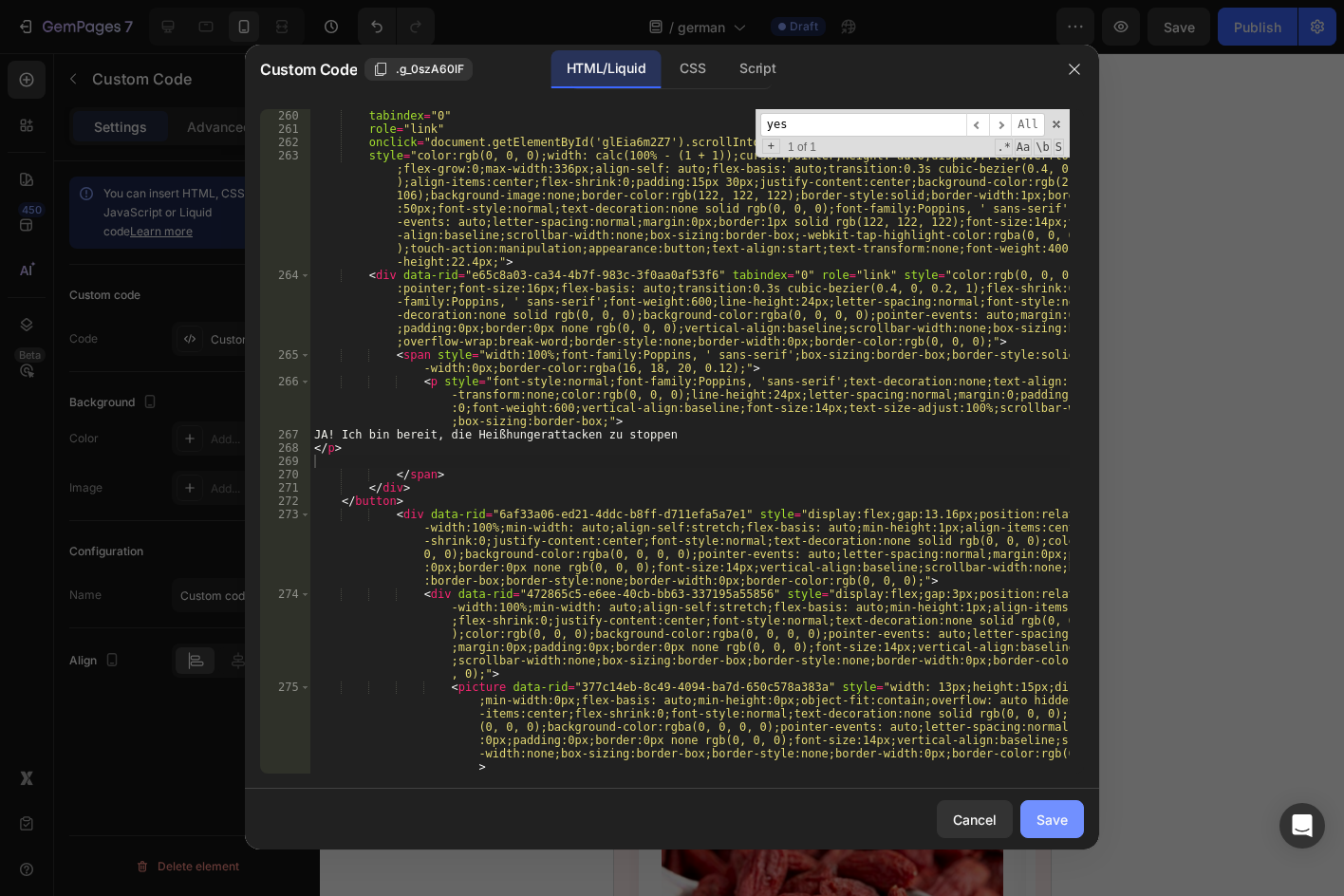
click at [1059, 815] on div "Save" at bounding box center [1051, 819] width 31 height 20
type textarea "</div> </div>"
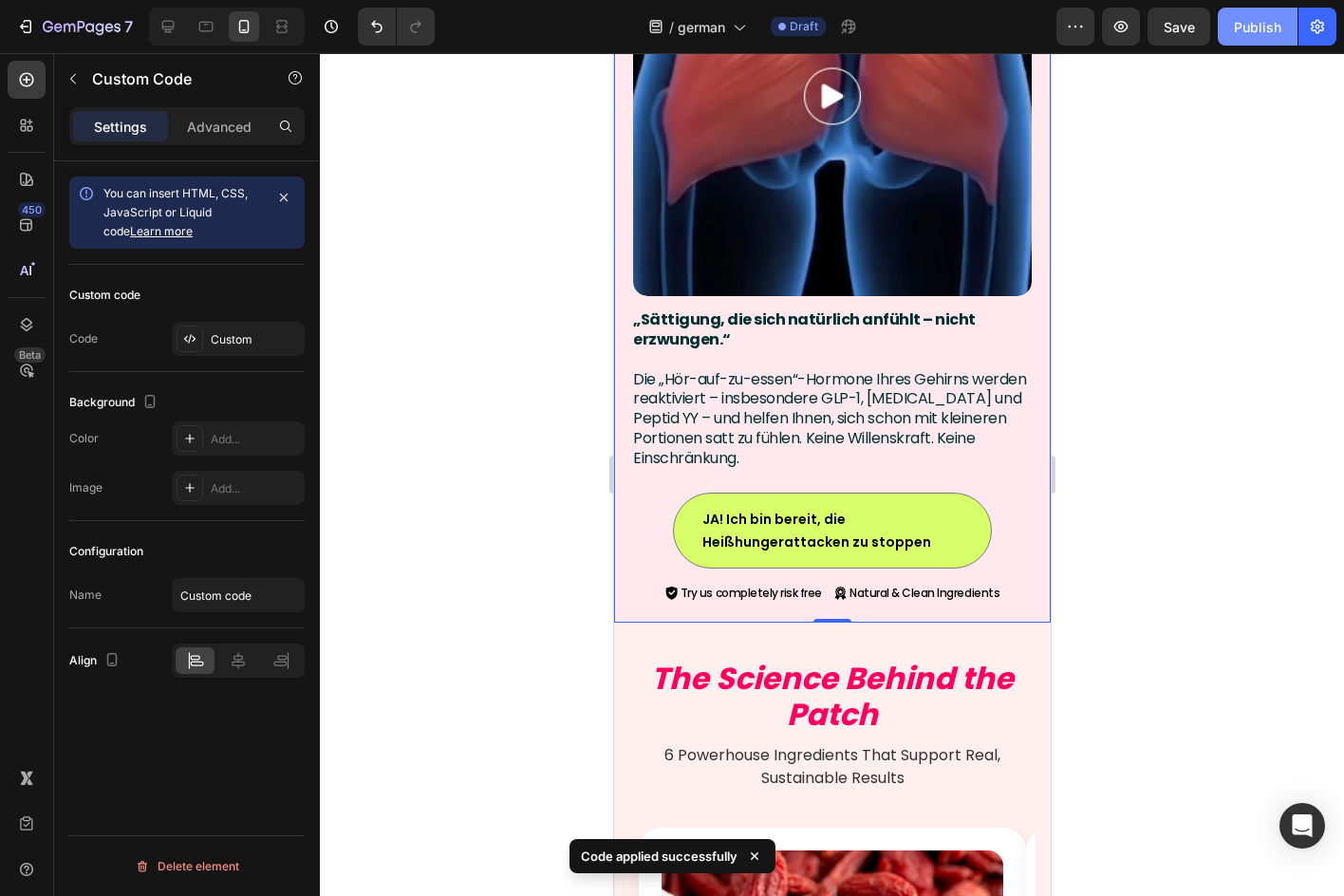
click at [1233, 31] on button "Publish" at bounding box center [1257, 27] width 80 height 38
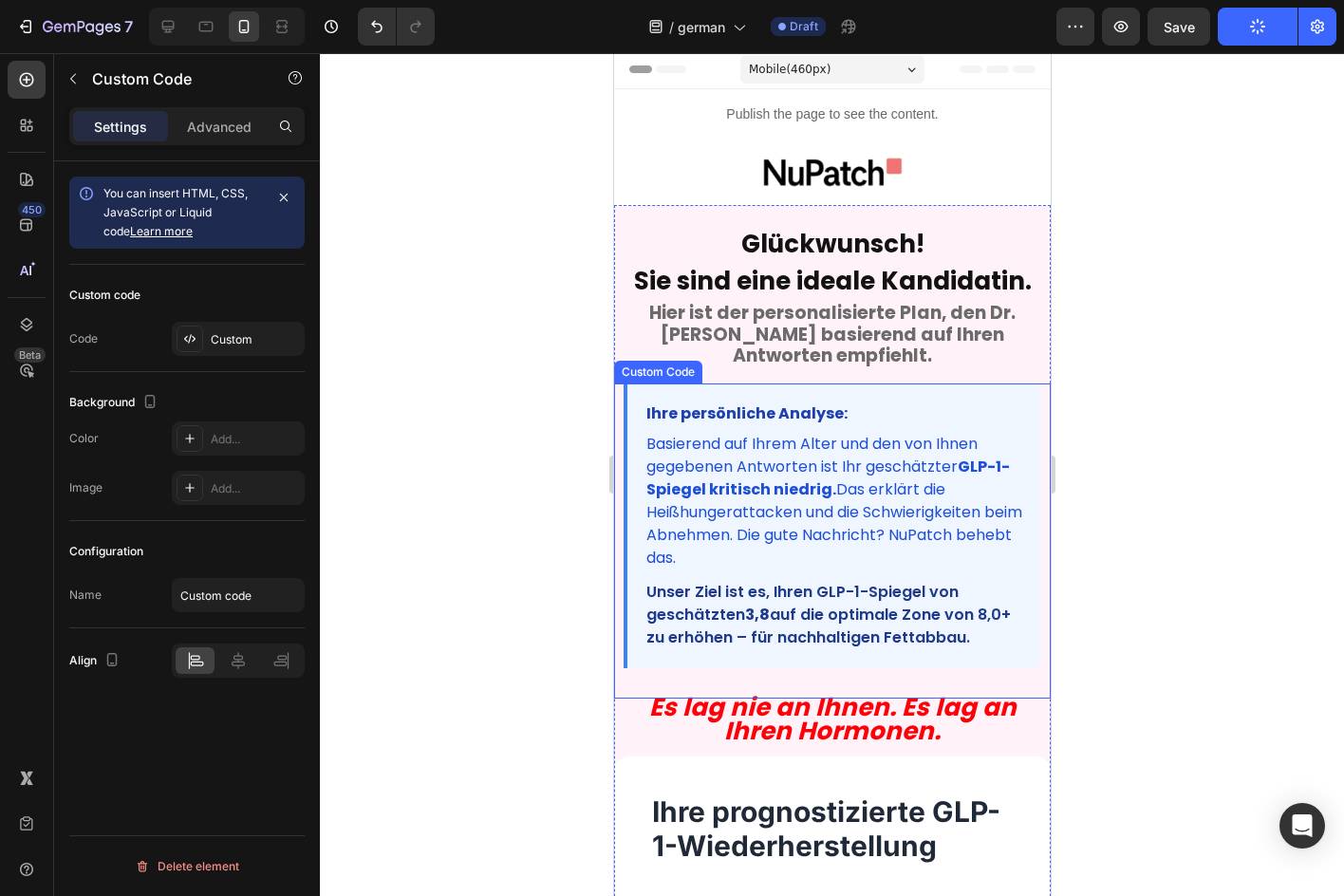
scroll to position [0, 0]
